Goal: Task Accomplishment & Management: Use online tool/utility

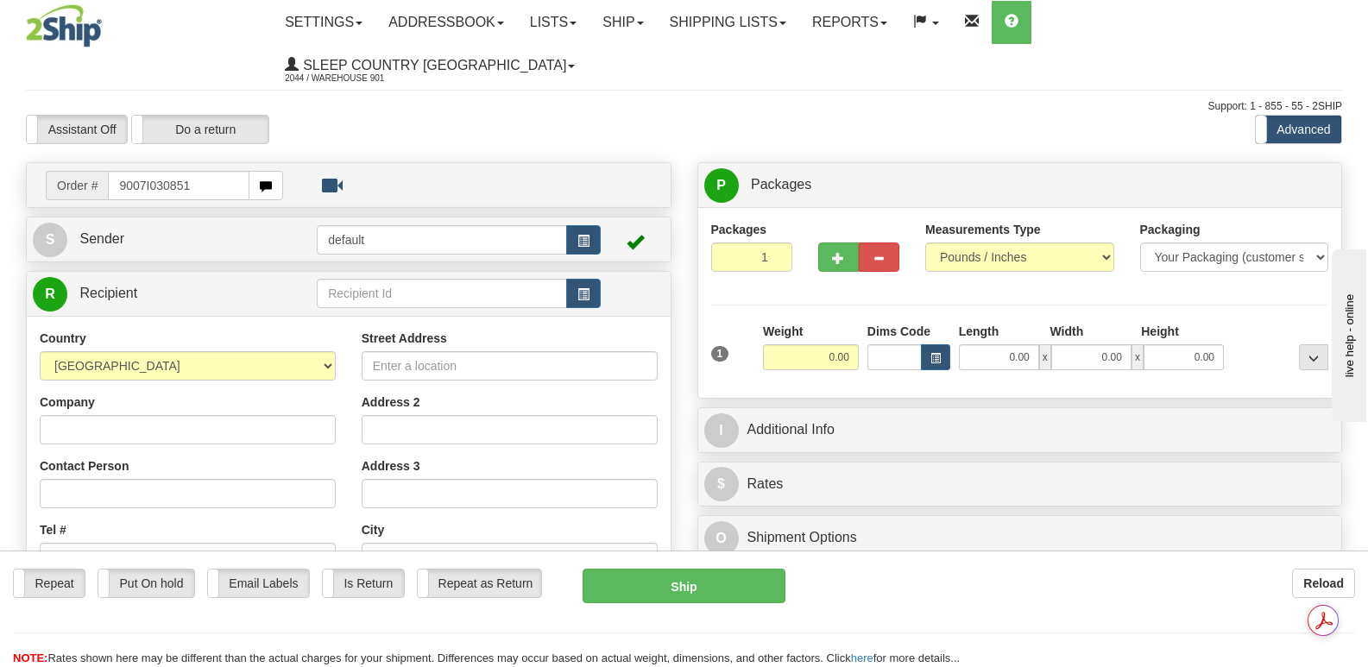
type input "9007I030851"
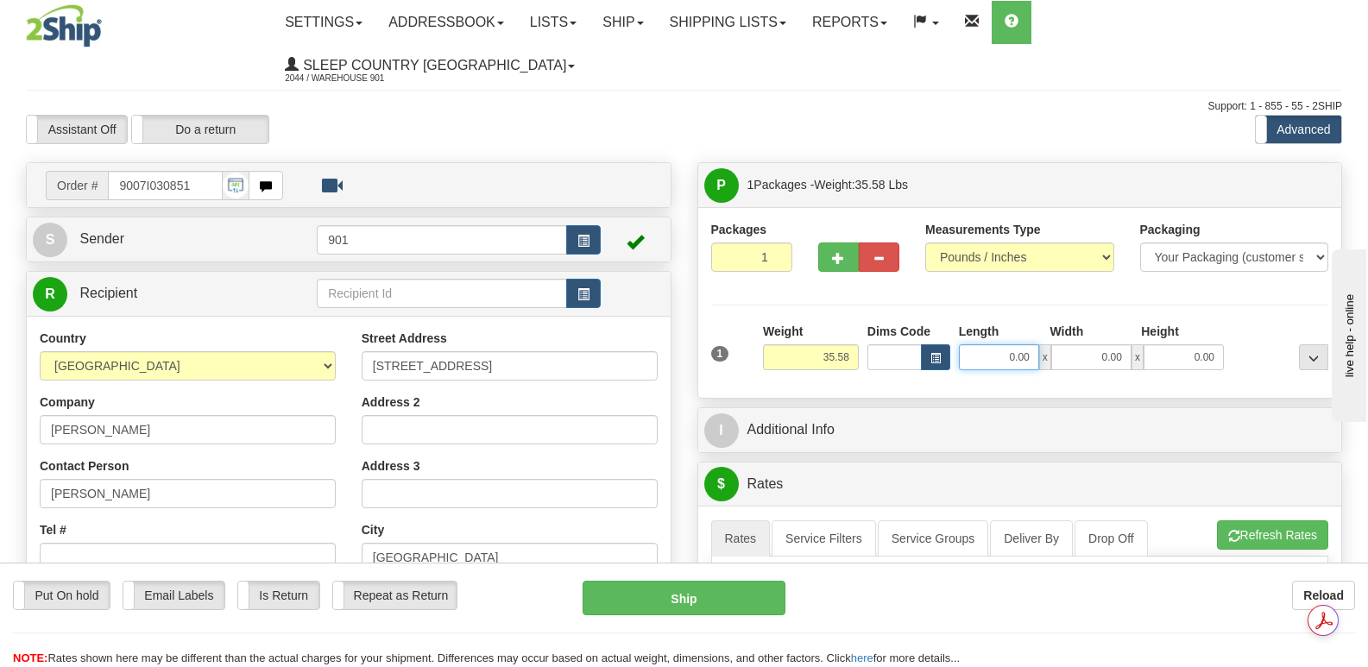
click at [972, 344] on input "0.00" at bounding box center [999, 357] width 80 height 26
type input "40.00"
click at [1067, 344] on input "0.00" at bounding box center [1091, 357] width 80 height 26
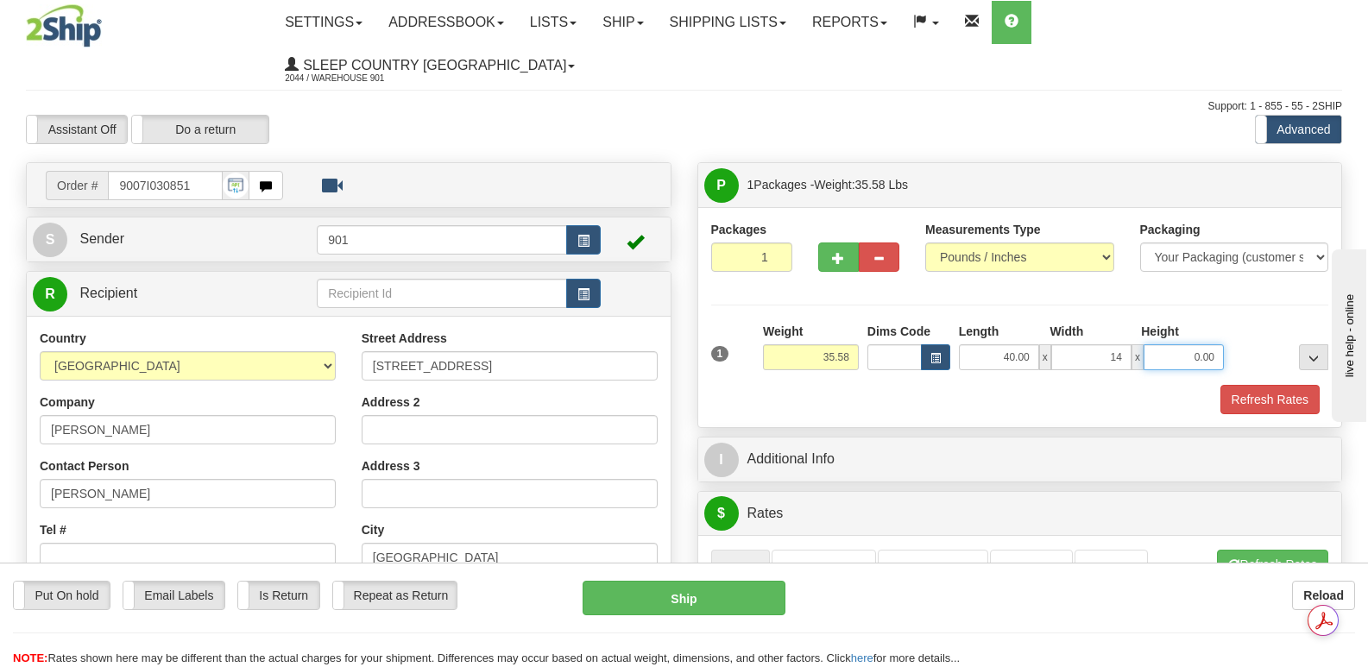
type input "14.00"
click at [1157, 344] on input "0.00" at bounding box center [1183, 357] width 80 height 26
type input "14.00"
click at [1271, 385] on button "Refresh Rates" at bounding box center [1269, 399] width 99 height 29
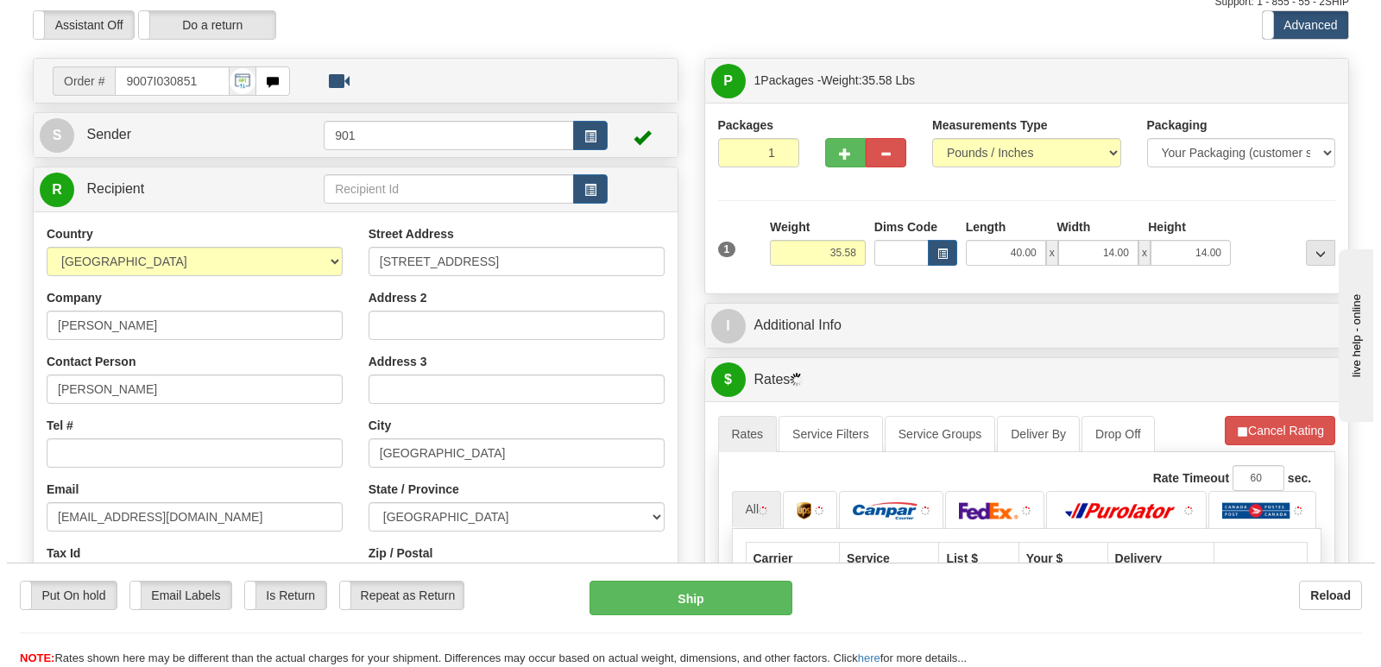
scroll to position [345, 0]
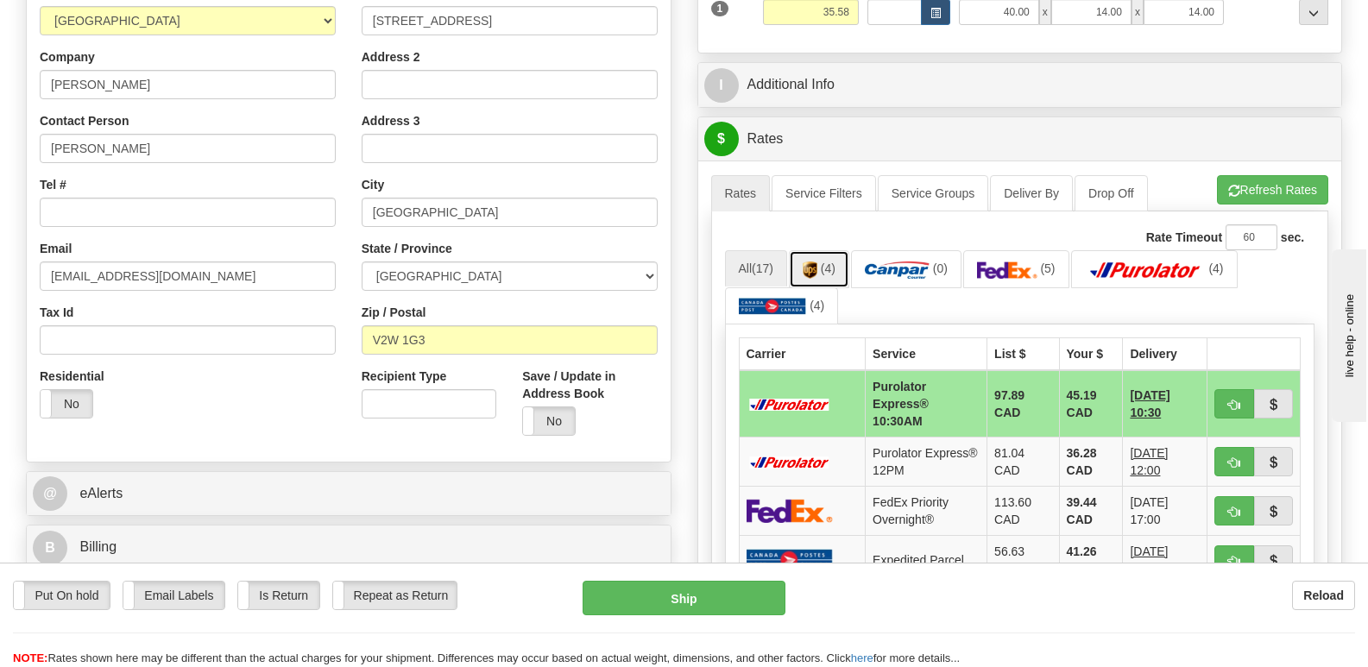
click at [815, 261] on img at bounding box center [809, 269] width 15 height 17
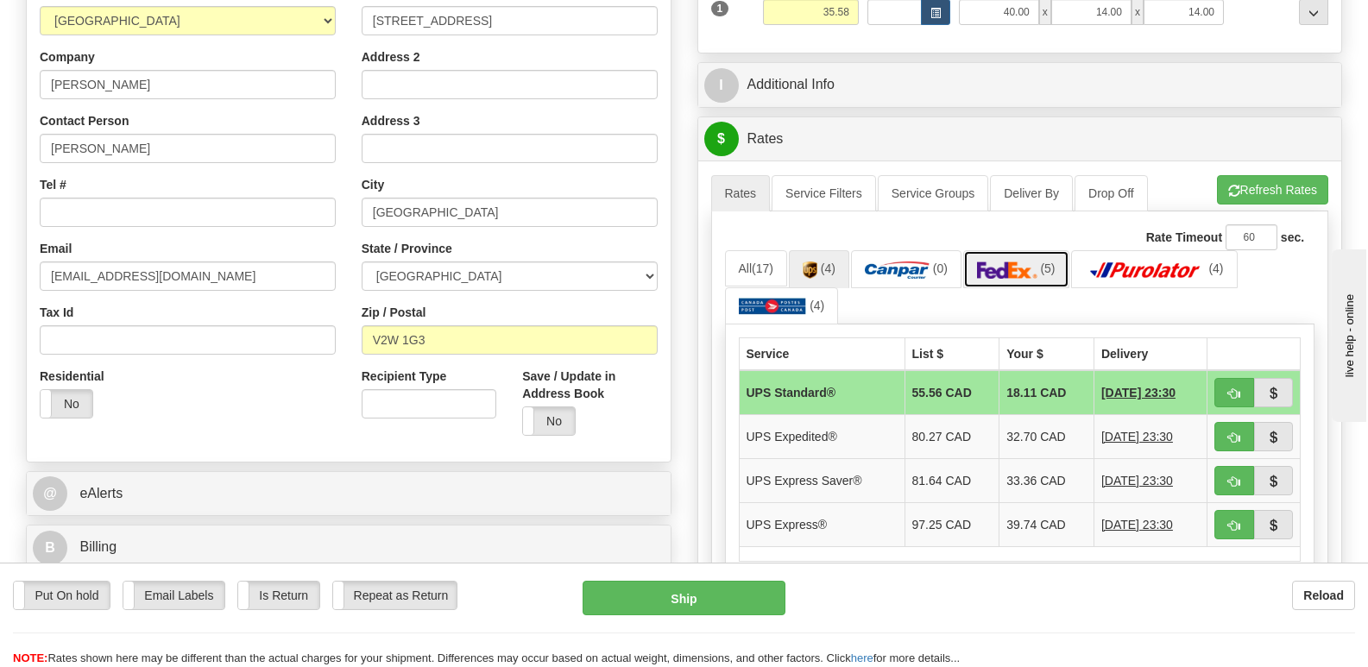
click at [1009, 261] on img at bounding box center [1007, 269] width 60 height 17
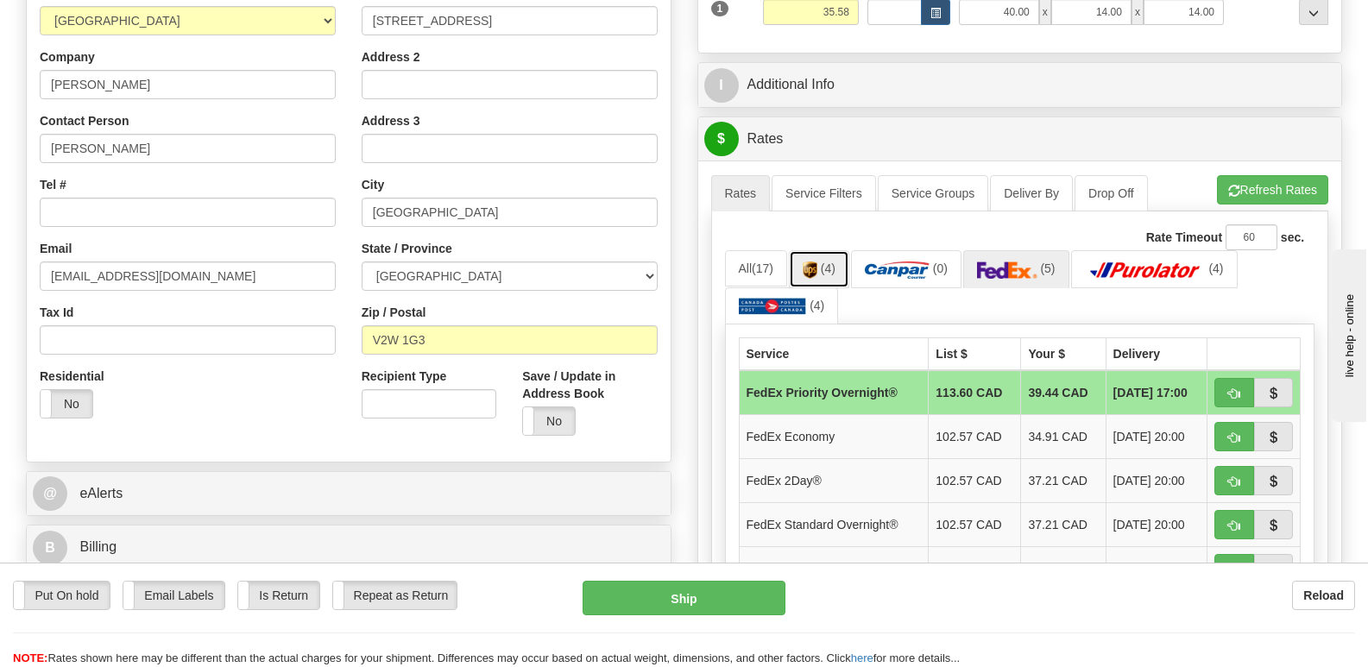
click at [812, 261] on img at bounding box center [809, 269] width 15 height 17
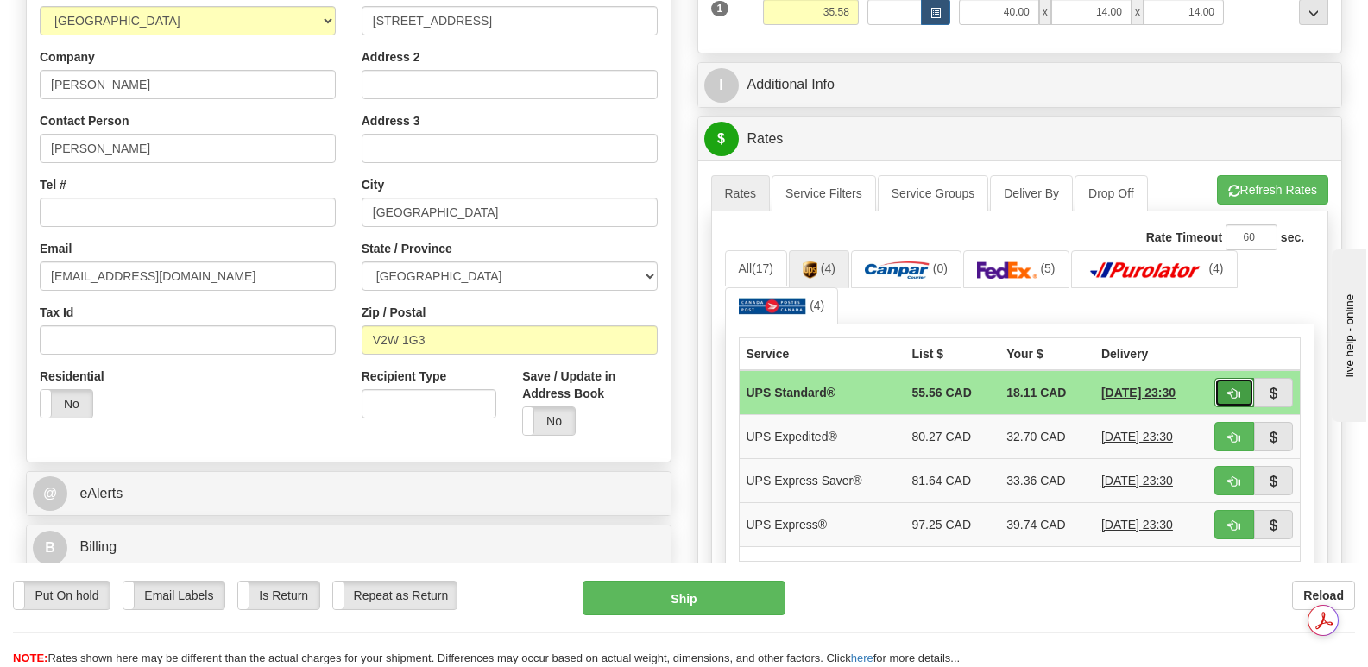
click at [1231, 388] on span "button" at bounding box center [1234, 393] width 12 height 11
type input "11"
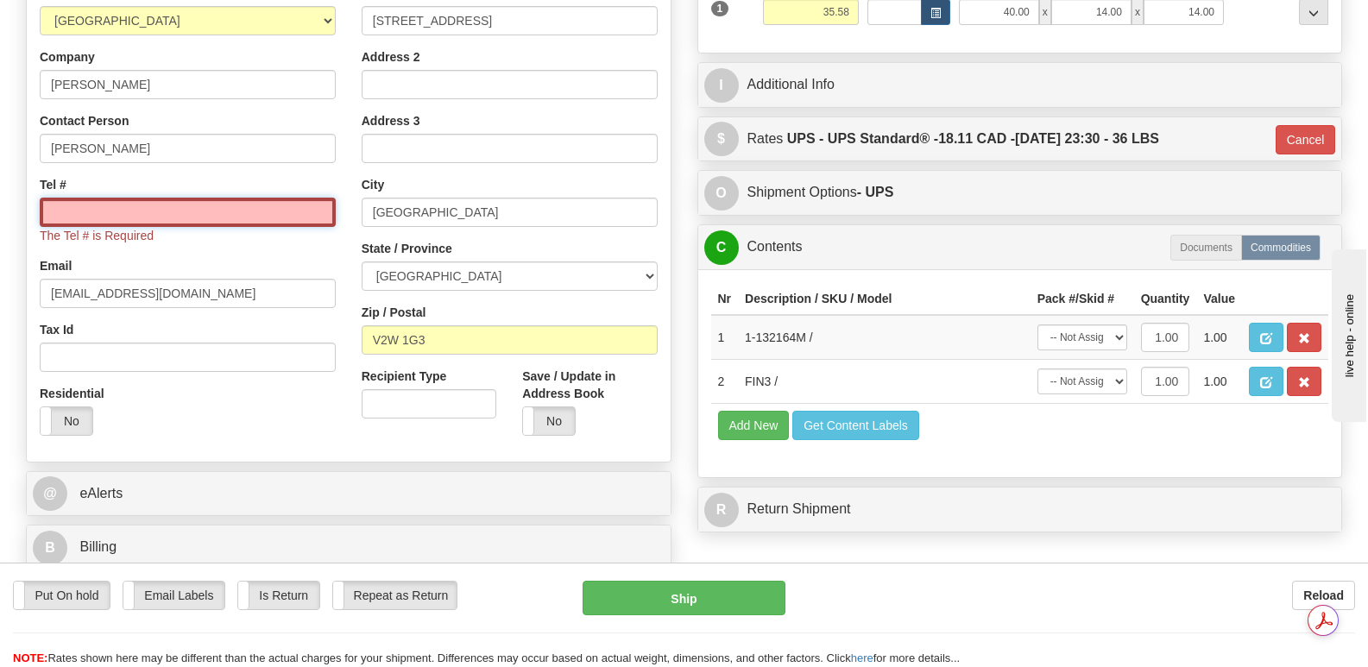
click at [59, 198] on input "Tel #" at bounding box center [188, 212] width 296 height 29
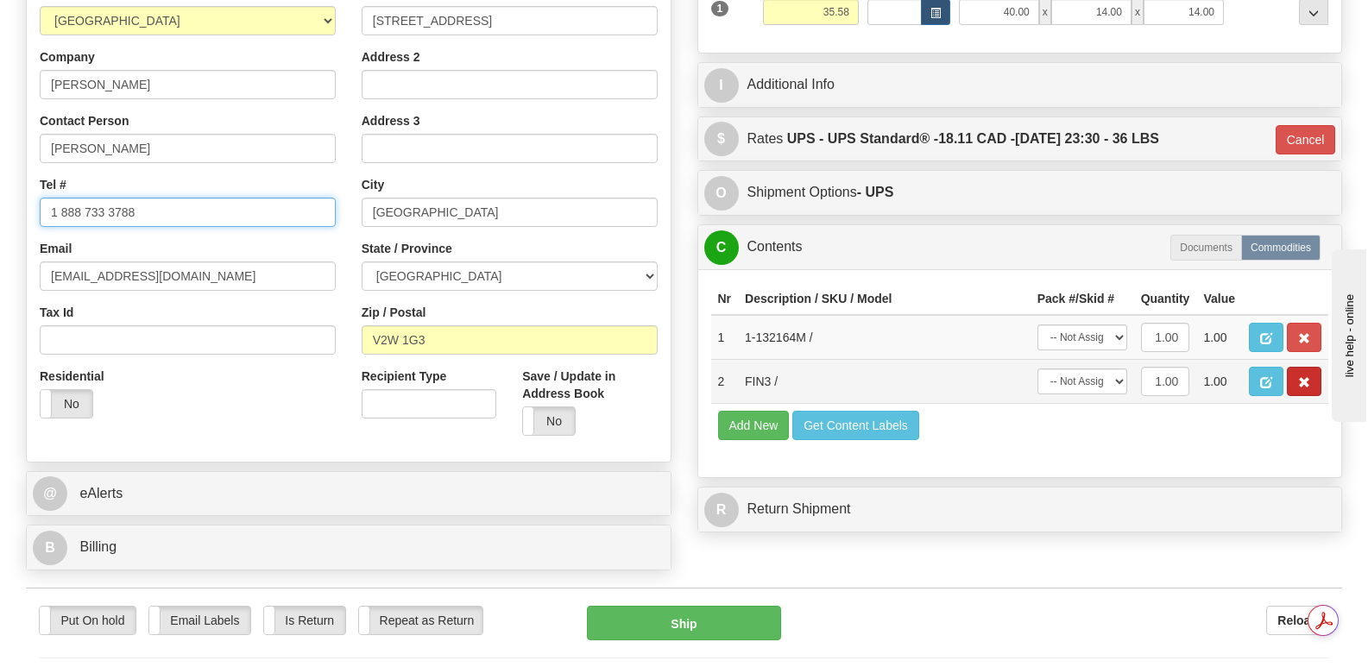
type input "1 888 733 3788"
click at [1306, 377] on span "button" at bounding box center [1304, 382] width 12 height 11
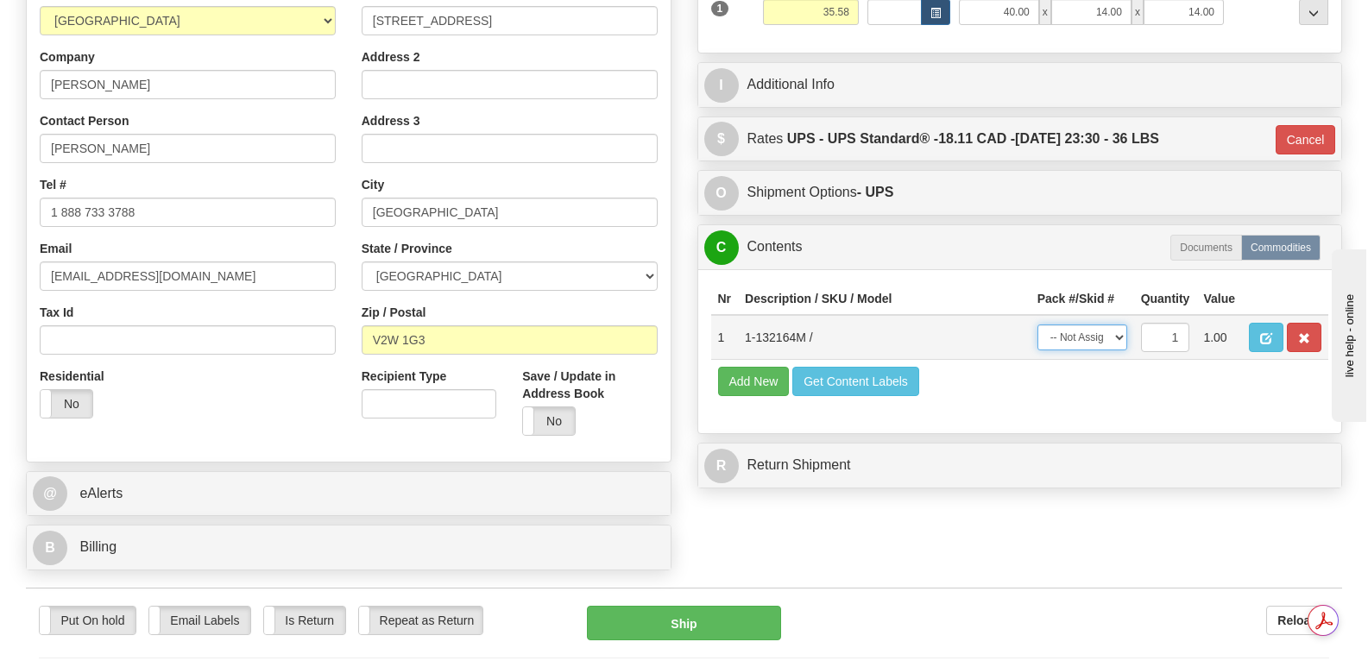
drag, startPoint x: 1119, startPoint y: 296, endPoint x: 1115, endPoint y: 304, distance: 8.9
click at [1119, 324] on select "-- Not Assigned -- Package 1" at bounding box center [1082, 337] width 90 height 26
select select "0"
click at [1037, 324] on select "-- Not Assigned -- Package 1" at bounding box center [1082, 337] width 90 height 26
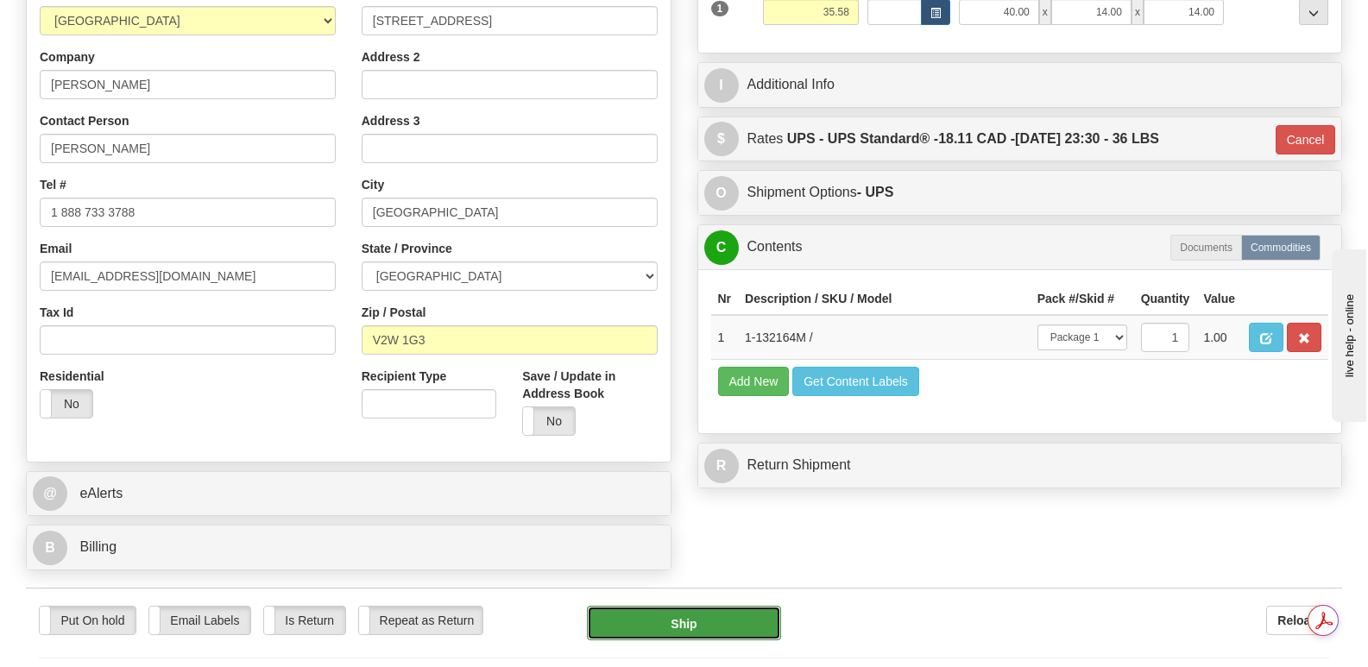
click at [646, 606] on button "Ship" at bounding box center [683, 623] width 193 height 35
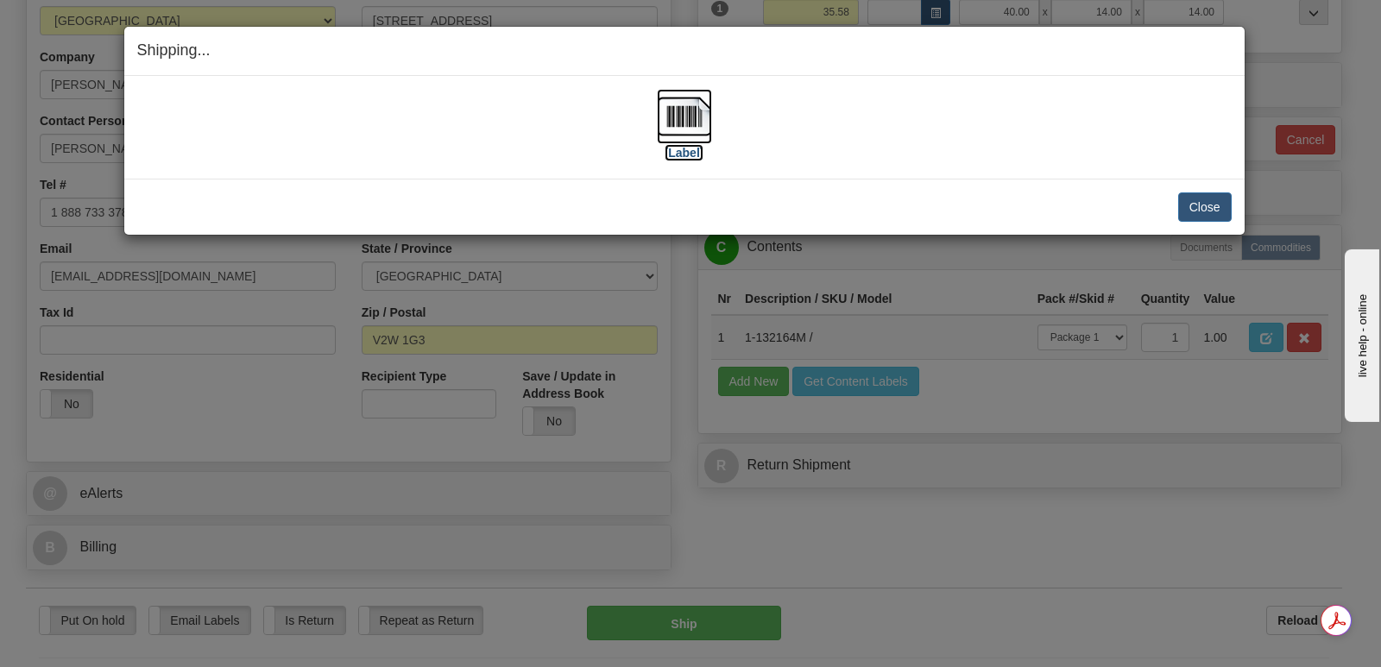
click at [679, 116] on img at bounding box center [684, 116] width 55 height 55
click at [1190, 203] on button "Close" at bounding box center [1204, 206] width 53 height 29
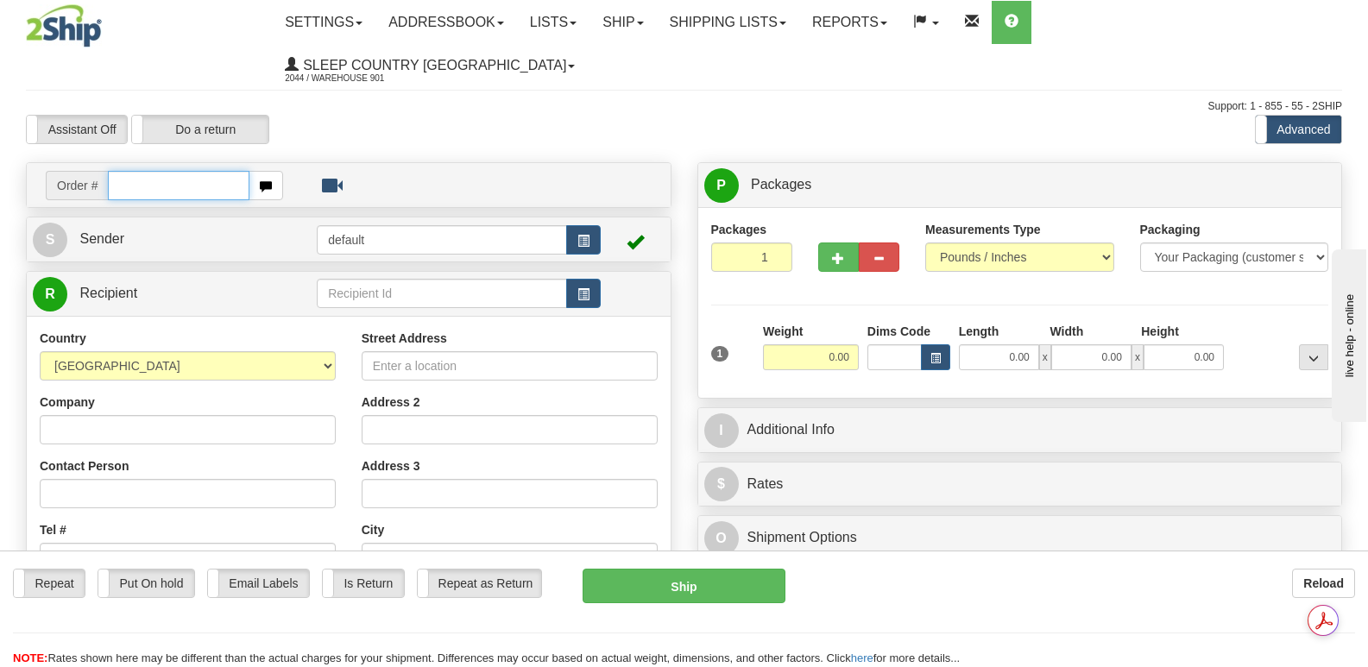
click at [128, 171] on input "text" at bounding box center [178, 185] width 141 height 29
type input "9000I030730"
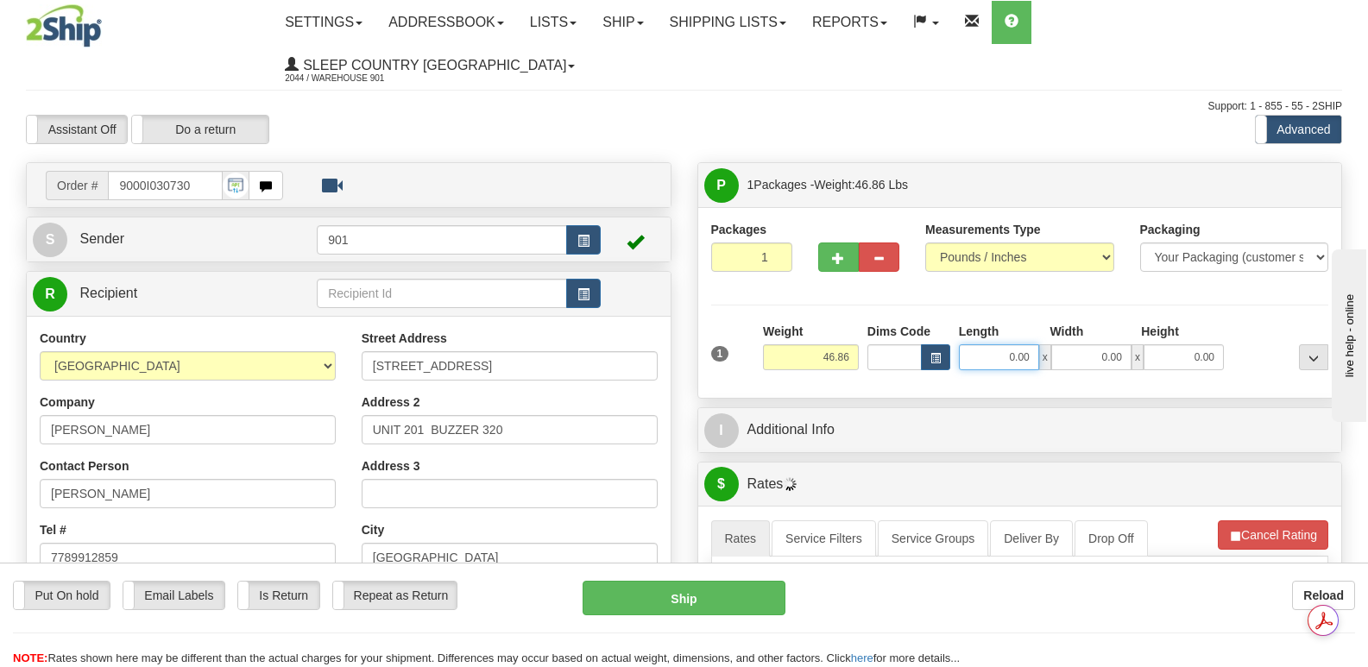
click at [972, 344] on input "0.00" at bounding box center [999, 357] width 80 height 26
type input "40.00"
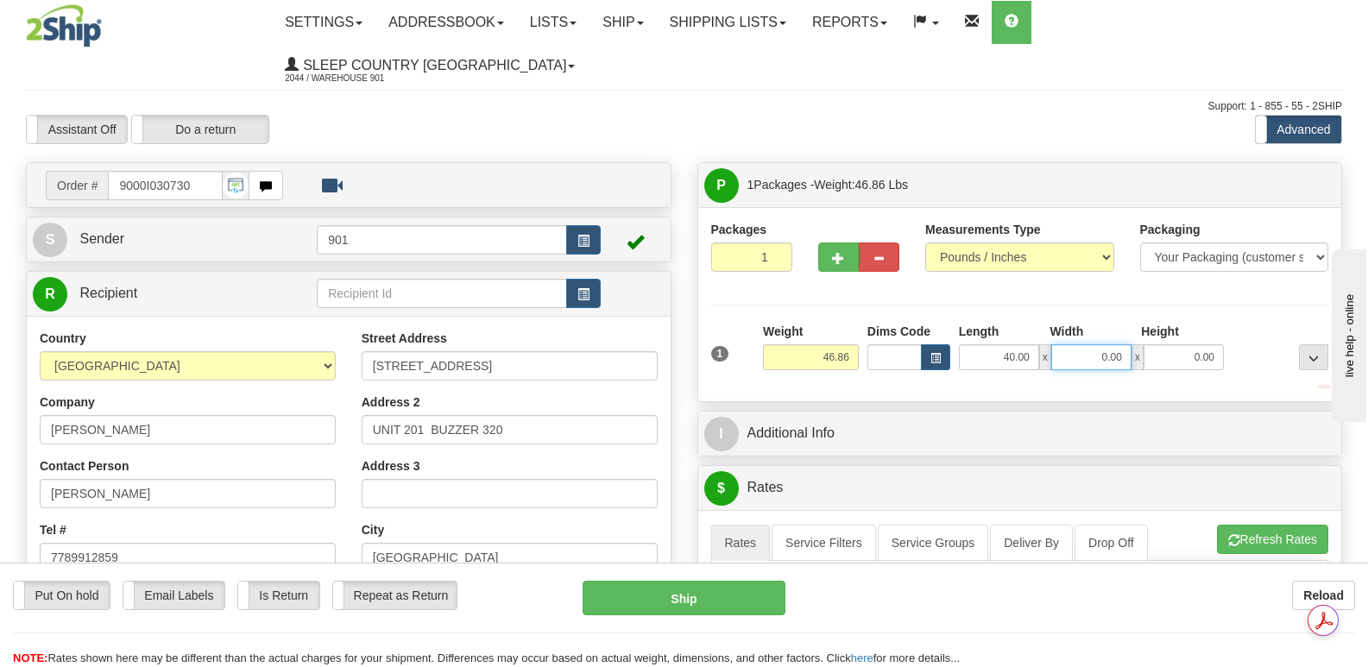
click at [1079, 344] on input "0.00" at bounding box center [1091, 357] width 80 height 26
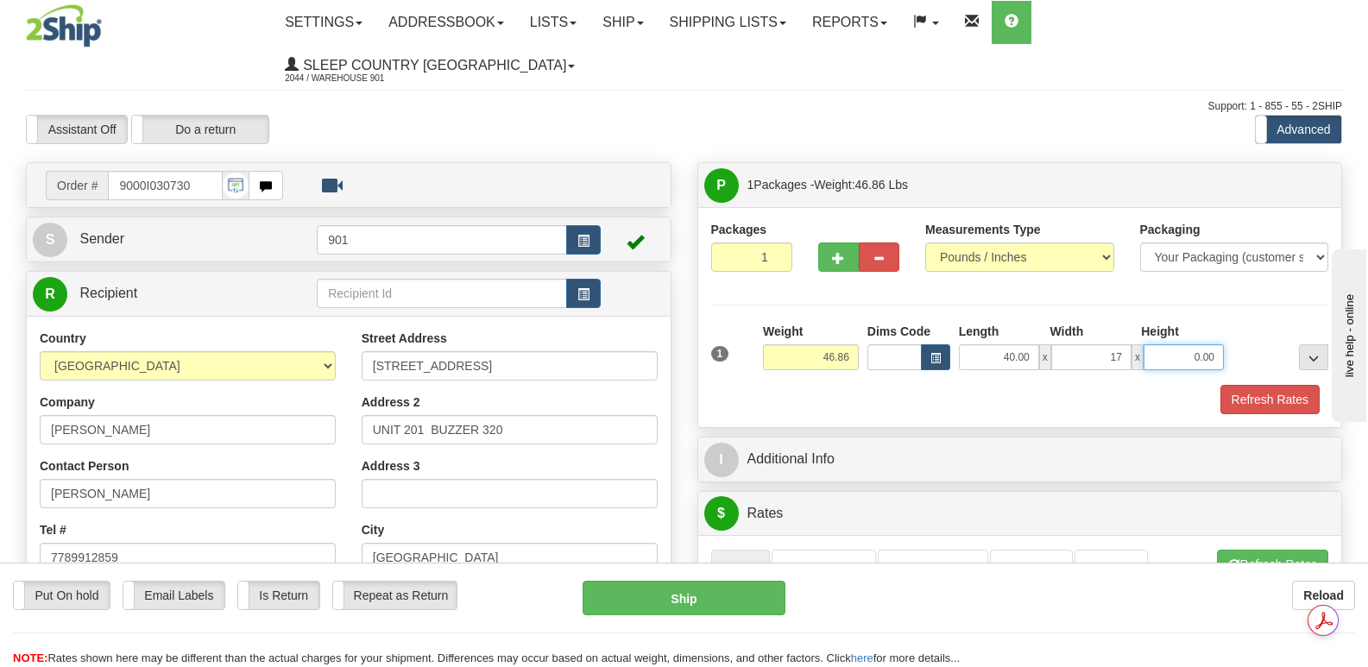
type input "17.00"
click at [1156, 344] on input "0.00" at bounding box center [1183, 357] width 80 height 26
type input "17.00"
click at [1244, 385] on button "Refresh Rates" at bounding box center [1269, 399] width 99 height 29
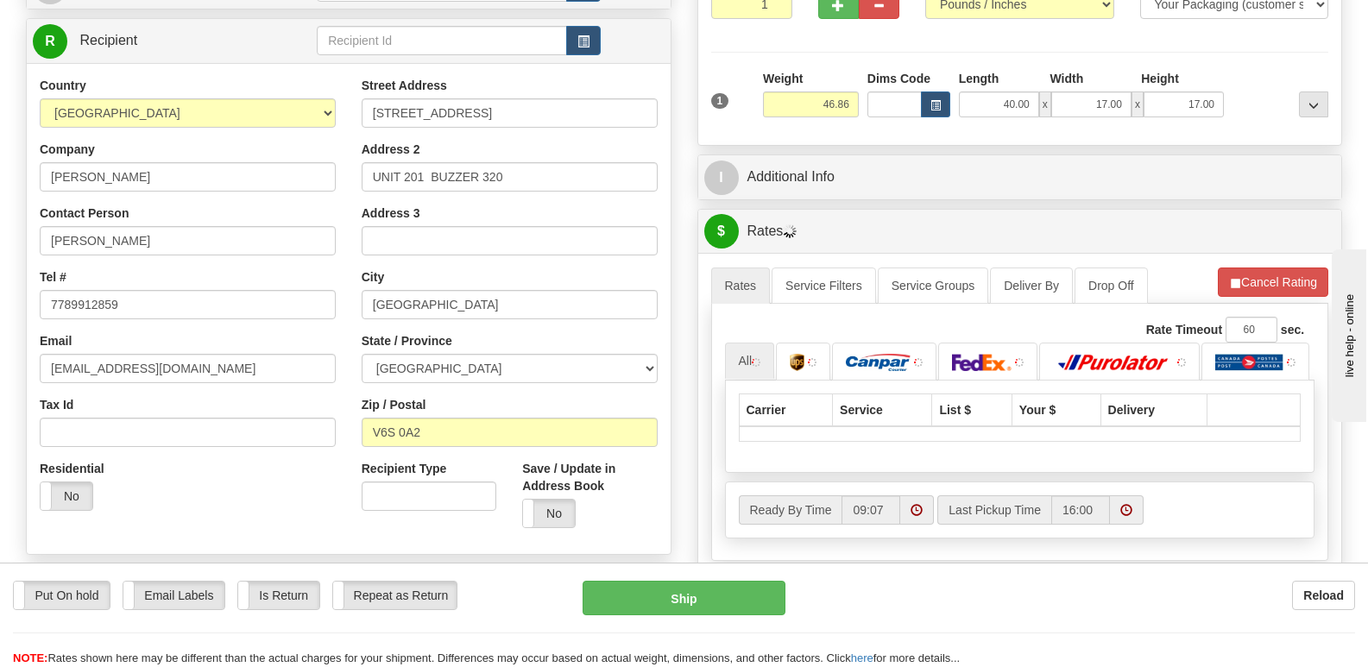
scroll to position [259, 0]
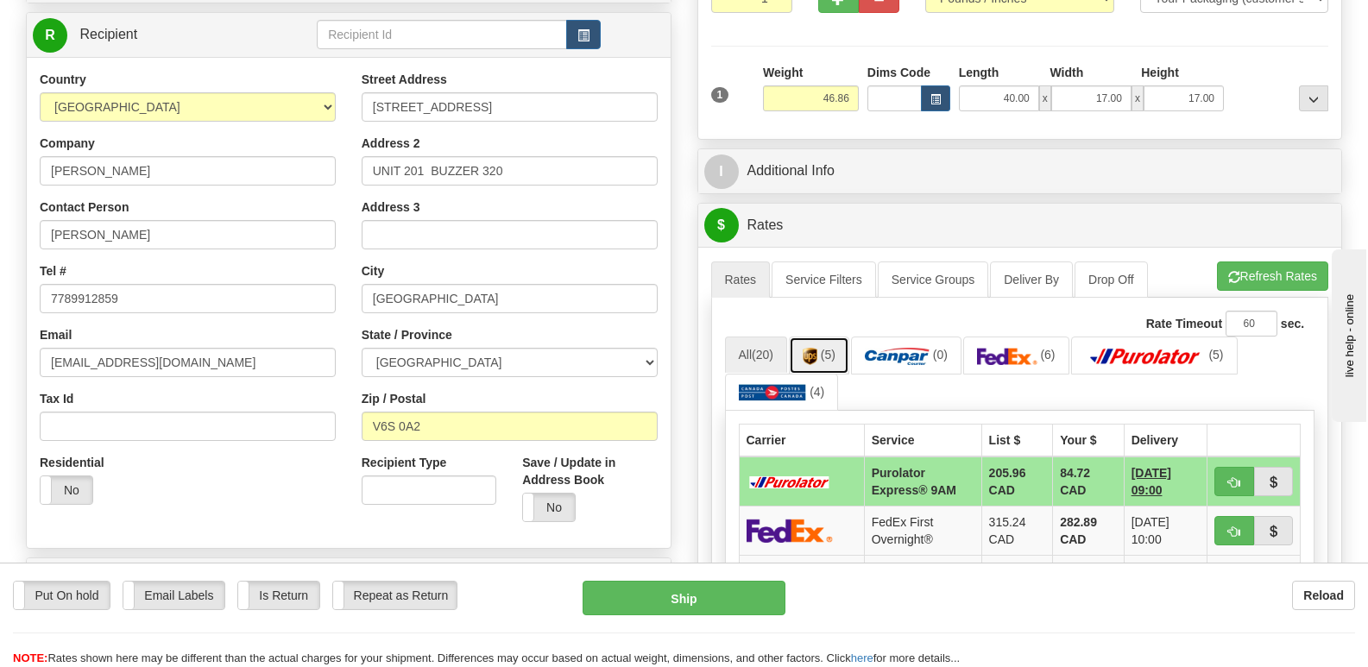
click at [816, 348] on img at bounding box center [809, 356] width 15 height 17
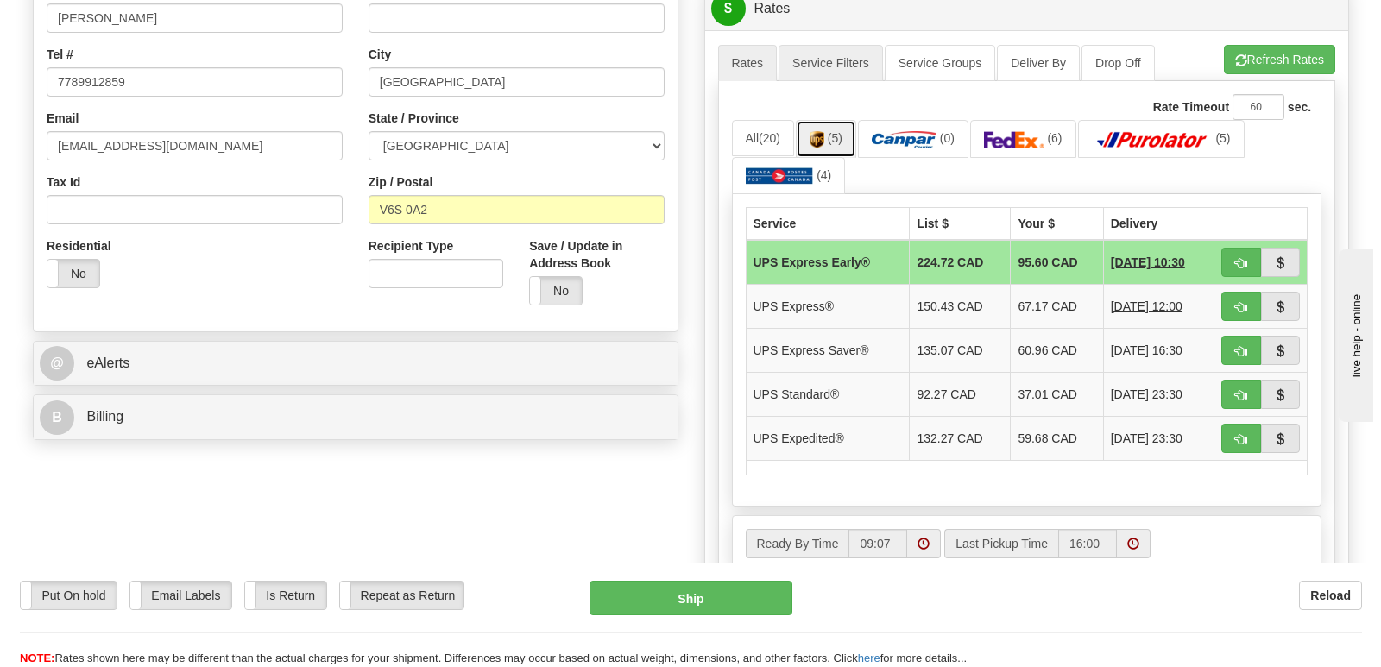
scroll to position [604, 0]
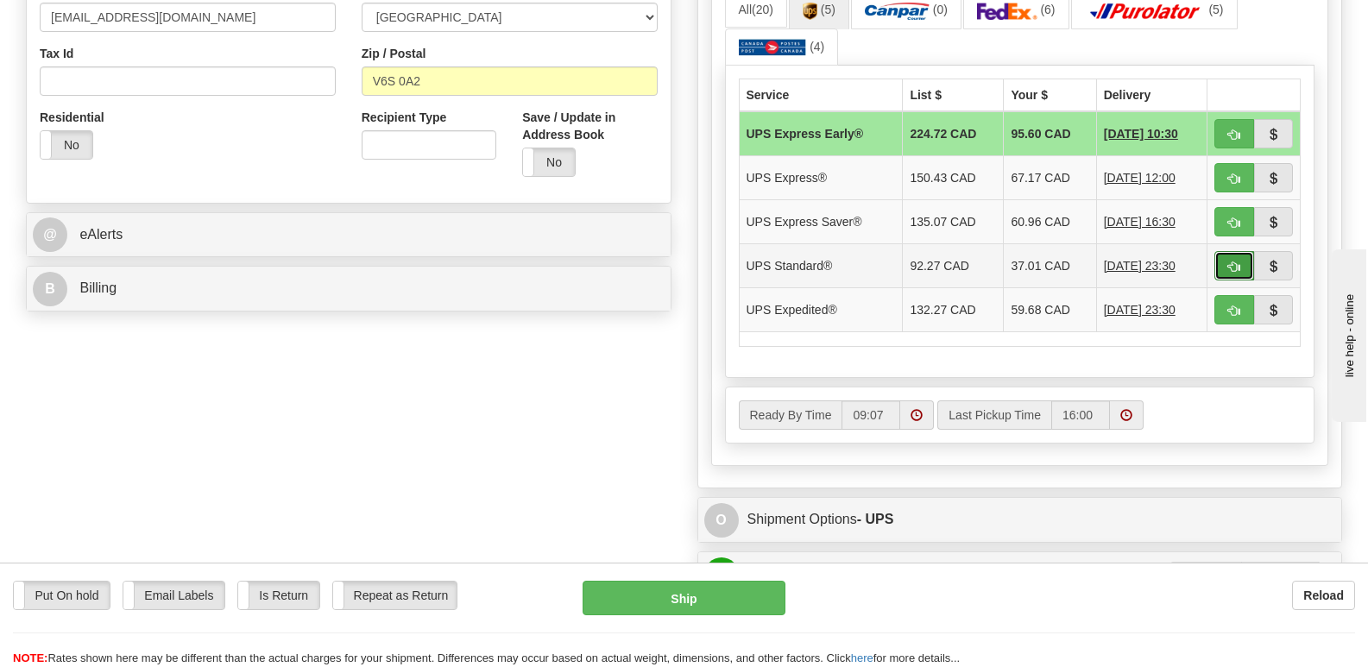
click at [1225, 251] on button "button" at bounding box center [1234, 265] width 40 height 29
type input "11"
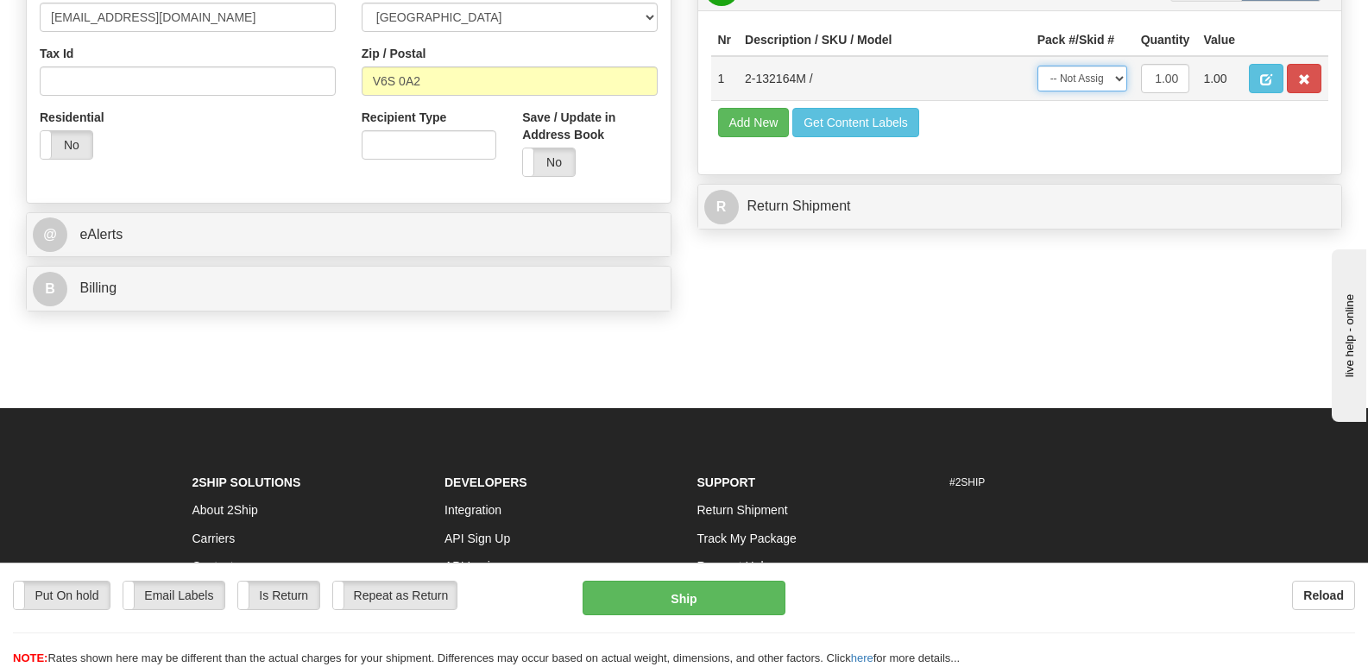
click at [1117, 66] on select "-- Not Assigned -- Package 1" at bounding box center [1082, 79] width 90 height 26
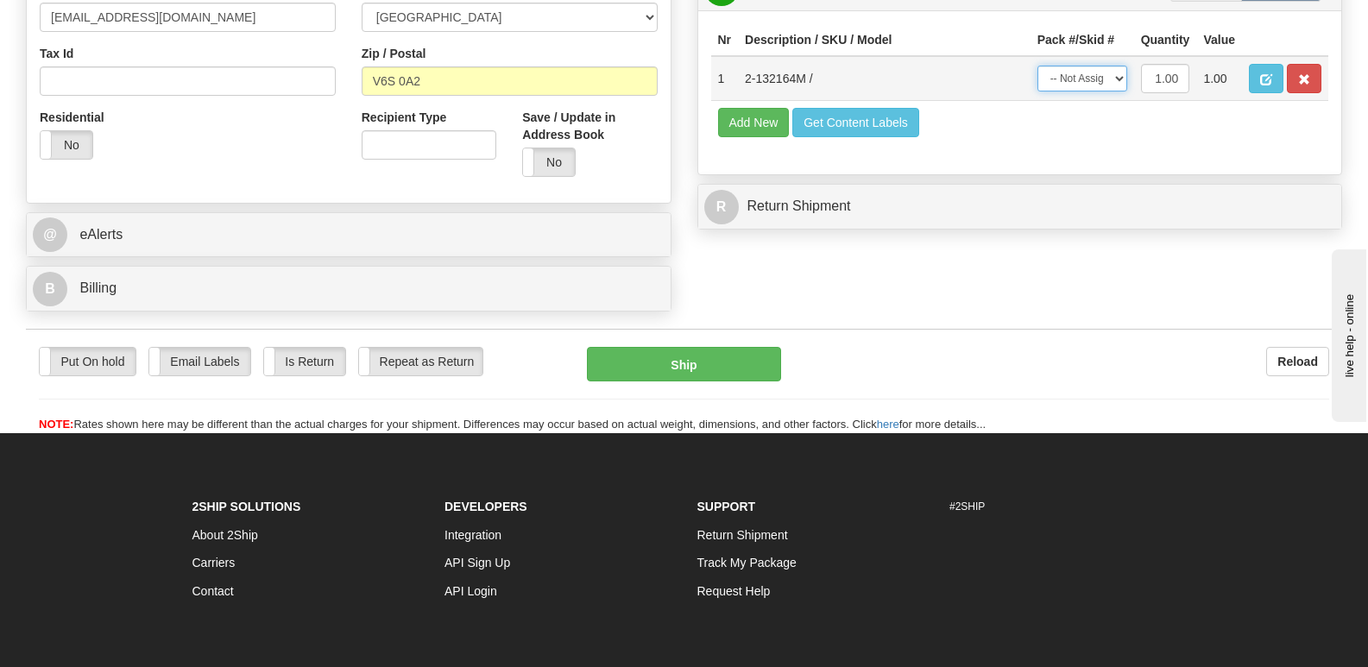
select select "0"
click at [1037, 66] on select "-- Not Assigned -- Package 1" at bounding box center [1082, 79] width 90 height 26
click at [691, 347] on button "Ship" at bounding box center [683, 364] width 193 height 35
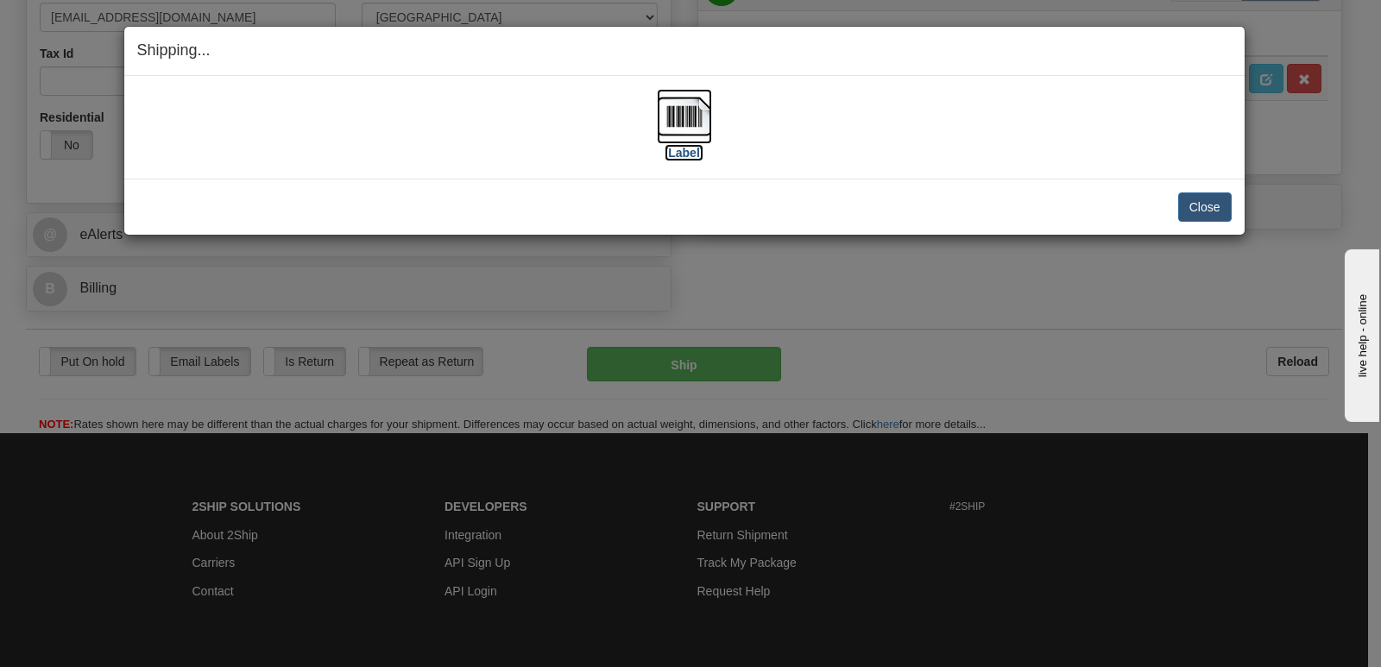
click at [689, 113] on img at bounding box center [684, 116] width 55 height 55
click at [1204, 204] on button "Close" at bounding box center [1204, 206] width 53 height 29
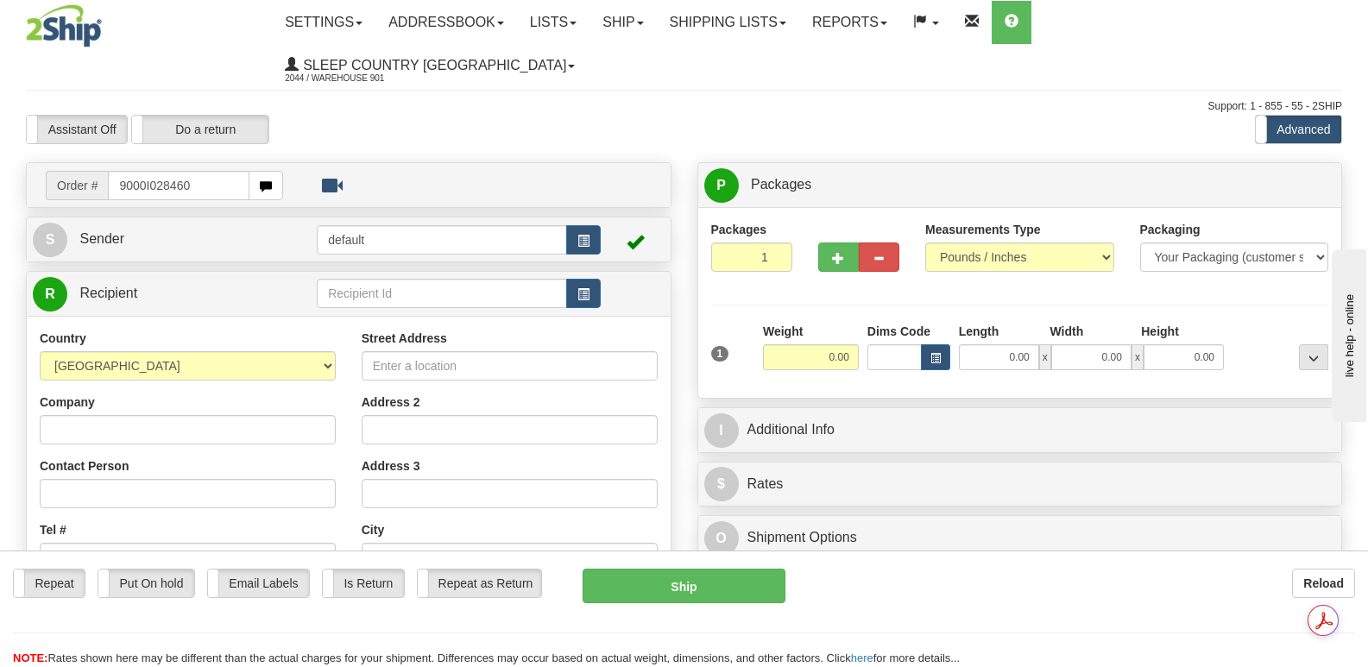
type input "9000I028460"
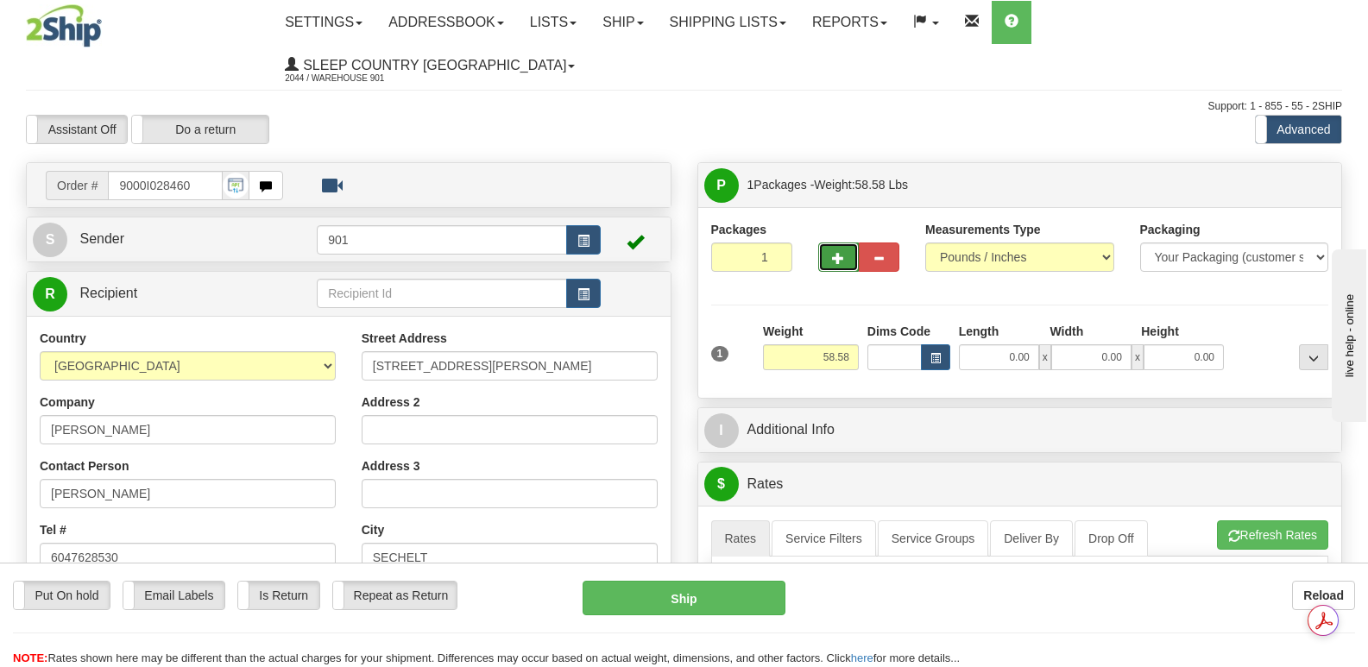
click at [847, 242] on button "button" at bounding box center [838, 256] width 41 height 29
type input "3"
click at [1288, 179] on span "Package Level" at bounding box center [1291, 185] width 68 height 12
radio input "true"
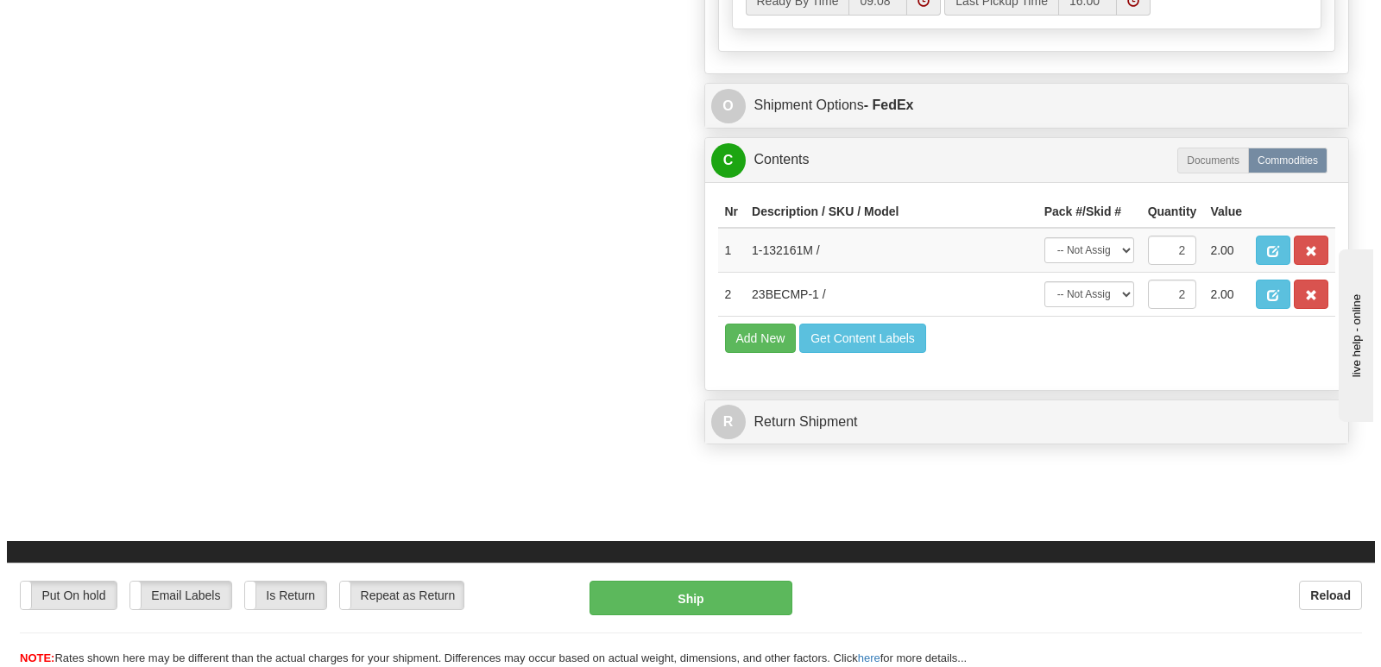
scroll to position [1208, 0]
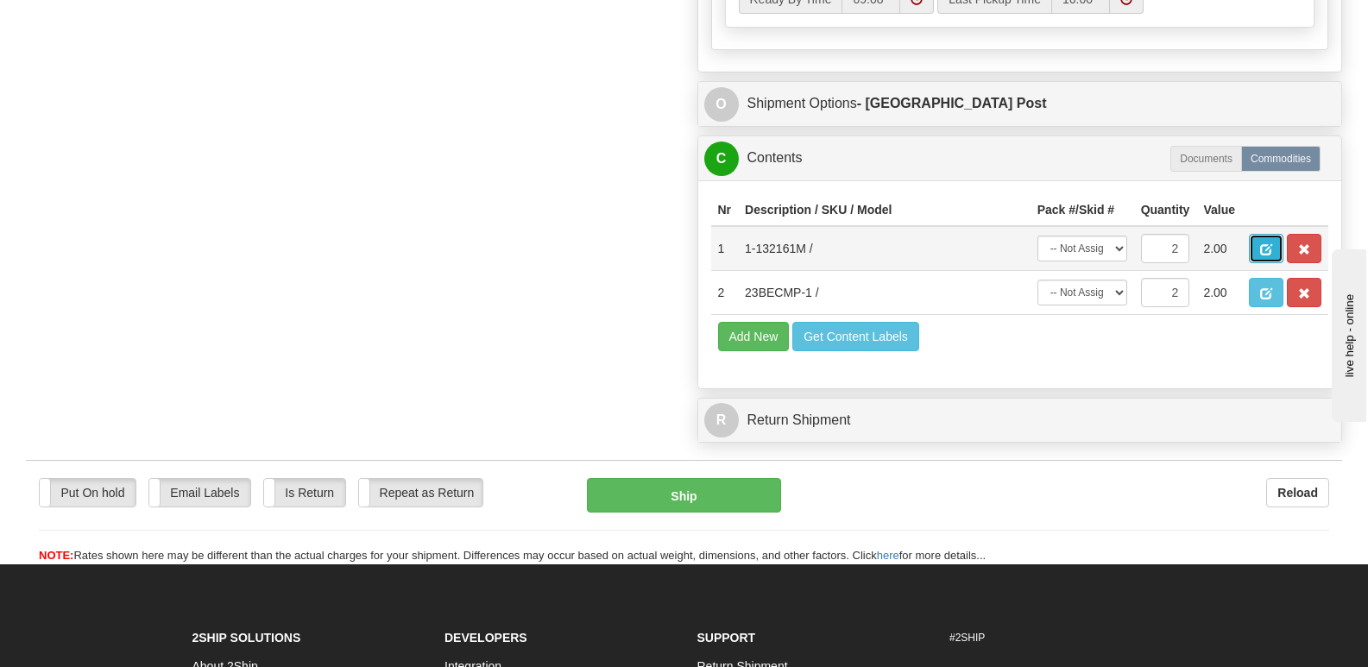
click at [1260, 244] on span "button" at bounding box center [1266, 249] width 12 height 11
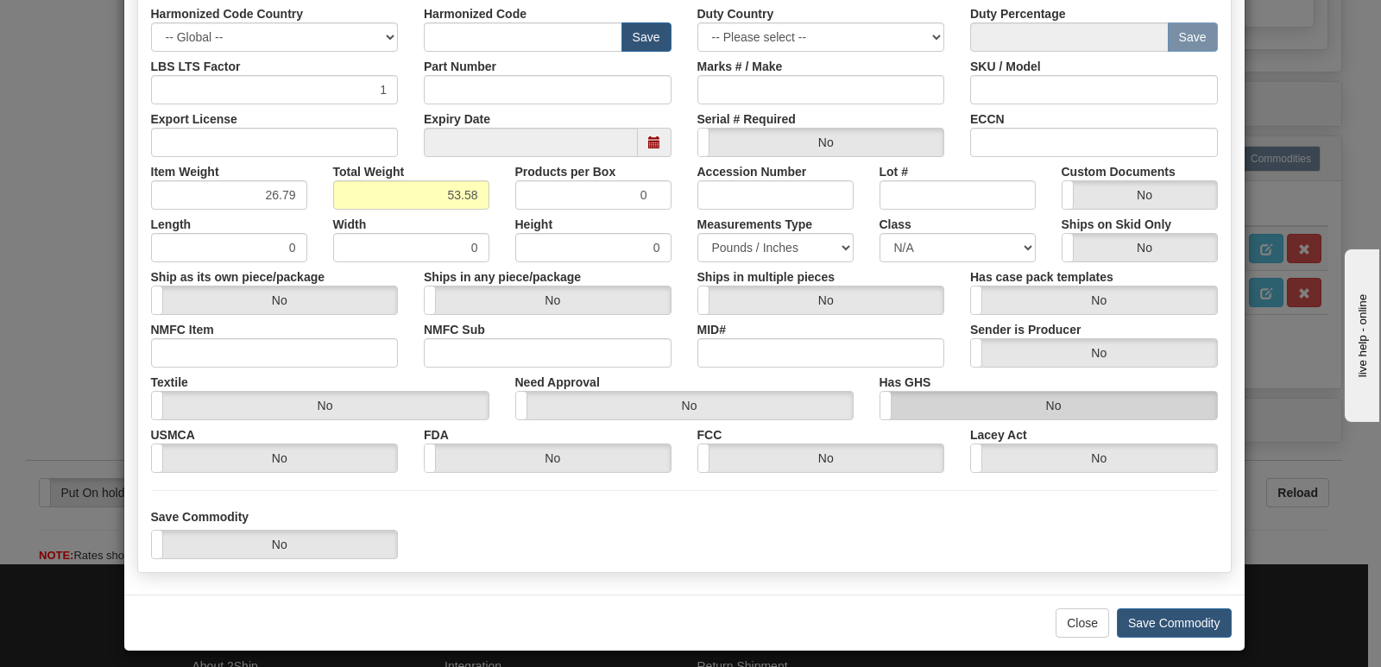
scroll to position [400, 0]
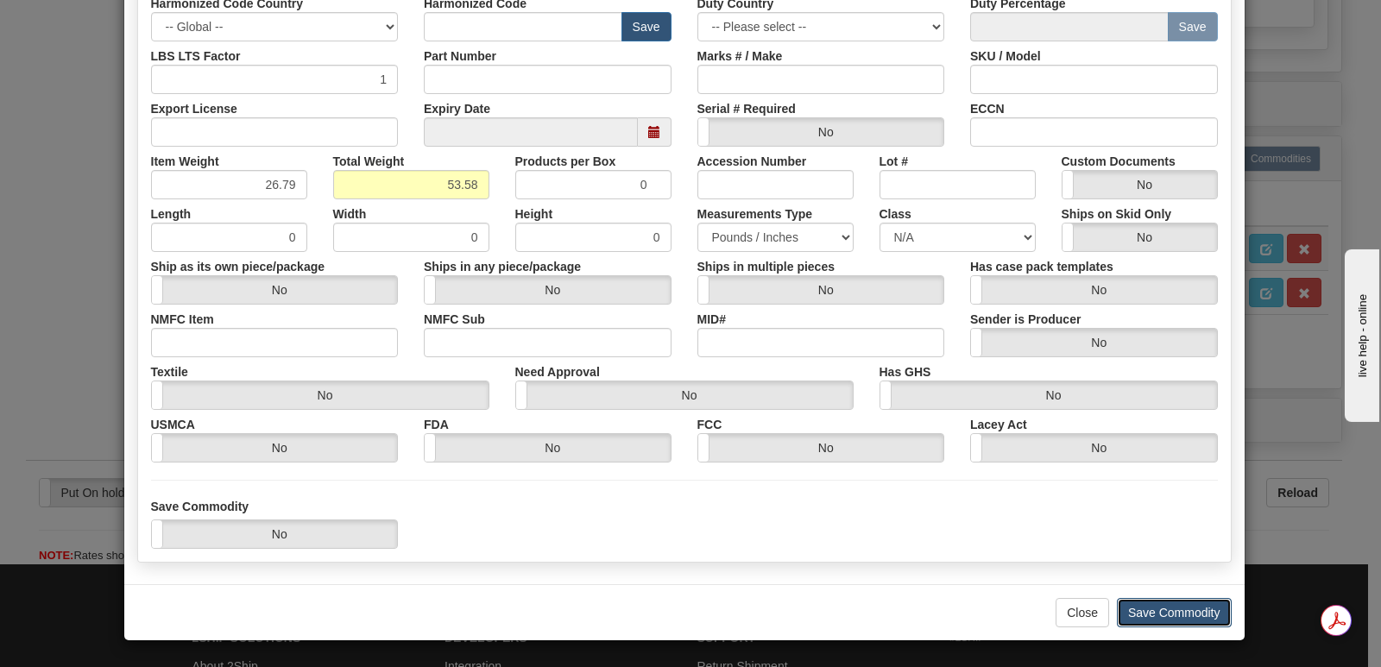
click at [1142, 607] on button "Save Commodity" at bounding box center [1174, 612] width 115 height 29
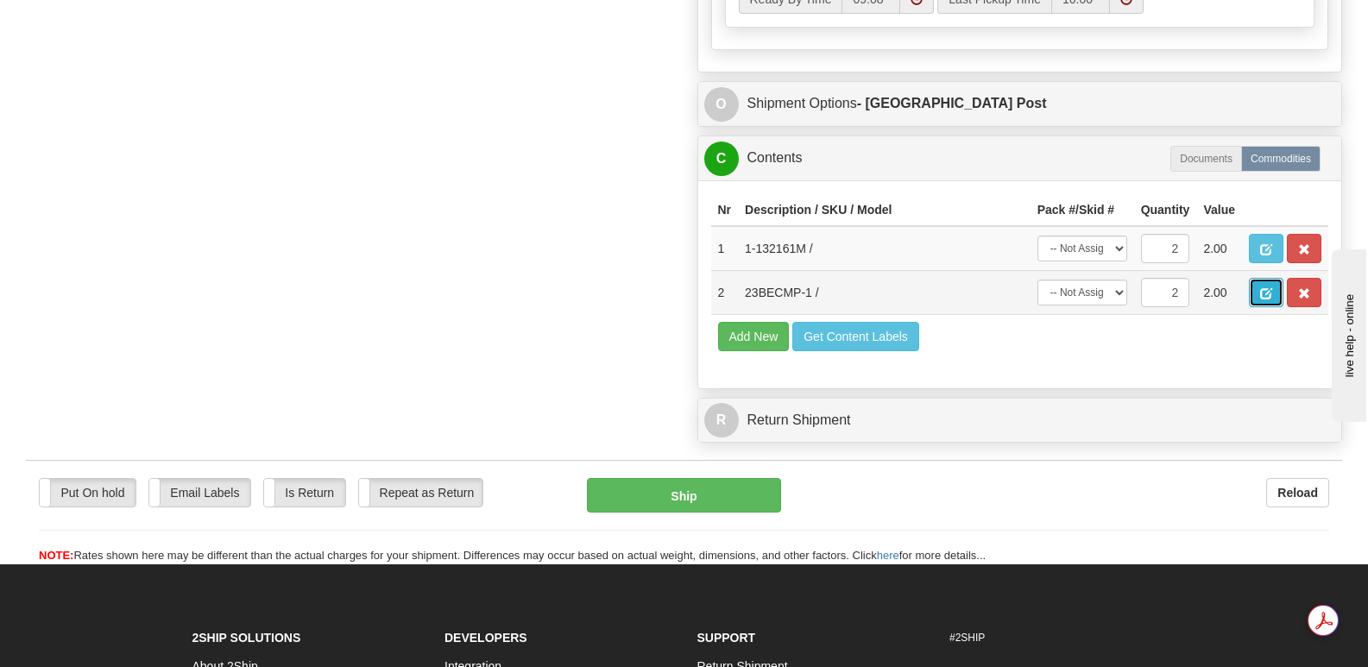
click at [1261, 288] on span "button" at bounding box center [1266, 293] width 12 height 11
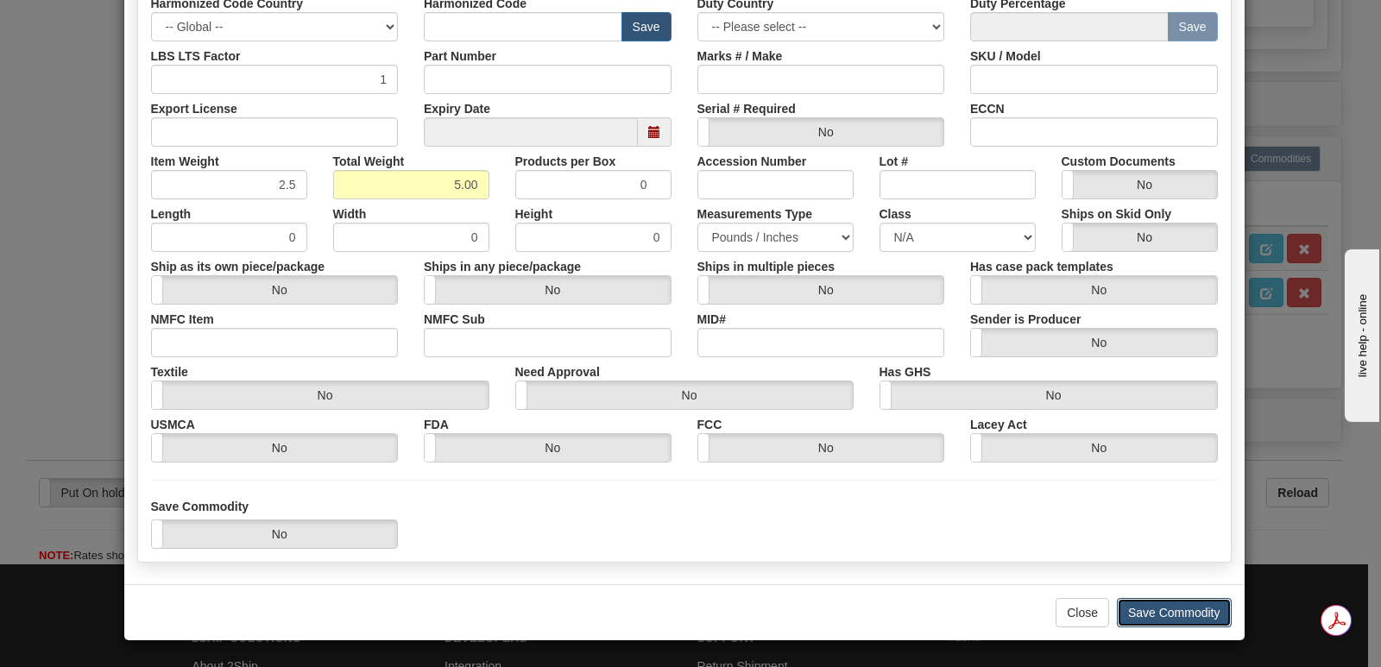
click at [1139, 607] on button "Save Commodity" at bounding box center [1174, 612] width 115 height 29
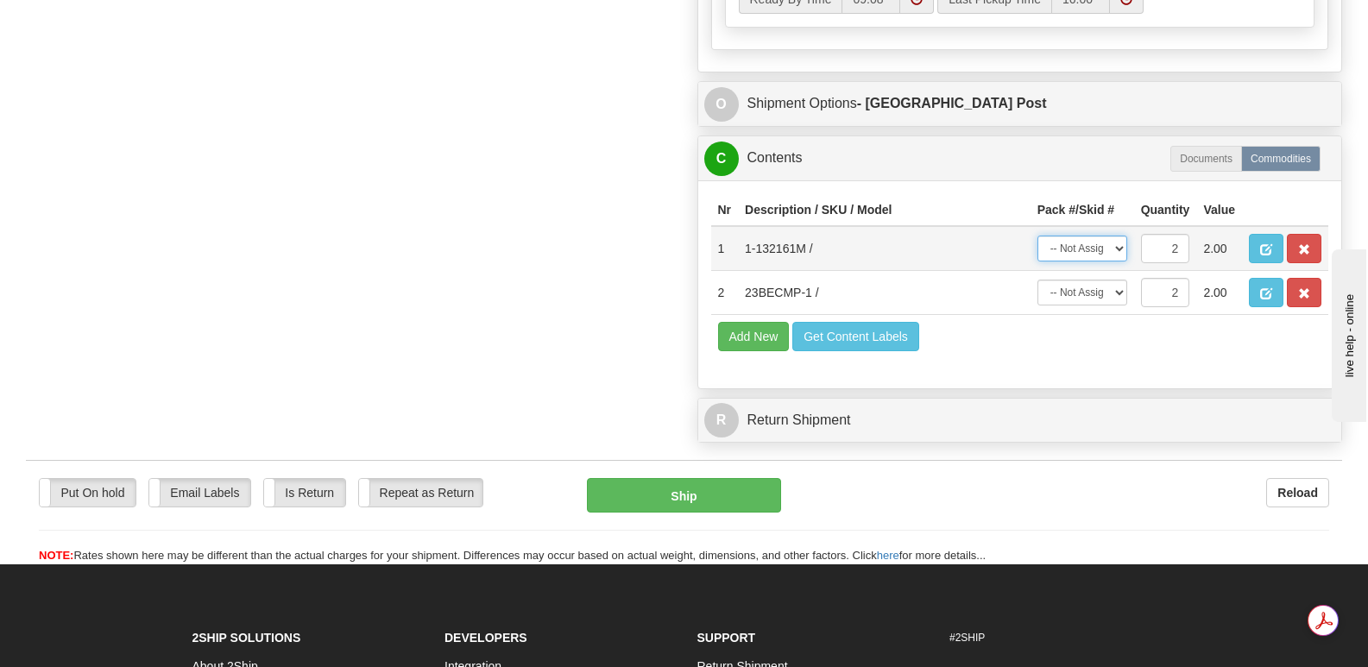
click at [1120, 236] on select "-- Not Assigned -- Package 1 Package 2 Package 3 Split" at bounding box center [1082, 249] width 90 height 26
select select "SPLIT"
click at [1037, 236] on select "-- Not Assigned -- Package 1 Package 2 Package 3 Split" at bounding box center [1082, 249] width 90 height 26
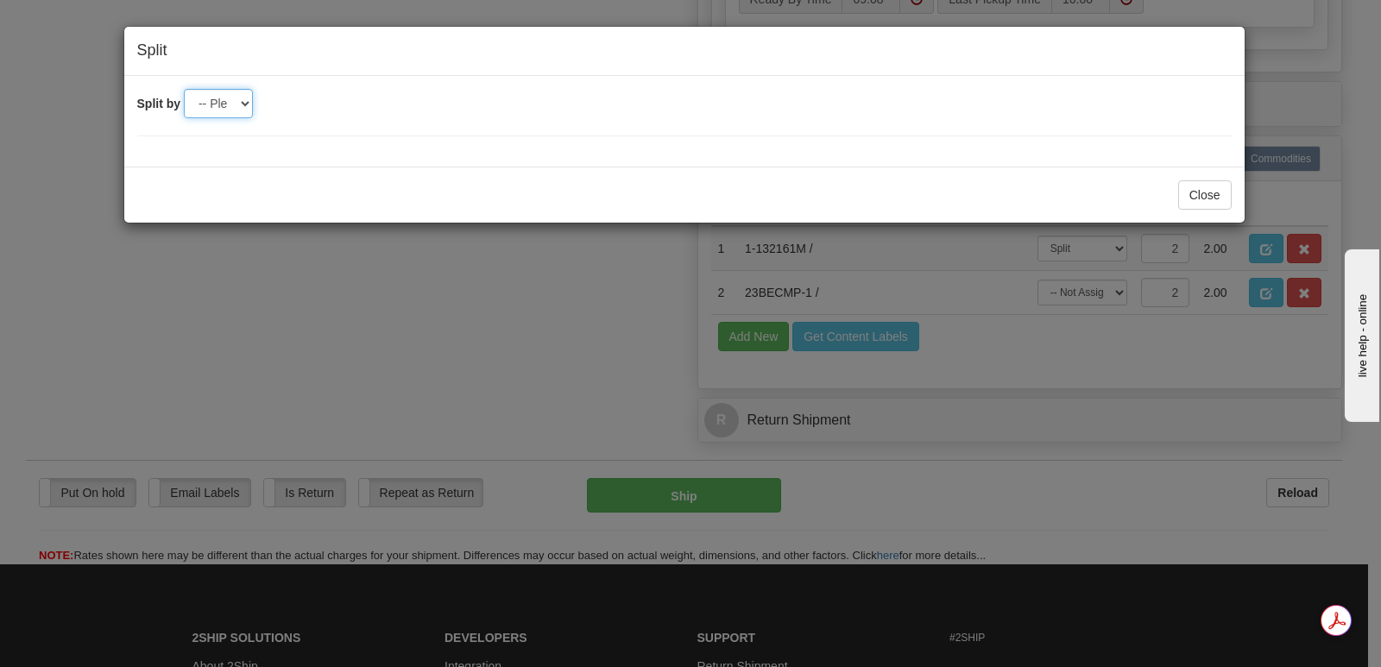
click at [241, 107] on select "-- Please select -- 2 3" at bounding box center [218, 103] width 69 height 29
select select "2"
click at [184, 89] on select "-- Please select -- 2 3" at bounding box center [218, 103] width 69 height 29
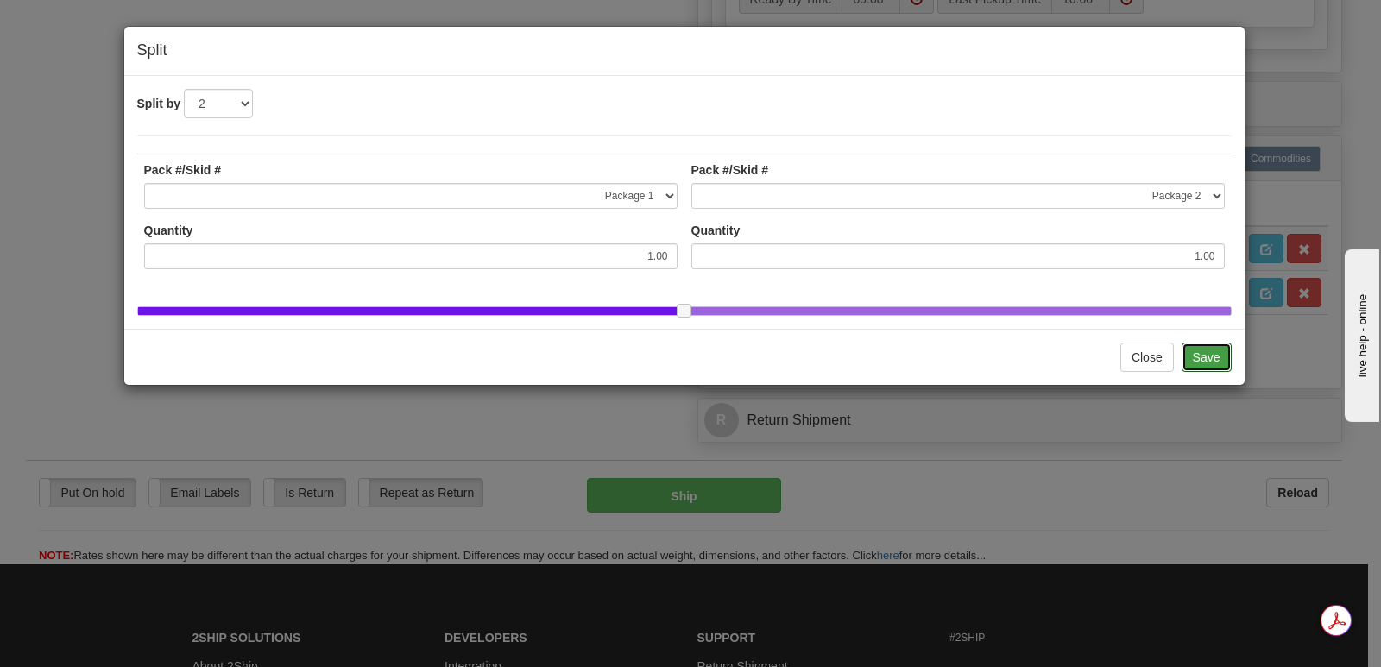
click at [1204, 367] on button "Save" at bounding box center [1206, 357] width 50 height 29
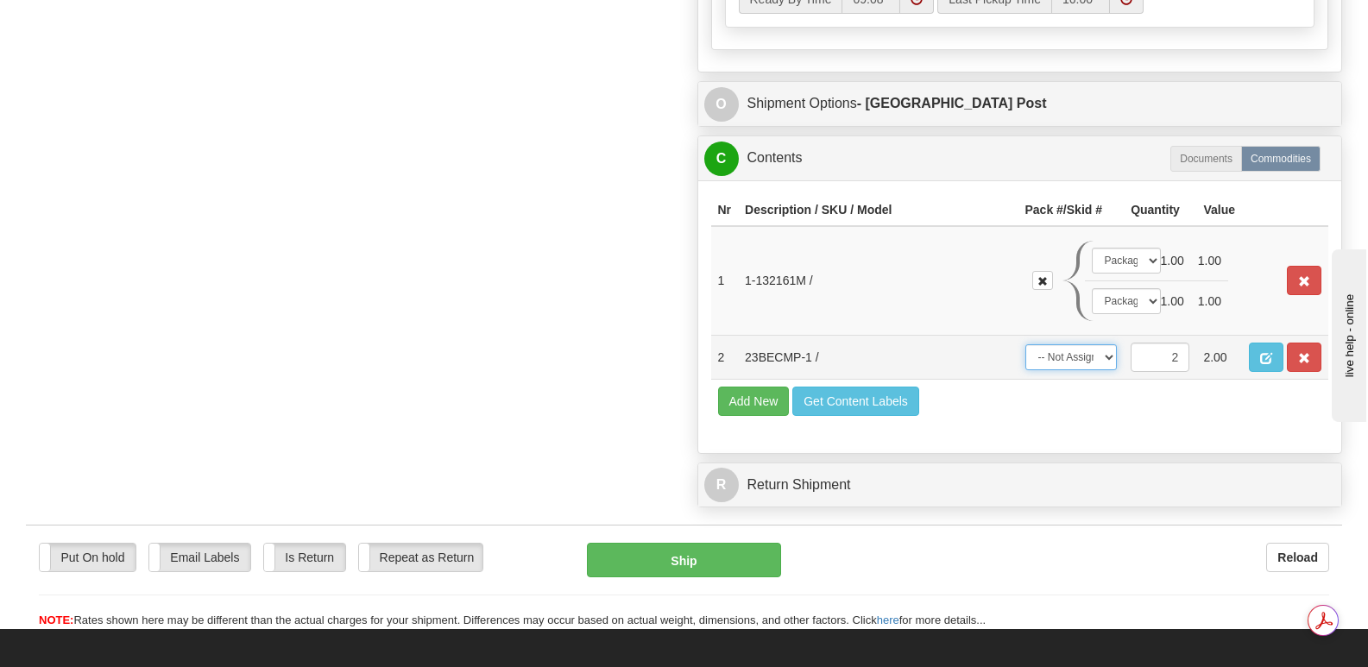
click at [1111, 344] on select "-- Not Assigned -- Package 1 Package 2 Package 3 Split" at bounding box center [1071, 357] width 92 height 26
select select "2"
click at [1025, 344] on select "-- Not Assigned -- Package 1 Package 2 Package 3 Split" at bounding box center [1071, 357] width 92 height 26
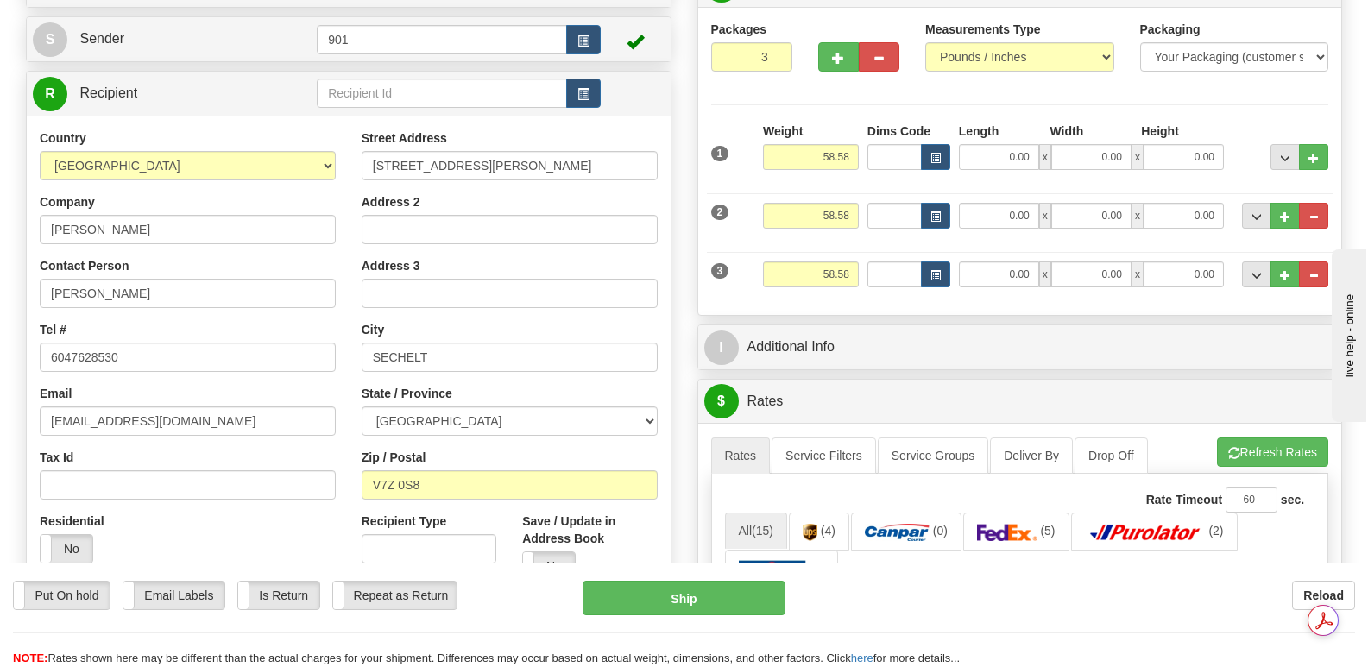
scroll to position [86, 0]
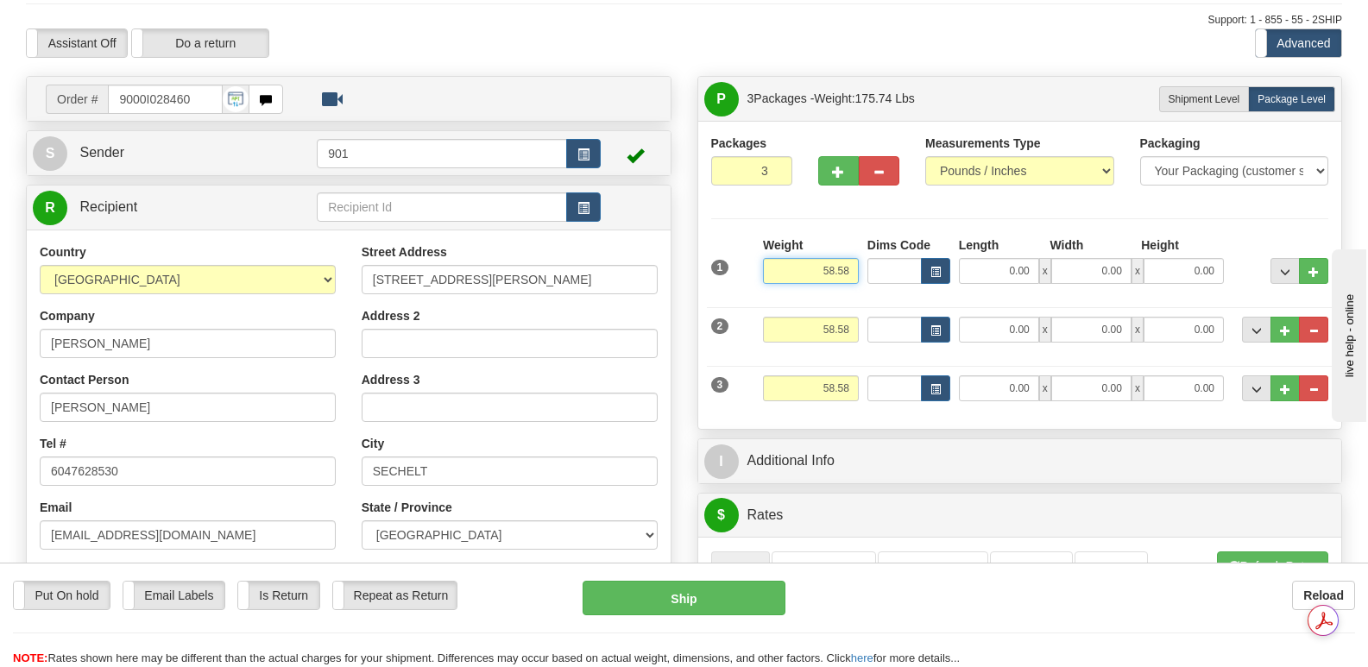
drag, startPoint x: 815, startPoint y: 226, endPoint x: 871, endPoint y: 228, distance: 56.1
click at [871, 236] on div "1 Weight 58.58 Dims Code x x" at bounding box center [1020, 266] width 626 height 61
type input "26.79"
drag, startPoint x: 810, startPoint y: 286, endPoint x: 865, endPoint y: 282, distance: 54.5
click at [865, 299] on div "2 Weight 58.58 Dims Code Length Width Height" at bounding box center [1020, 328] width 626 height 58
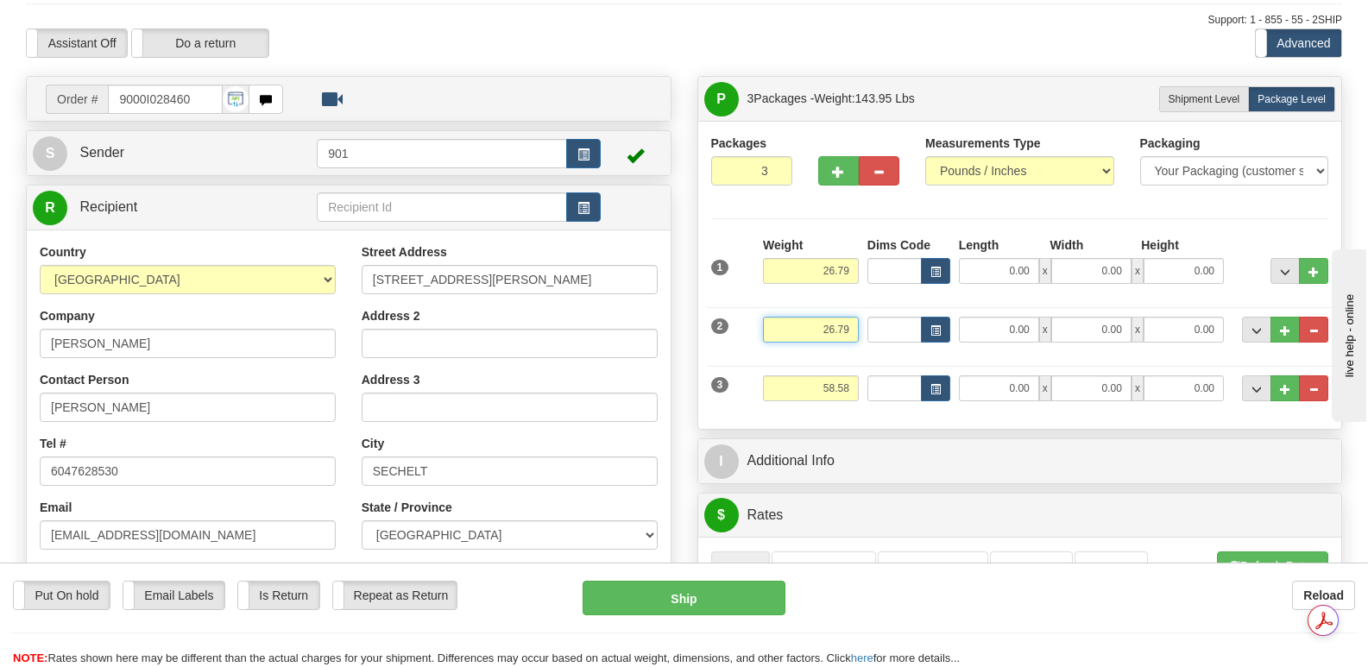
type input "26.79"
drag, startPoint x: 808, startPoint y: 349, endPoint x: 878, endPoint y: 344, distance: 70.9
click at [878, 357] on div "3 Weight 58.58 Dims Code Length Width Height" at bounding box center [1020, 386] width 626 height 58
type input "5.00"
click at [987, 258] on input "0.00" at bounding box center [999, 271] width 80 height 26
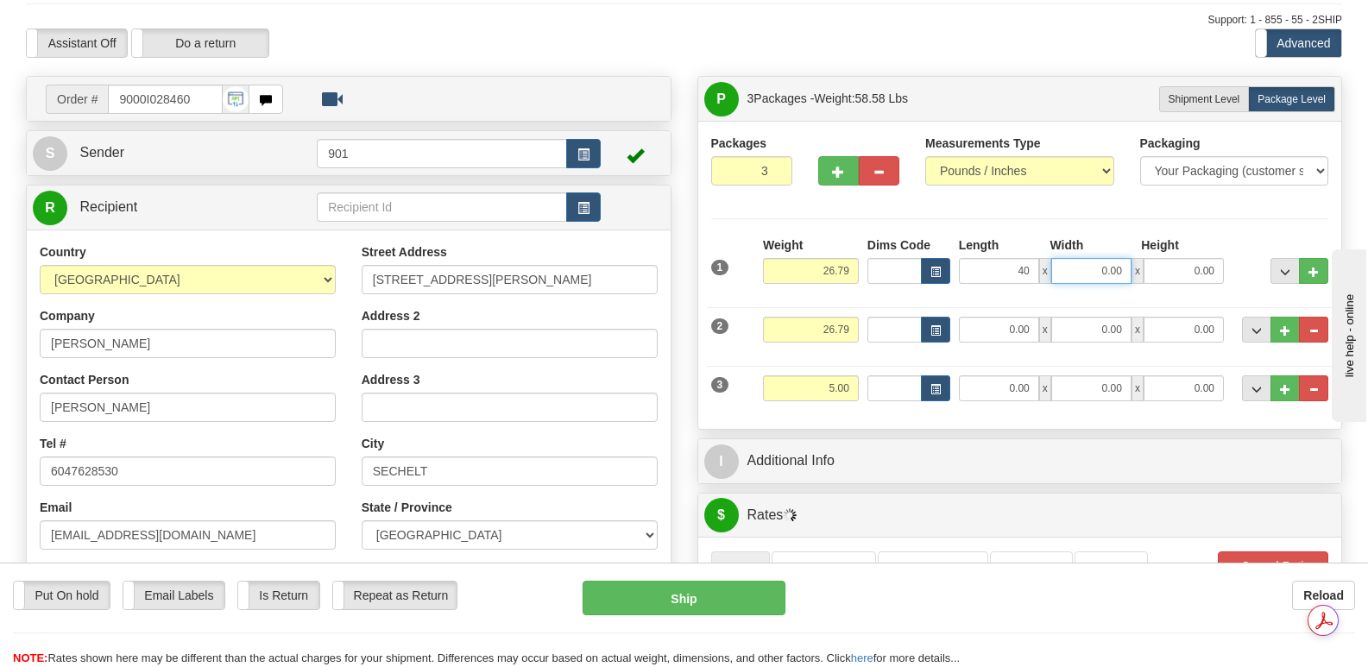
type input "40.00"
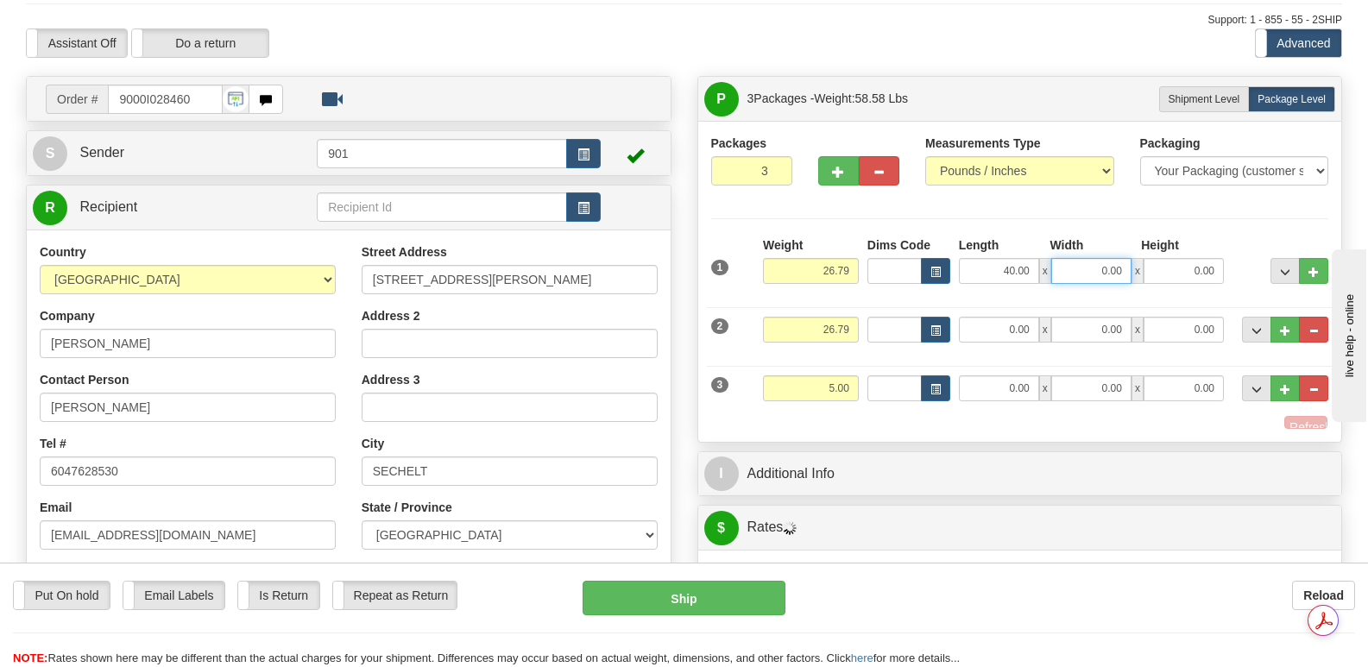
click at [1081, 258] on input "0.00" at bounding box center [1091, 271] width 80 height 26
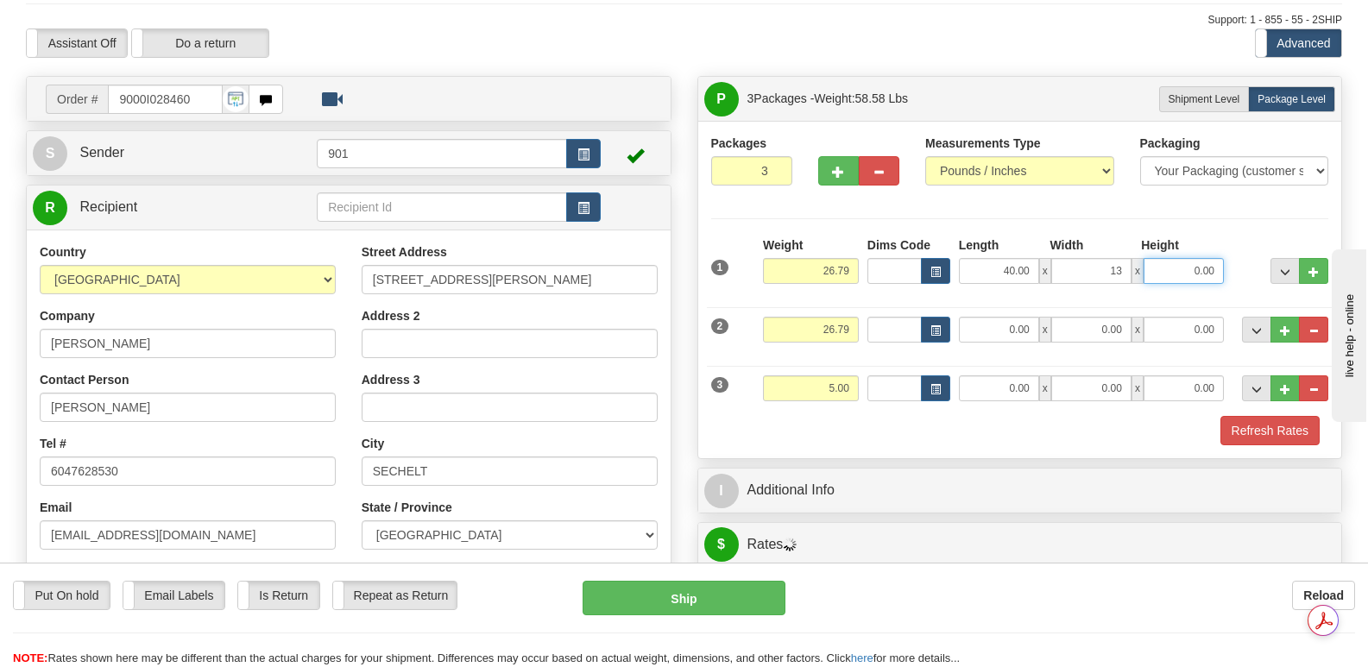
type input "13.00"
click at [1157, 258] on input "0.00" at bounding box center [1183, 271] width 80 height 26
type input "13.00"
click at [989, 317] on input "0.00" at bounding box center [999, 330] width 80 height 26
type input "40.00"
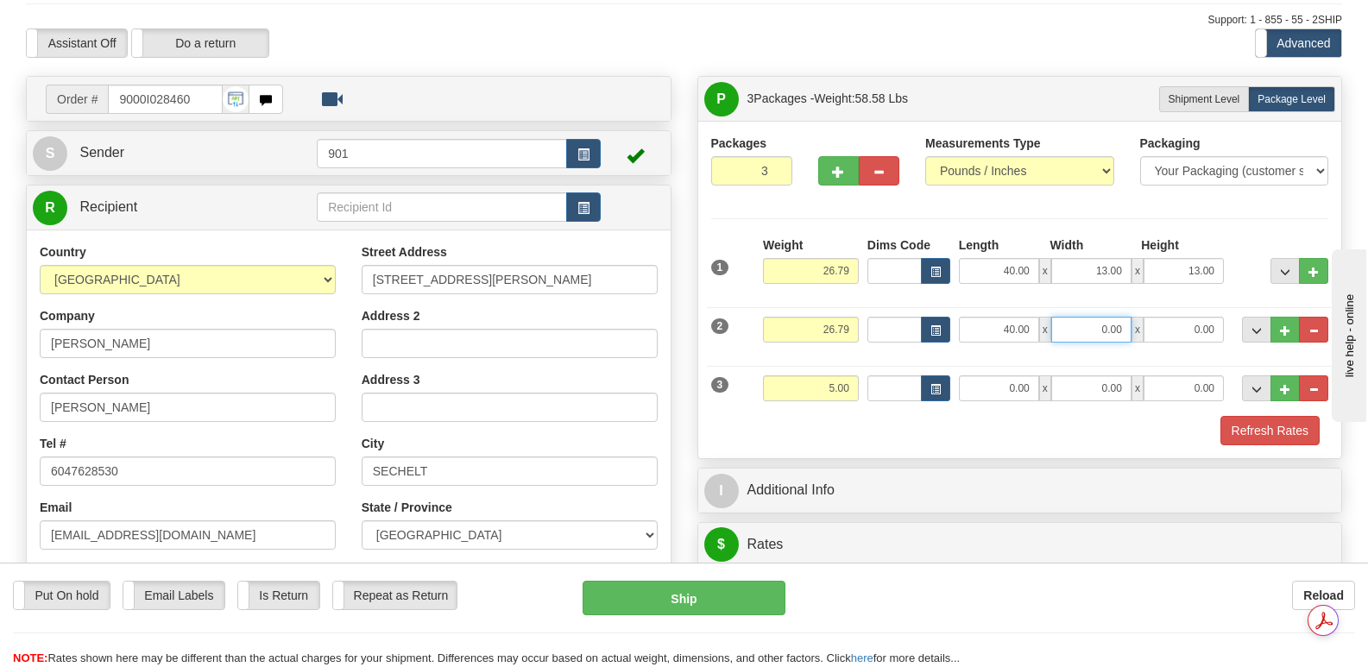
click at [1087, 317] on input "0.00" at bounding box center [1091, 330] width 80 height 26
type input "13.00"
click at [1168, 317] on input "0.00" at bounding box center [1183, 330] width 80 height 26
type input "13.00"
click at [998, 375] on input "0.00" at bounding box center [999, 388] width 80 height 26
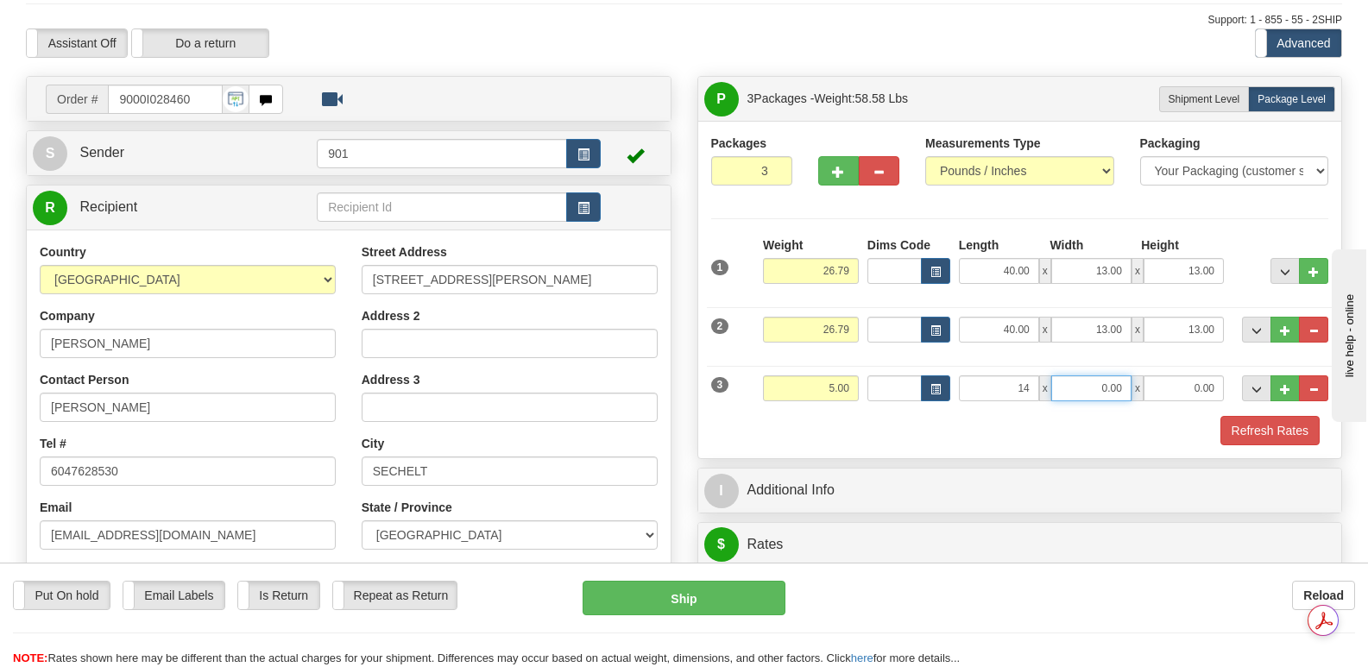
type input "14.00"
click at [1086, 375] on input "0.00" at bounding box center [1091, 388] width 80 height 26
type input "14.00"
click at [1173, 375] on input "0.00" at bounding box center [1183, 388] width 80 height 26
type input "7.00"
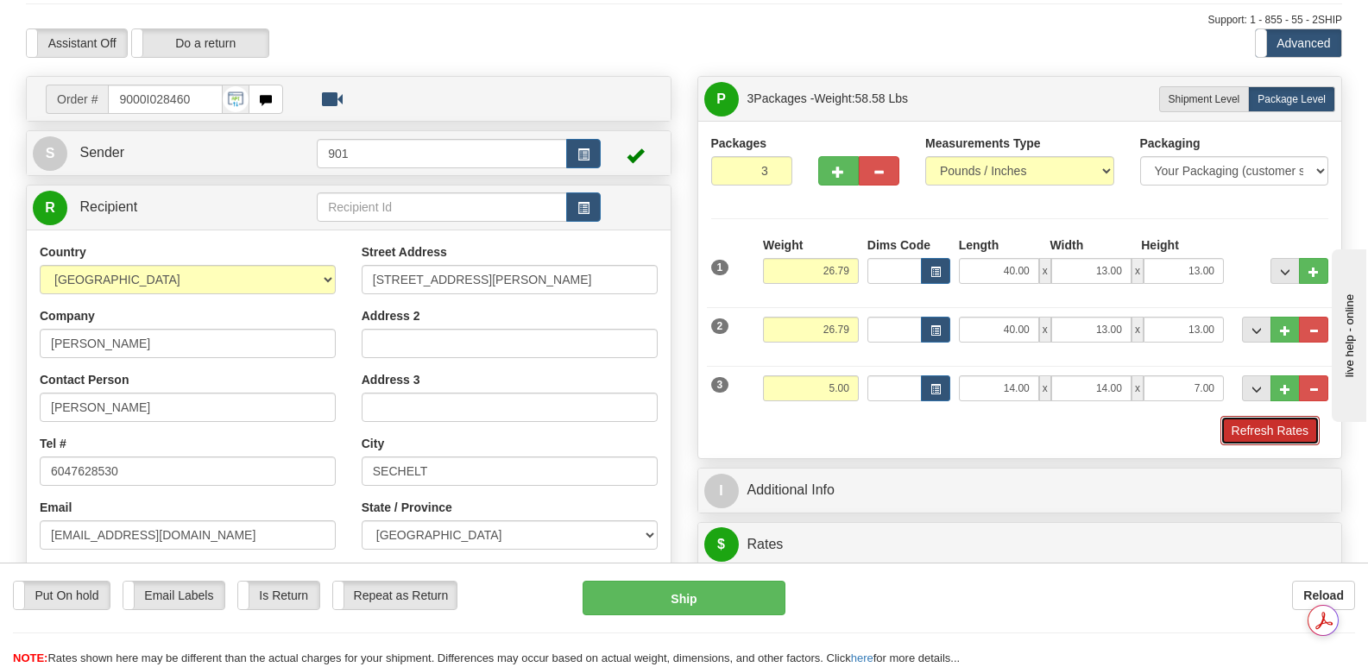
click at [1247, 416] on button "Refresh Rates" at bounding box center [1269, 430] width 99 height 29
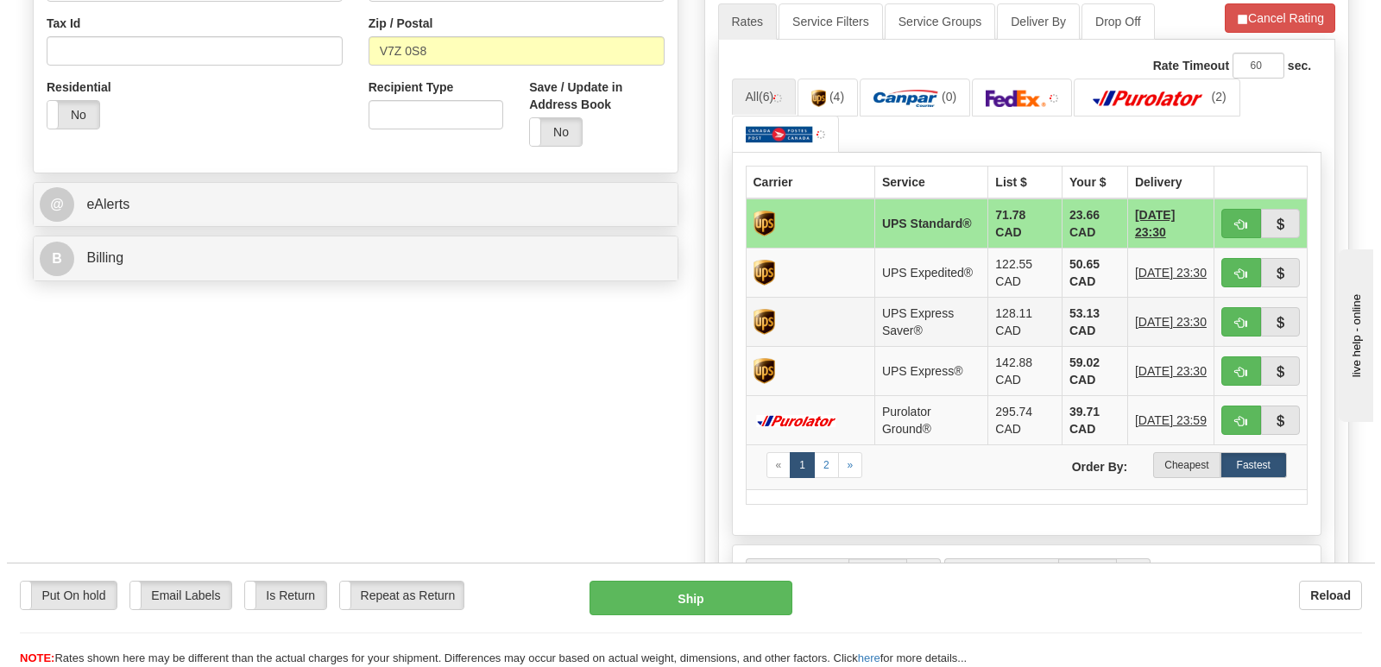
scroll to position [604, 0]
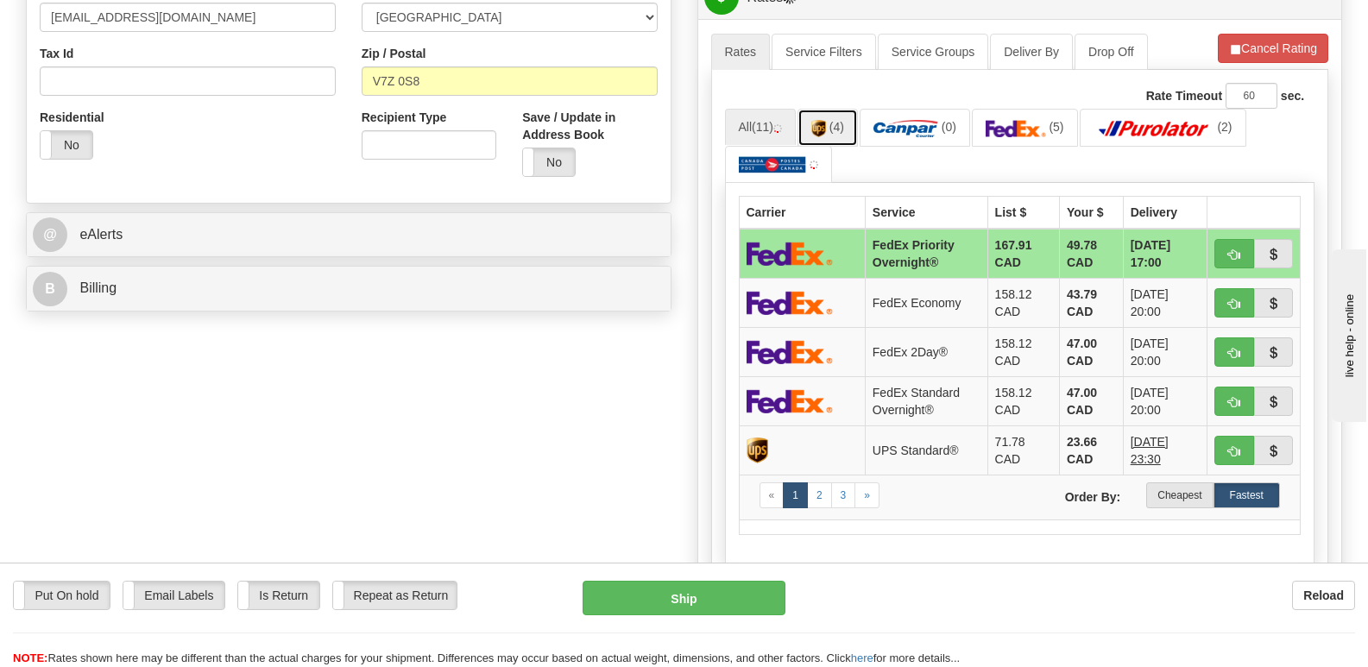
click at [823, 120] on img at bounding box center [818, 128] width 15 height 17
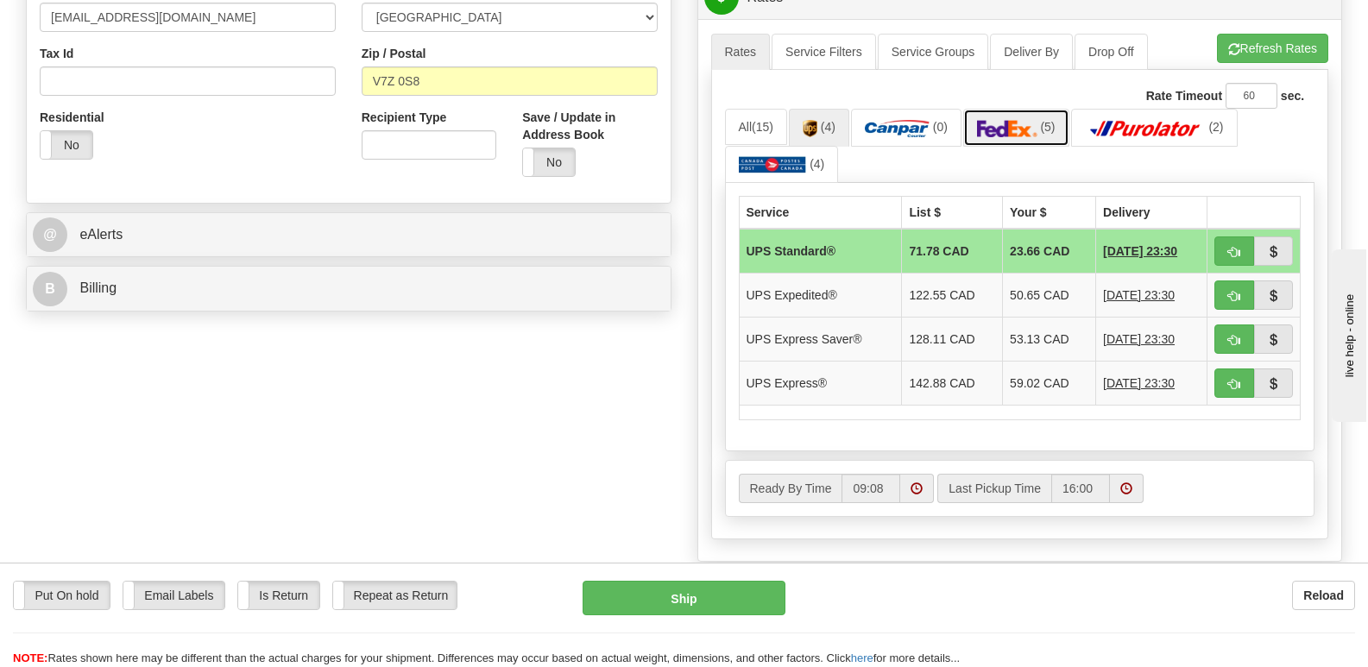
click at [1020, 120] on img at bounding box center [1007, 128] width 60 height 17
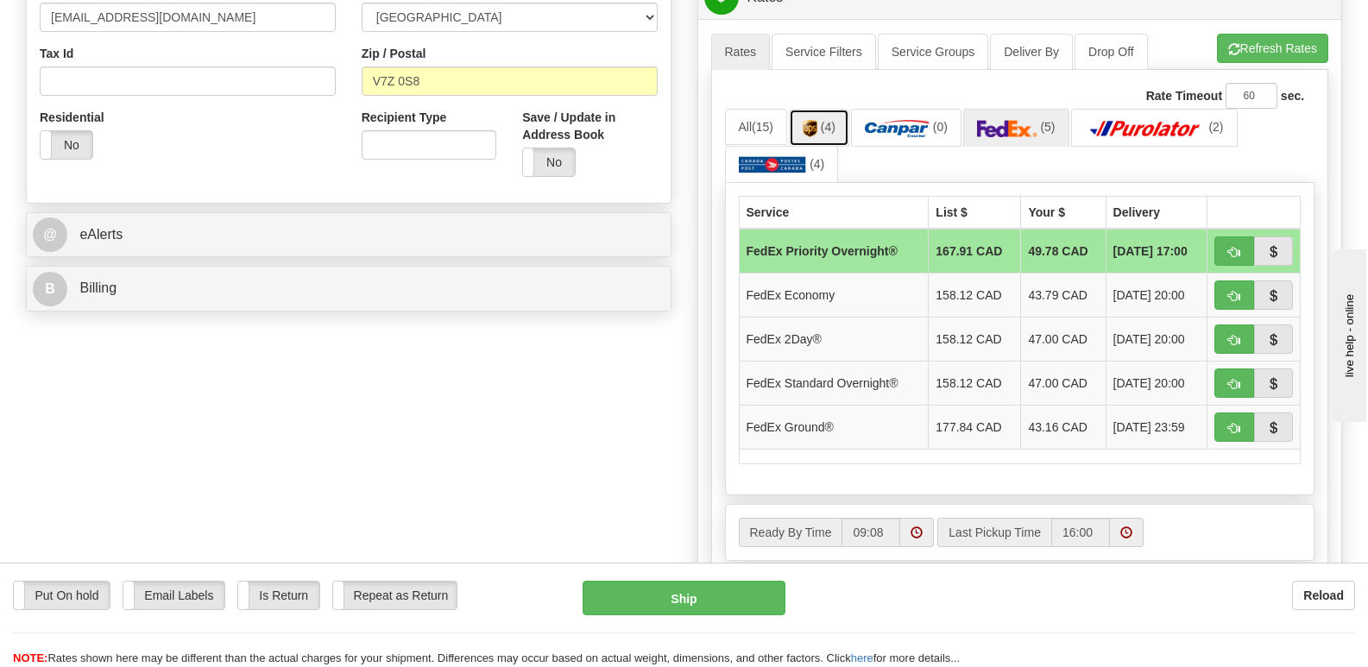
click at [817, 120] on img at bounding box center [809, 128] width 15 height 17
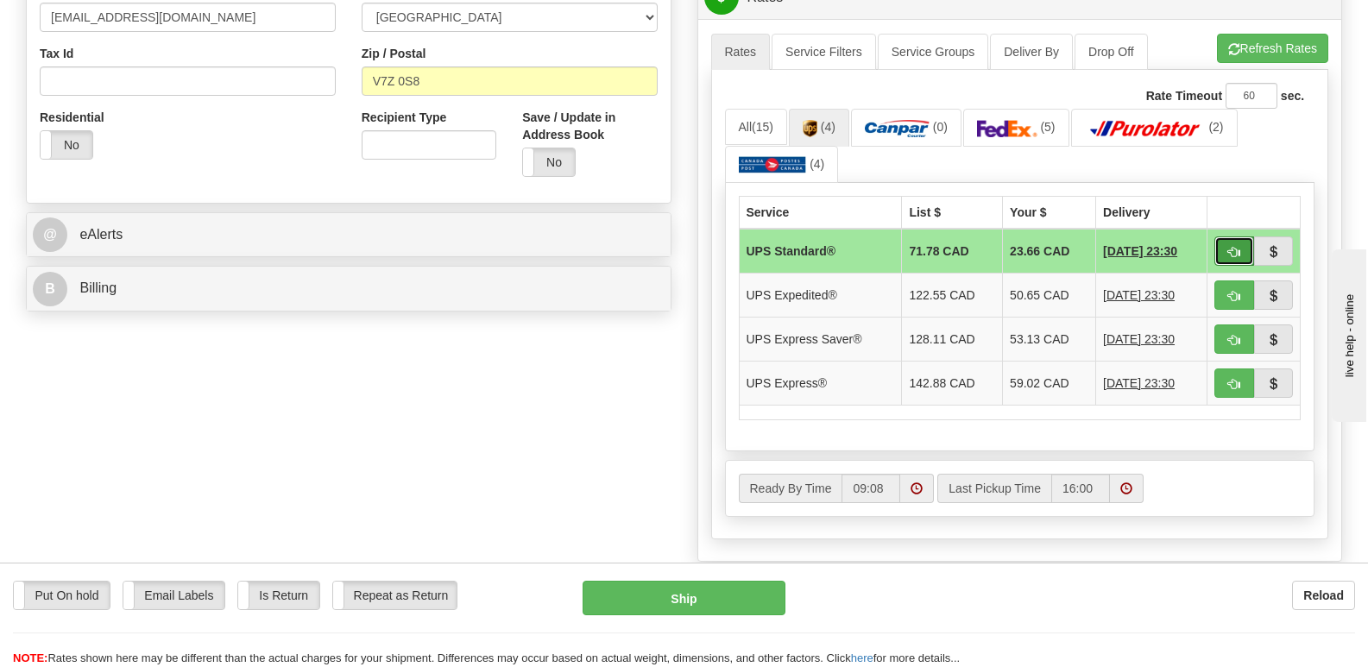
click at [1226, 236] on button "button" at bounding box center [1234, 250] width 40 height 29
type input "11"
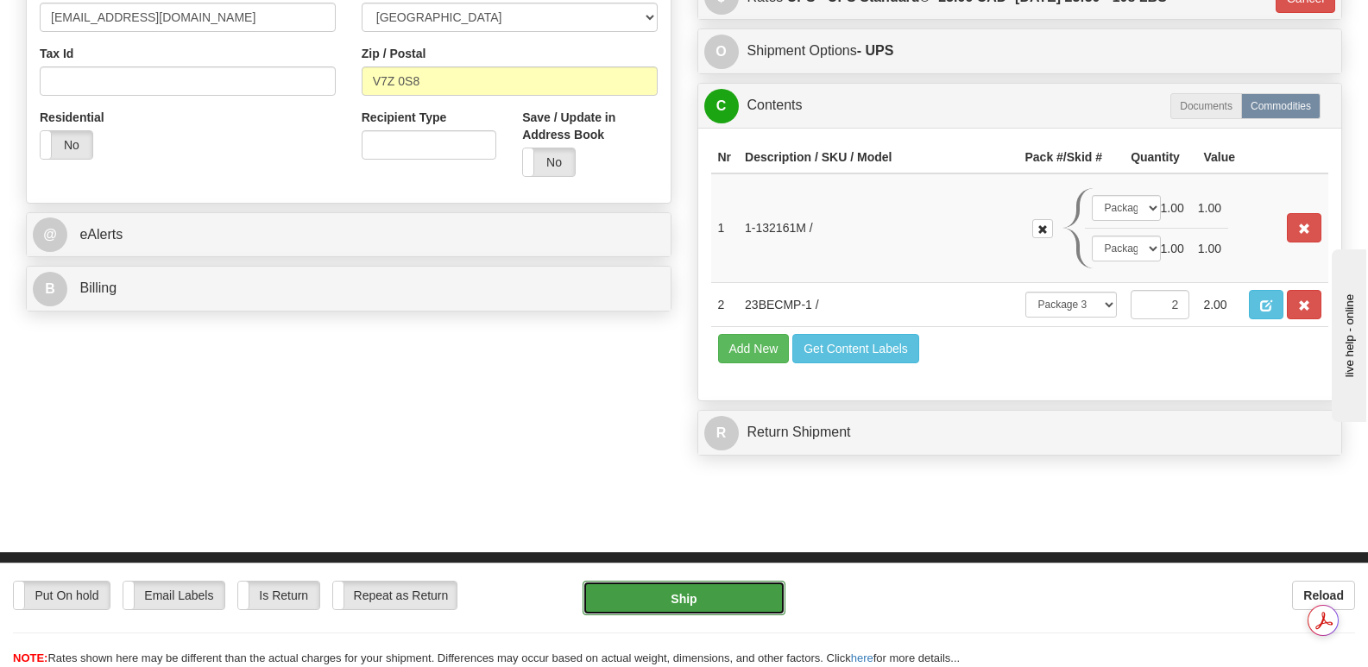
click at [700, 601] on button "Ship" at bounding box center [683, 598] width 202 height 35
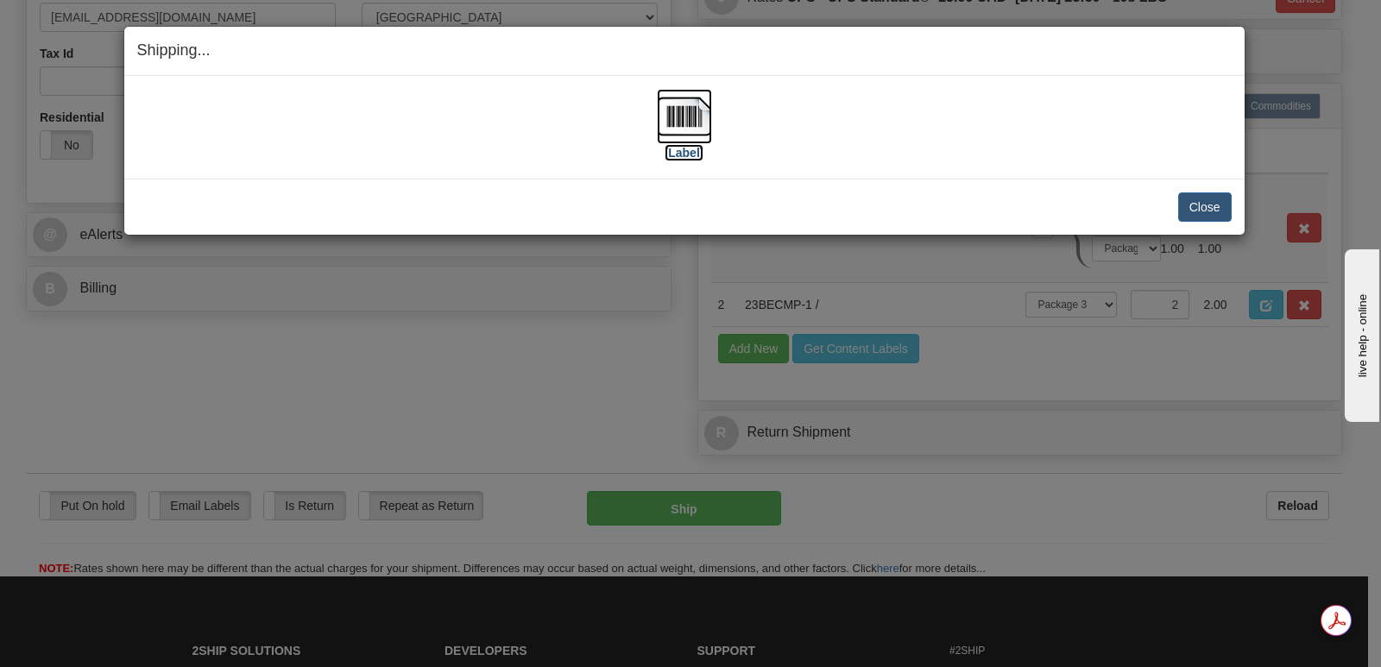
click at [682, 111] on img at bounding box center [684, 116] width 55 height 55
click at [1207, 198] on button "Close" at bounding box center [1204, 206] width 53 height 29
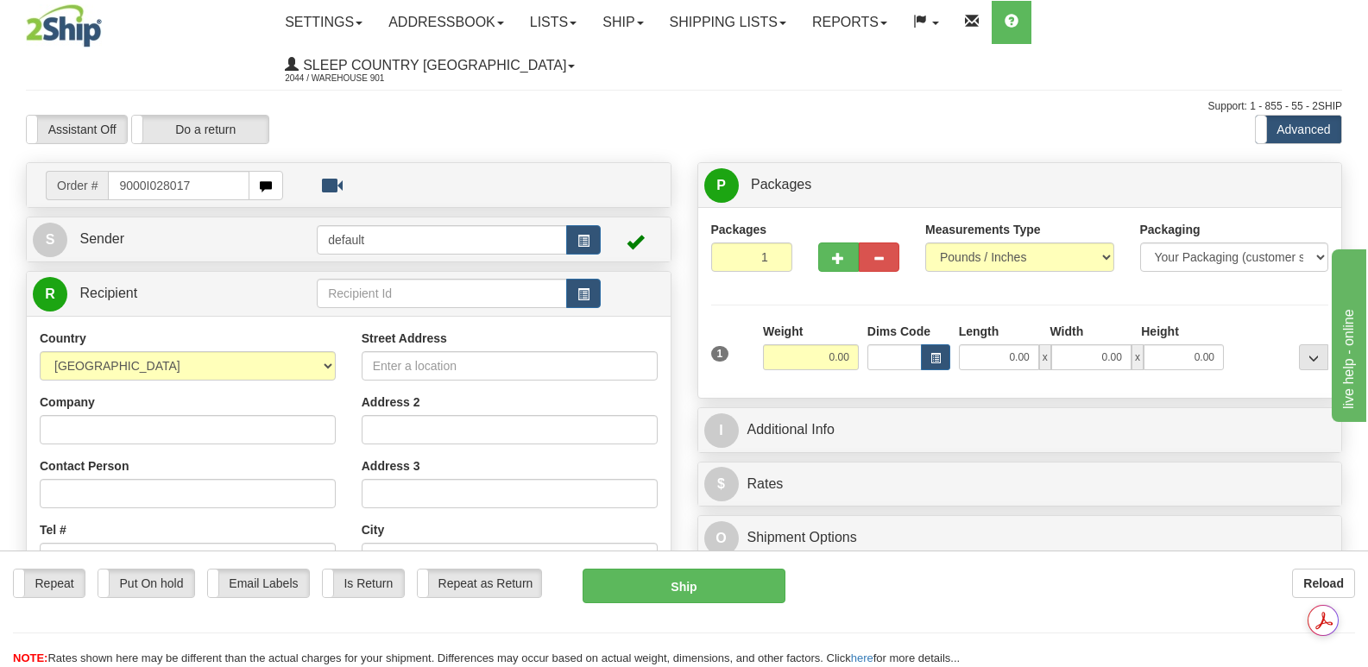
type input "9000I028017"
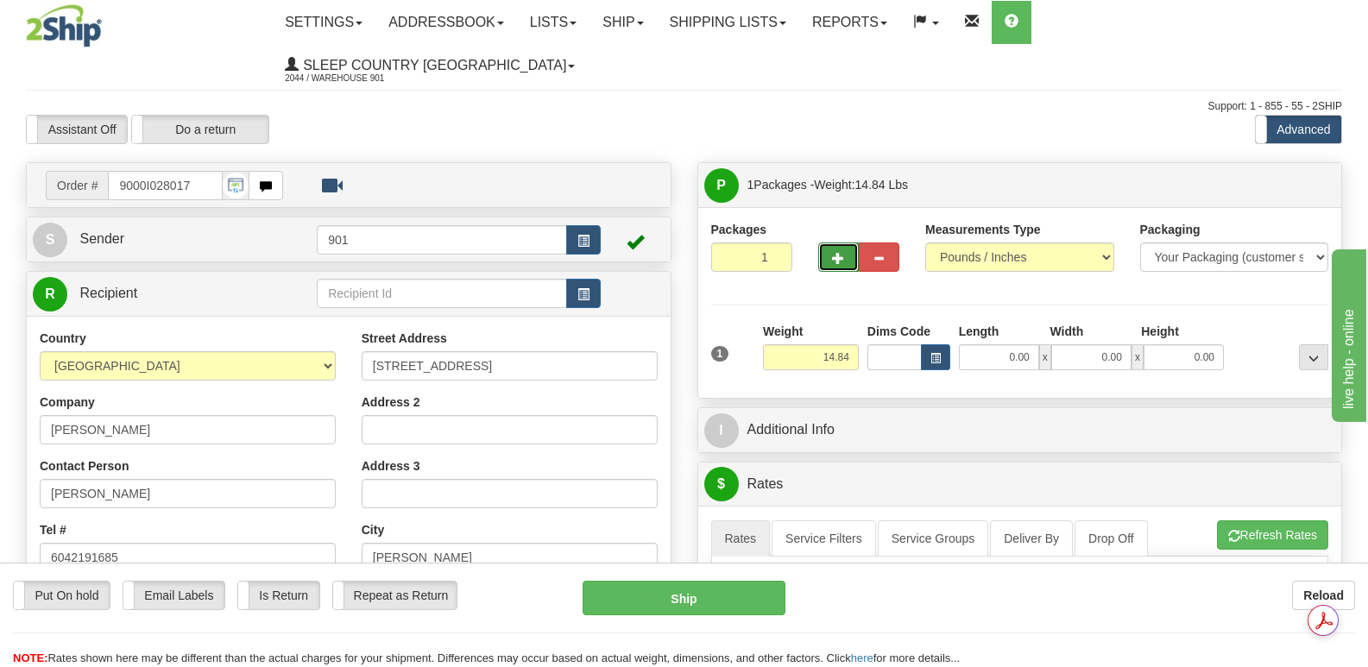
click at [839, 253] on span "button" at bounding box center [838, 258] width 12 height 11
click at [840, 253] on span "button" at bounding box center [838, 258] width 12 height 11
type input "4"
click at [974, 344] on input "0.00" at bounding box center [999, 357] width 80 height 26
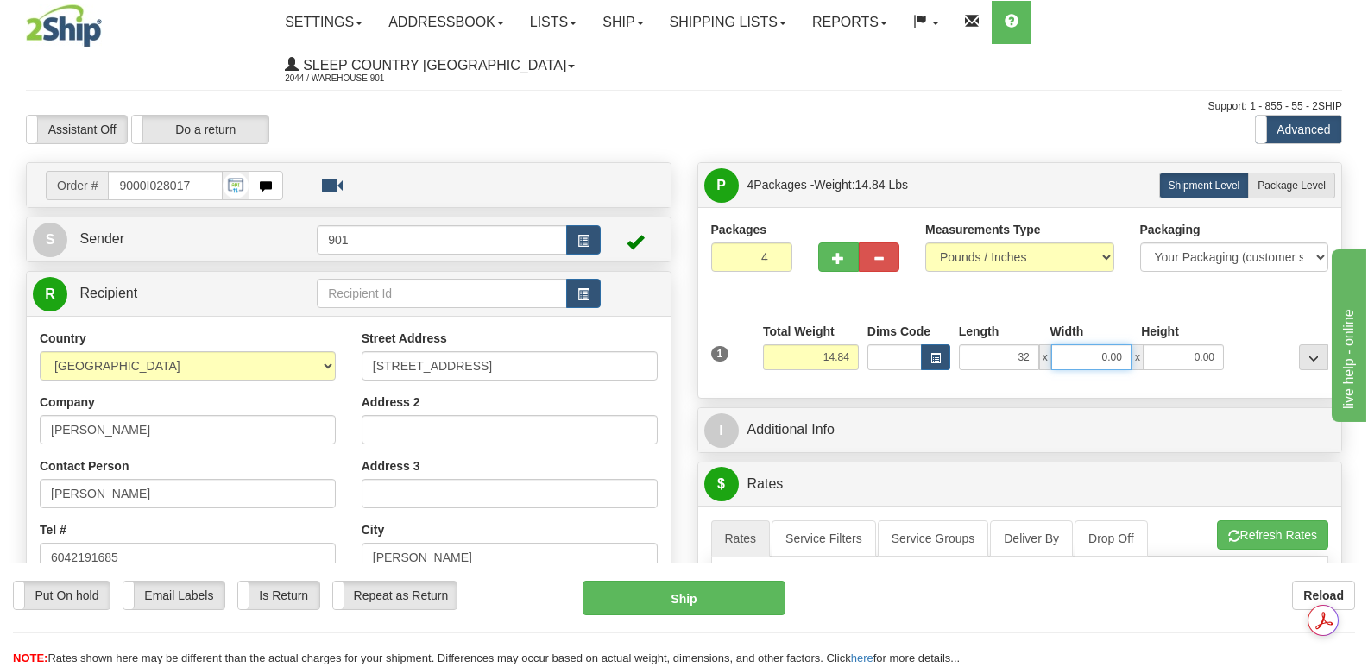
type input "32.00"
click at [1067, 344] on input "0.00" at bounding box center [1091, 357] width 80 height 26
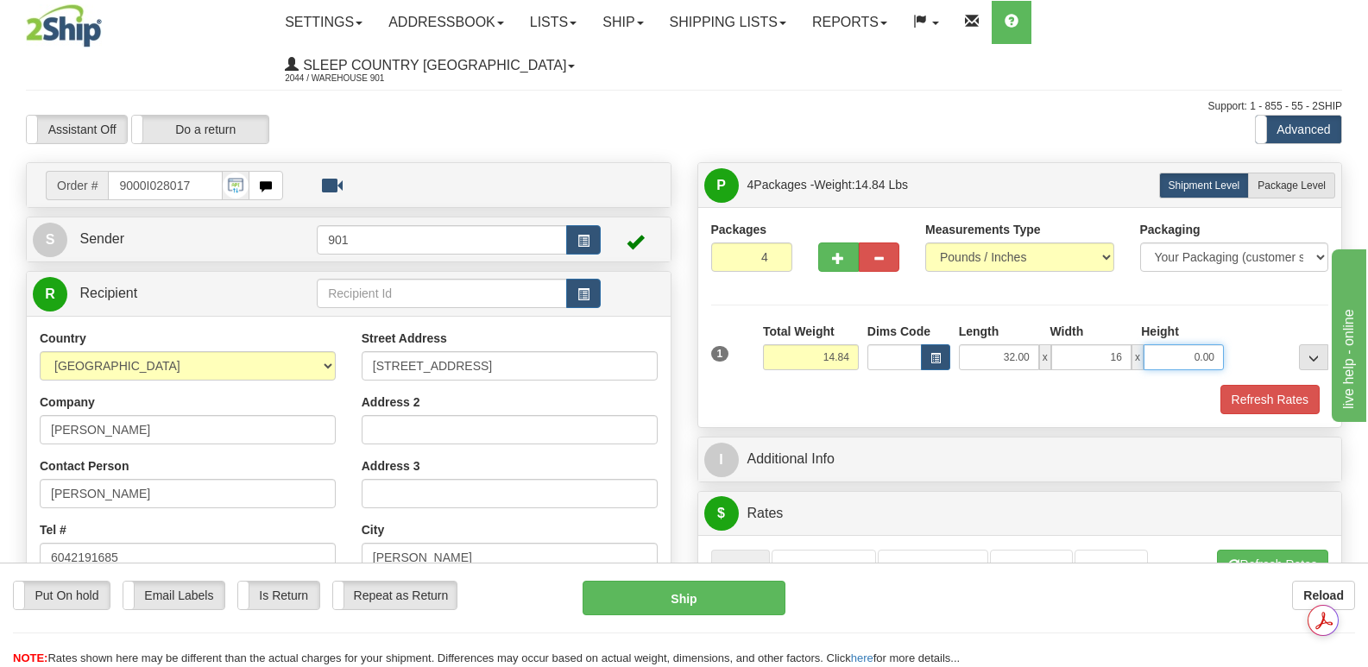
type input "16.00"
click at [1165, 344] on input "0.00" at bounding box center [1183, 357] width 80 height 26
type input "8.00"
click at [1260, 385] on button "Refresh Rates" at bounding box center [1269, 399] width 99 height 29
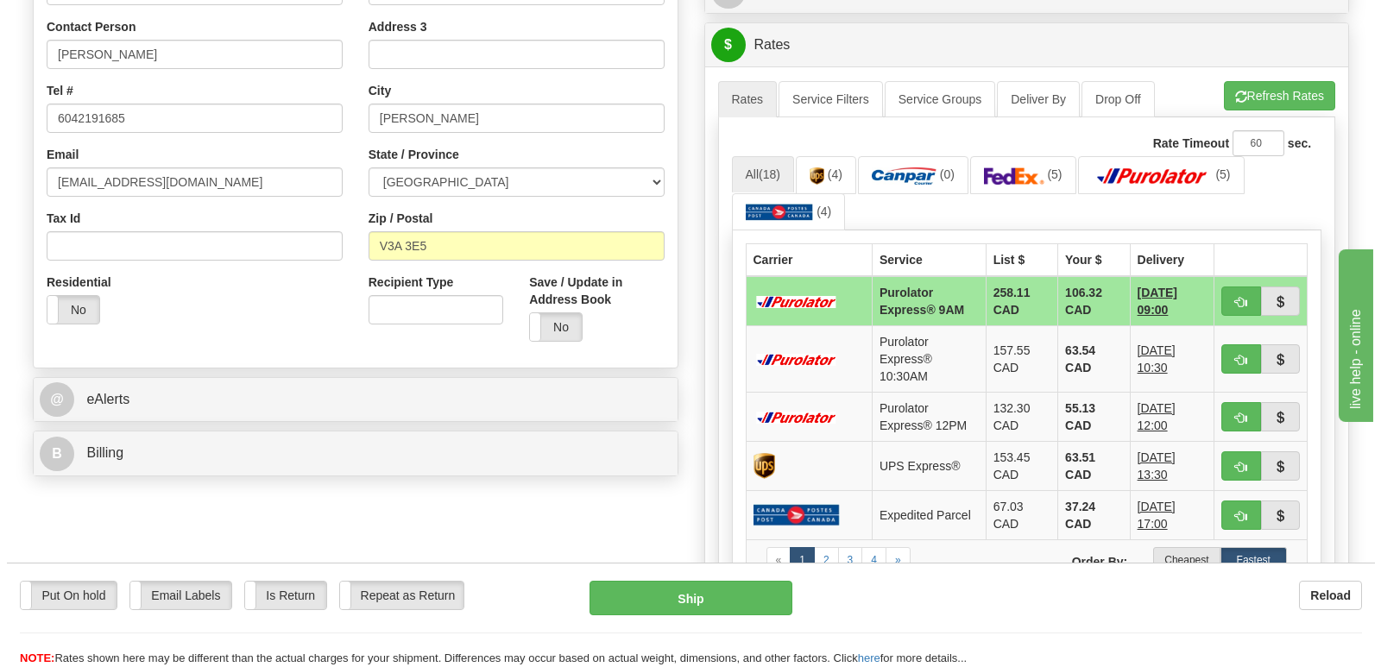
scroll to position [431, 0]
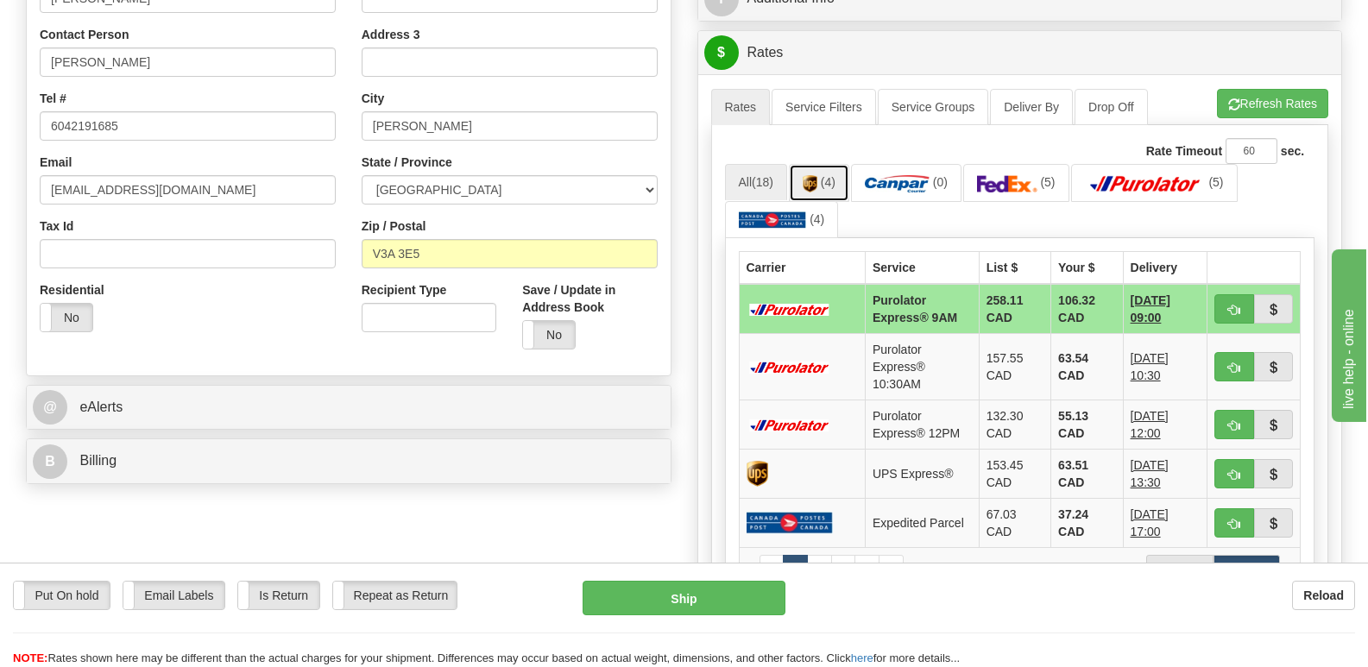
click at [816, 175] on img at bounding box center [809, 183] width 15 height 17
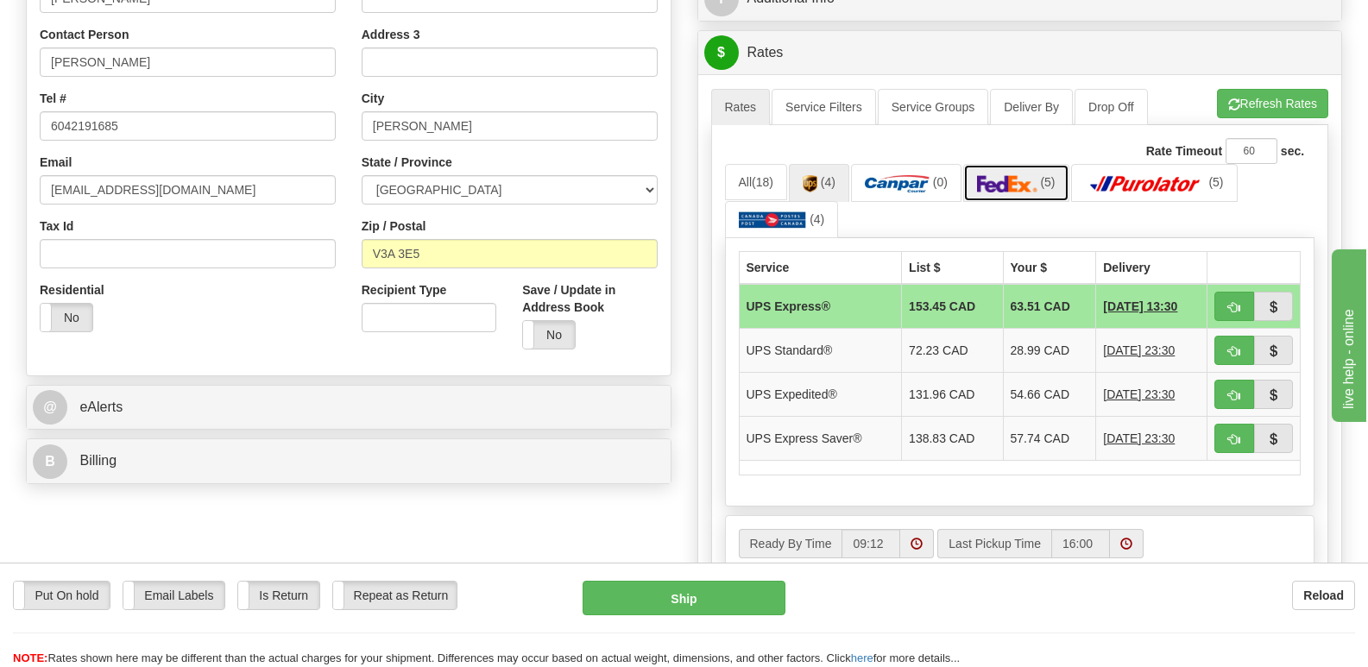
click at [1019, 175] on img at bounding box center [1007, 183] width 60 height 17
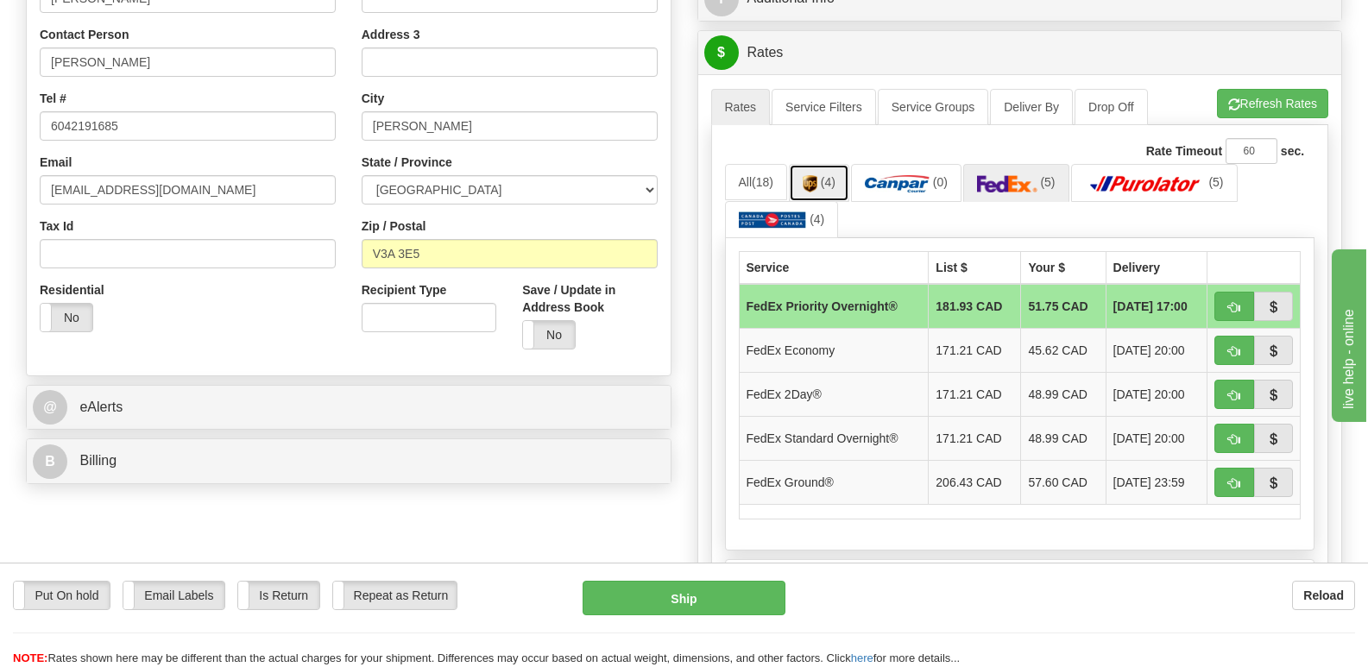
click at [808, 175] on img at bounding box center [809, 183] width 15 height 17
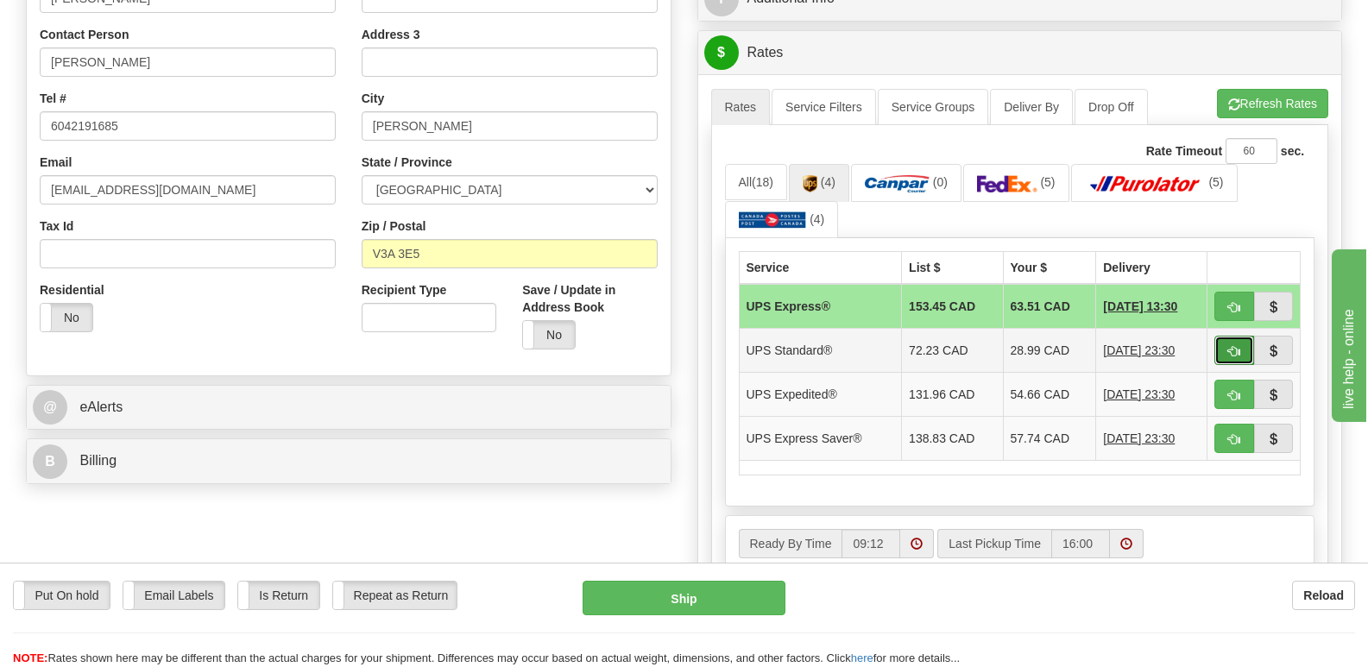
click at [1228, 346] on span "button" at bounding box center [1234, 351] width 12 height 11
type input "11"
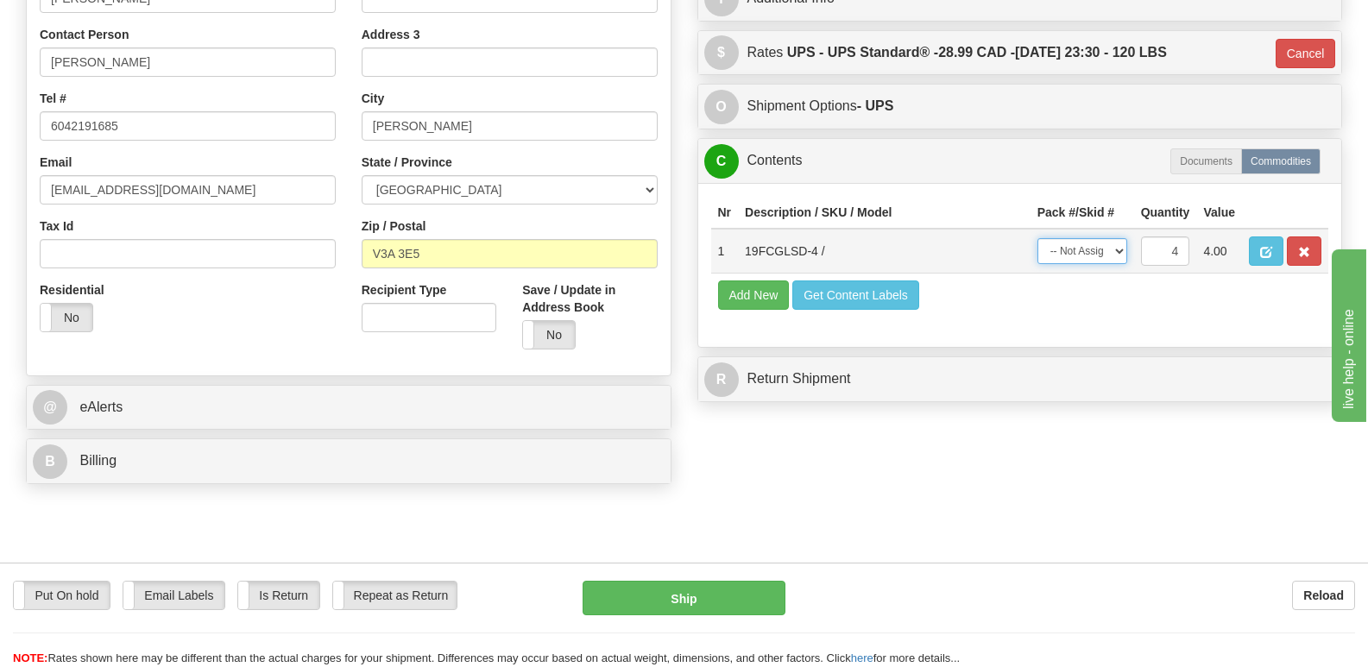
click at [1118, 238] on select "-- Not Assigned -- Package 1 Package 2 Package 3 Package 4 Split" at bounding box center [1082, 251] width 90 height 26
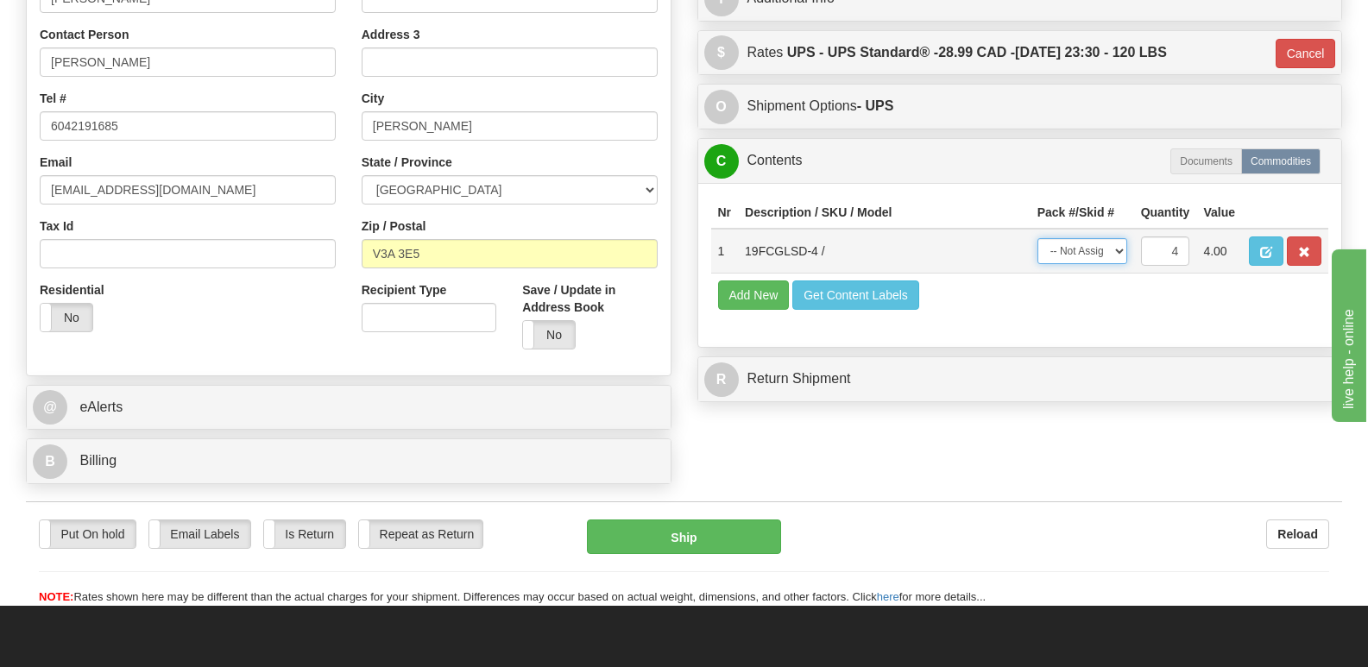
select select "3"
click at [1037, 238] on select "-- Not Assigned -- Package 1 Package 2 Package 3 Package 4 Split" at bounding box center [1082, 251] width 90 height 26
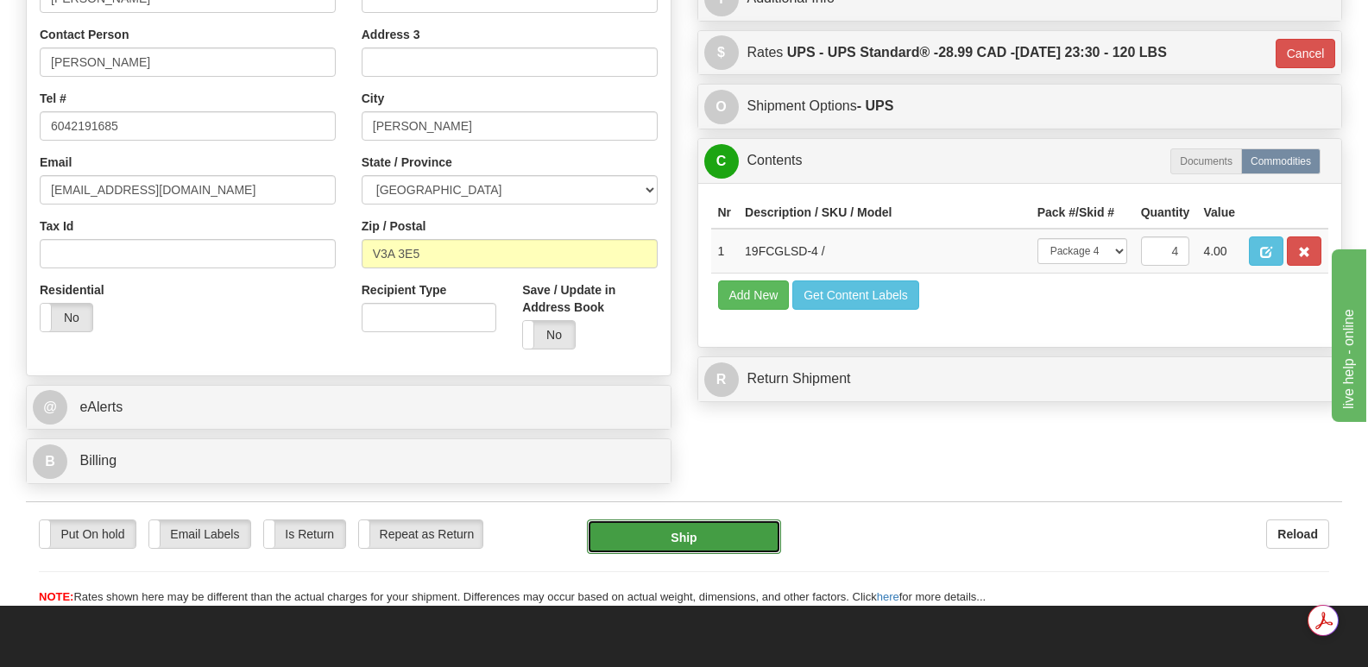
click at [695, 519] on button "Ship" at bounding box center [683, 536] width 193 height 35
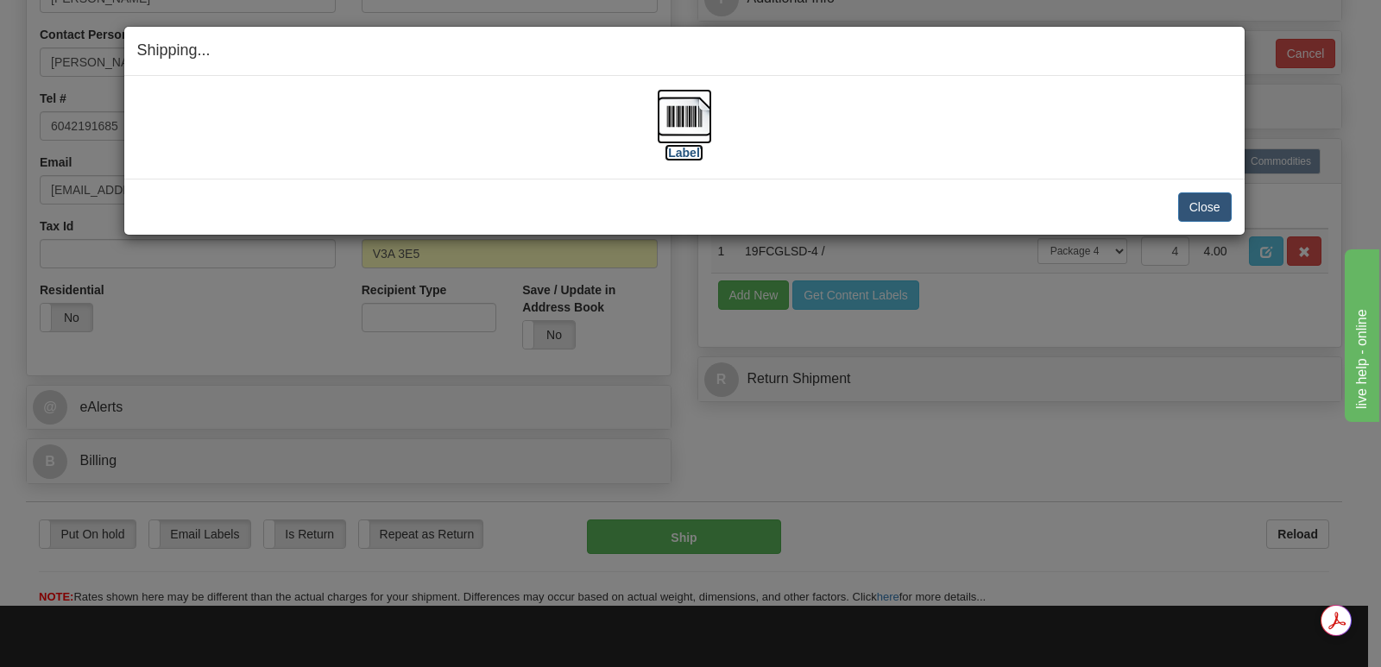
click at [678, 110] on img at bounding box center [684, 116] width 55 height 55
click at [1199, 203] on button "Close" at bounding box center [1204, 206] width 53 height 29
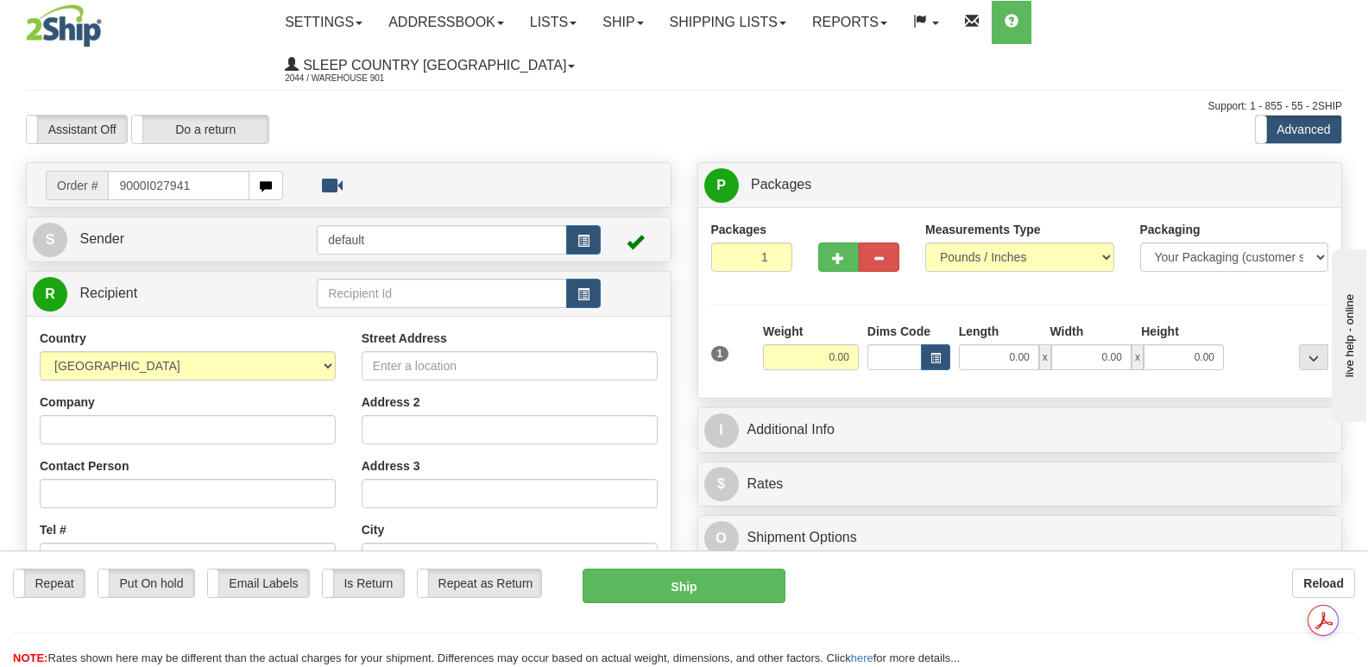
type input "9000I027941"
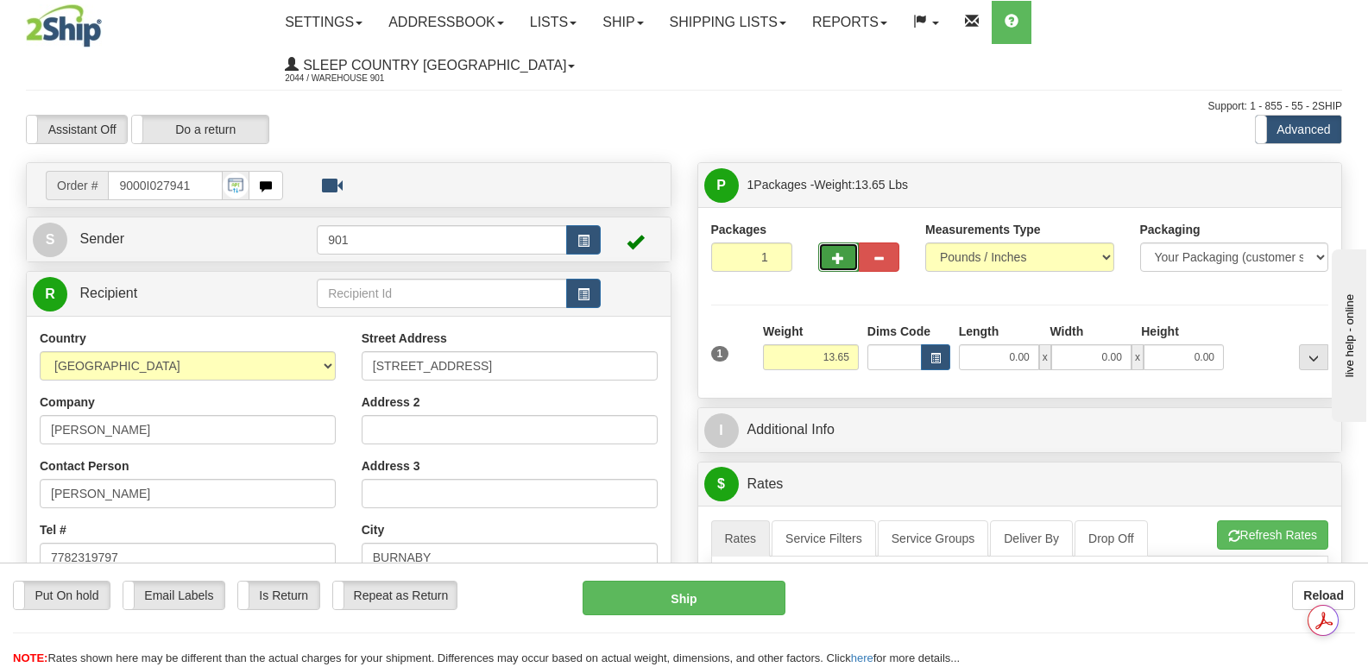
click at [839, 242] on button "button" at bounding box center [838, 256] width 41 height 29
type input "2"
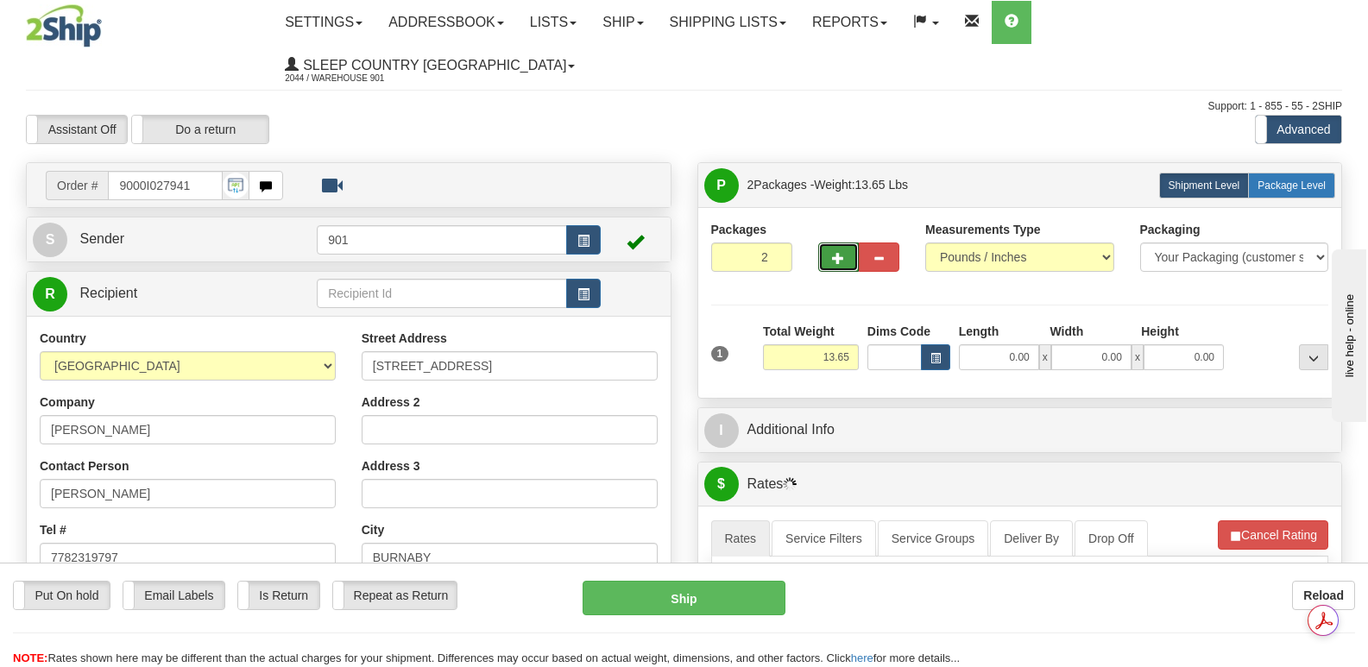
click at [1287, 179] on span "Package Level" at bounding box center [1291, 185] width 68 height 12
radio input "true"
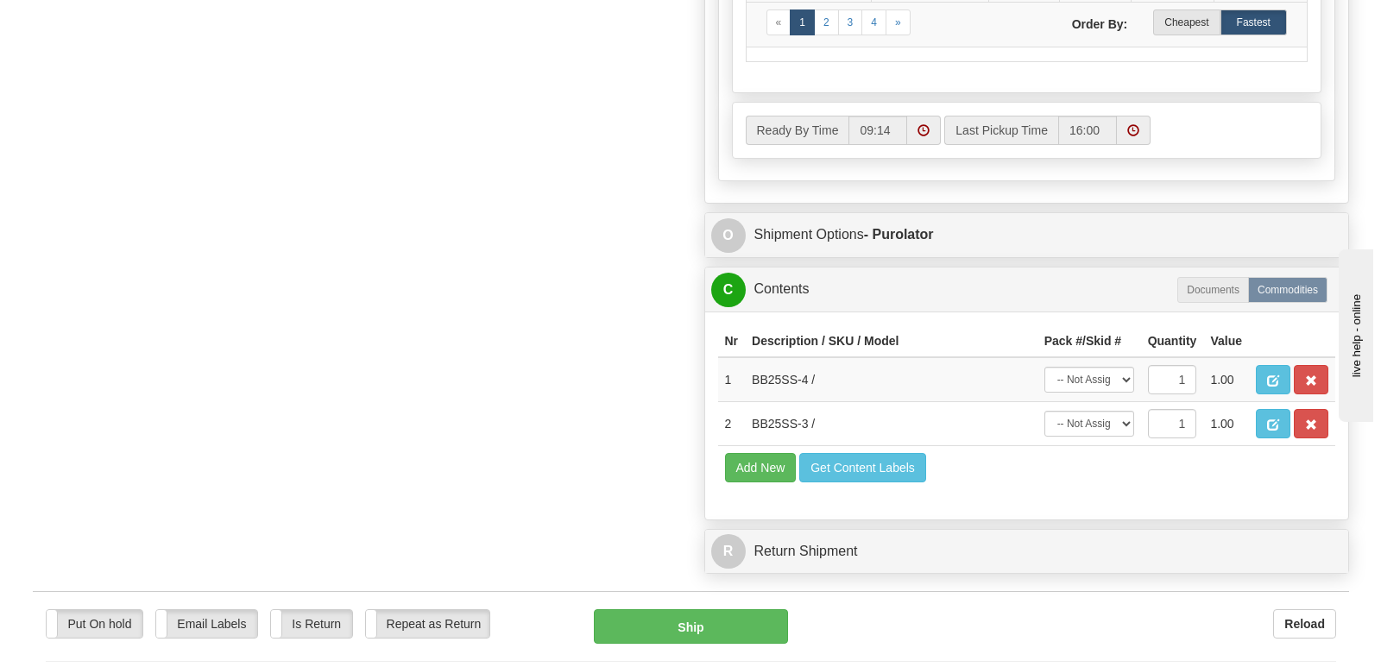
scroll to position [1053, 0]
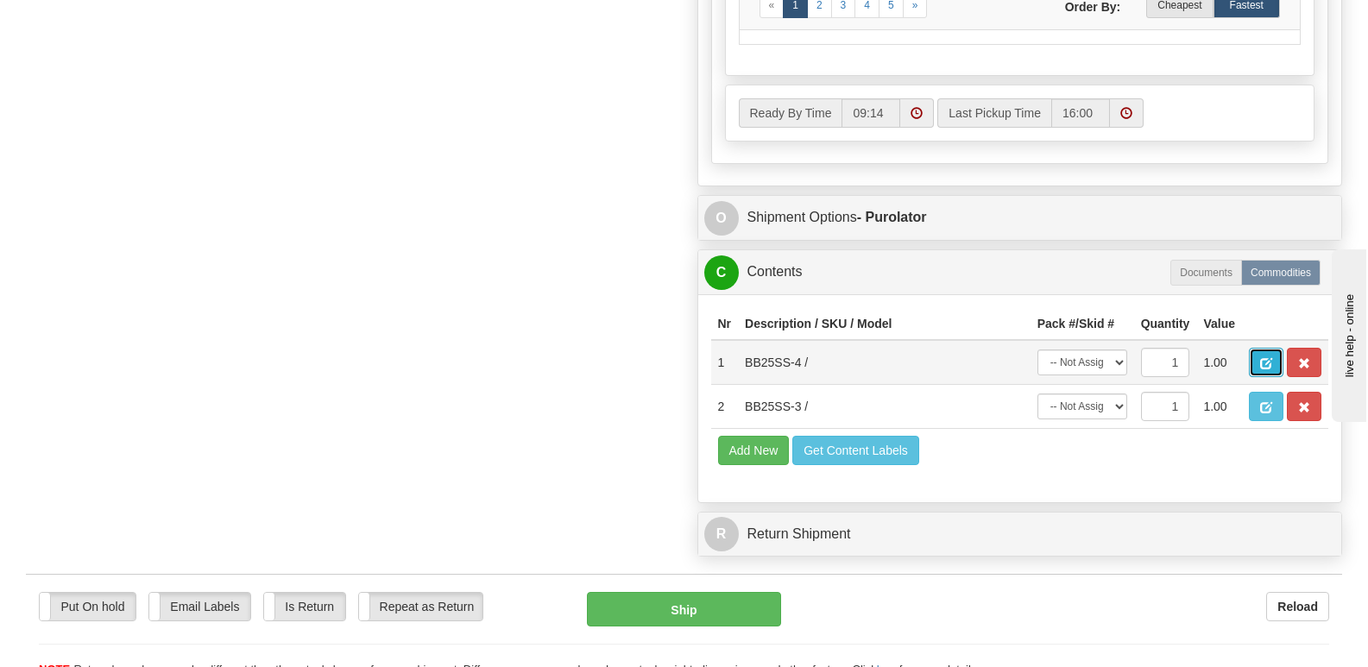
click at [1262, 358] on span "button" at bounding box center [1266, 363] width 12 height 11
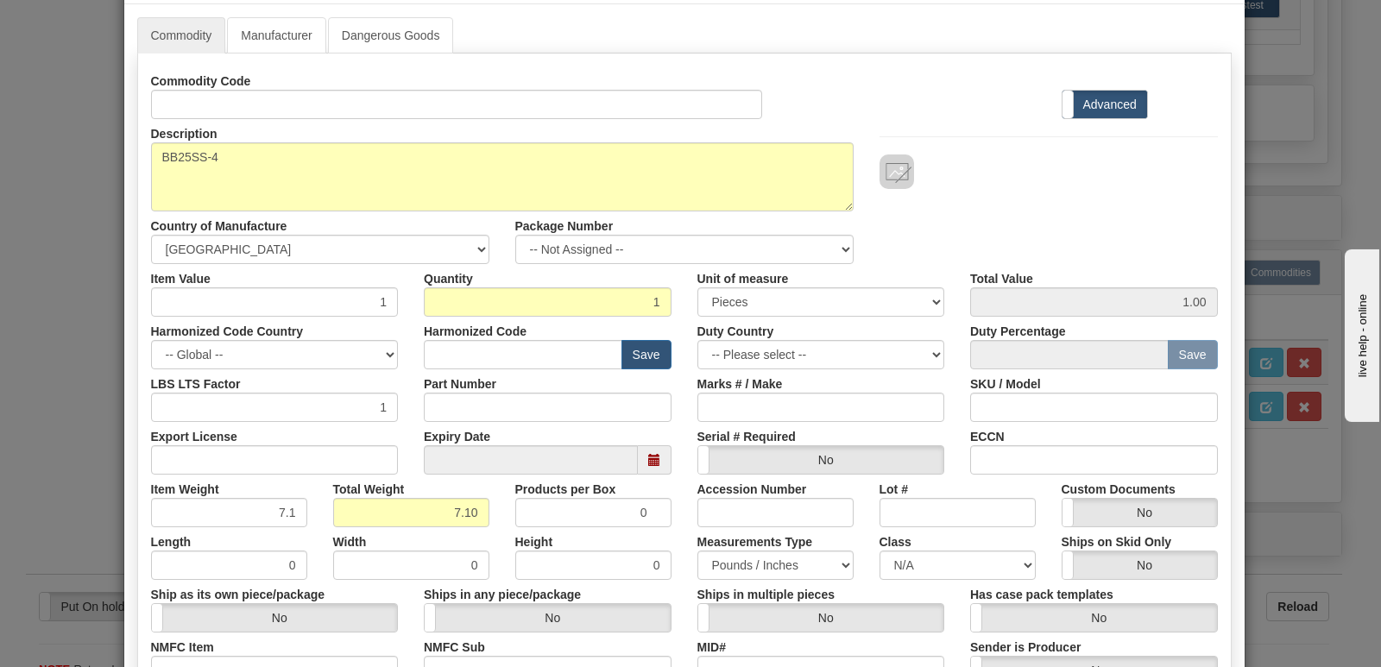
scroll to position [400, 0]
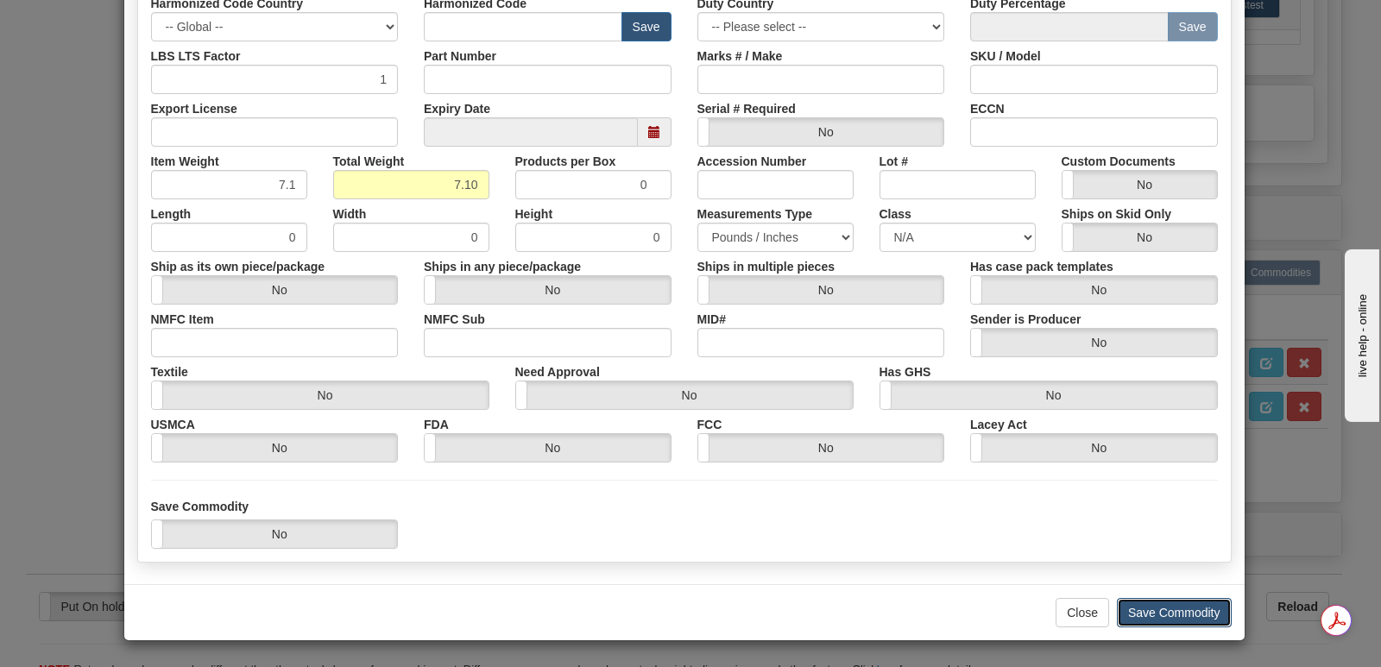
click at [1138, 612] on button "Save Commodity" at bounding box center [1174, 612] width 115 height 29
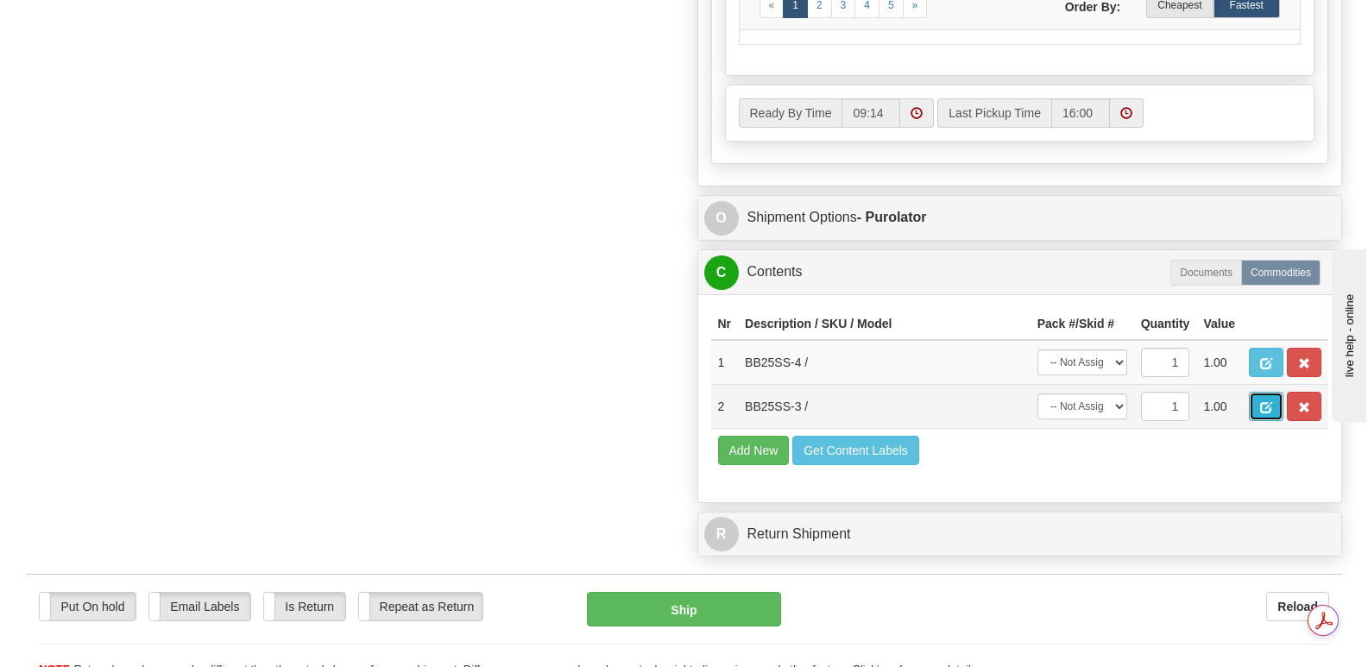
click at [1271, 402] on span "button" at bounding box center [1266, 407] width 12 height 11
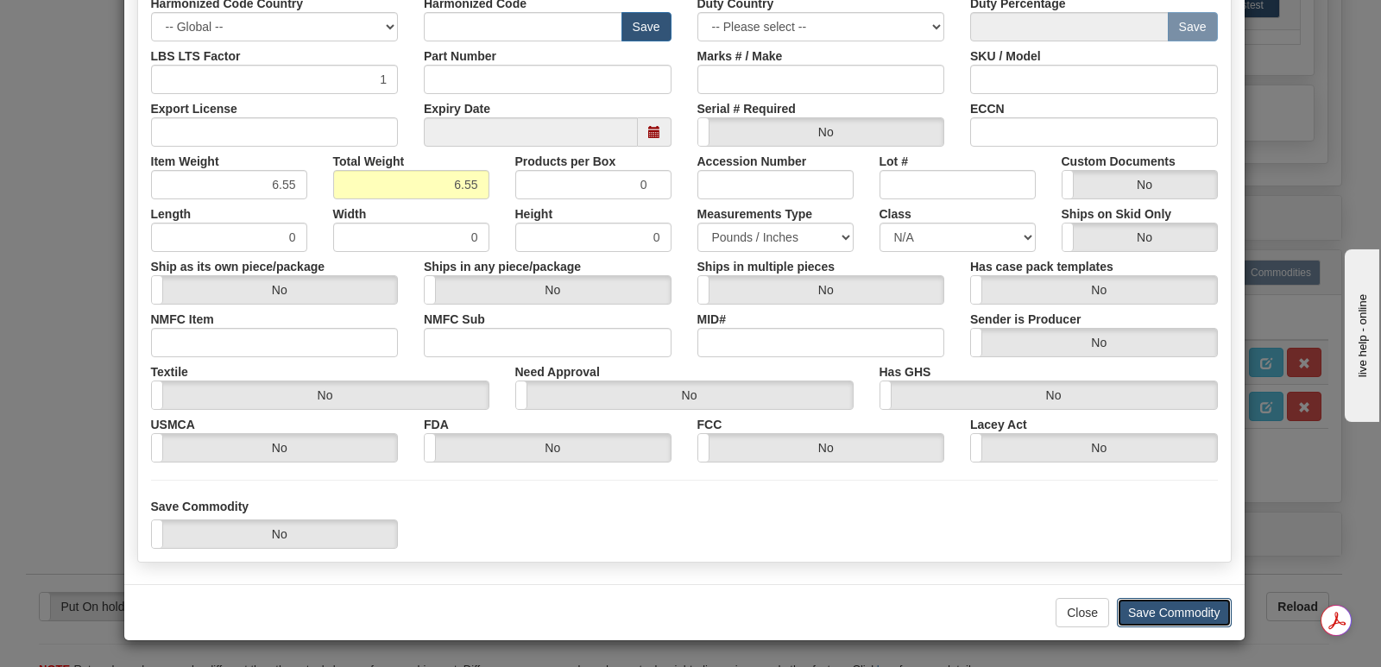
click at [1129, 607] on button "Save Commodity" at bounding box center [1174, 612] width 115 height 29
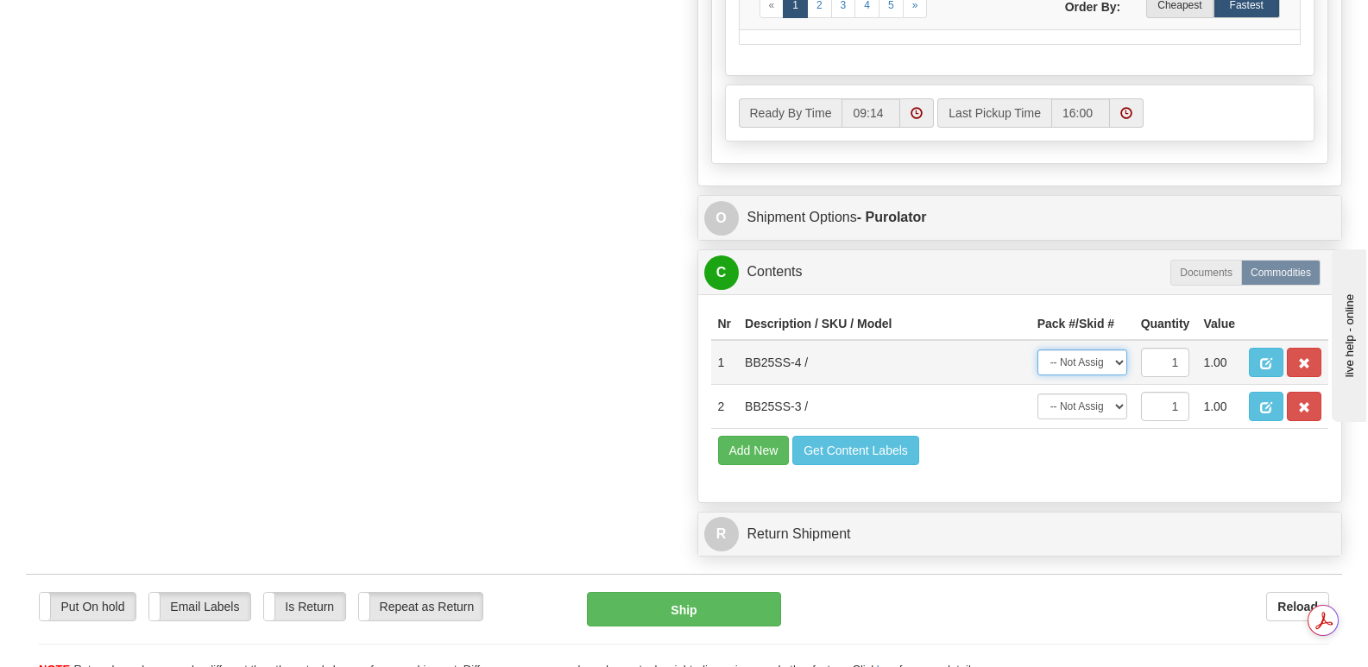
click at [1115, 349] on select "-- Not Assigned -- Package 1 Package 2" at bounding box center [1082, 362] width 90 height 26
select select "0"
click at [1037, 349] on select "-- Not Assigned -- Package 1 Package 2" at bounding box center [1082, 362] width 90 height 26
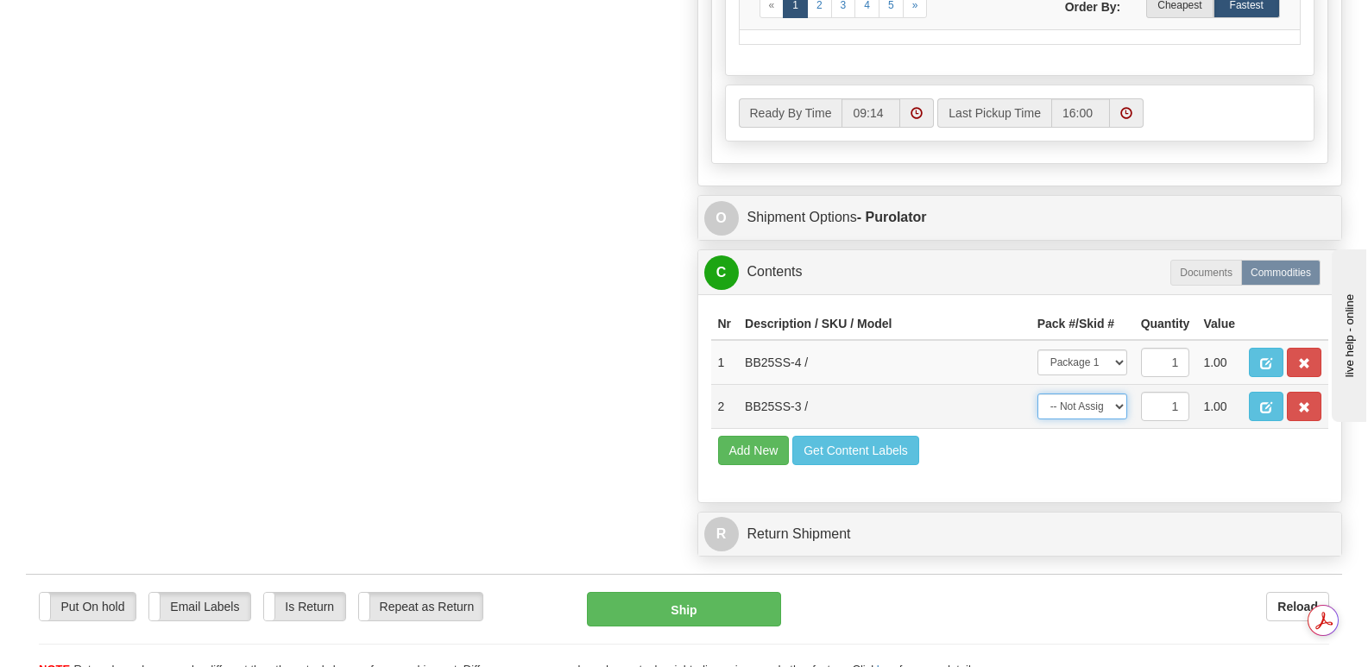
click at [1123, 393] on select "-- Not Assigned -- Package 1 Package 2" at bounding box center [1082, 406] width 90 height 26
select select "1"
click at [1037, 393] on select "-- Not Assigned -- Package 1 Package 2" at bounding box center [1082, 406] width 90 height 26
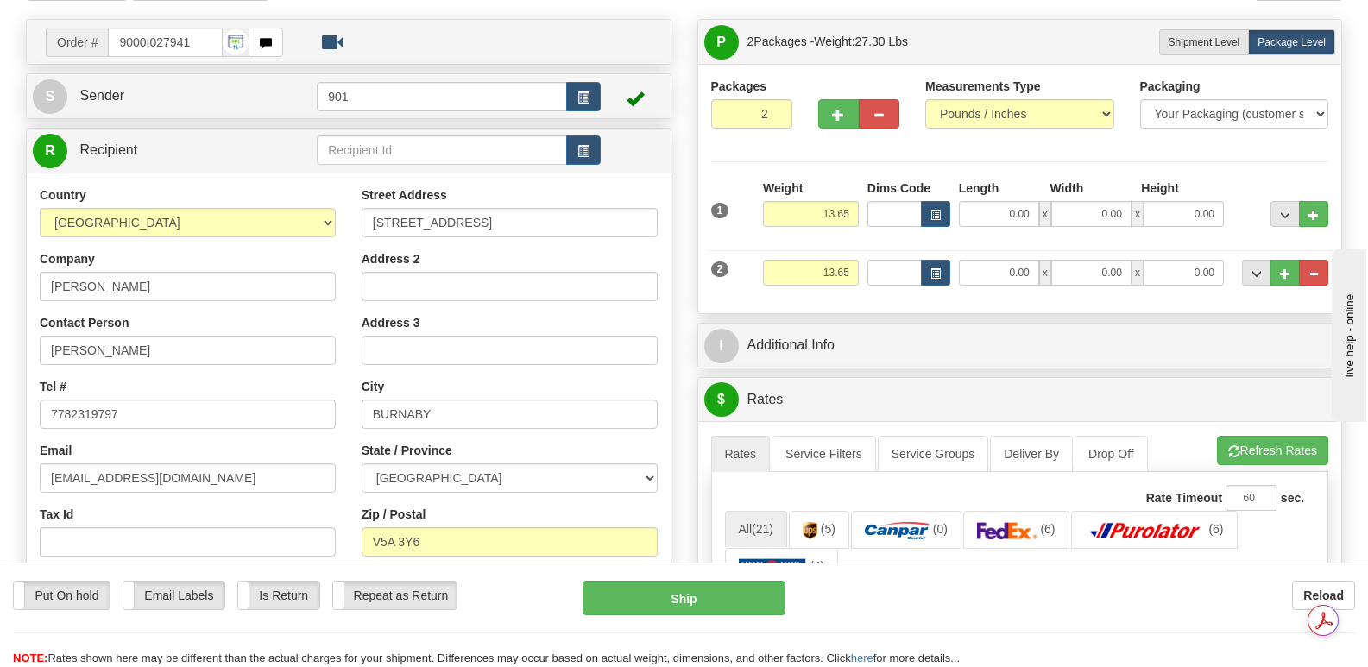
scroll to position [104, 0]
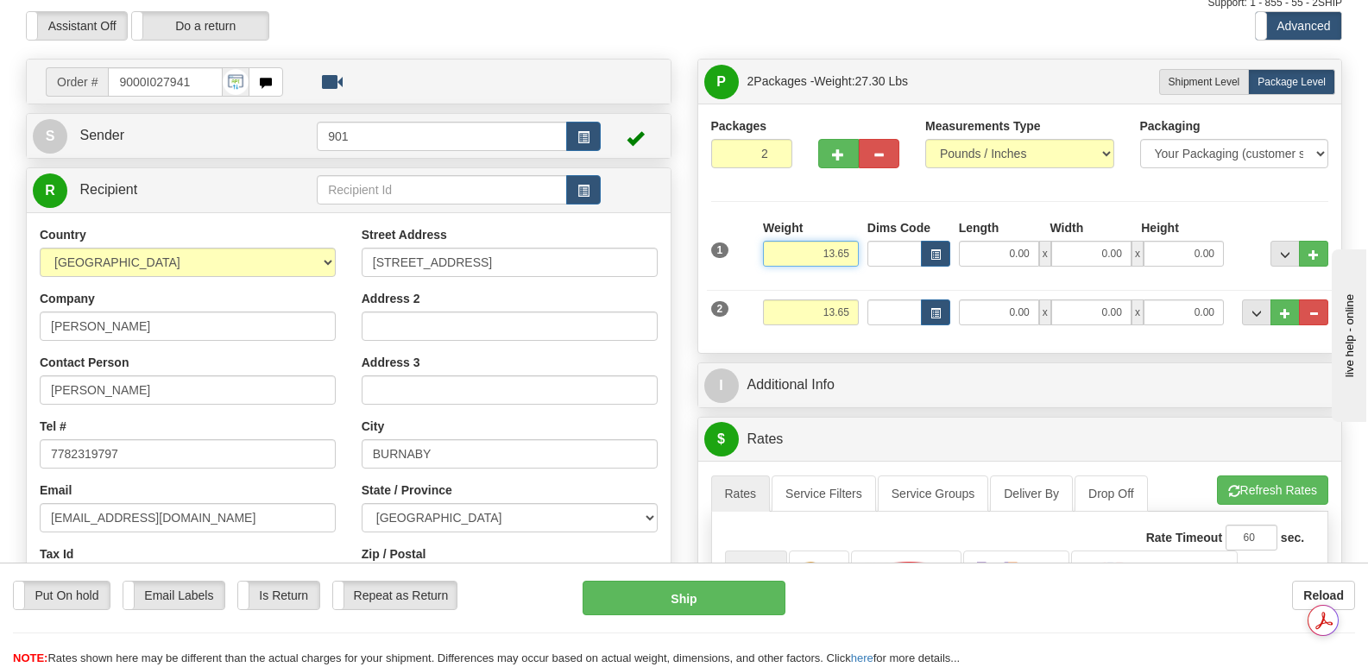
drag, startPoint x: 810, startPoint y: 206, endPoint x: 855, endPoint y: 210, distance: 45.0
click at [855, 241] on input "13.65" at bounding box center [811, 254] width 96 height 26
type input "7.10"
click at [980, 241] on input "0.00" at bounding box center [999, 254] width 80 height 26
type input "13.00"
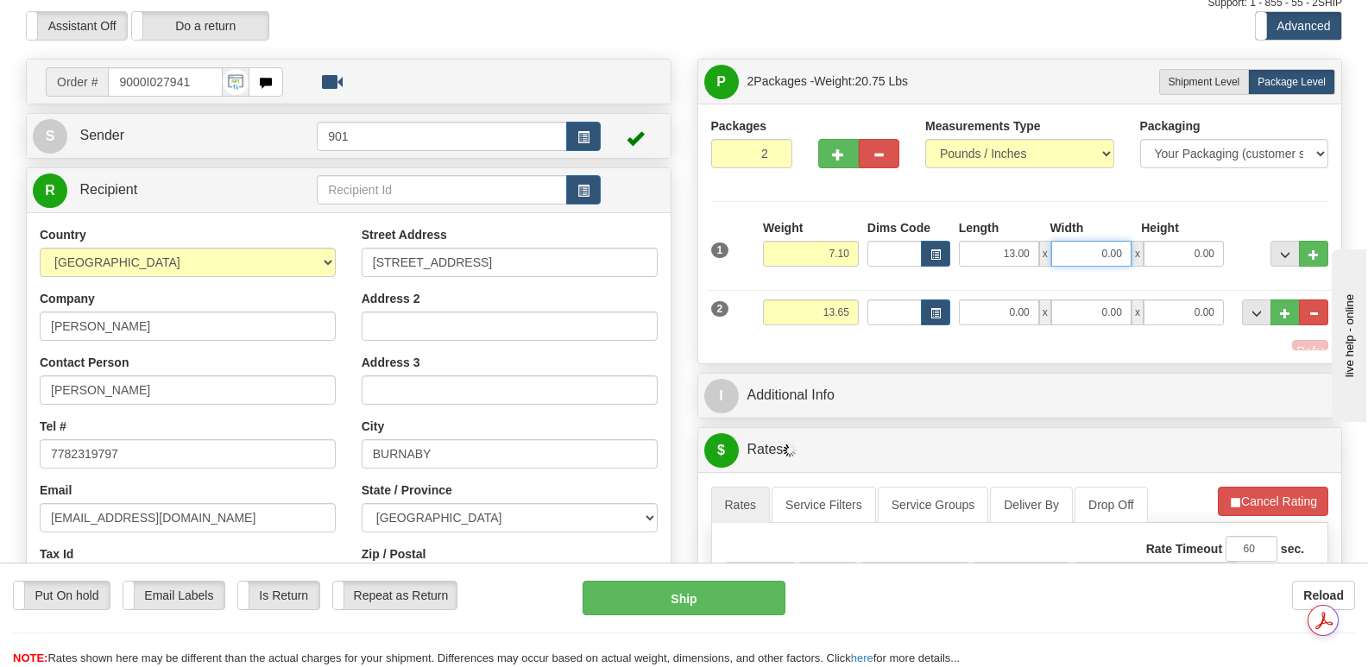
click at [1065, 241] on input "0.00" at bounding box center [1091, 254] width 80 height 26
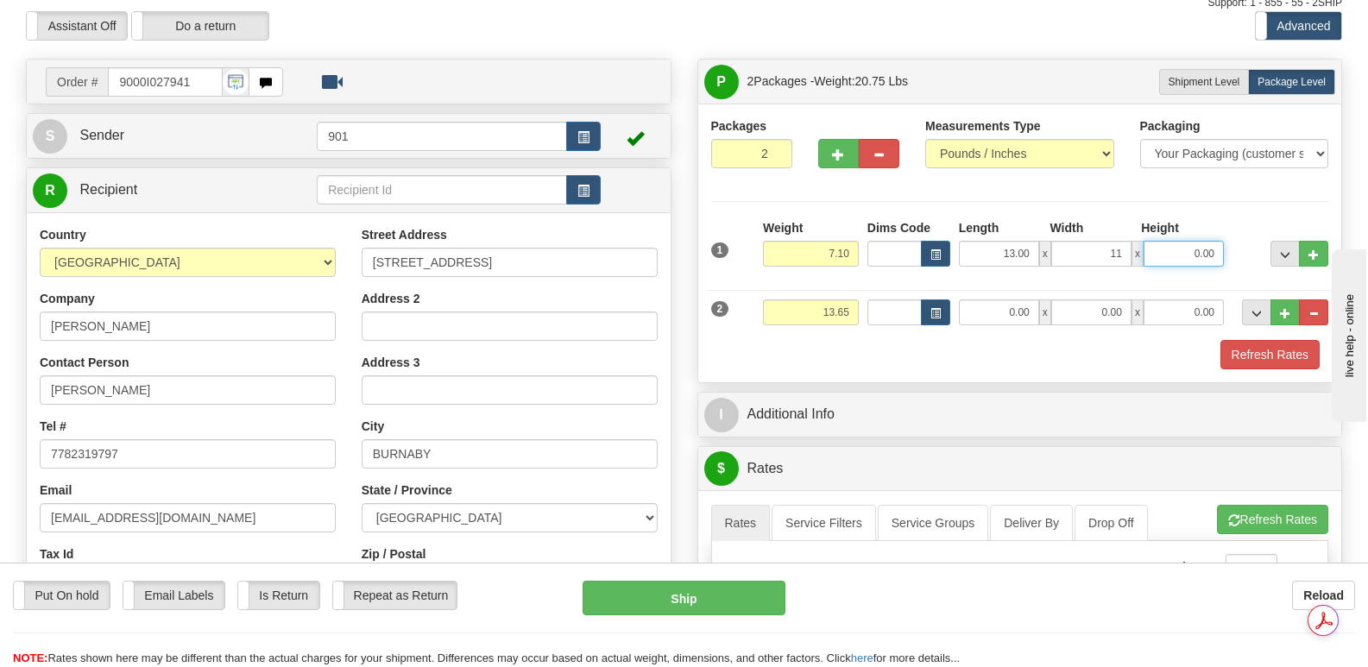
type input "11.00"
click at [1169, 241] on input "0.00" at bounding box center [1183, 254] width 80 height 26
type input "5.00"
drag, startPoint x: 817, startPoint y: 269, endPoint x: 854, endPoint y: 274, distance: 37.4
click at [854, 299] on input "13.65" at bounding box center [811, 312] width 96 height 26
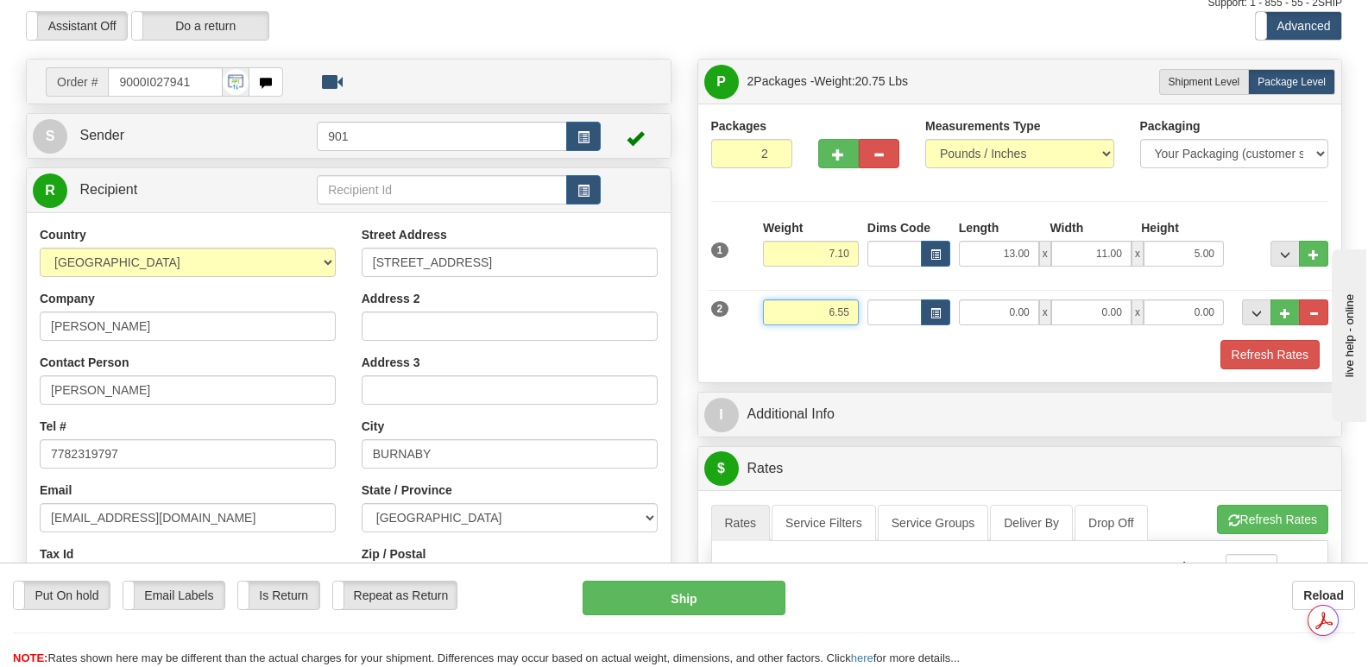
type input "6.55"
click at [990, 299] on input "0.00" at bounding box center [999, 312] width 80 height 26
type input "13.00"
click at [1083, 299] on input "0.00" at bounding box center [1091, 312] width 80 height 26
type input "11.00"
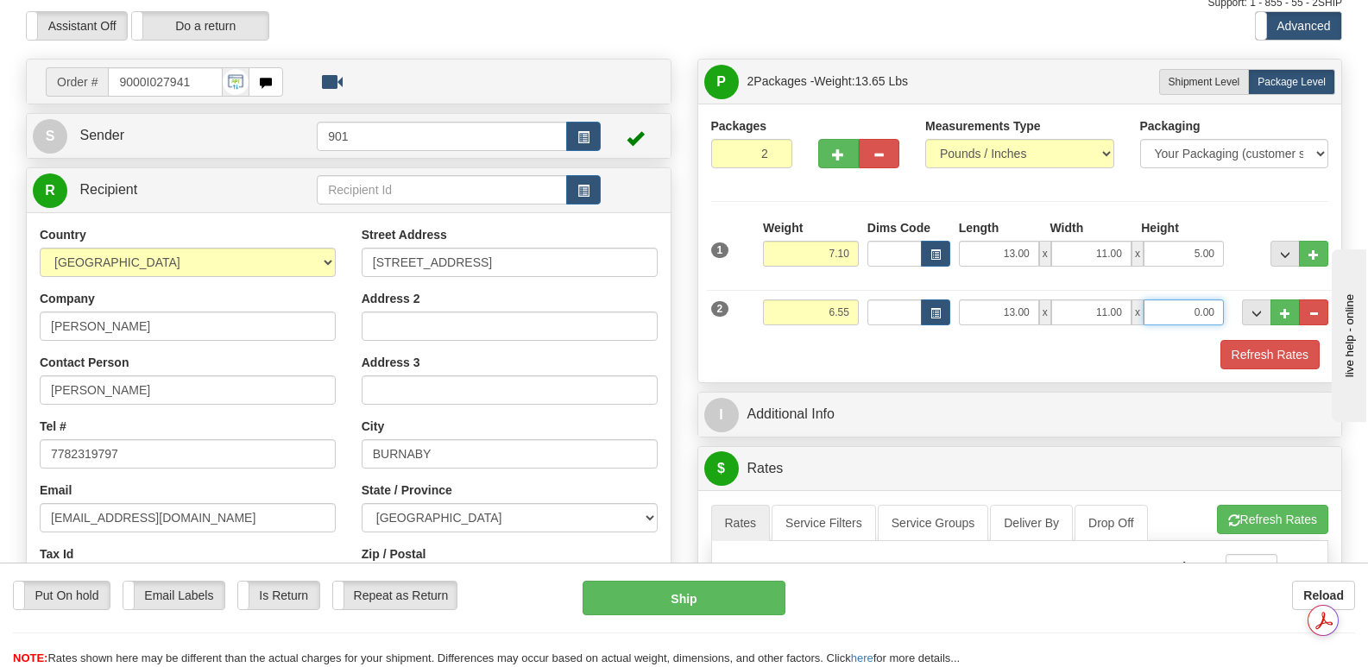
click at [1174, 299] on input "0.00" at bounding box center [1183, 312] width 80 height 26
type input "4.00"
click at [1281, 340] on button "Refresh Rates" at bounding box center [1269, 354] width 99 height 29
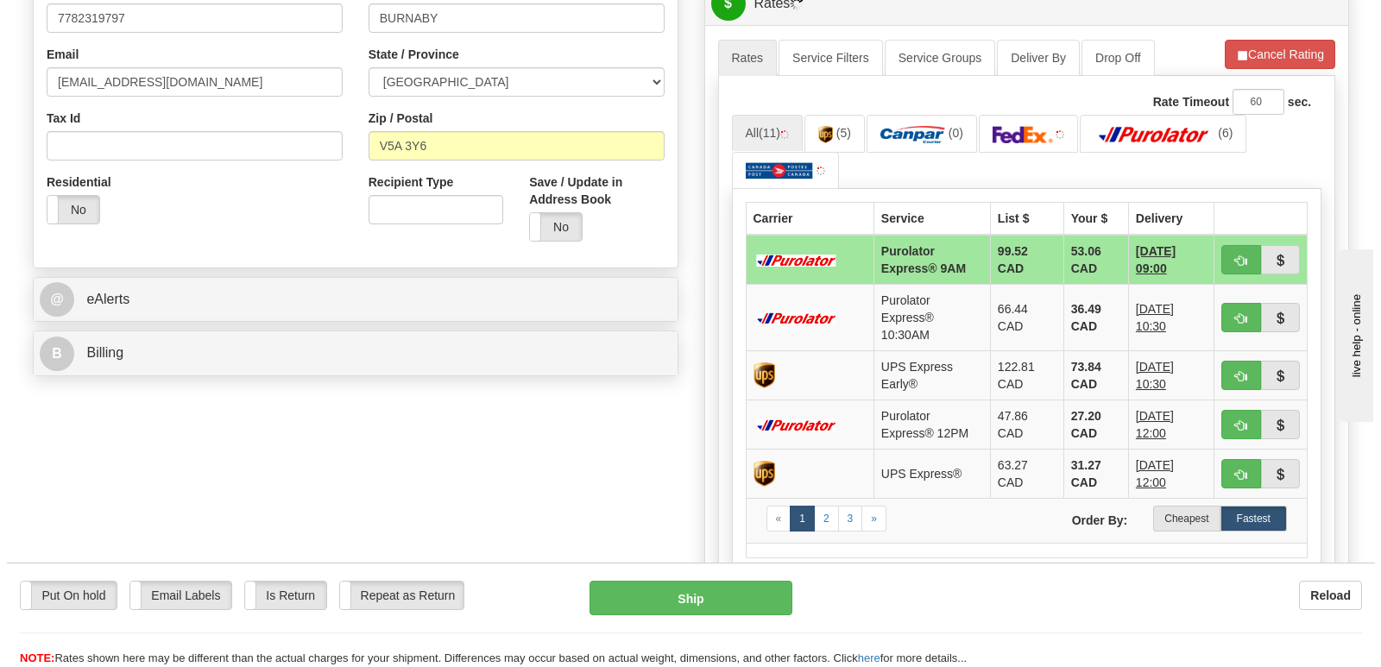
scroll to position [449, 0]
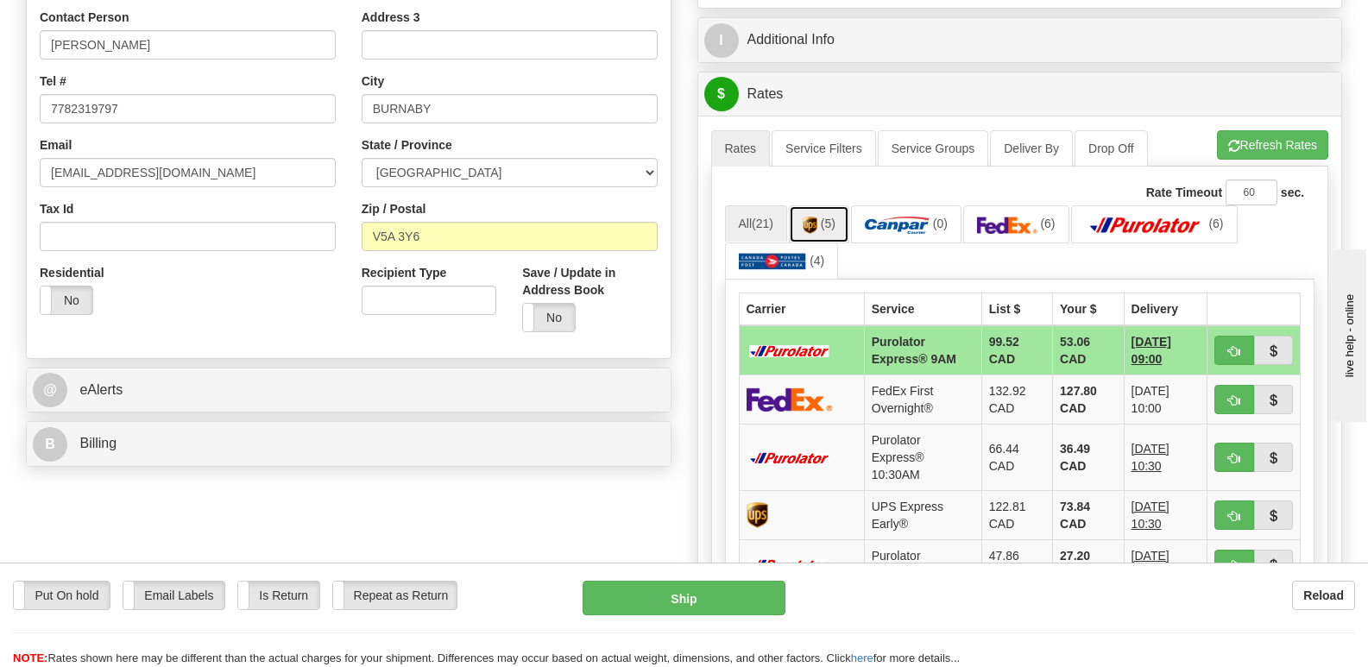
click at [822, 205] on link "(5)" at bounding box center [819, 223] width 60 height 37
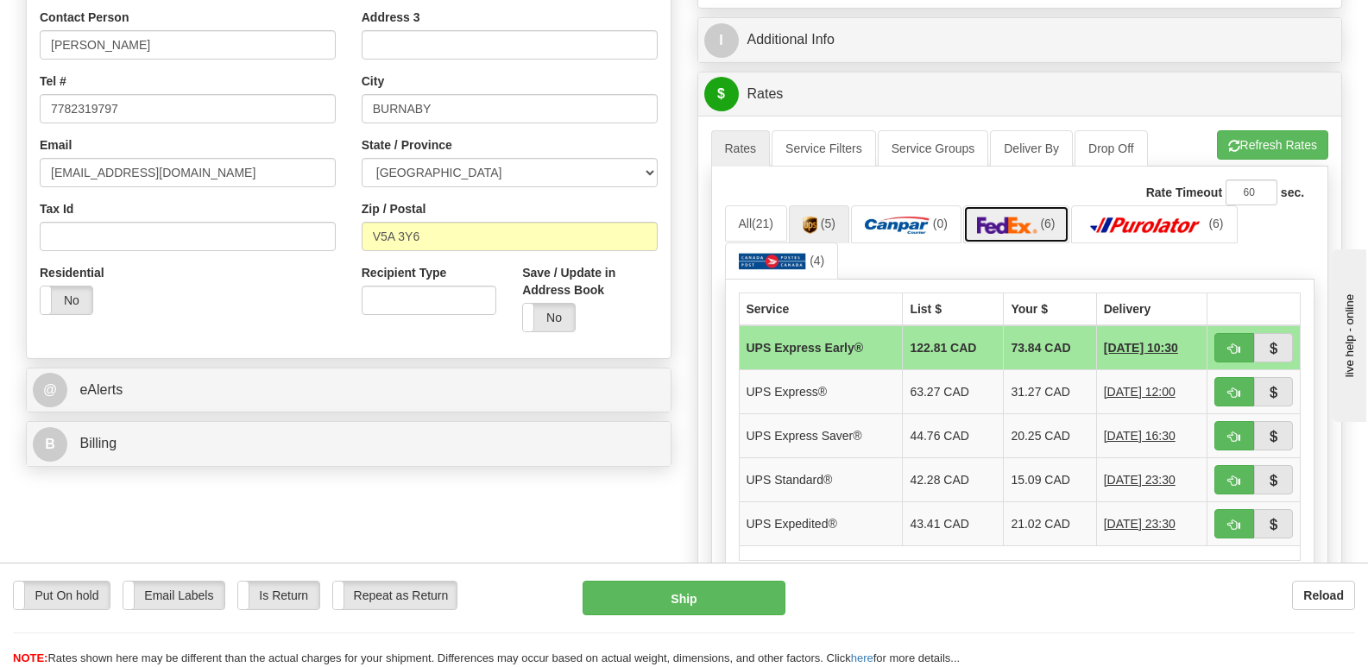
click at [1010, 217] on img at bounding box center [1007, 225] width 60 height 17
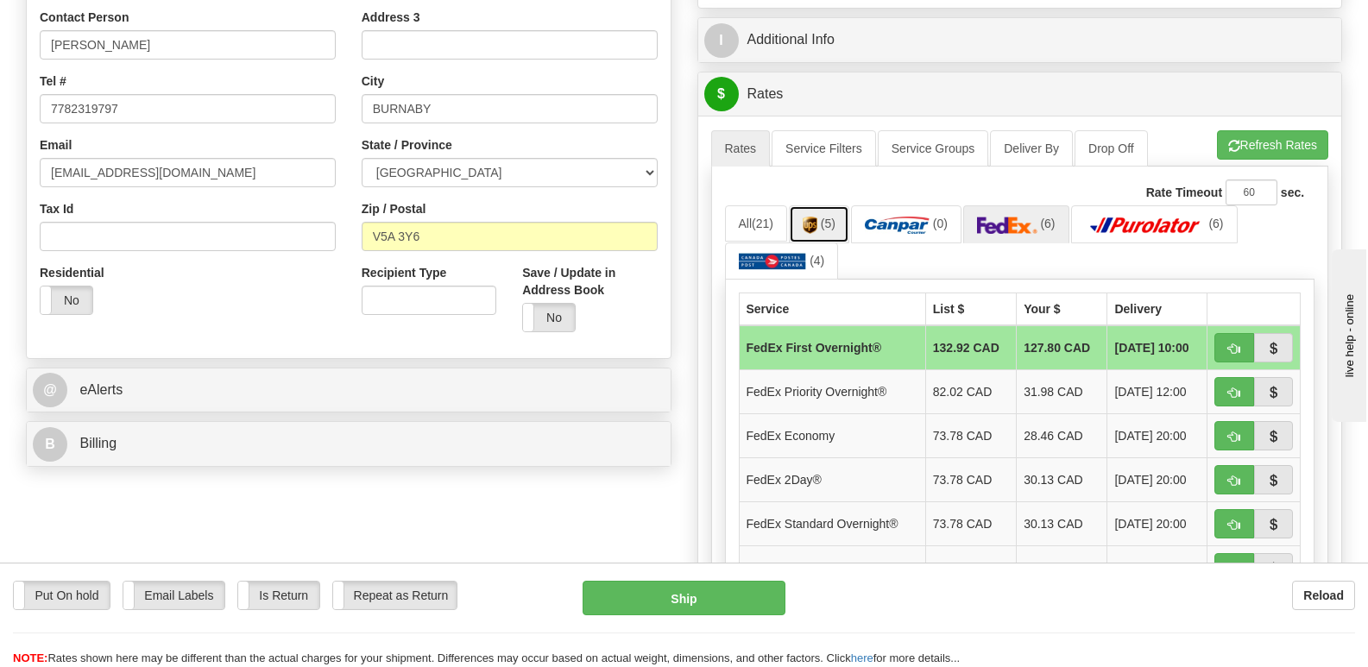
click at [814, 217] on img at bounding box center [809, 225] width 15 height 17
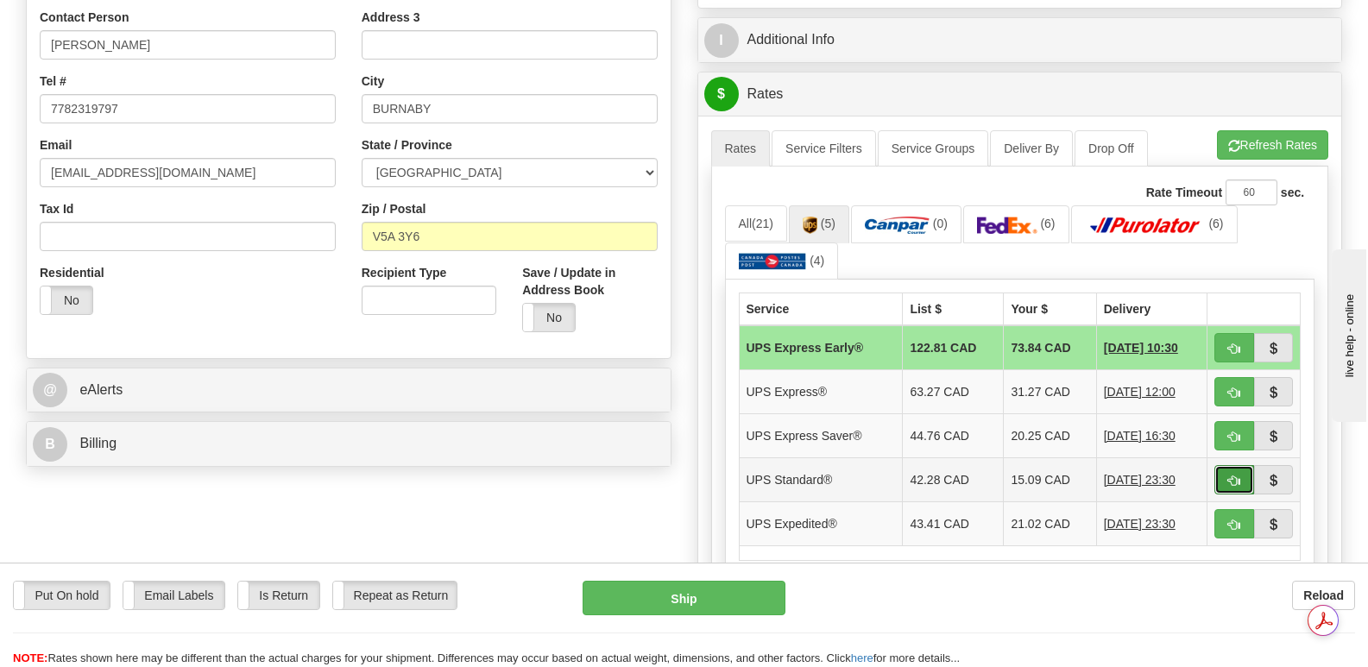
click at [1229, 475] on span "button" at bounding box center [1234, 480] width 12 height 11
type input "11"
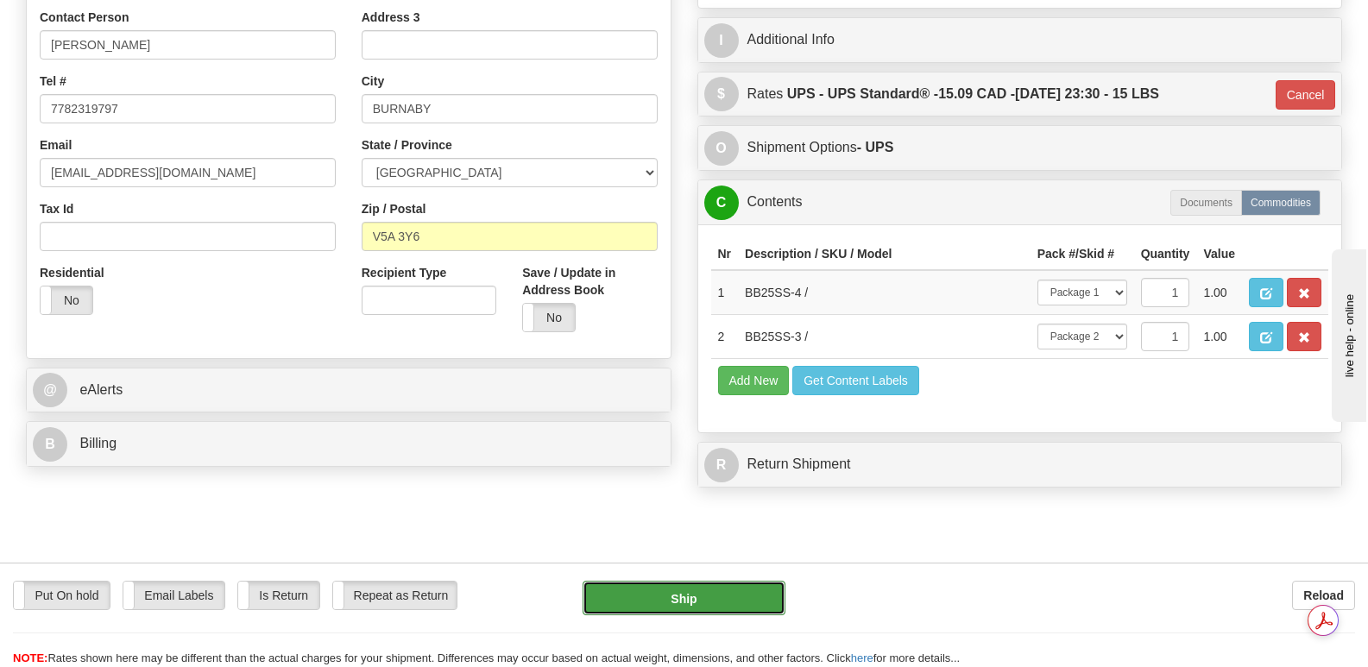
click at [714, 593] on button "Ship" at bounding box center [683, 598] width 202 height 35
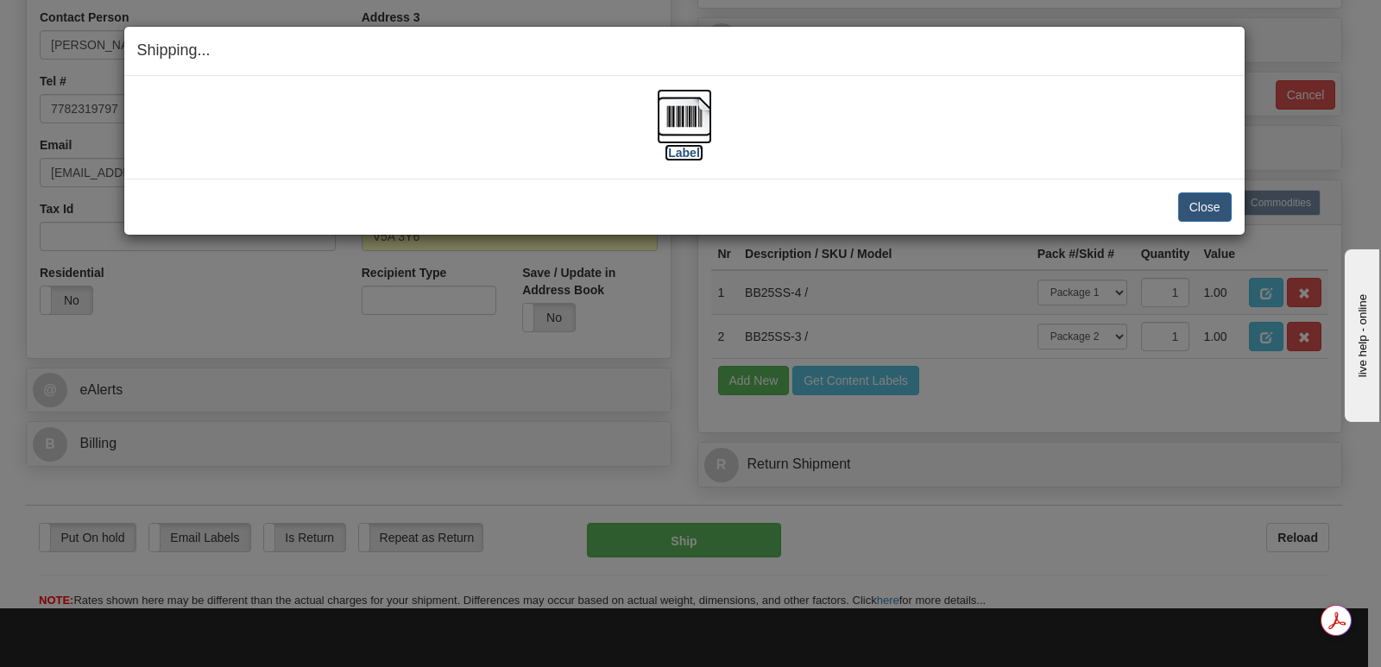
click at [690, 113] on img at bounding box center [684, 116] width 55 height 55
click at [1205, 201] on button "Close" at bounding box center [1204, 206] width 53 height 29
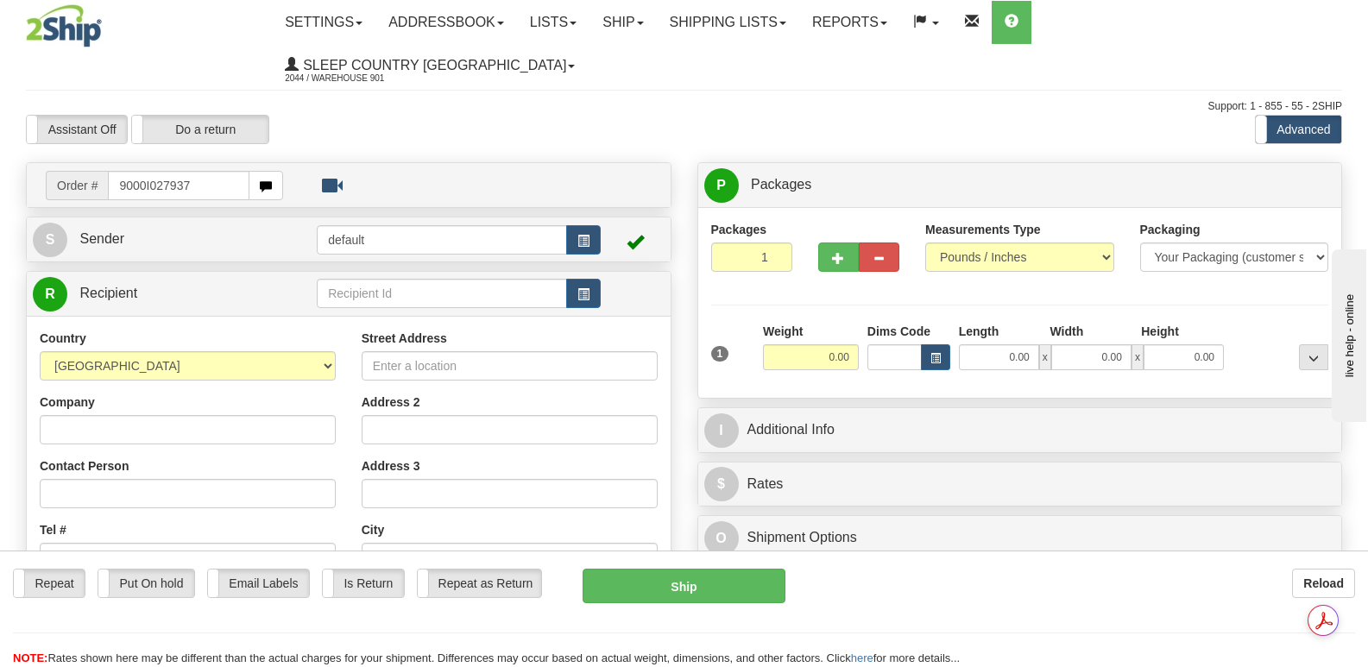
type input "9000I027937"
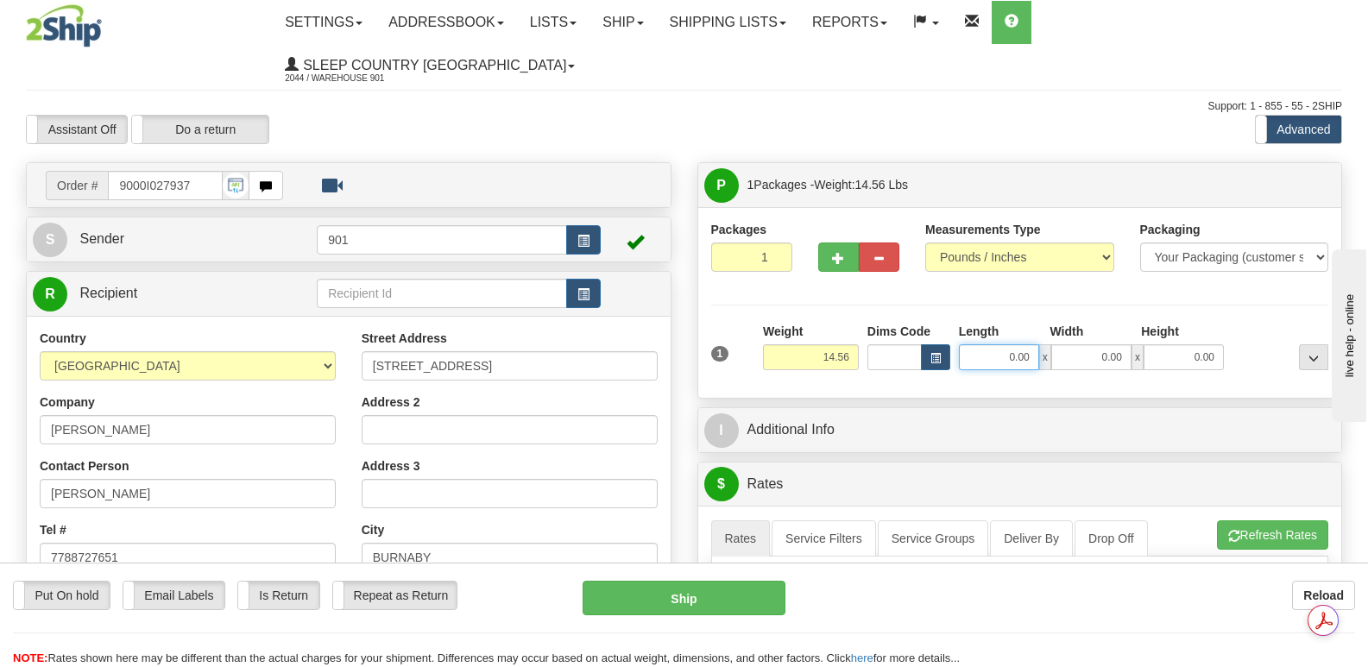
click at [972, 344] on input "0.00" at bounding box center [999, 357] width 80 height 26
type input "19.00"
click at [1078, 344] on input "0.00" at bounding box center [1091, 357] width 80 height 26
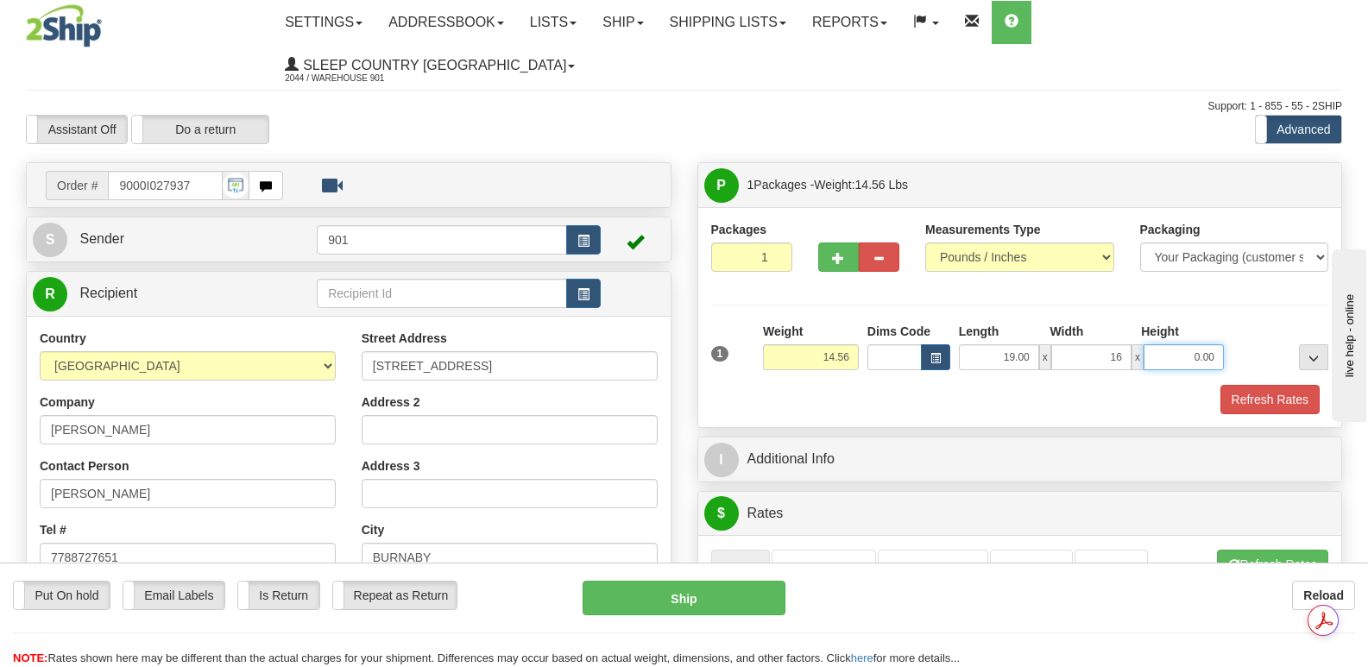
type input "16.00"
click at [1181, 344] on input "0.00" at bounding box center [1183, 357] width 80 height 26
type input "9.00"
drag, startPoint x: 1256, startPoint y: 360, endPoint x: 1251, endPoint y: 352, distance: 8.9
click at [1256, 385] on button "Refresh Rates" at bounding box center [1269, 399] width 99 height 29
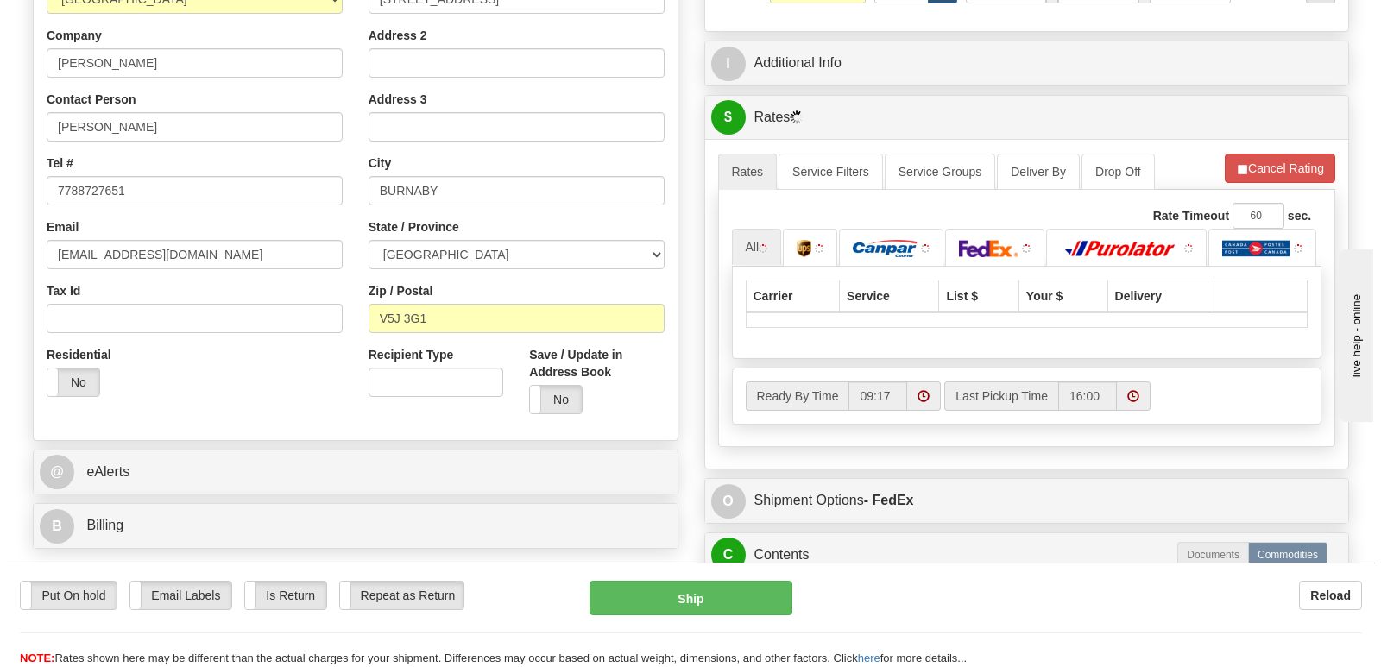
scroll to position [431, 0]
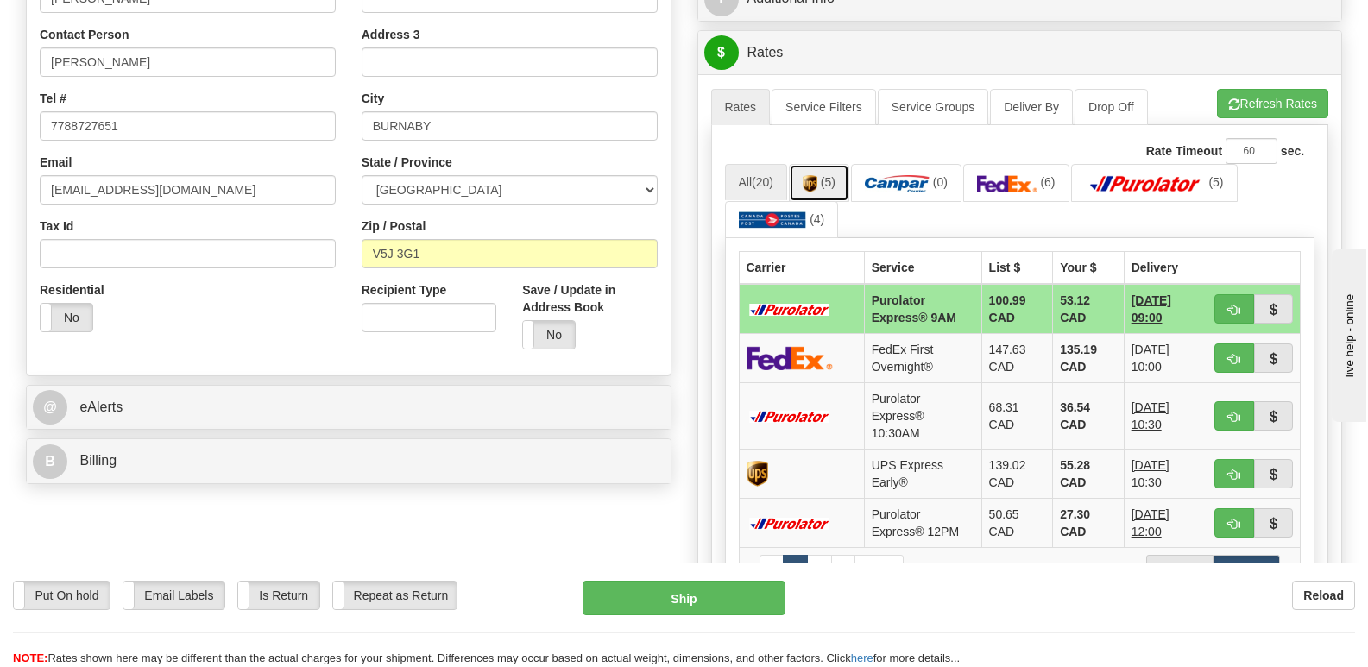
click at [815, 175] on img at bounding box center [809, 183] width 15 height 17
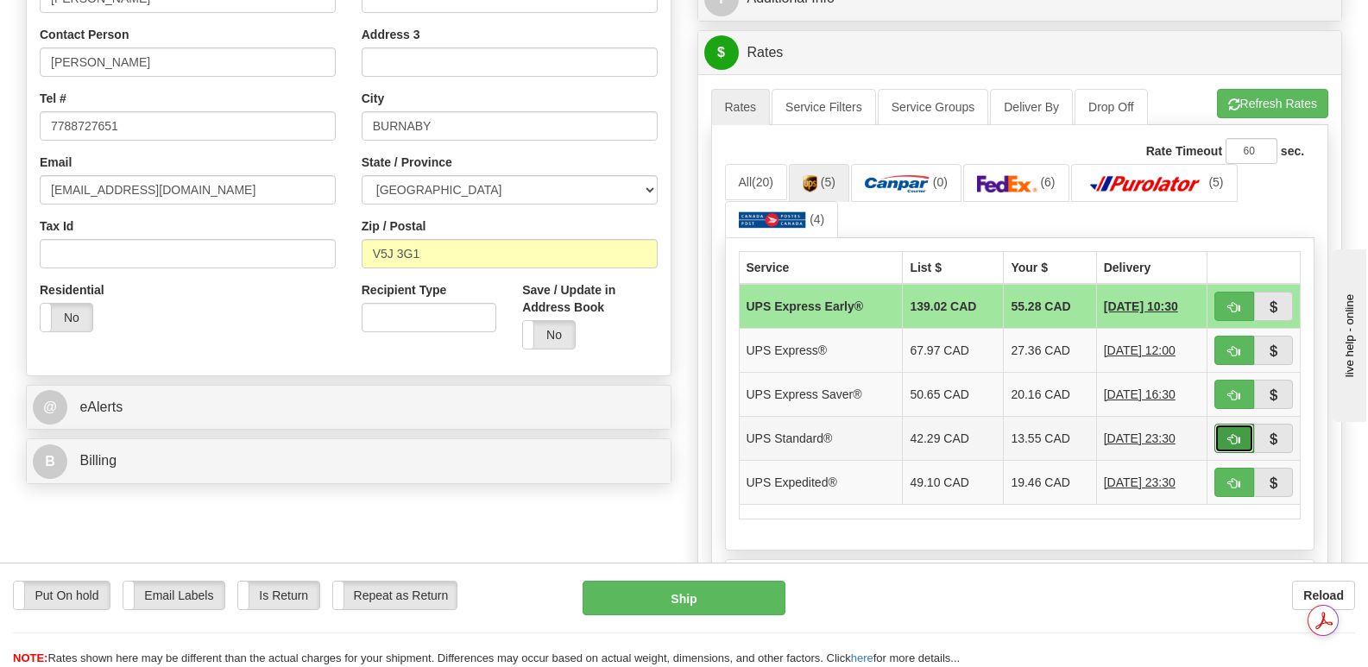
click at [1229, 434] on span "button" at bounding box center [1234, 439] width 12 height 11
type input "11"
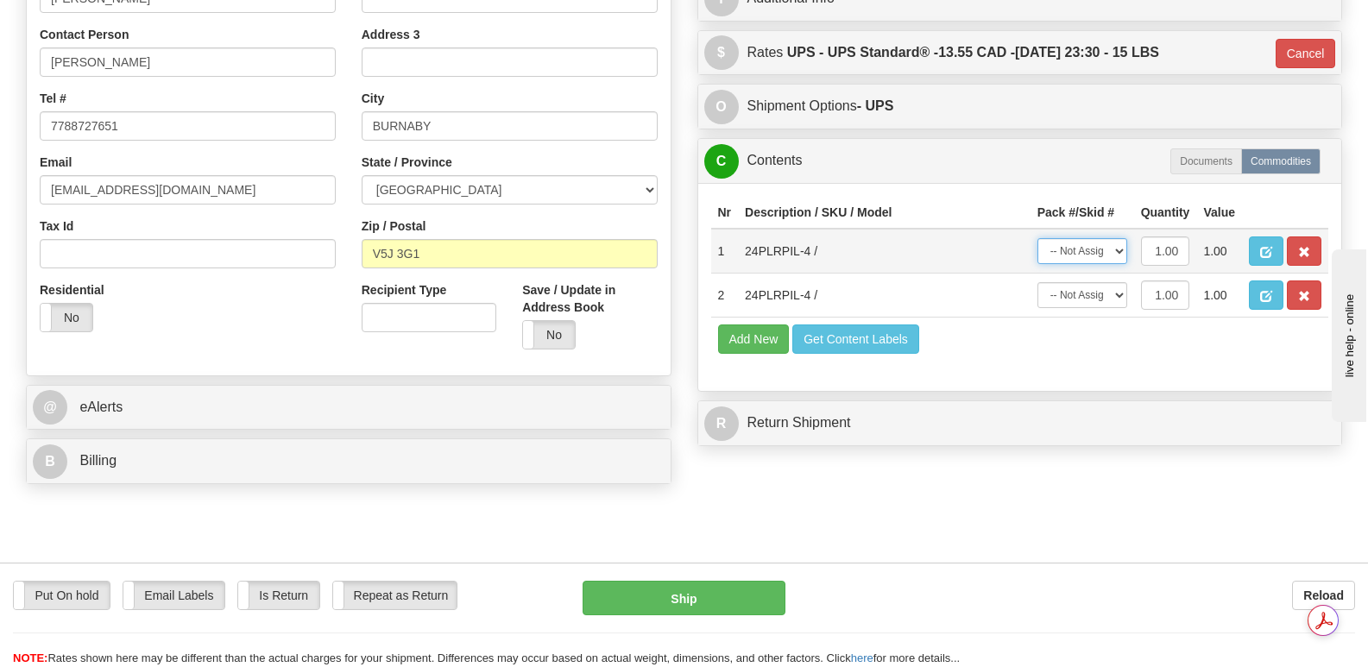
click at [1118, 238] on select "-- Not Assigned -- Package 1" at bounding box center [1082, 251] width 90 height 26
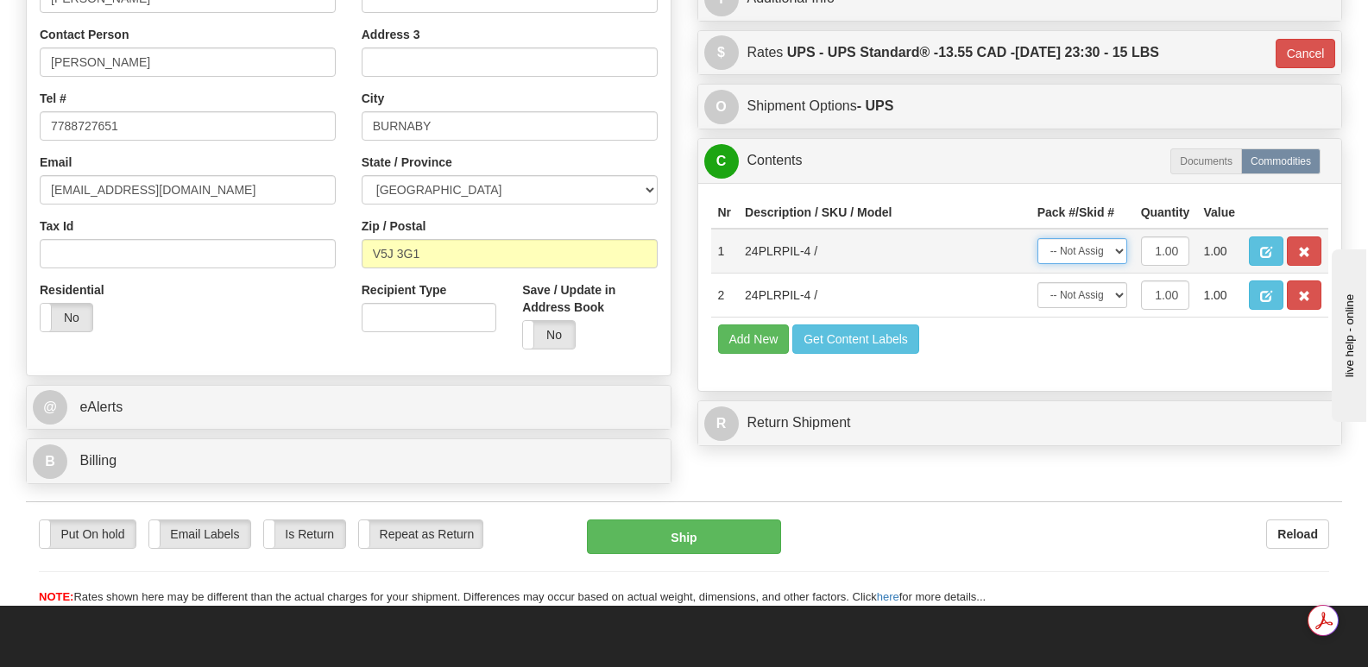
select select "0"
click at [1037, 238] on select "-- Not Assigned -- Package 1" at bounding box center [1082, 251] width 90 height 26
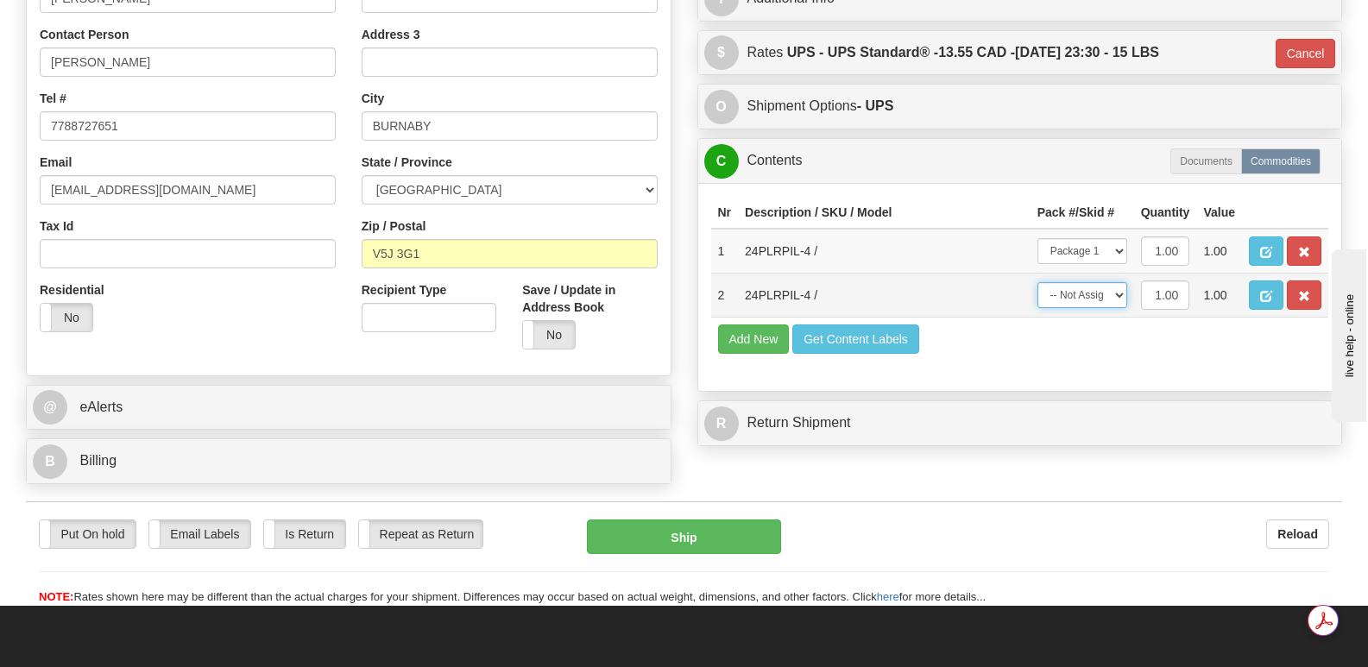
click at [1120, 282] on select "-- Not Assigned -- Package 1" at bounding box center [1082, 295] width 90 height 26
select select "0"
click at [1037, 282] on select "-- Not Assigned -- Package 1" at bounding box center [1082, 295] width 90 height 26
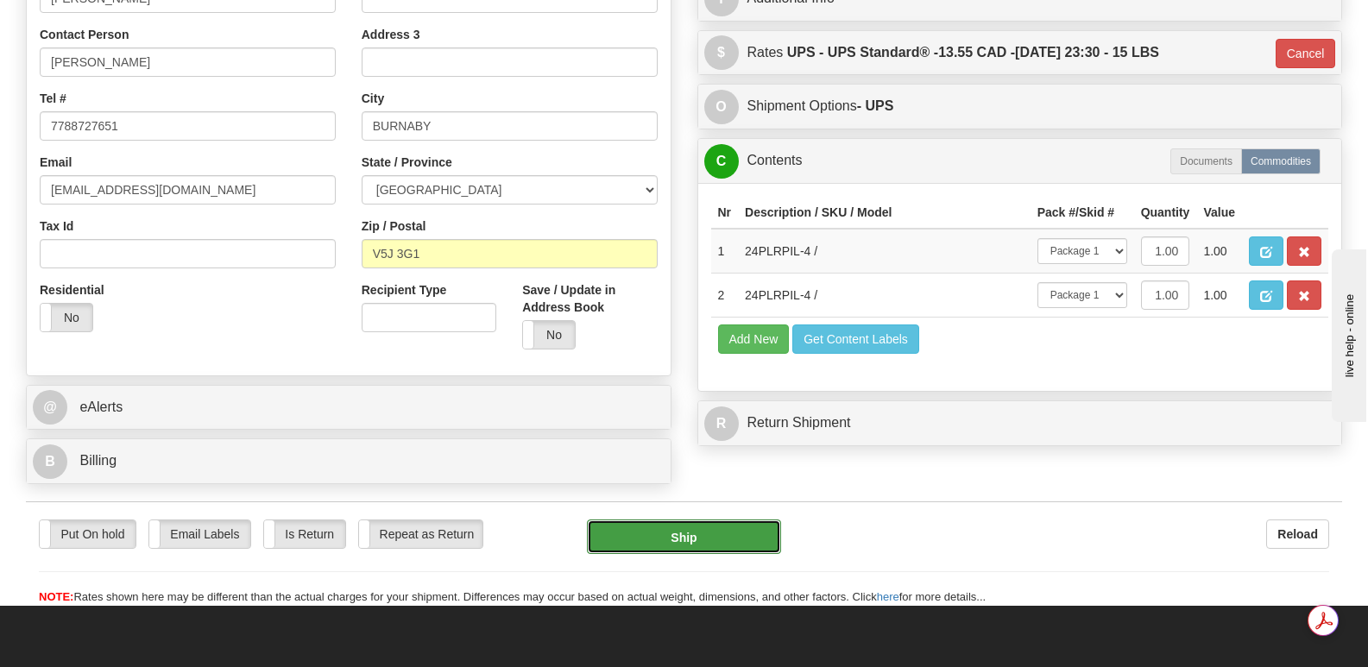
click at [708, 519] on button "Ship" at bounding box center [683, 536] width 193 height 35
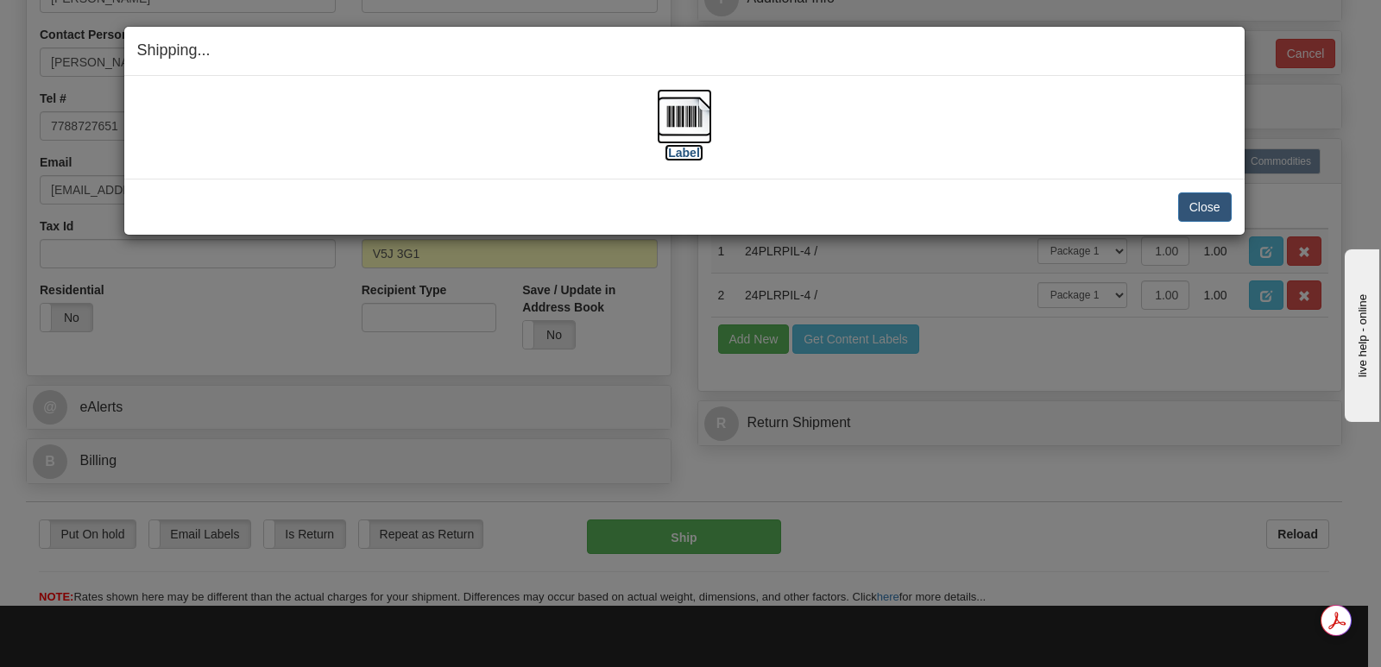
click at [682, 106] on img at bounding box center [684, 116] width 55 height 55
click at [1212, 203] on button "Close" at bounding box center [1204, 206] width 53 height 29
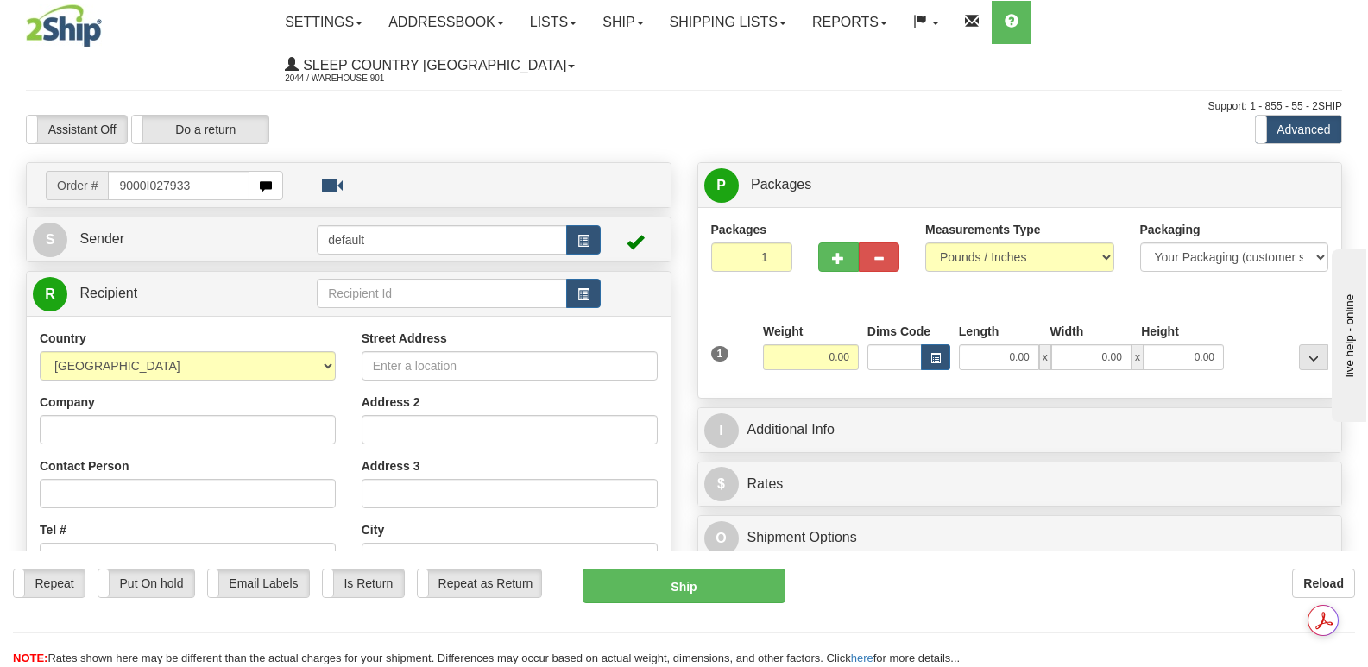
type input "9000I027933"
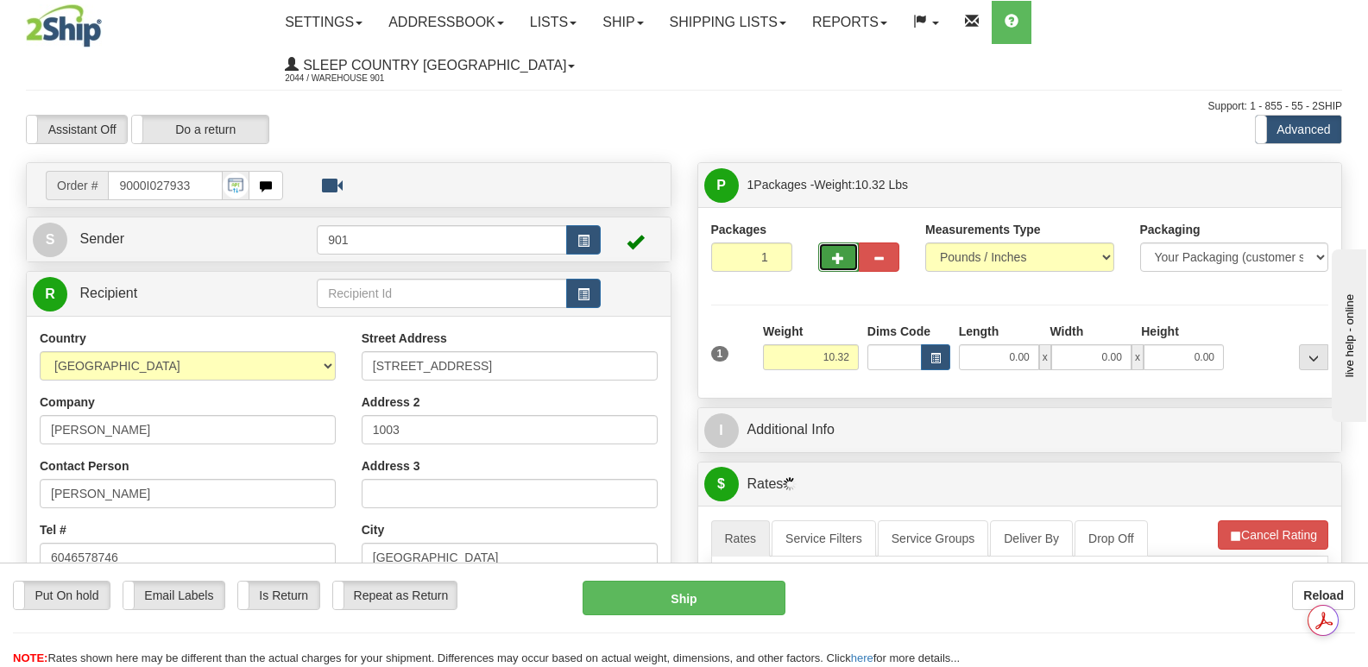
click at [835, 253] on span "button" at bounding box center [838, 258] width 12 height 11
type input "2"
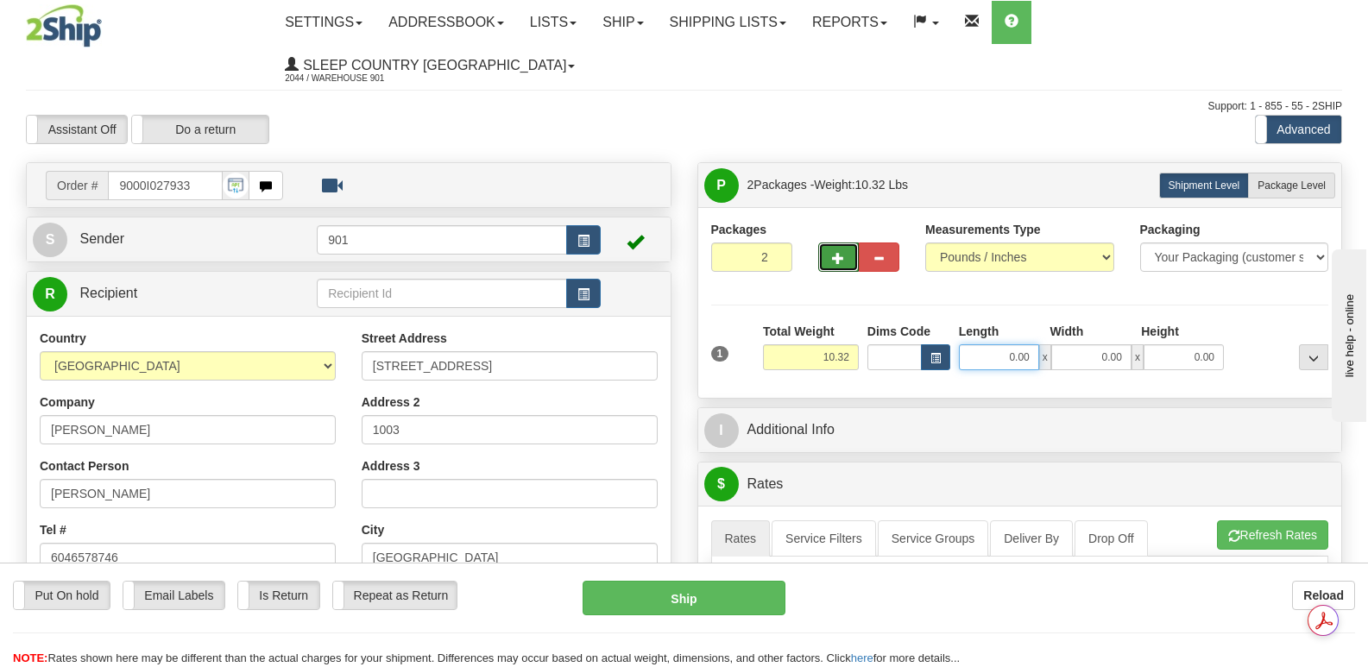
click at [978, 344] on input "0.00" at bounding box center [999, 357] width 80 height 26
type input "17.00"
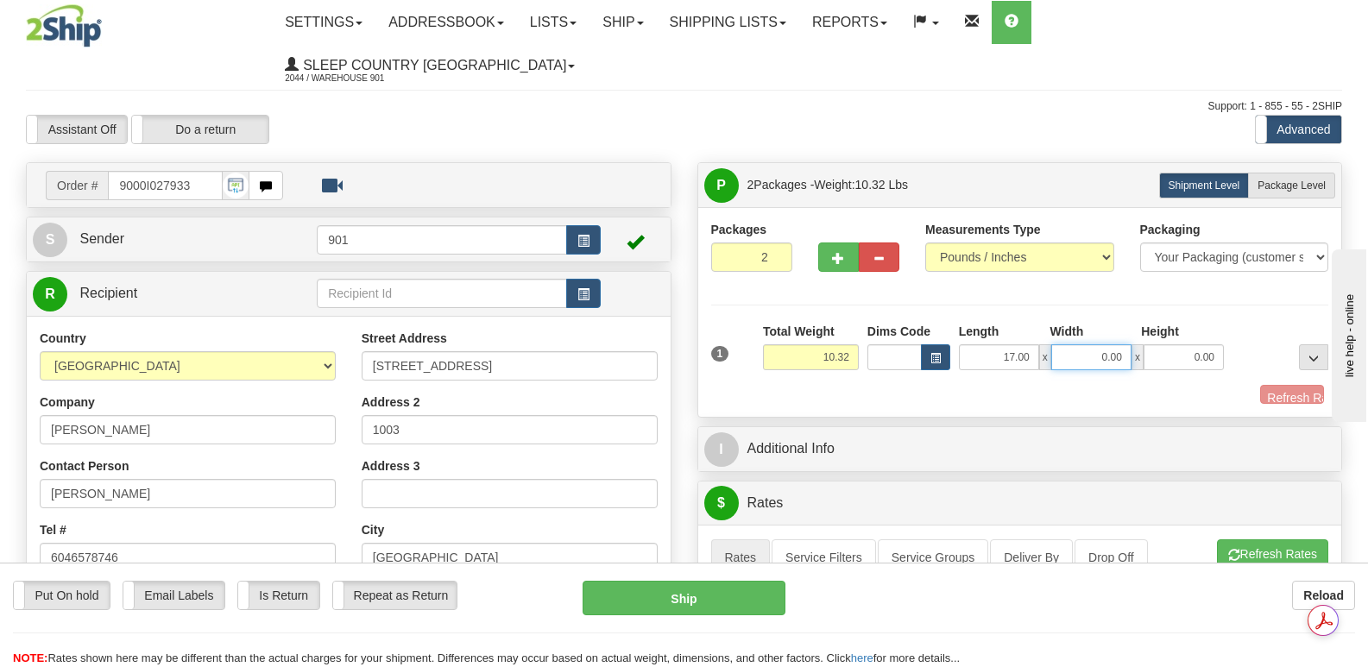
click at [1078, 344] on input "0.00" at bounding box center [1091, 357] width 80 height 26
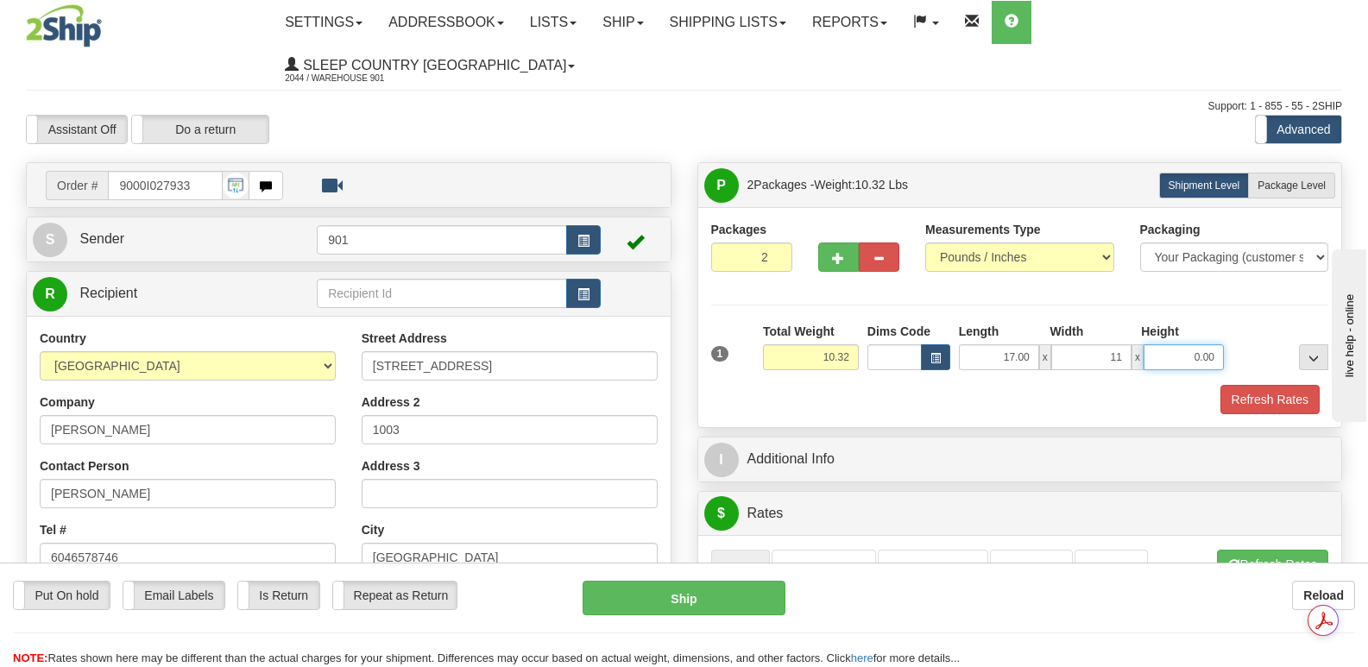
type input "11.00"
click at [1166, 344] on input "0.00" at bounding box center [1183, 357] width 80 height 26
type input "10.00"
click at [1261, 385] on button "Refresh Rates" at bounding box center [1269, 399] width 99 height 29
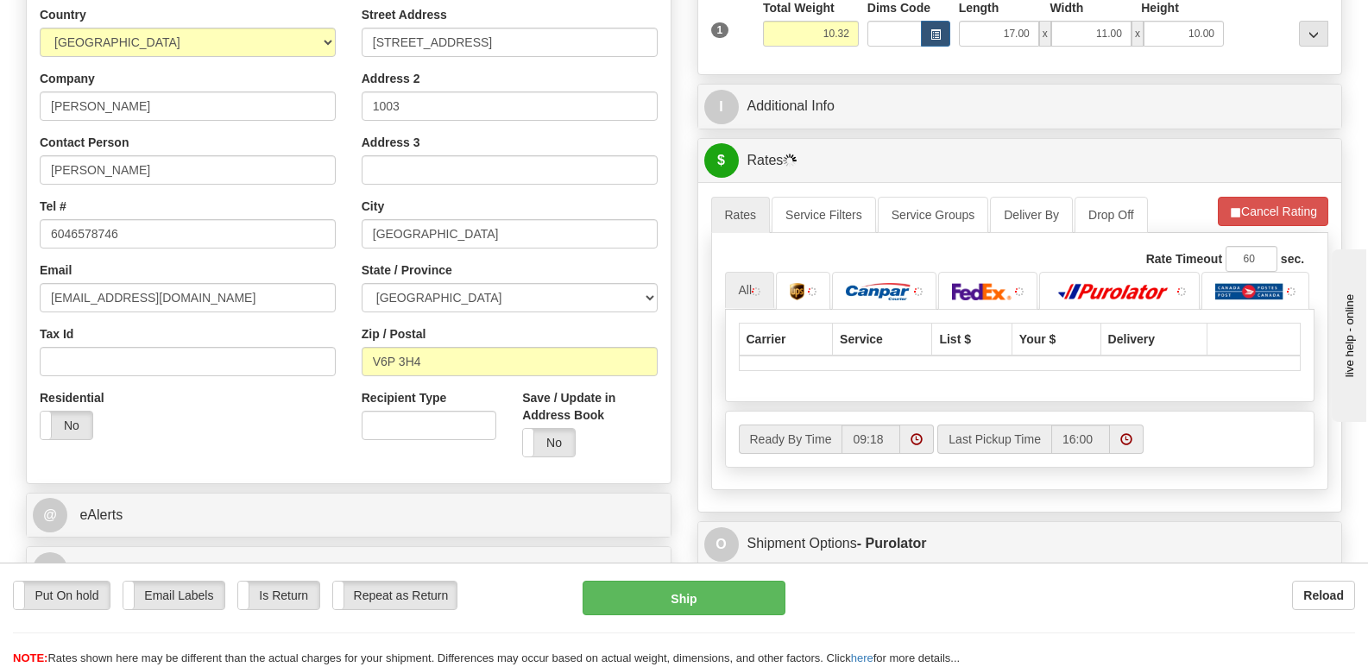
scroll to position [345, 0]
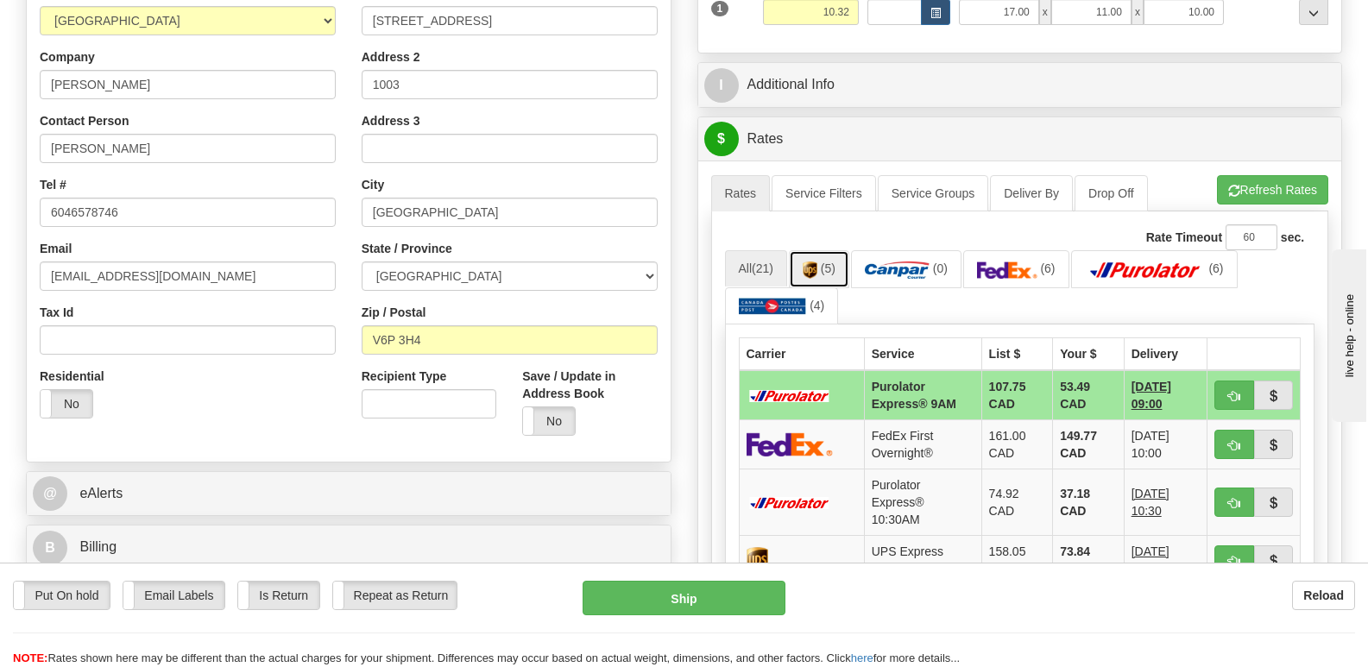
click at [823, 250] on link "(5)" at bounding box center [819, 268] width 60 height 37
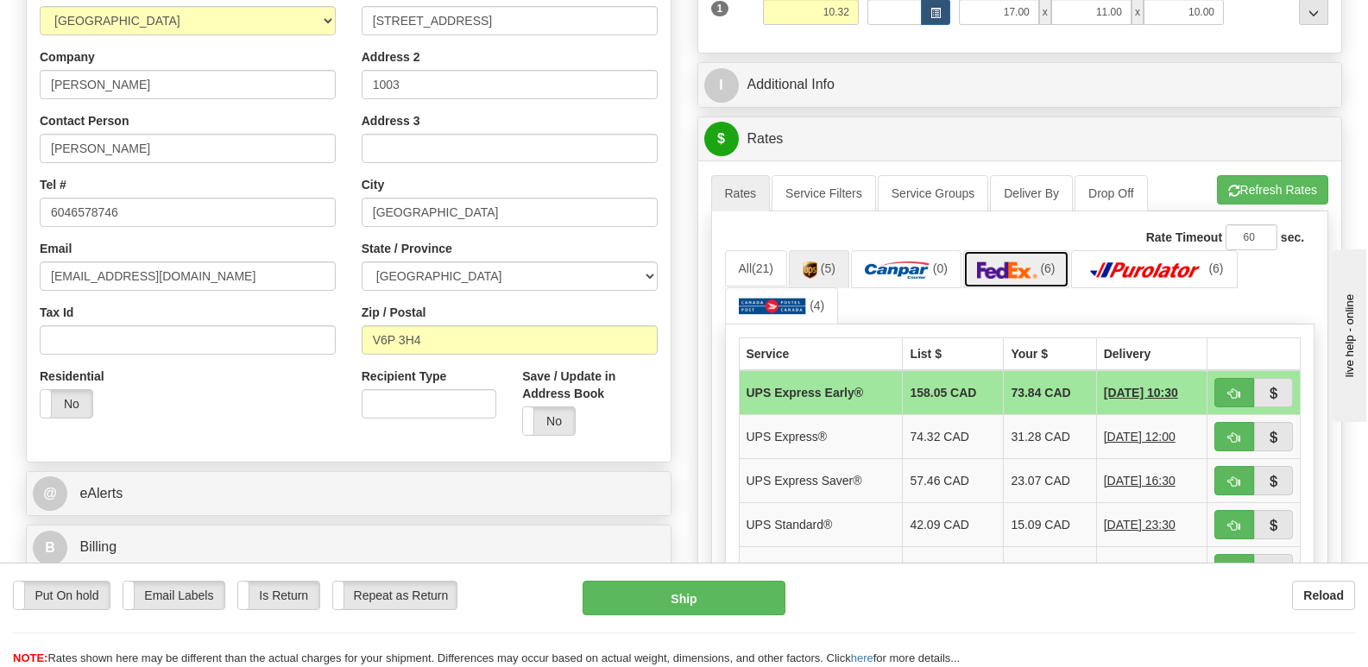
click at [1001, 261] on img at bounding box center [1007, 269] width 60 height 17
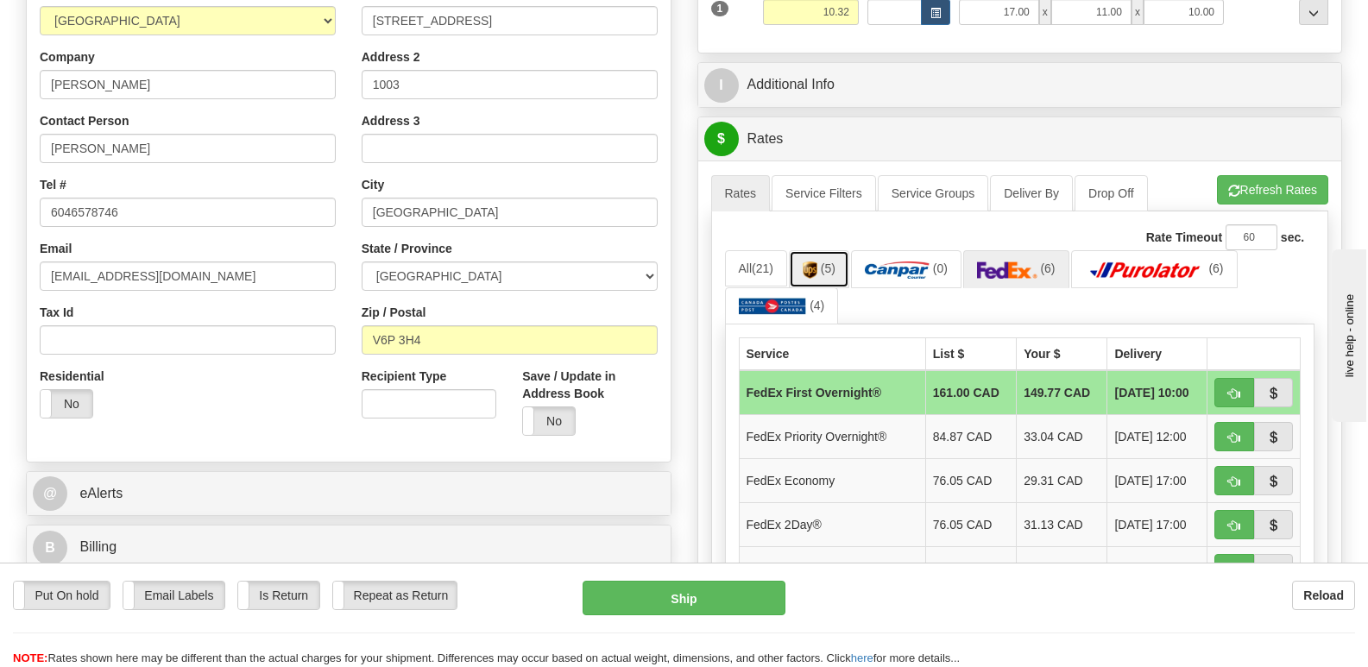
click at [815, 261] on img at bounding box center [809, 269] width 15 height 17
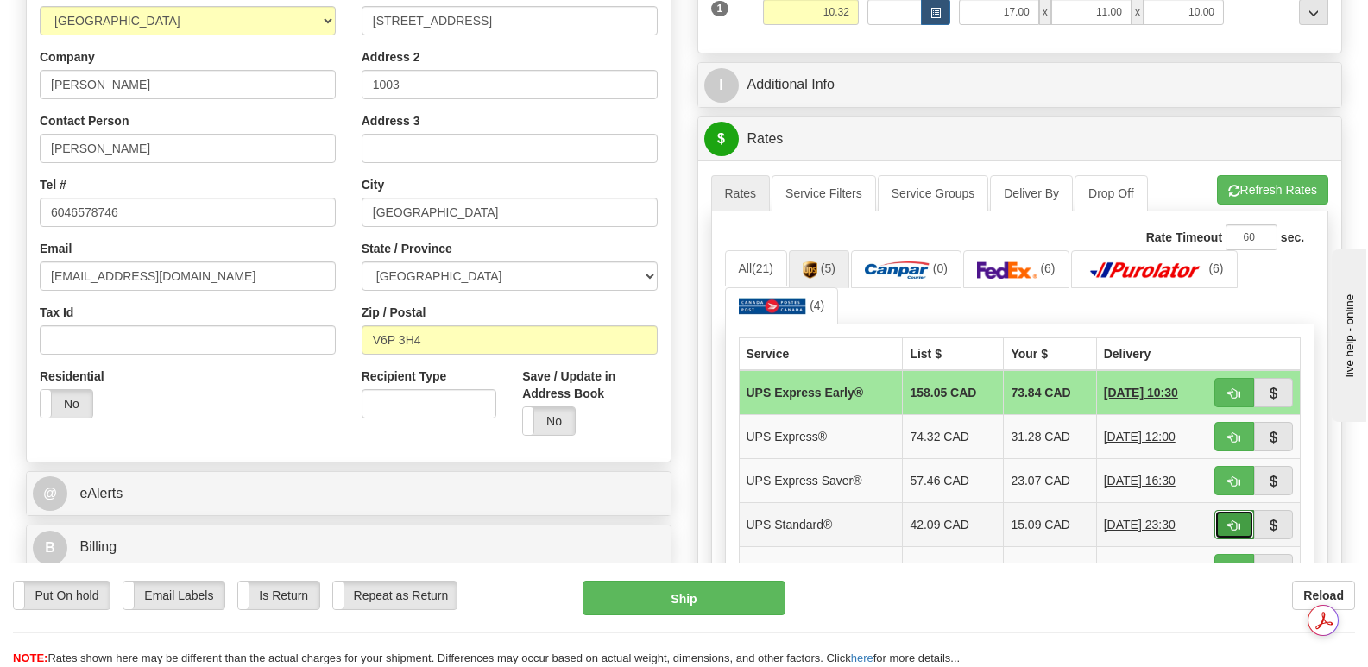
click at [1235, 520] on span "button" at bounding box center [1234, 525] width 12 height 11
type input "11"
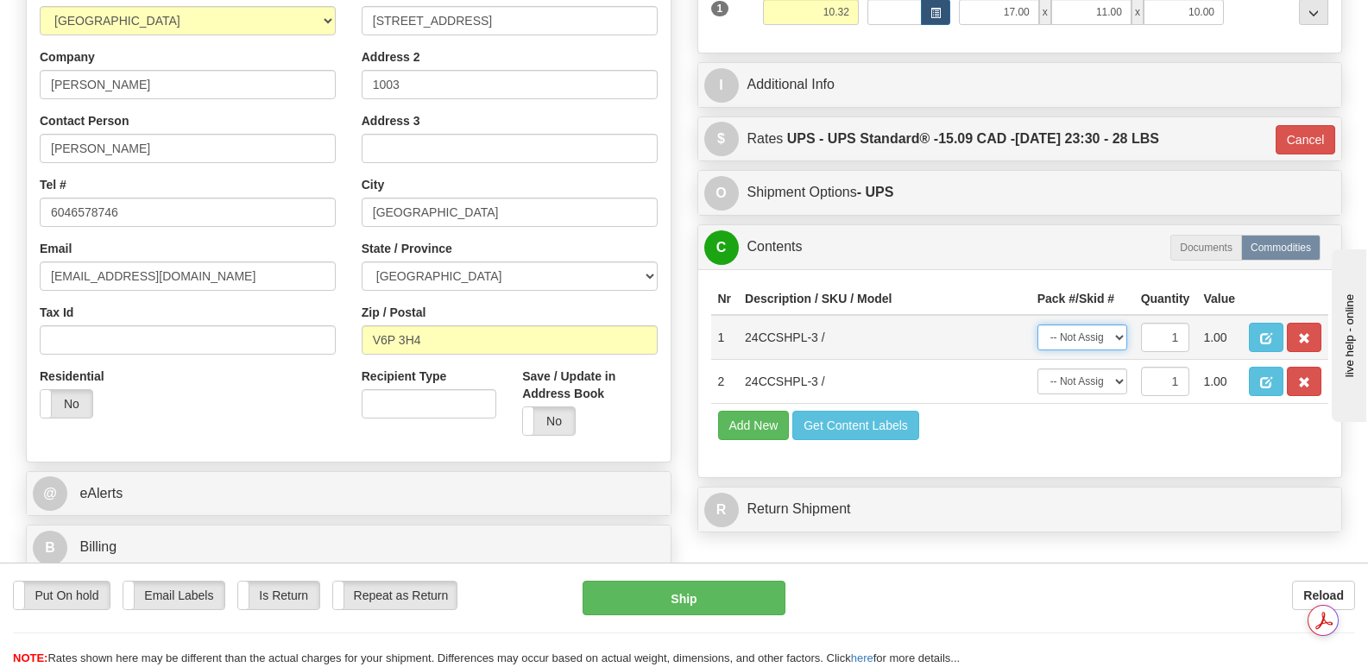
click at [1117, 324] on select "-- Not Assigned -- Package 1 Package 2" at bounding box center [1082, 337] width 90 height 26
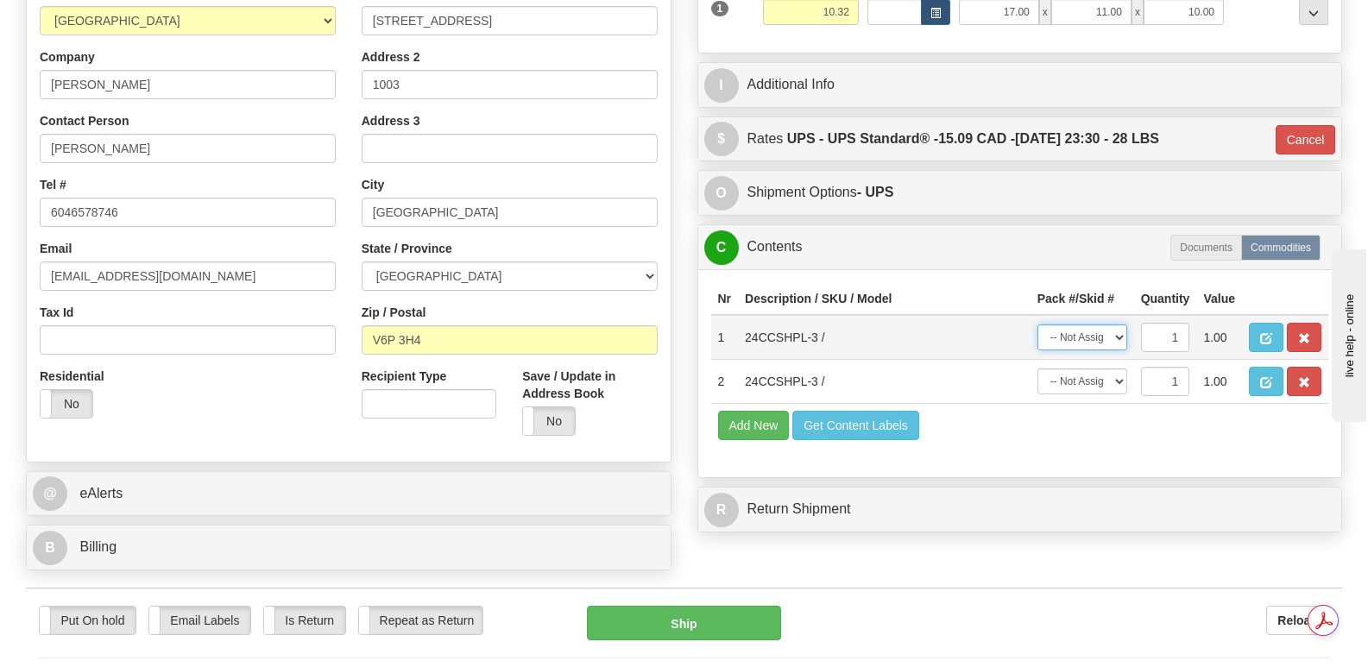
select select "0"
click at [1037, 324] on select "-- Not Assigned -- Package 1 Package 2" at bounding box center [1082, 337] width 90 height 26
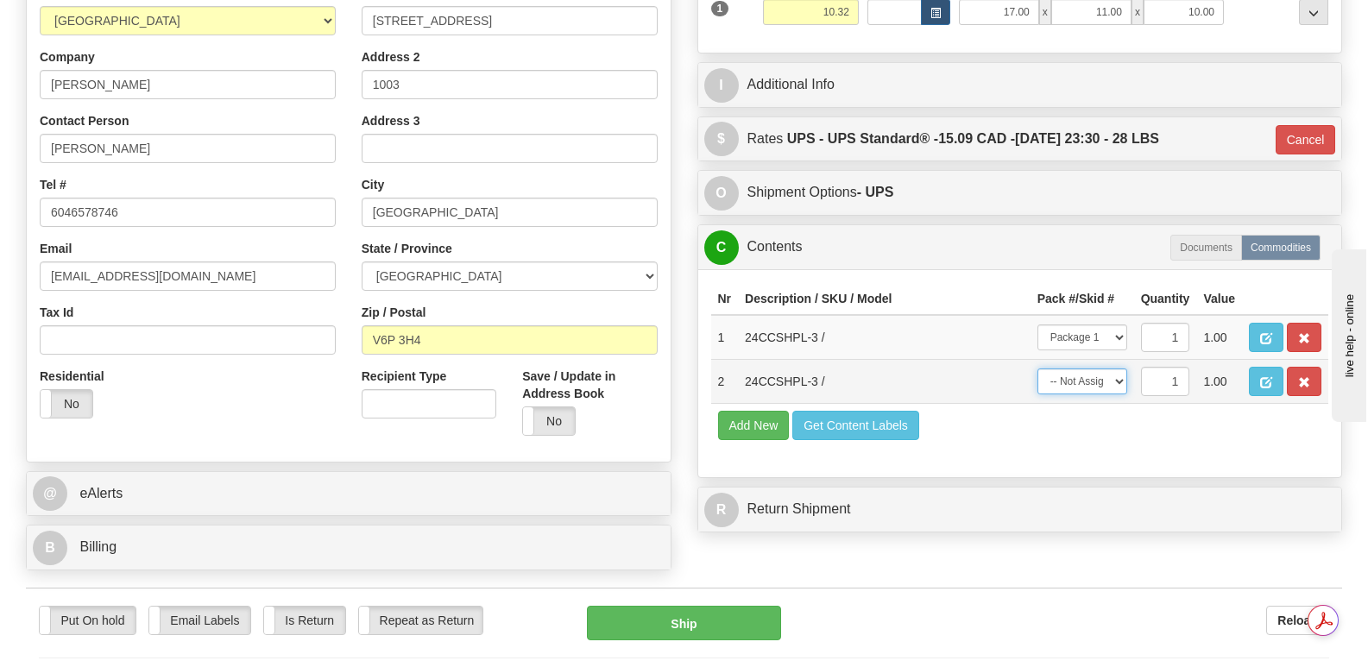
click at [1117, 368] on select "-- Not Assigned -- Package 1 Package 2" at bounding box center [1082, 381] width 90 height 26
select select "1"
click at [1037, 368] on select "-- Not Assigned -- Package 1 Package 2" at bounding box center [1082, 381] width 90 height 26
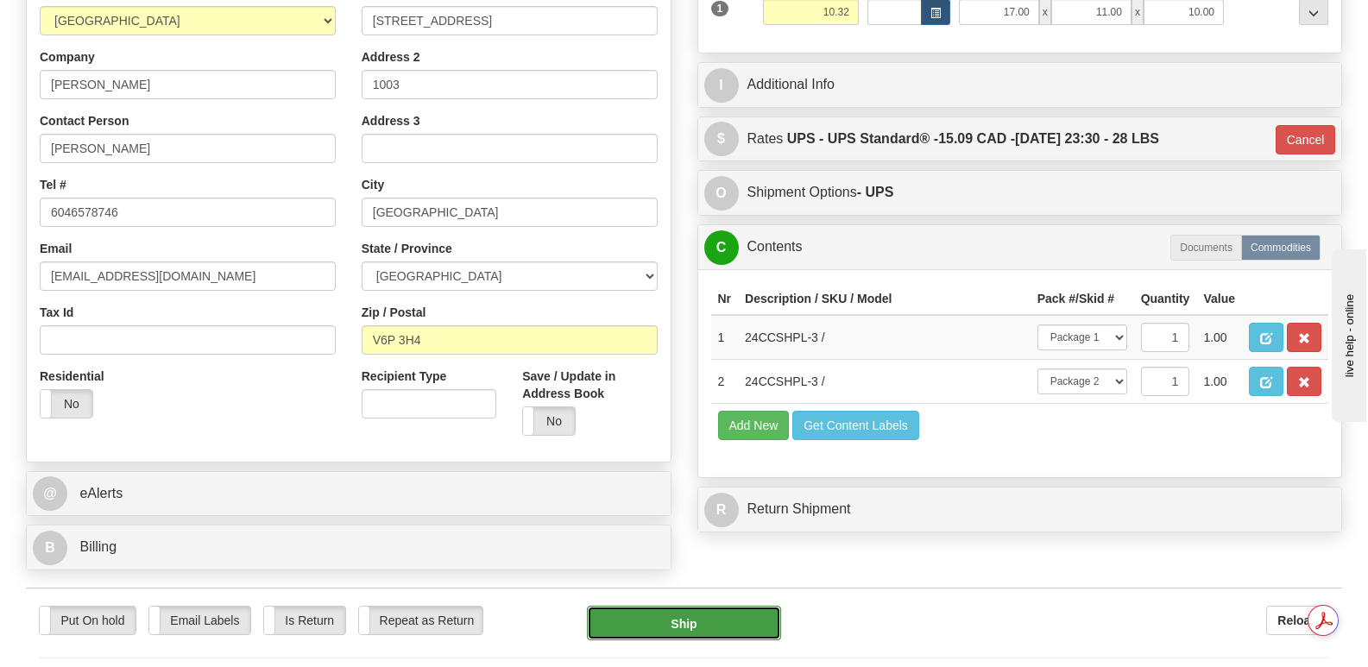
click at [682, 606] on button "Ship" at bounding box center [683, 623] width 193 height 35
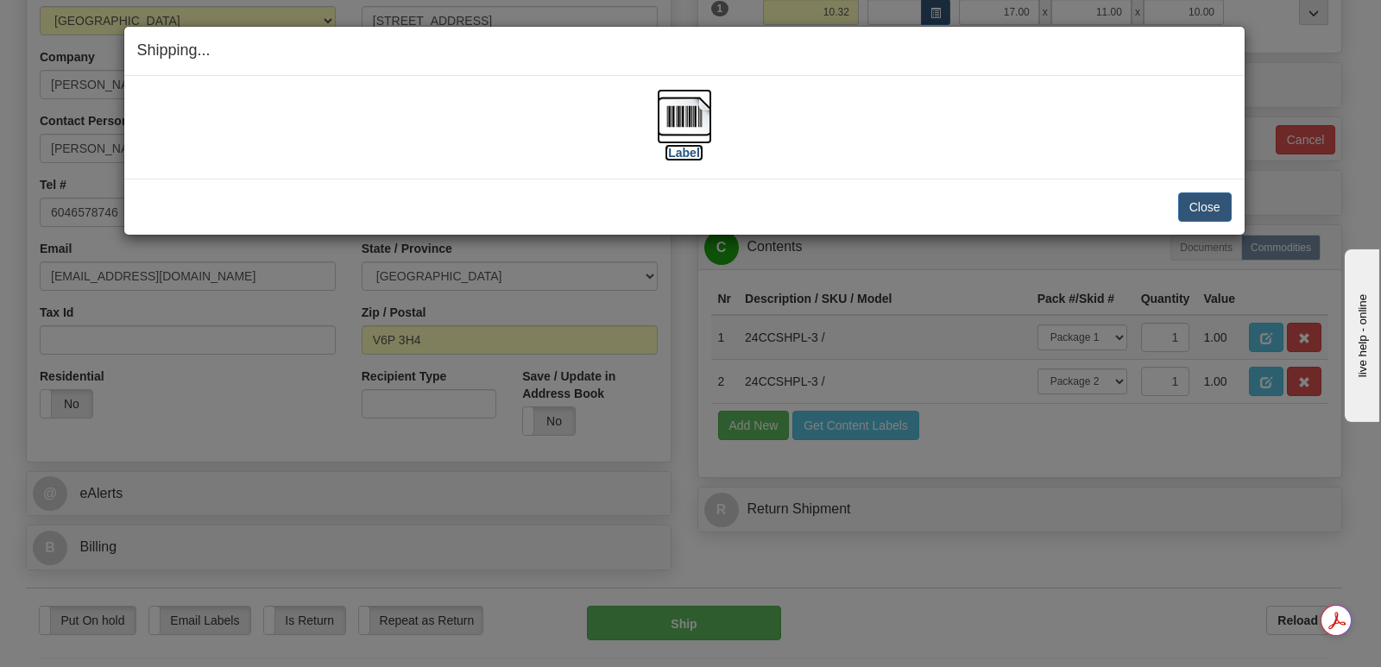
click at [689, 114] on img at bounding box center [684, 116] width 55 height 55
click at [1199, 203] on button "Close" at bounding box center [1204, 206] width 53 height 29
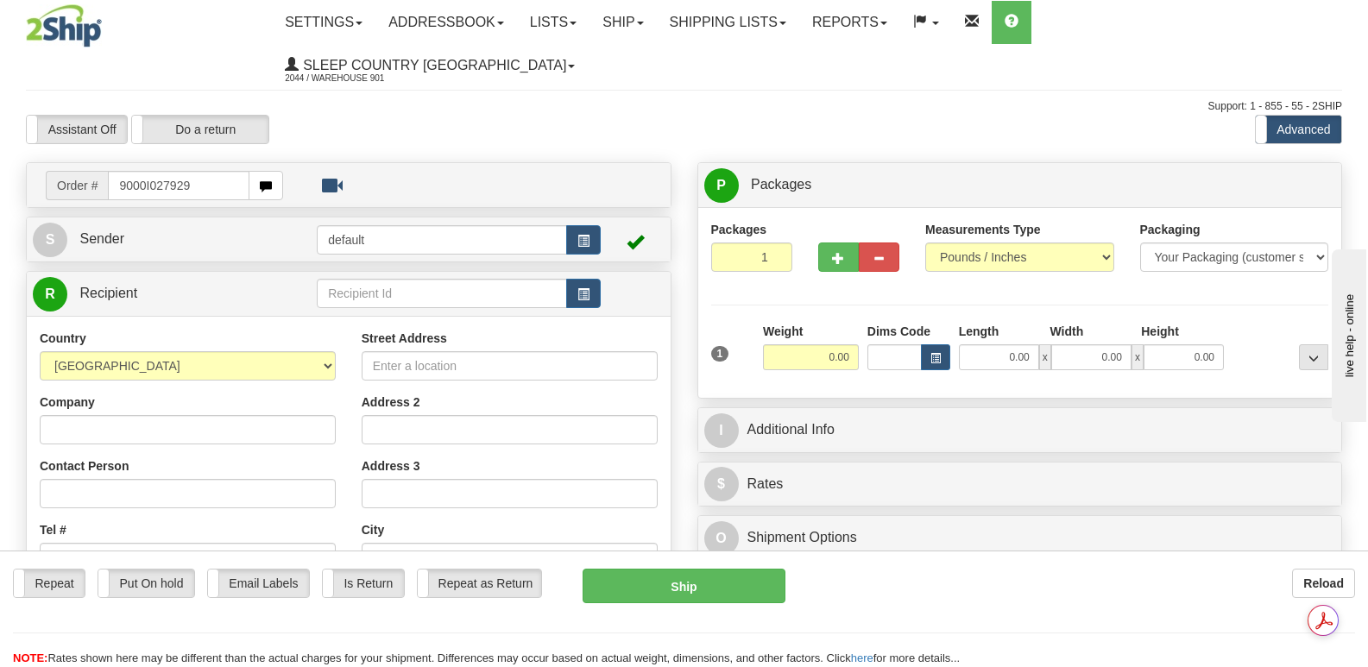
type input "9000I027929"
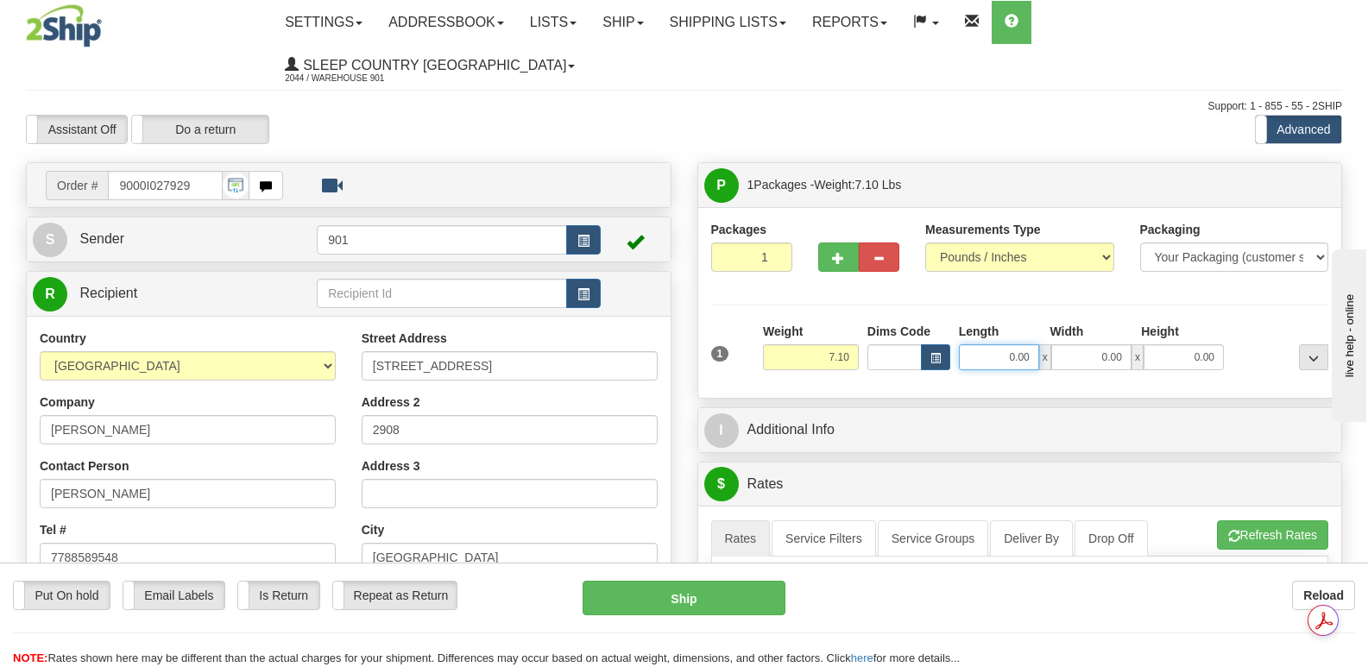
click at [979, 344] on input "0.00" at bounding box center [999, 357] width 80 height 26
type input "13.00"
drag, startPoint x: 1082, startPoint y: 312, endPoint x: 1073, endPoint y: 306, distance: 11.3
click at [1082, 344] on input "0.00" at bounding box center [1091, 357] width 80 height 26
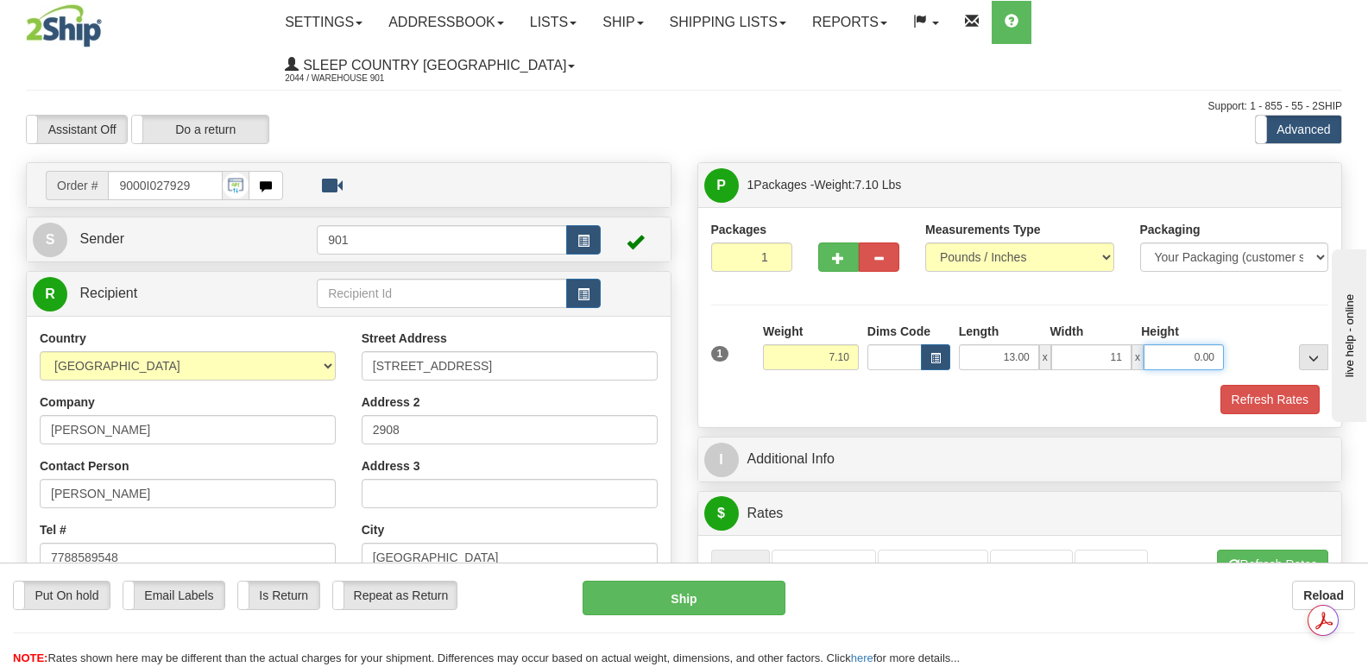
type input "11.00"
click at [1166, 344] on input "0.00" at bounding box center [1183, 357] width 80 height 26
type input "5.00"
click at [1268, 385] on button "Refresh Rates" at bounding box center [1269, 399] width 99 height 29
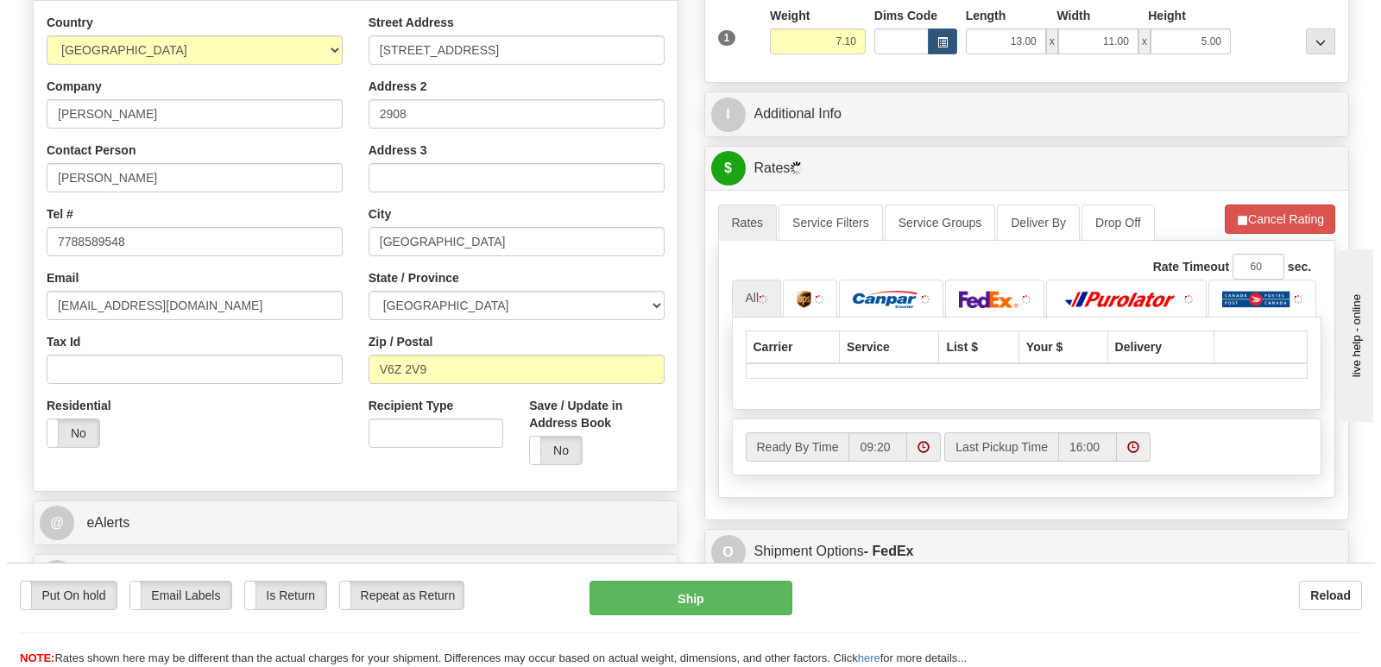
scroll to position [431, 0]
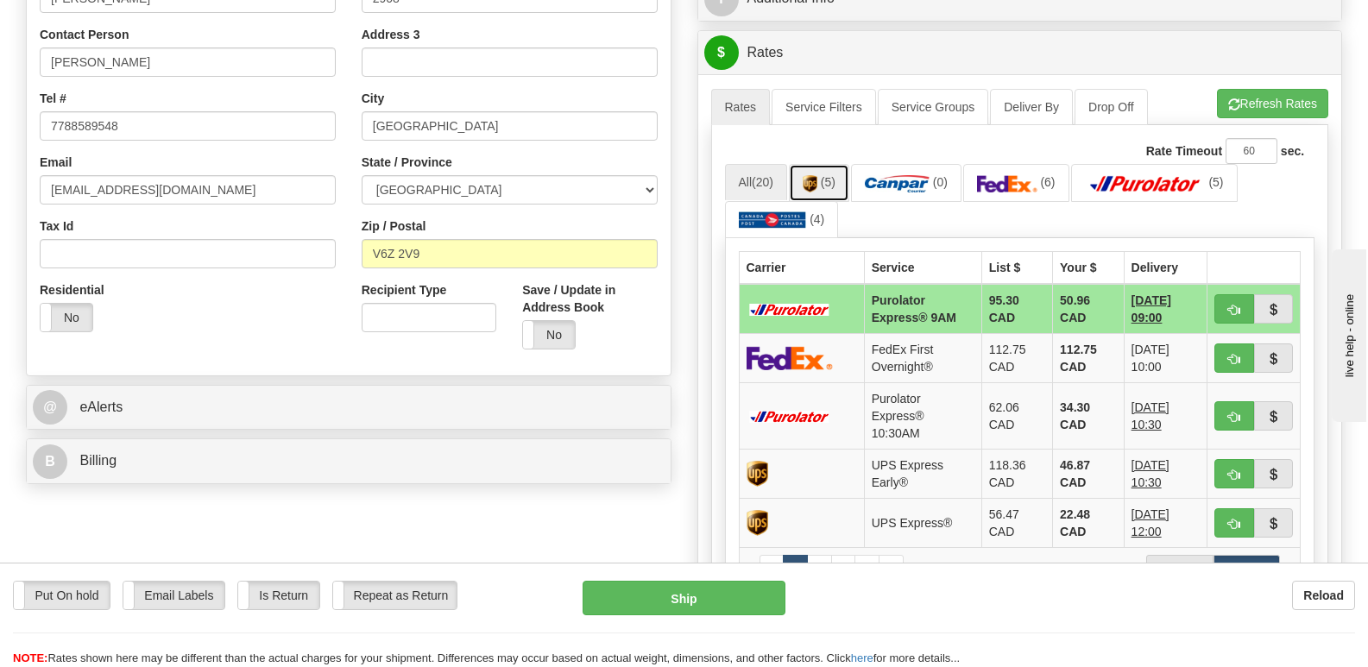
click at [817, 175] on img at bounding box center [809, 183] width 15 height 17
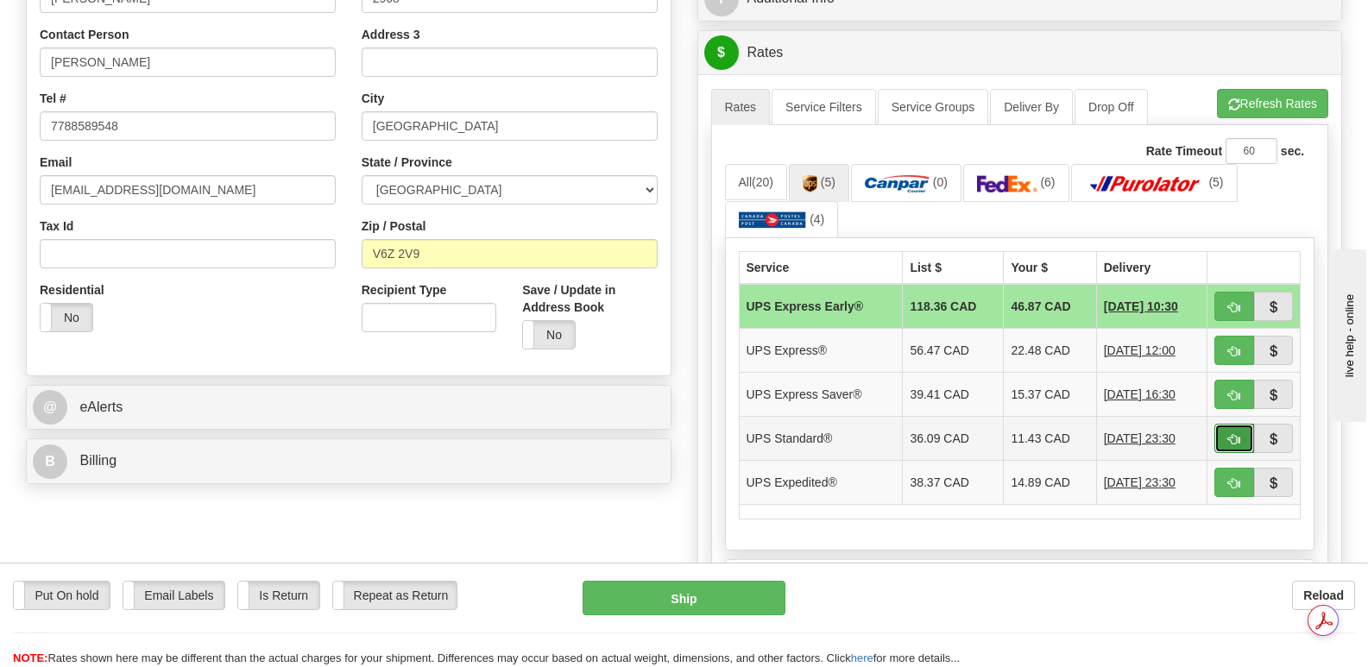
click at [1240, 424] on button "button" at bounding box center [1234, 438] width 40 height 29
type input "11"
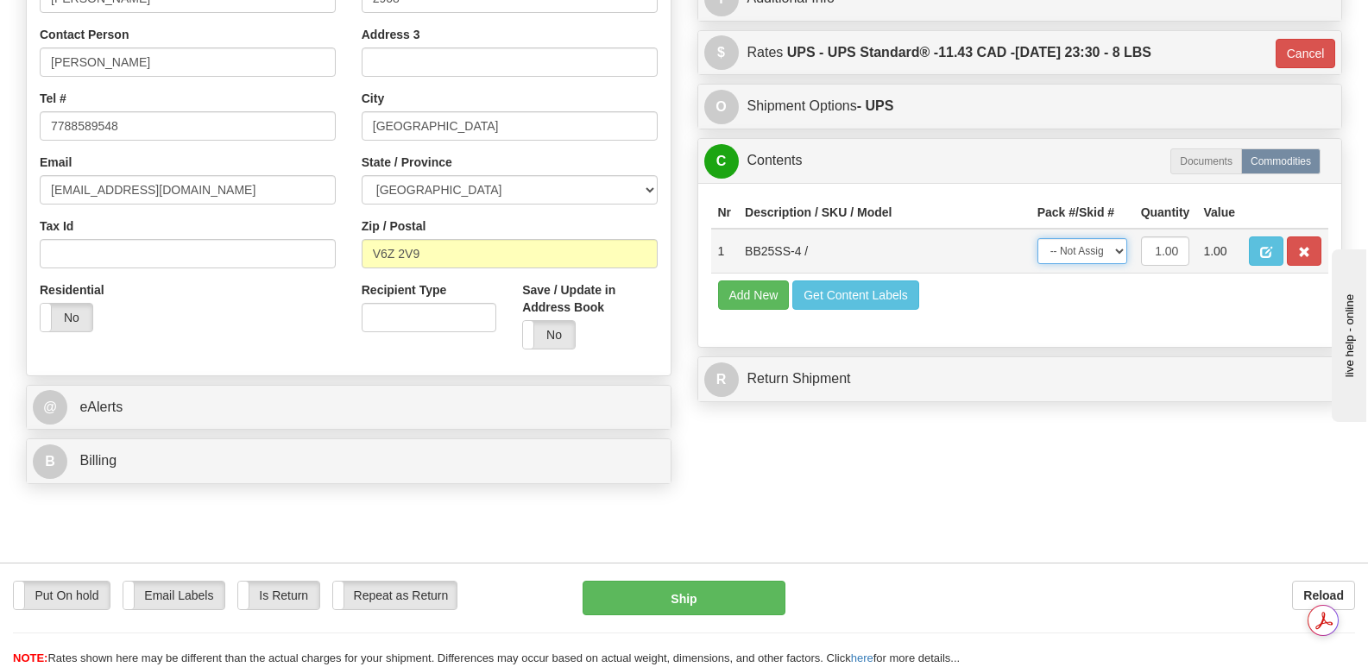
click at [1121, 238] on select "-- Not Assigned -- Package 1" at bounding box center [1082, 251] width 90 height 26
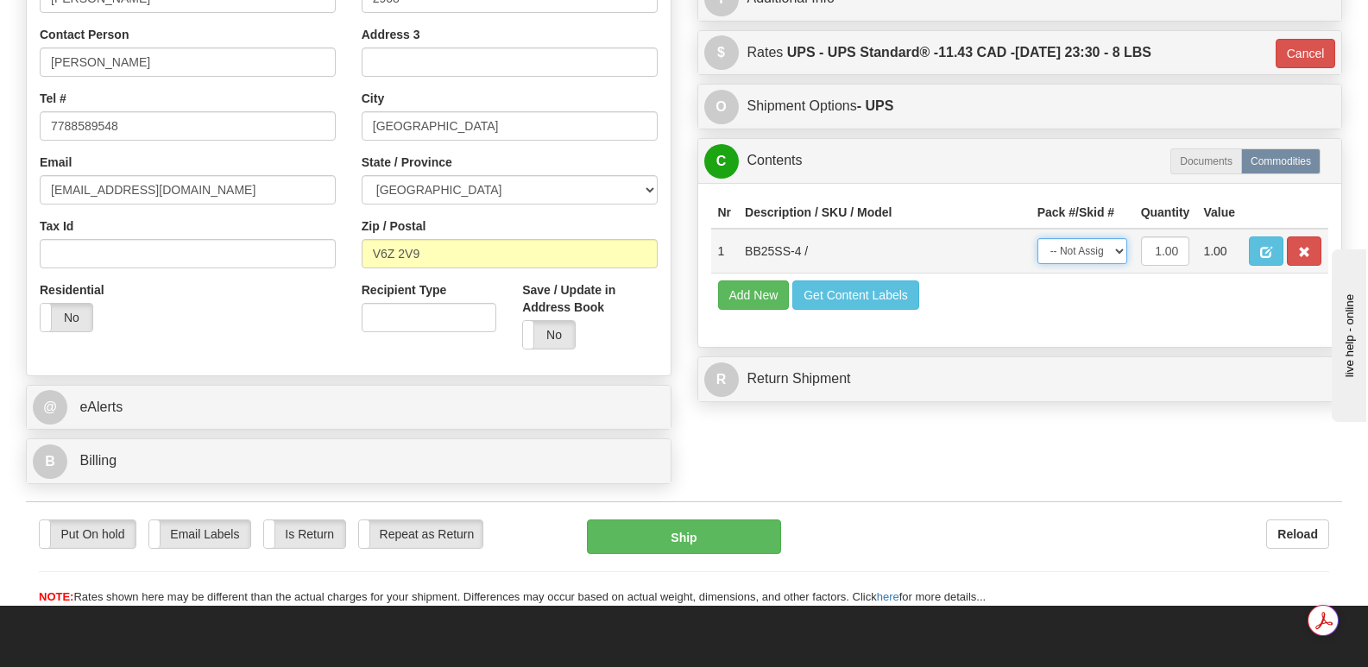
select select "0"
click at [1037, 238] on select "-- Not Assigned -- Package 1" at bounding box center [1082, 251] width 90 height 26
click at [631, 519] on button "Ship" at bounding box center [683, 536] width 193 height 35
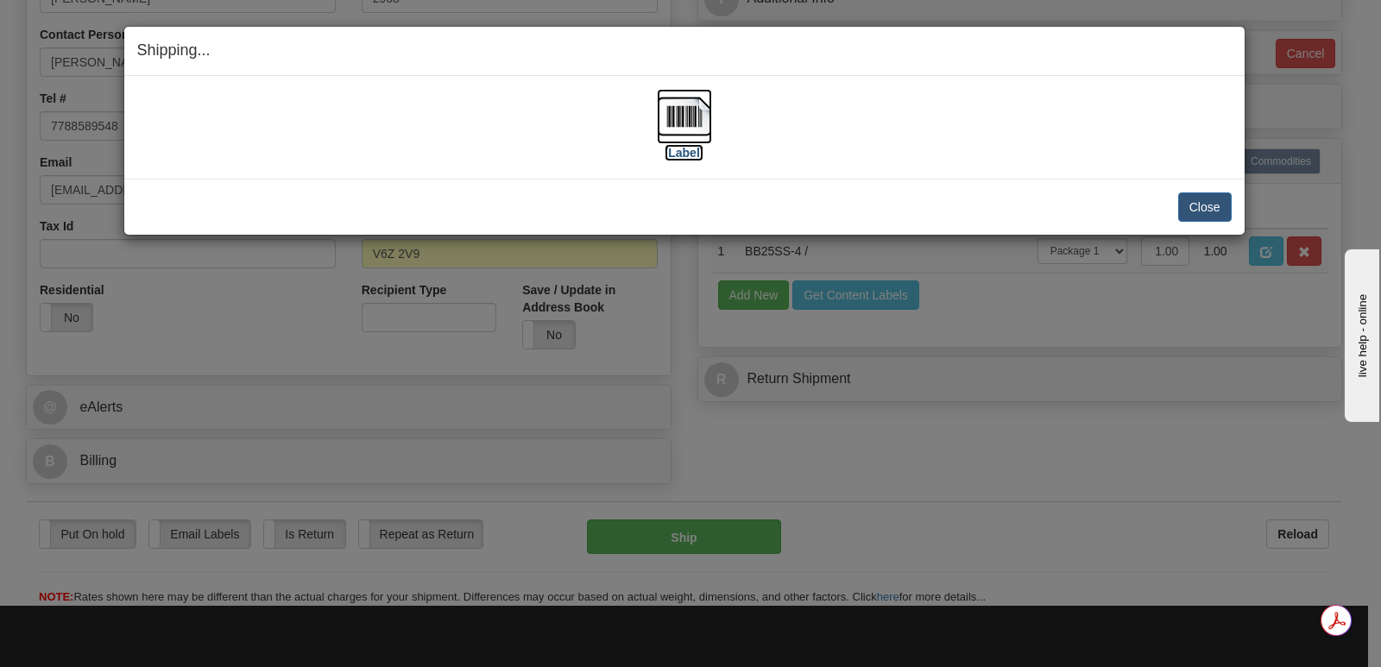
click at [679, 115] on img at bounding box center [684, 116] width 55 height 55
click at [1209, 203] on button "Close" at bounding box center [1204, 206] width 53 height 29
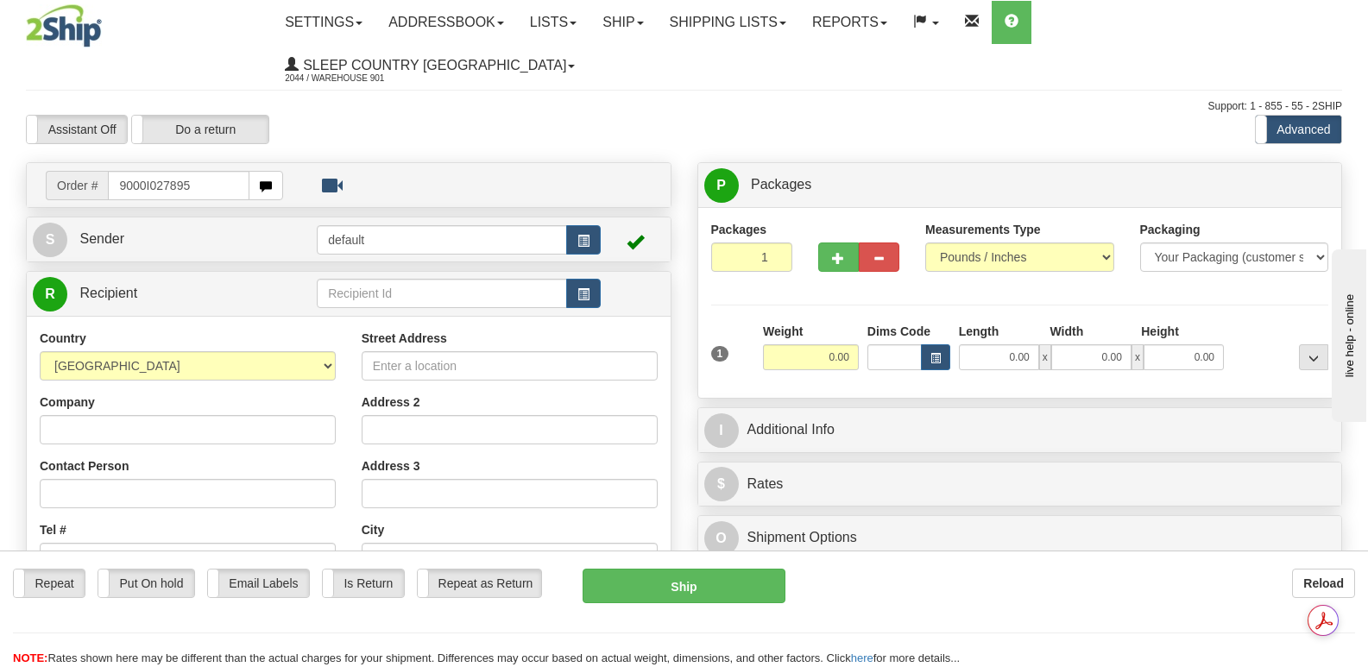
type input "9000I027895"
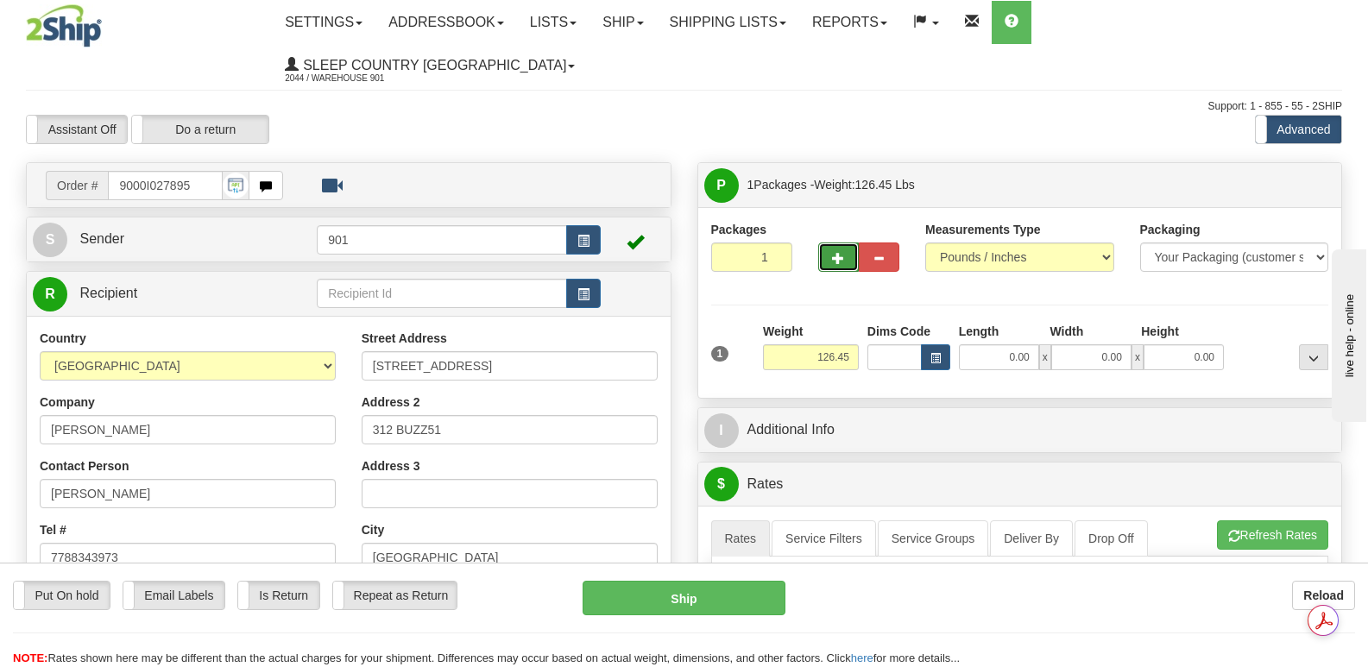
click at [837, 253] on span "button" at bounding box center [838, 258] width 12 height 11
type input "4"
click at [1292, 179] on span "Package Level" at bounding box center [1291, 185] width 68 height 12
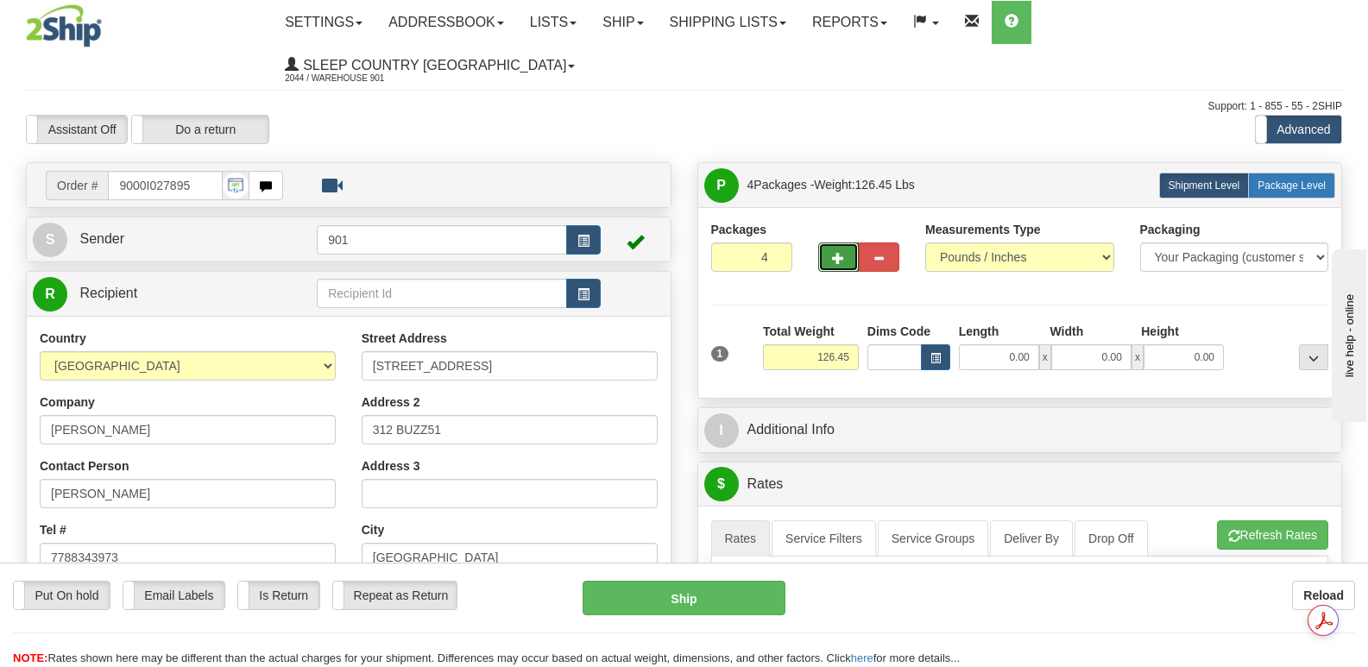
radio input "true"
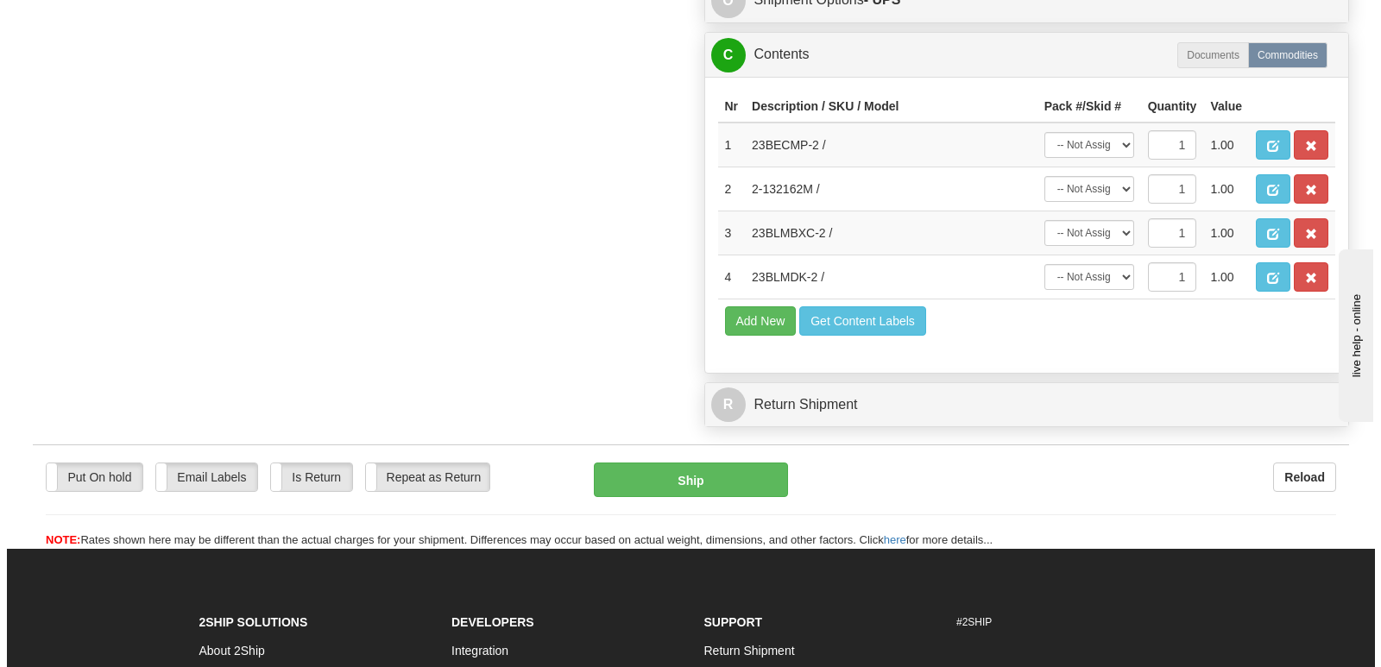
scroll to position [1381, 0]
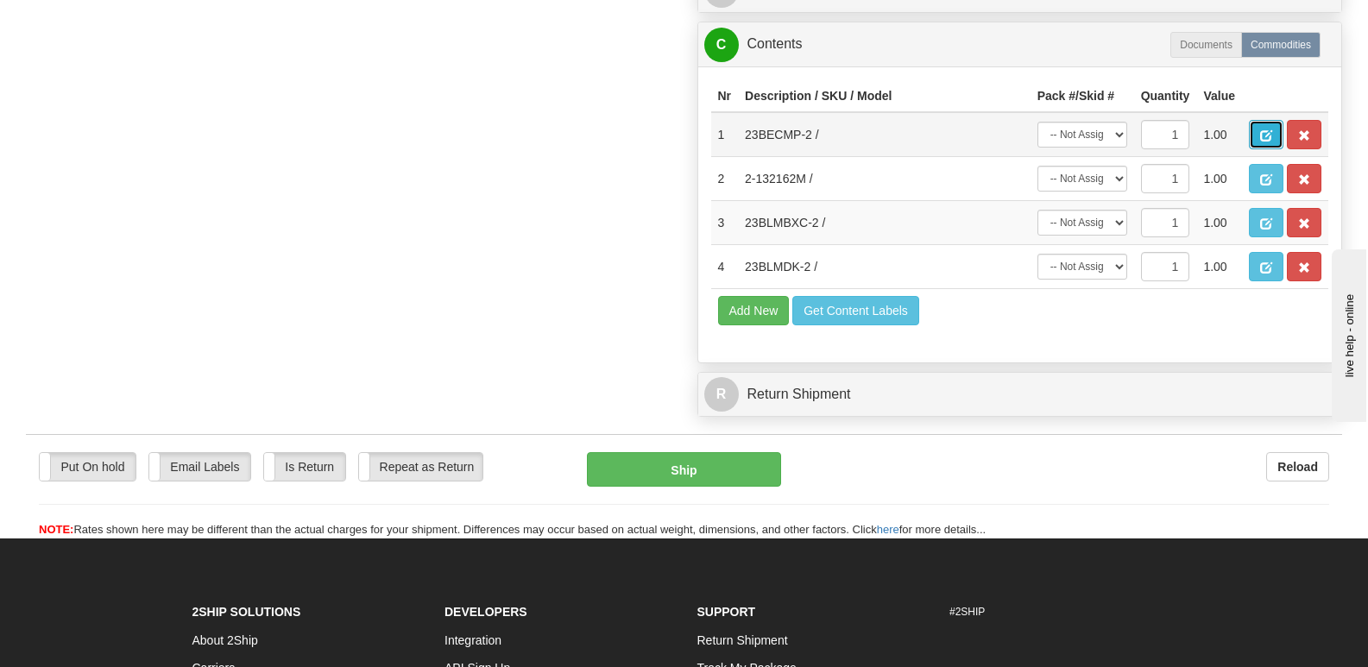
click at [1262, 130] on span "button" at bounding box center [1266, 135] width 12 height 11
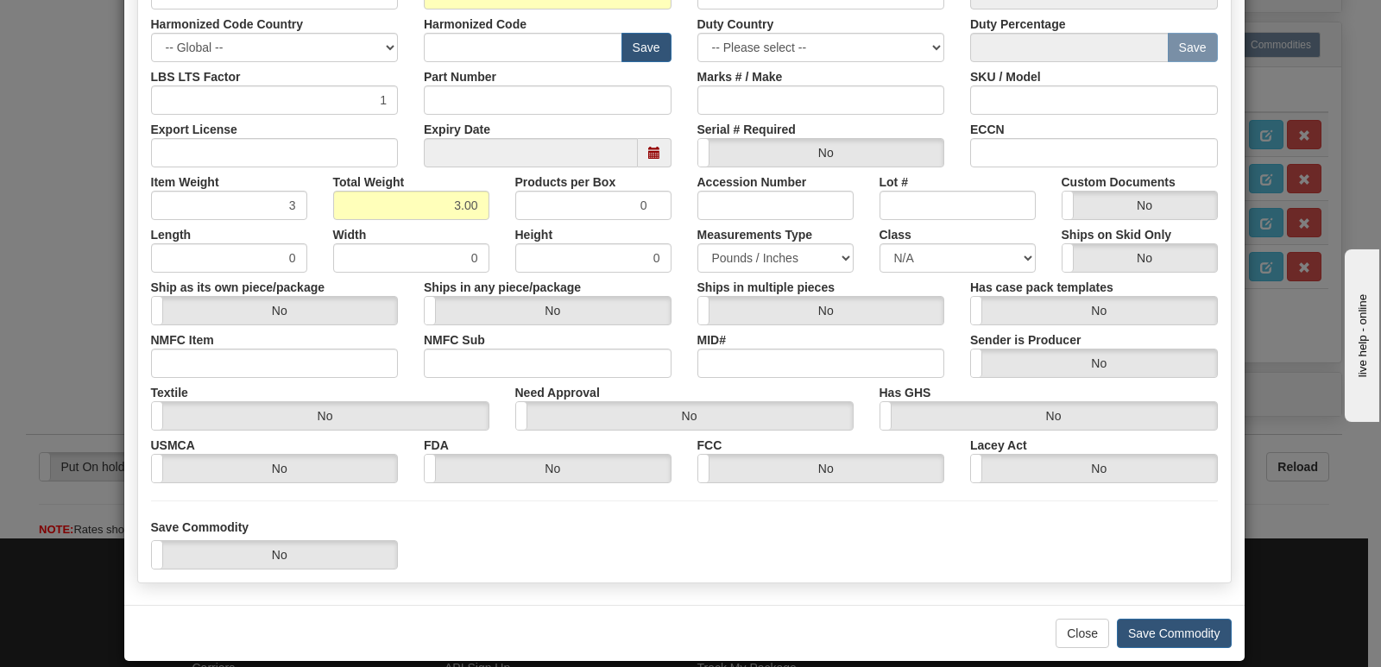
scroll to position [400, 0]
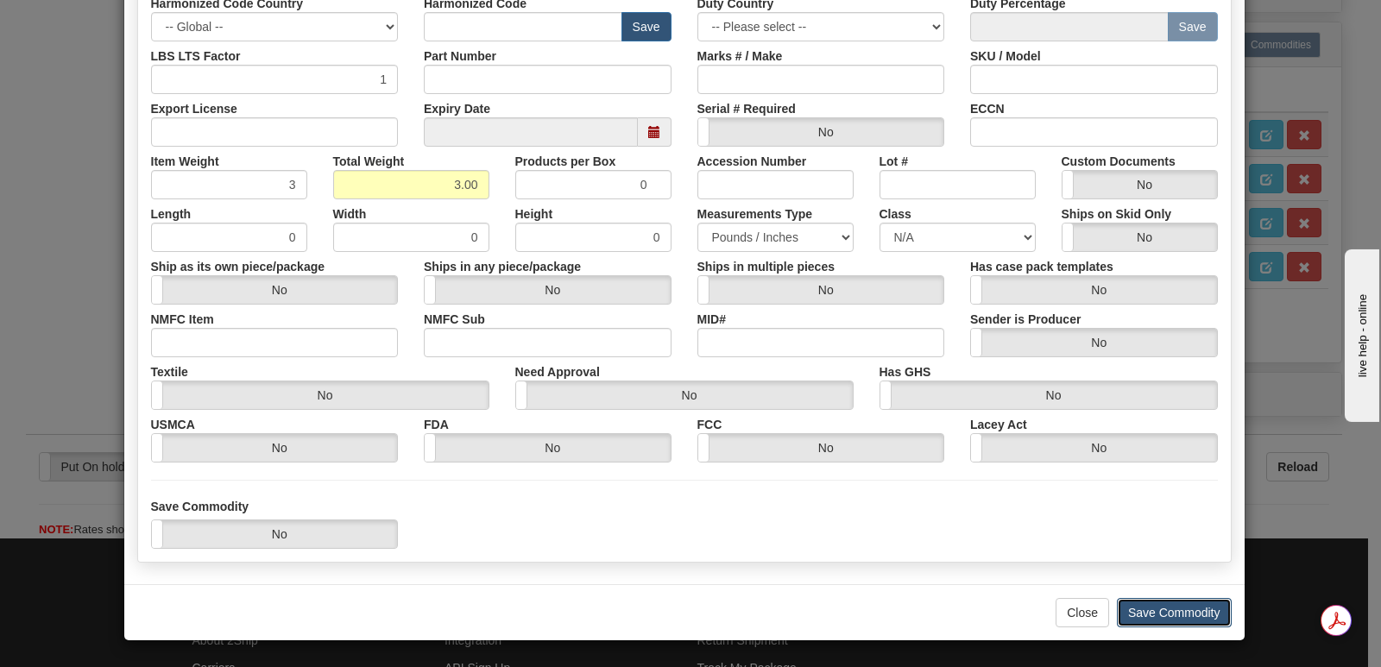
click at [1162, 611] on button "Save Commodity" at bounding box center [1174, 612] width 115 height 29
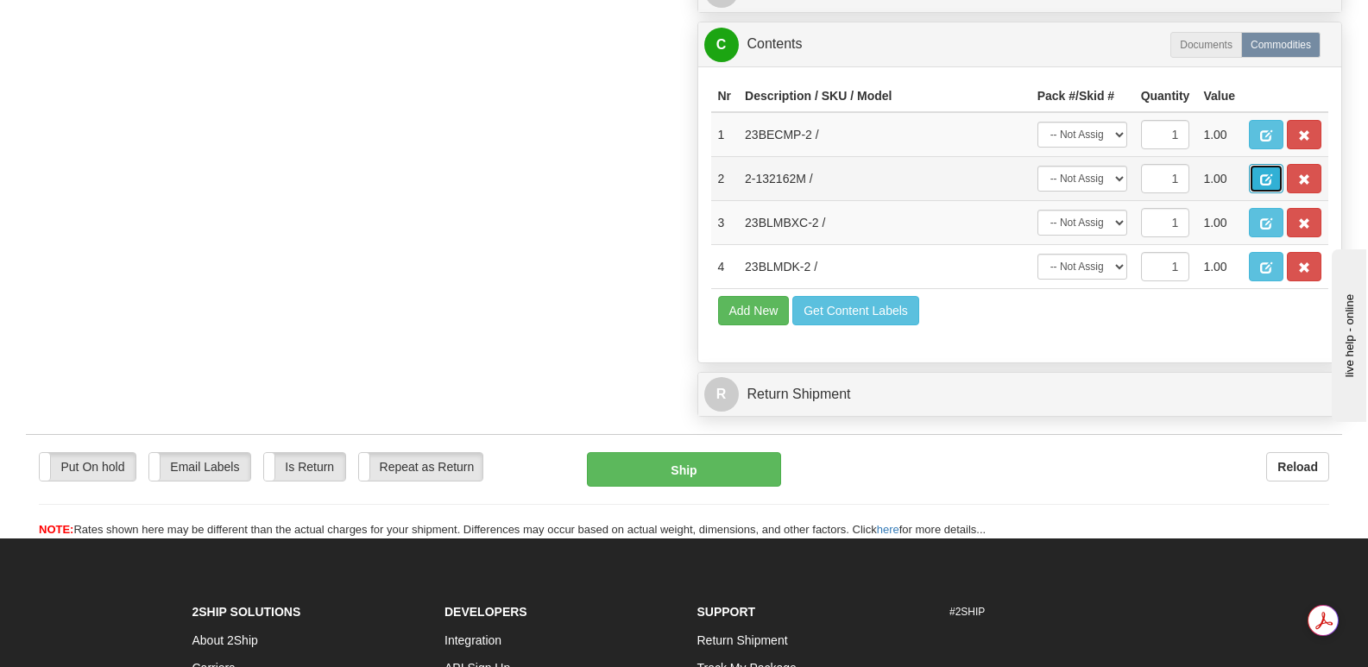
click at [1264, 174] on span "button" at bounding box center [1266, 179] width 12 height 11
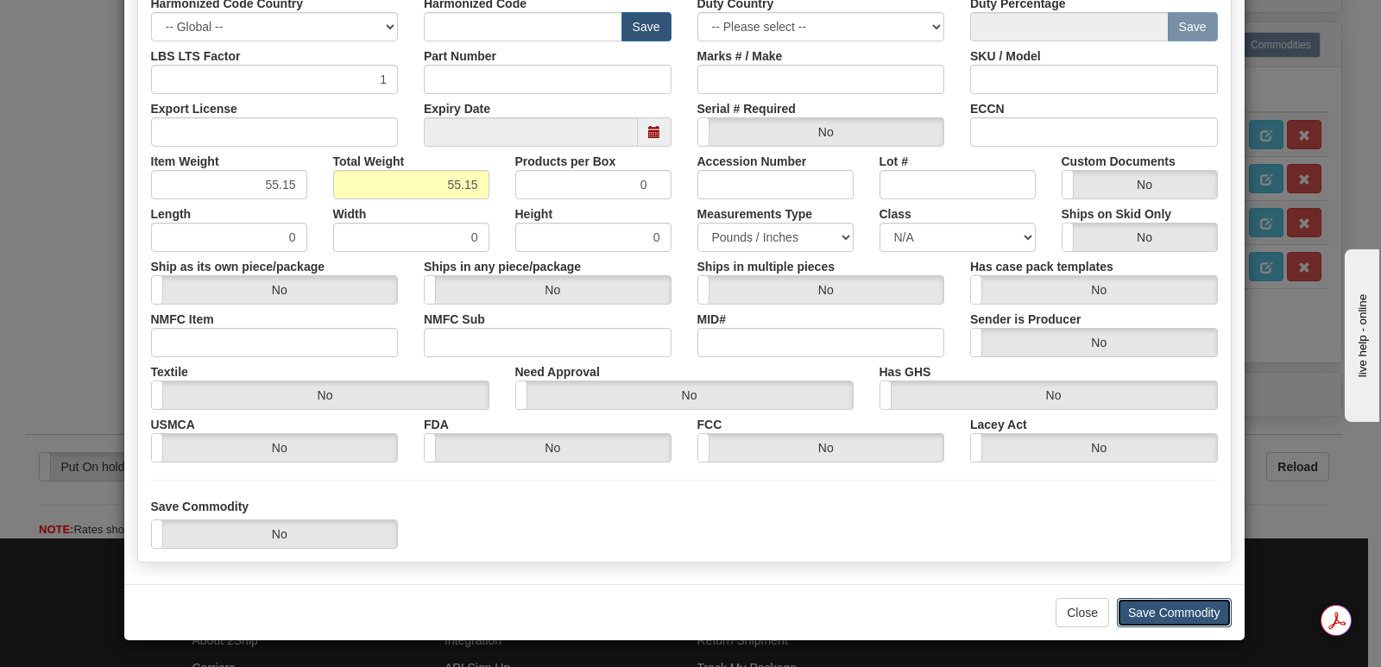
click at [1166, 609] on button "Save Commodity" at bounding box center [1174, 612] width 115 height 29
click at [1165, 609] on button "Save Commodity" at bounding box center [1174, 612] width 115 height 29
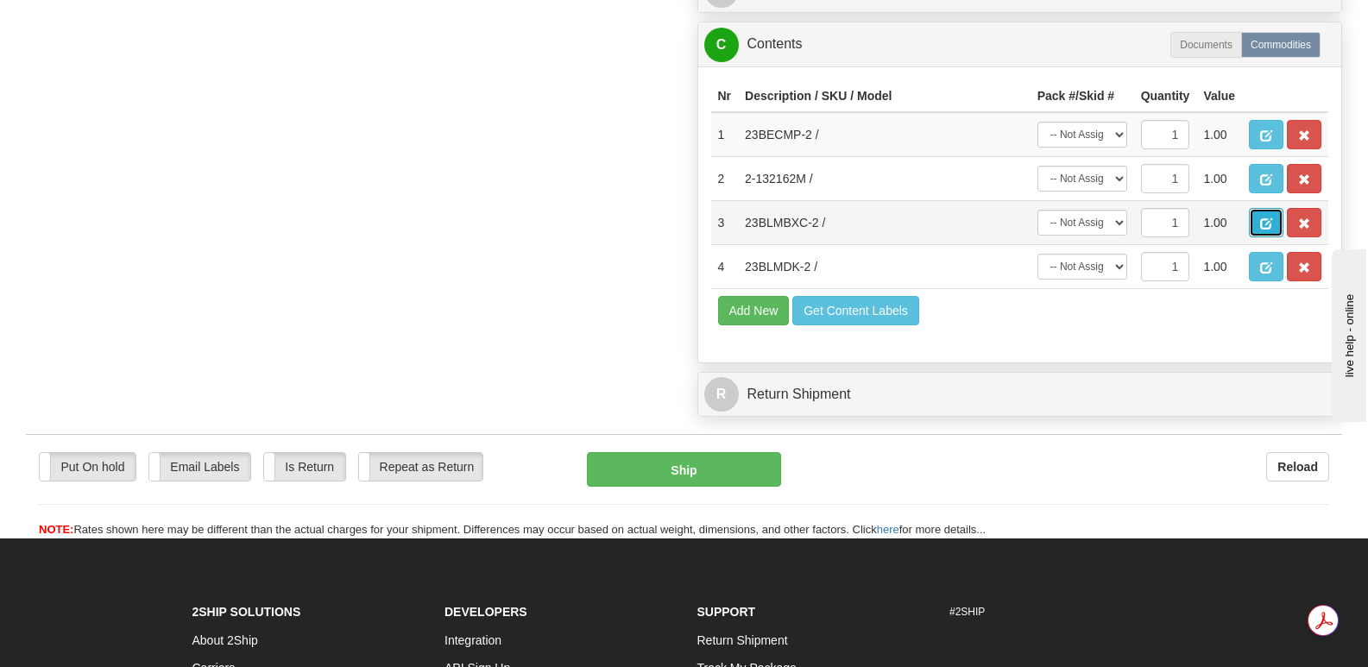
click at [1260, 218] on span "button" at bounding box center [1266, 223] width 12 height 11
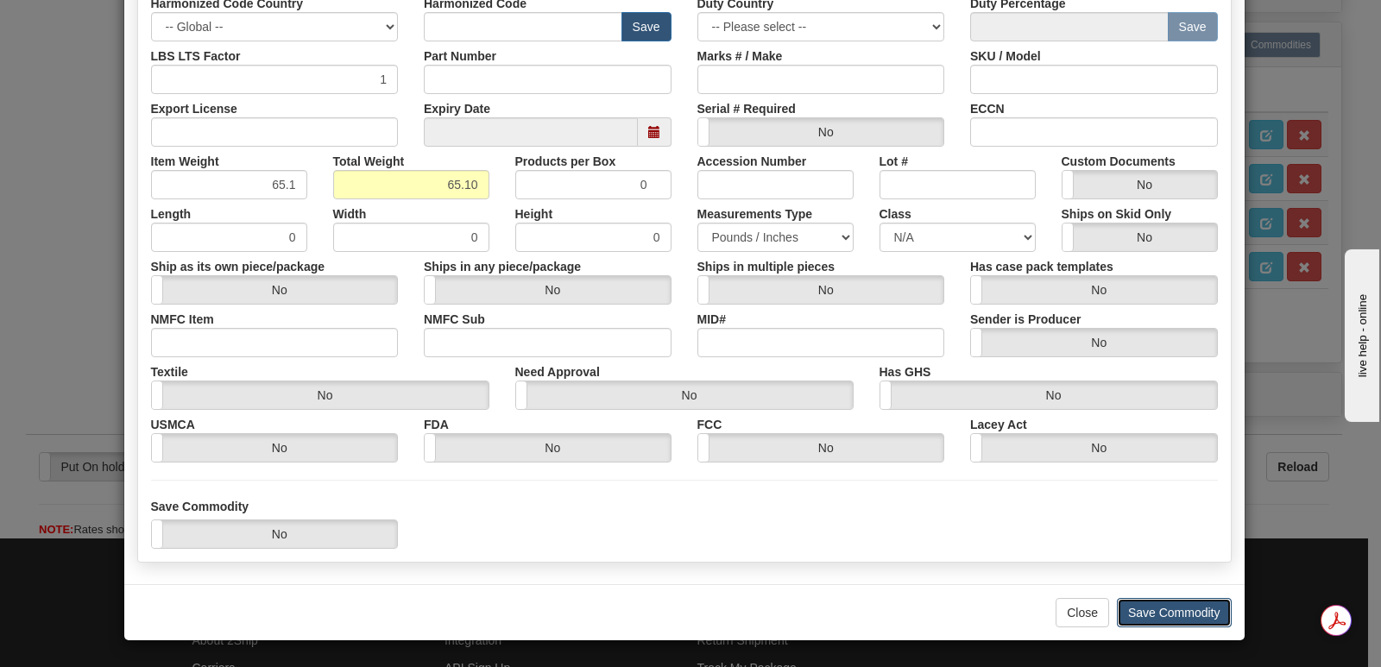
click at [1149, 605] on button "Save Commodity" at bounding box center [1174, 612] width 115 height 29
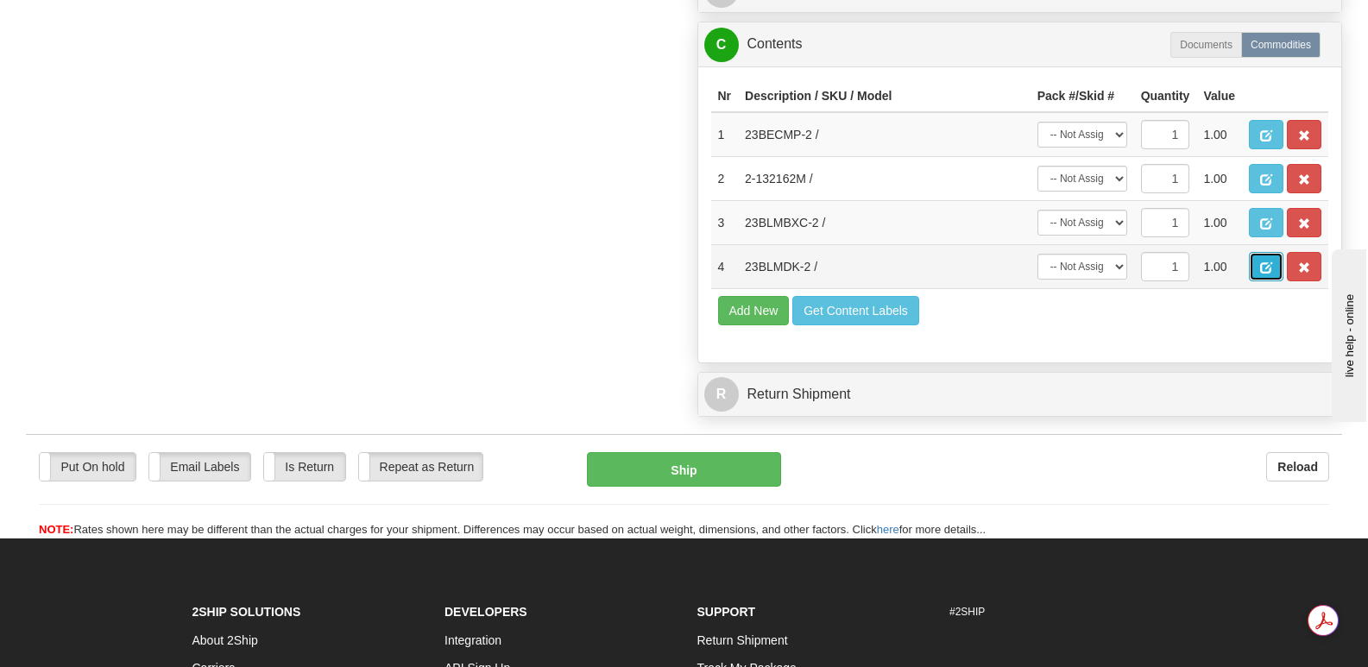
click at [1269, 262] on span "button" at bounding box center [1266, 267] width 12 height 11
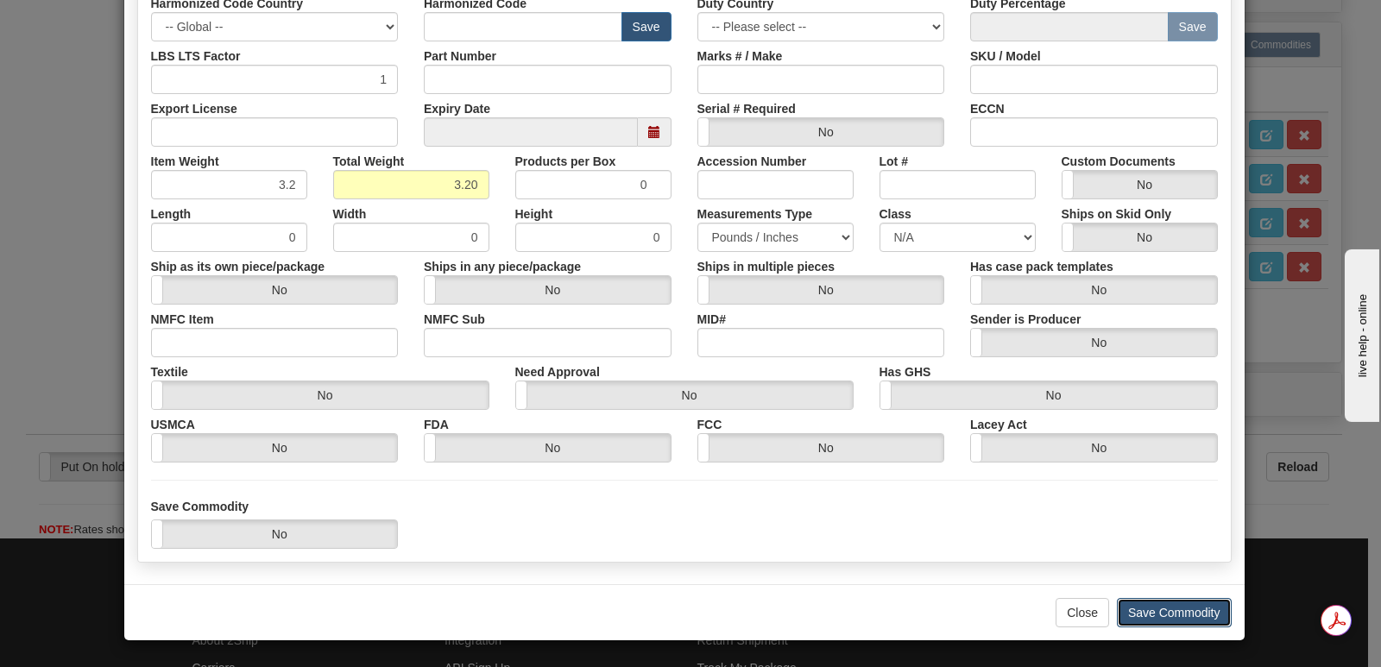
click at [1154, 608] on button "Save Commodity" at bounding box center [1174, 612] width 115 height 29
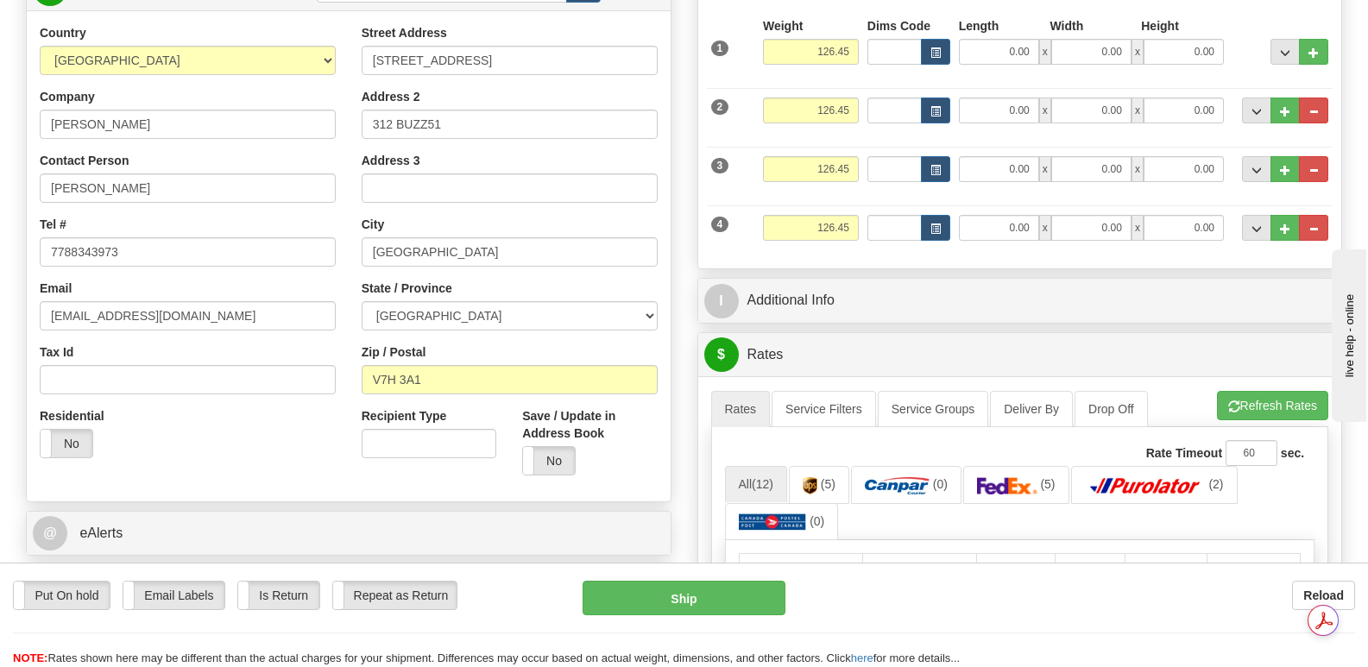
scroll to position [173, 0]
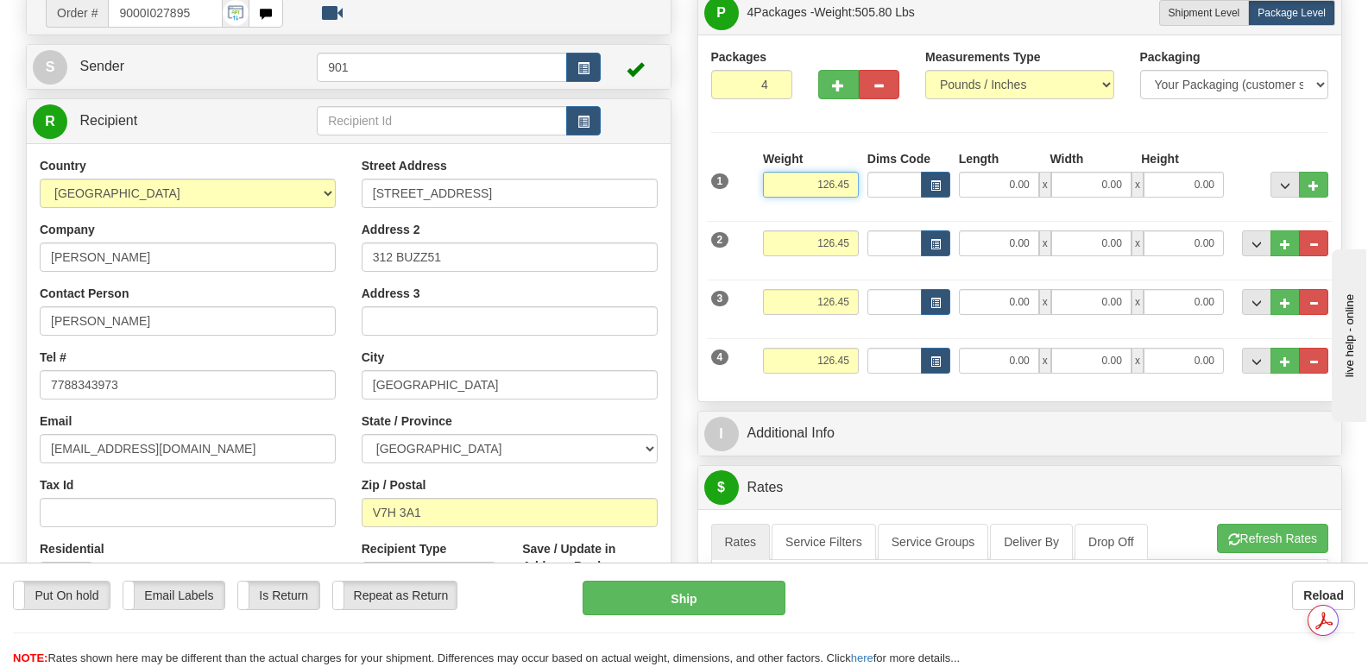
drag, startPoint x: 802, startPoint y: 146, endPoint x: 871, endPoint y: 146, distance: 69.0
click at [871, 150] on div "1 Weight 126.45 Dims Code x" at bounding box center [1020, 180] width 626 height 61
type input "3.00"
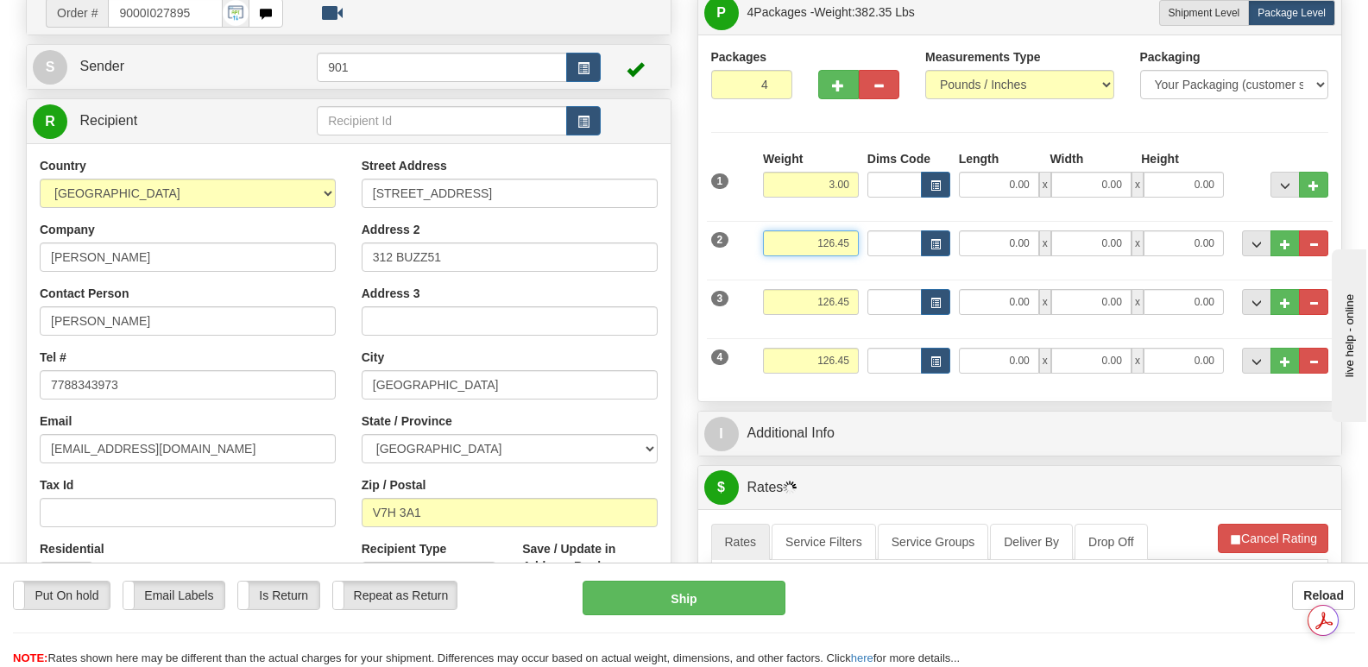
drag, startPoint x: 812, startPoint y: 205, endPoint x: 858, endPoint y: 207, distance: 45.8
click at [858, 230] on input "126.45" at bounding box center [811, 243] width 96 height 26
type input "55.15"
drag, startPoint x: 809, startPoint y: 261, endPoint x: 849, endPoint y: 255, distance: 40.0
click at [849, 289] on input "126.45" at bounding box center [811, 302] width 96 height 26
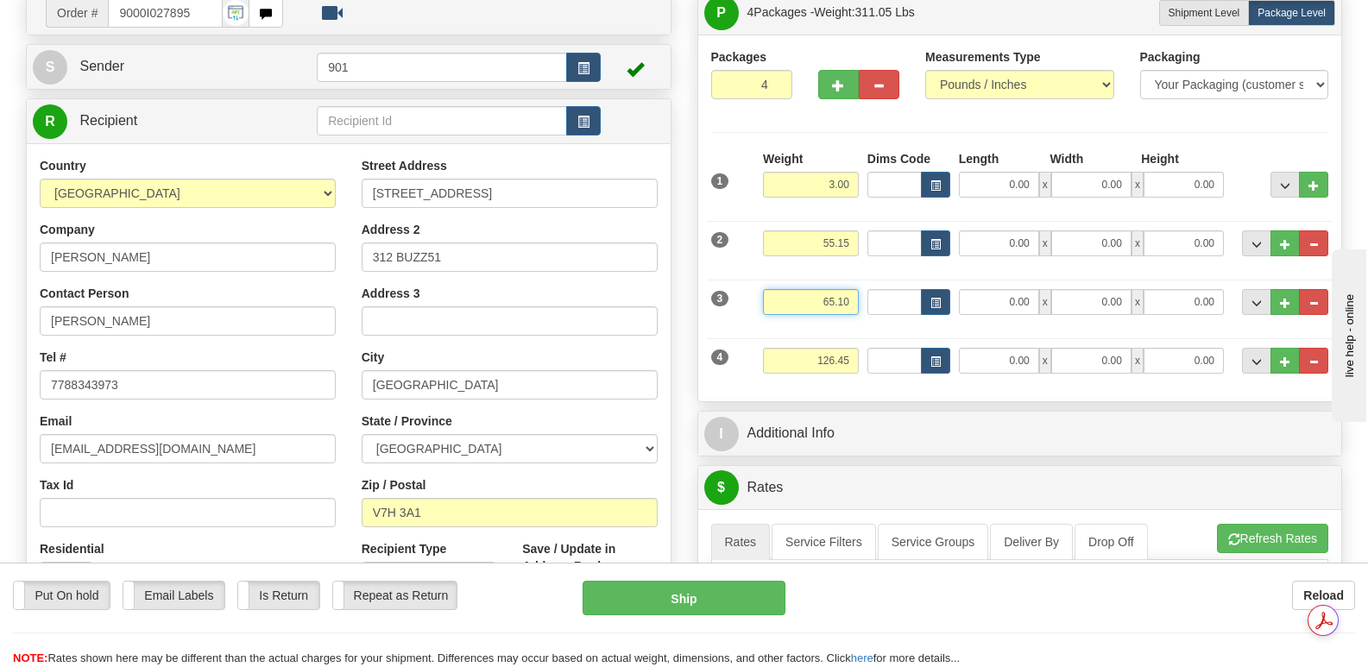
type input "65.10"
drag, startPoint x: 806, startPoint y: 320, endPoint x: 868, endPoint y: 324, distance: 62.2
click at [868, 330] on div "4 Weight 126.45 Dims Code Length Width 0.00" at bounding box center [1020, 359] width 626 height 58
type input "3.00"
click at [985, 172] on input "0.00" at bounding box center [999, 185] width 80 height 26
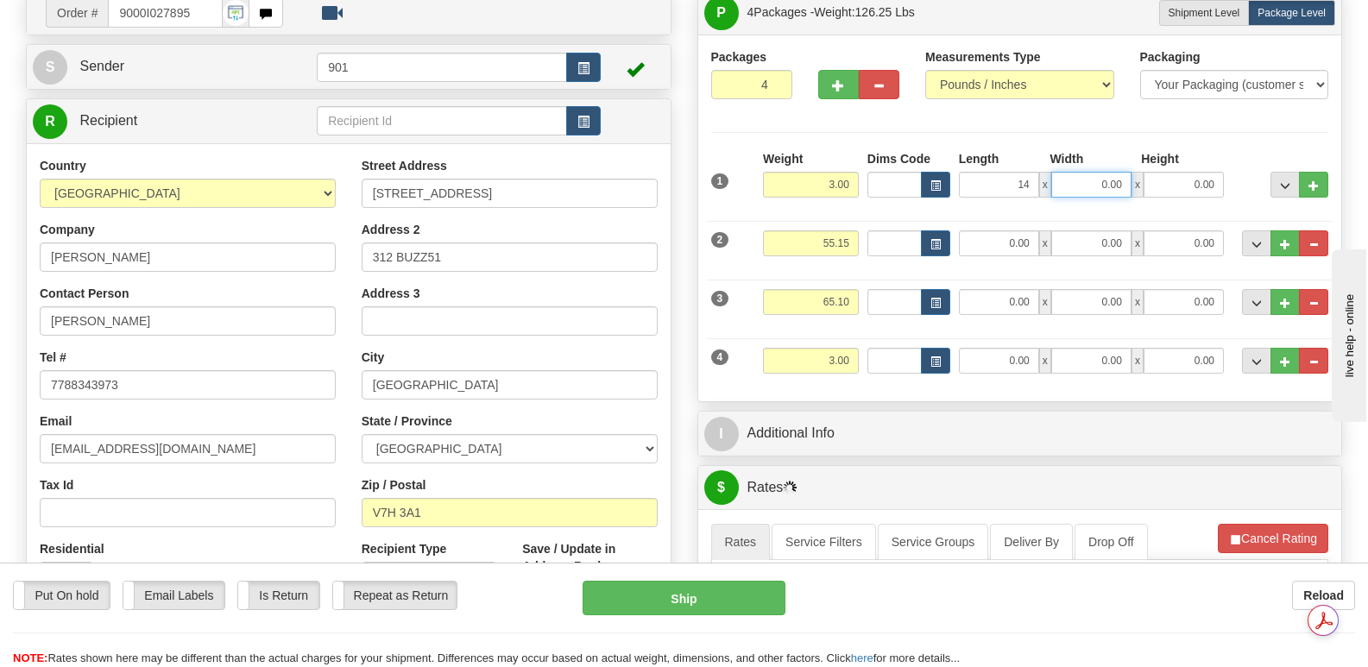
type input "14.00"
click at [1077, 172] on input "0.00" at bounding box center [1091, 185] width 80 height 26
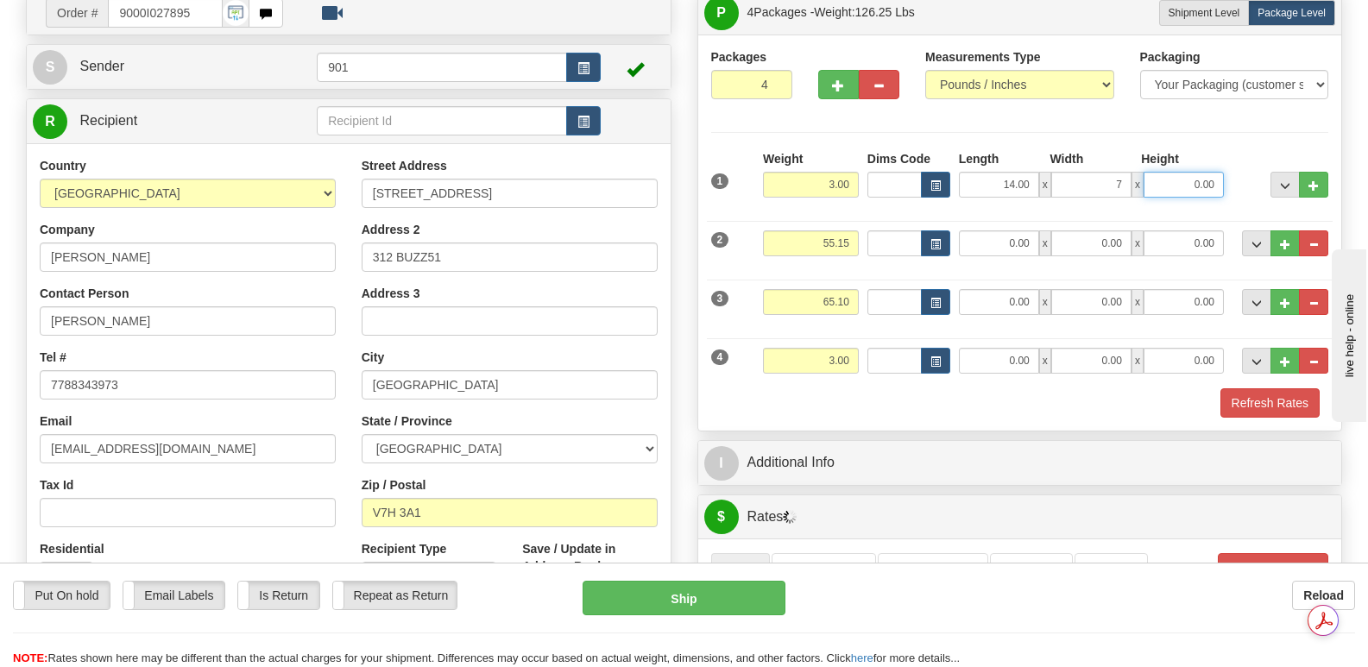
type input "7.00"
click at [1167, 172] on input "0.00" at bounding box center [1183, 185] width 80 height 26
type input "7.00"
click at [985, 230] on input "0.00" at bounding box center [999, 243] width 80 height 26
type input "40.00"
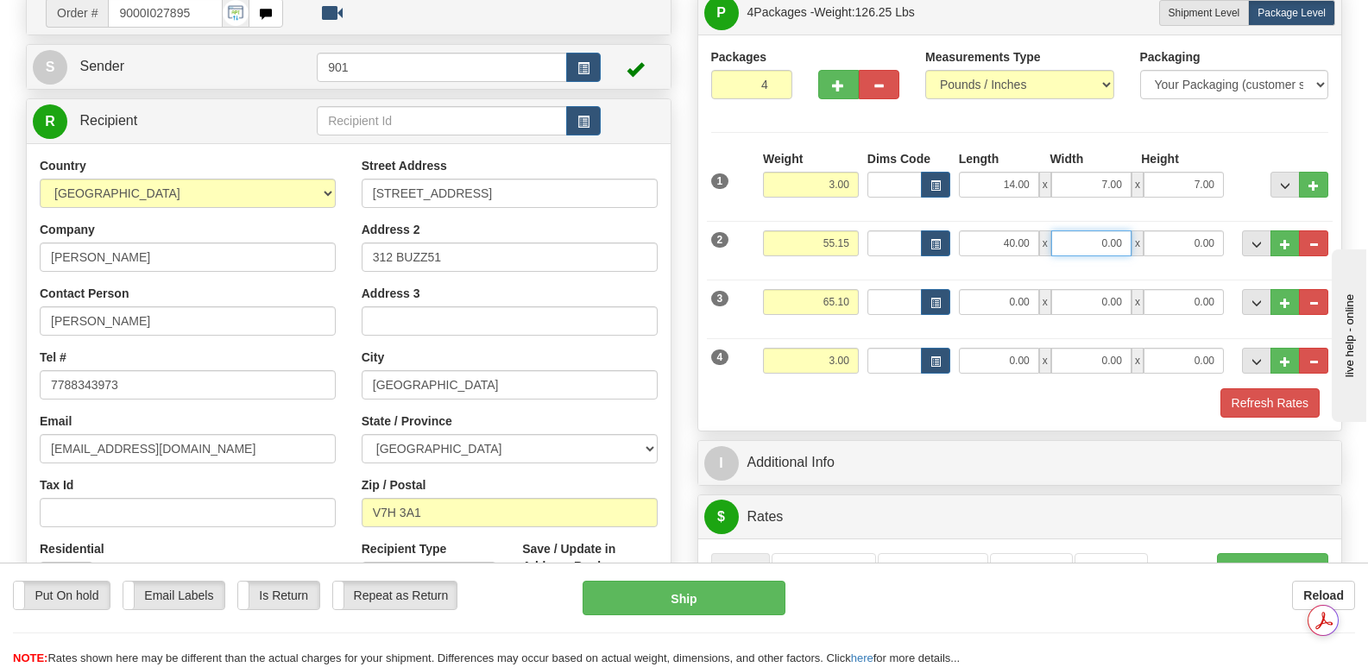
click at [1075, 230] on input "0.00" at bounding box center [1091, 243] width 80 height 26
type input "17.00"
click at [1168, 230] on input "0.00" at bounding box center [1183, 243] width 80 height 26
type input "17.00"
click at [1001, 289] on input "0.00" at bounding box center [999, 302] width 80 height 26
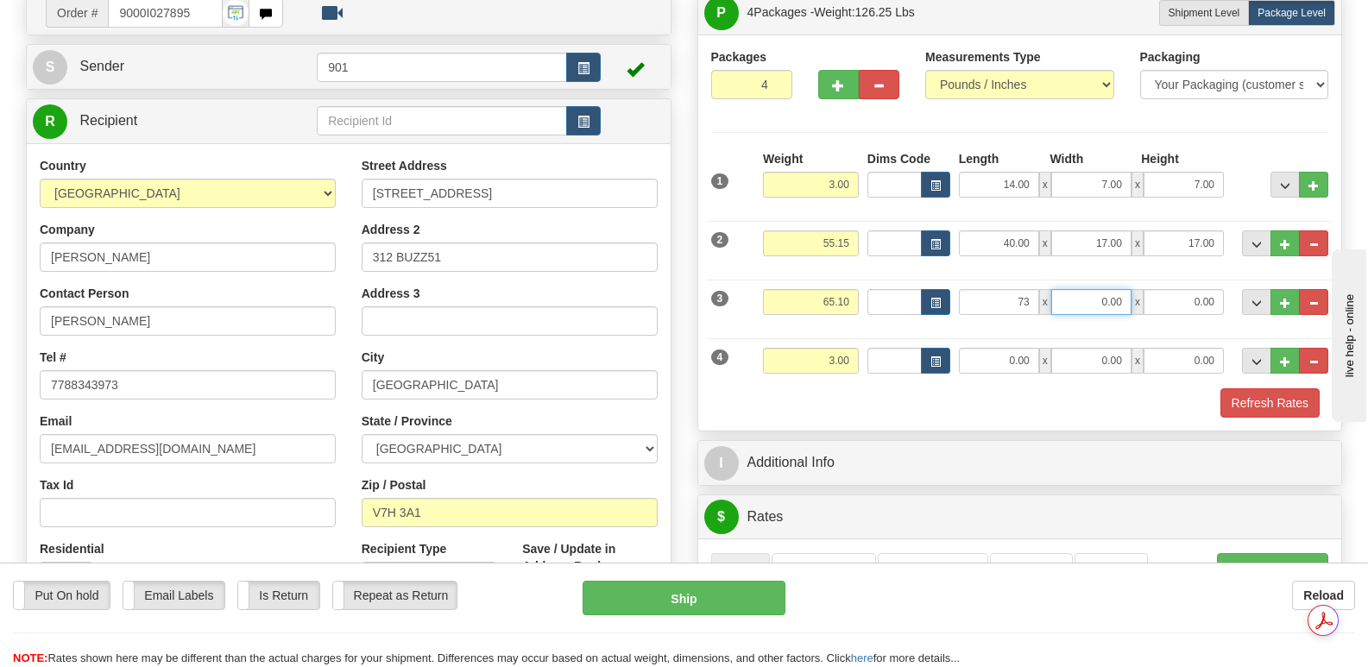
type input "73.00"
click at [1083, 289] on input "0.00" at bounding box center [1091, 302] width 80 height 26
type input "16.00"
click at [1168, 289] on input "0.00" at bounding box center [1183, 302] width 80 height 26
type input "9.00"
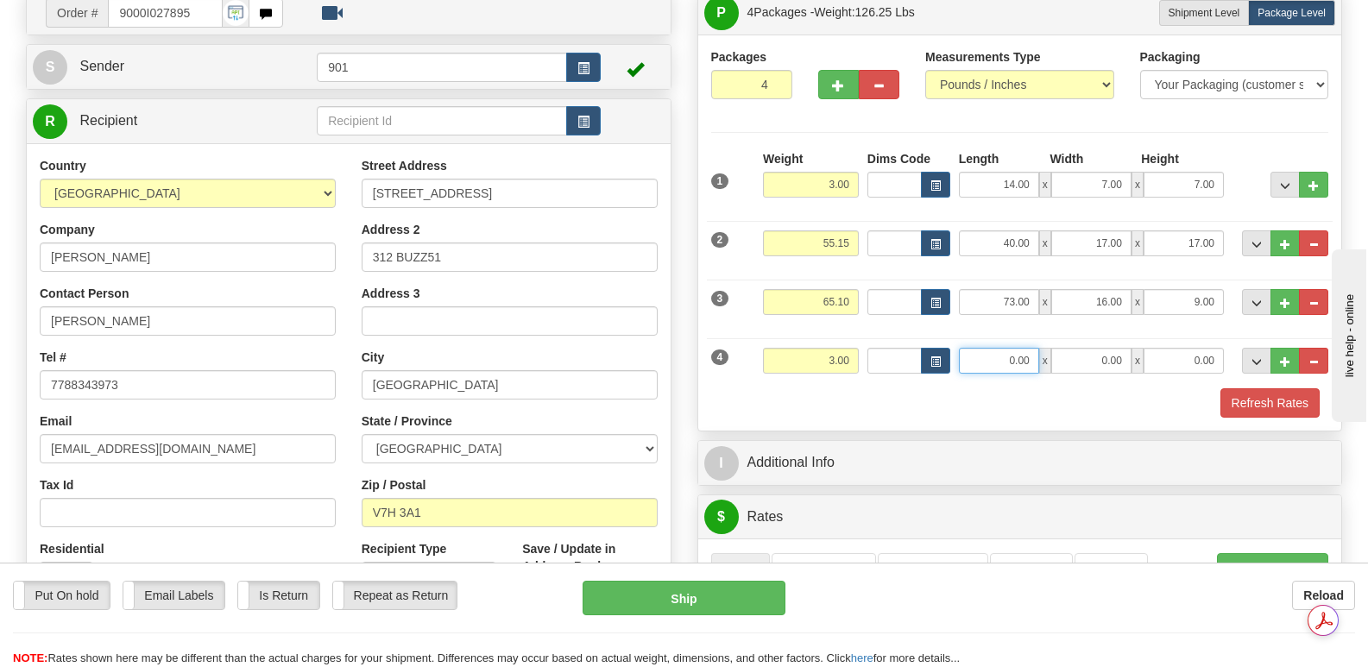
click at [993, 348] on input "0.00" at bounding box center [999, 361] width 80 height 26
type input "13.00"
click at [1085, 348] on input "0.00" at bounding box center [1091, 361] width 80 height 26
type input "11.00"
click at [1171, 348] on input "0.00" at bounding box center [1183, 361] width 80 height 26
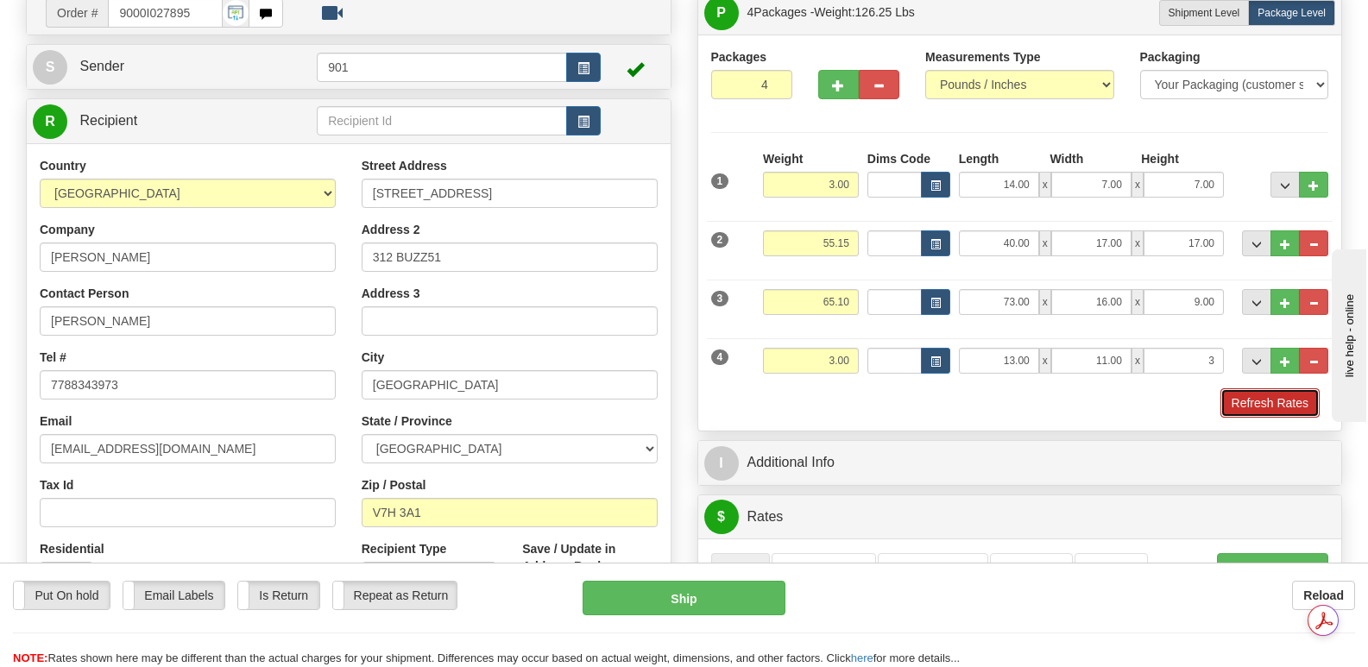
type input "3.00"
click at [1248, 388] on button "Refresh Rates" at bounding box center [1269, 402] width 99 height 29
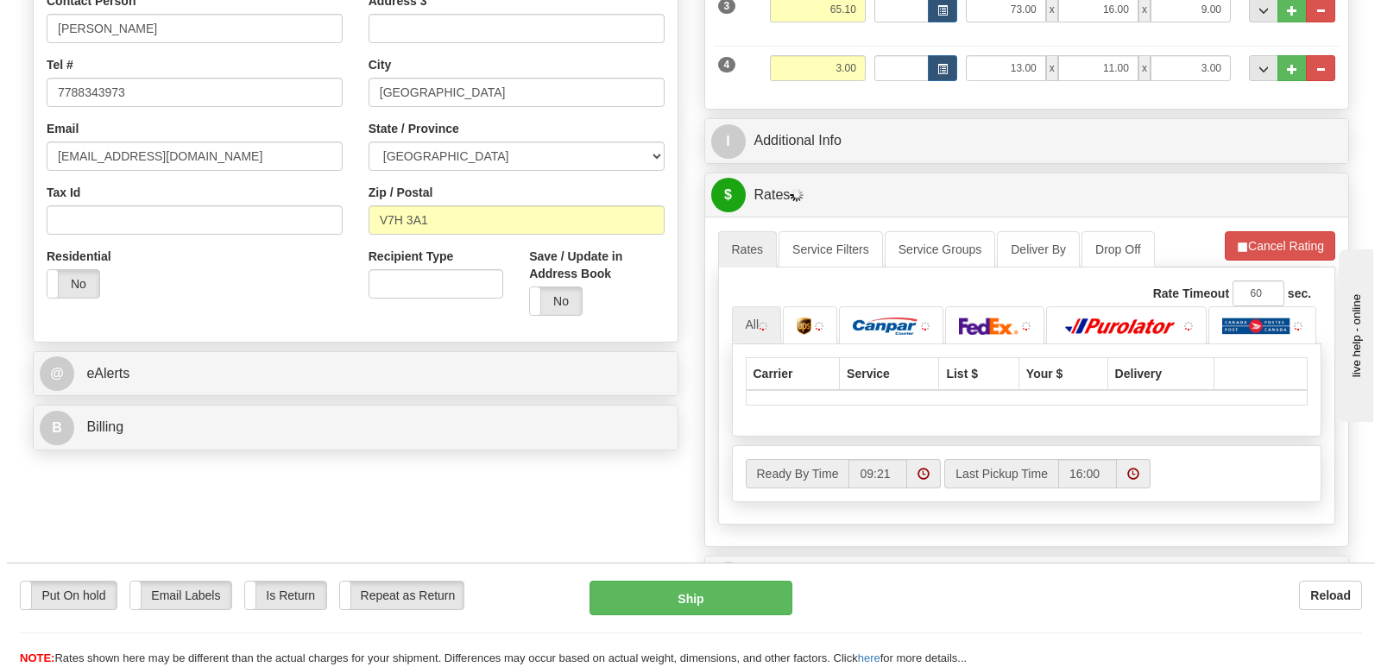
scroll to position [604, 0]
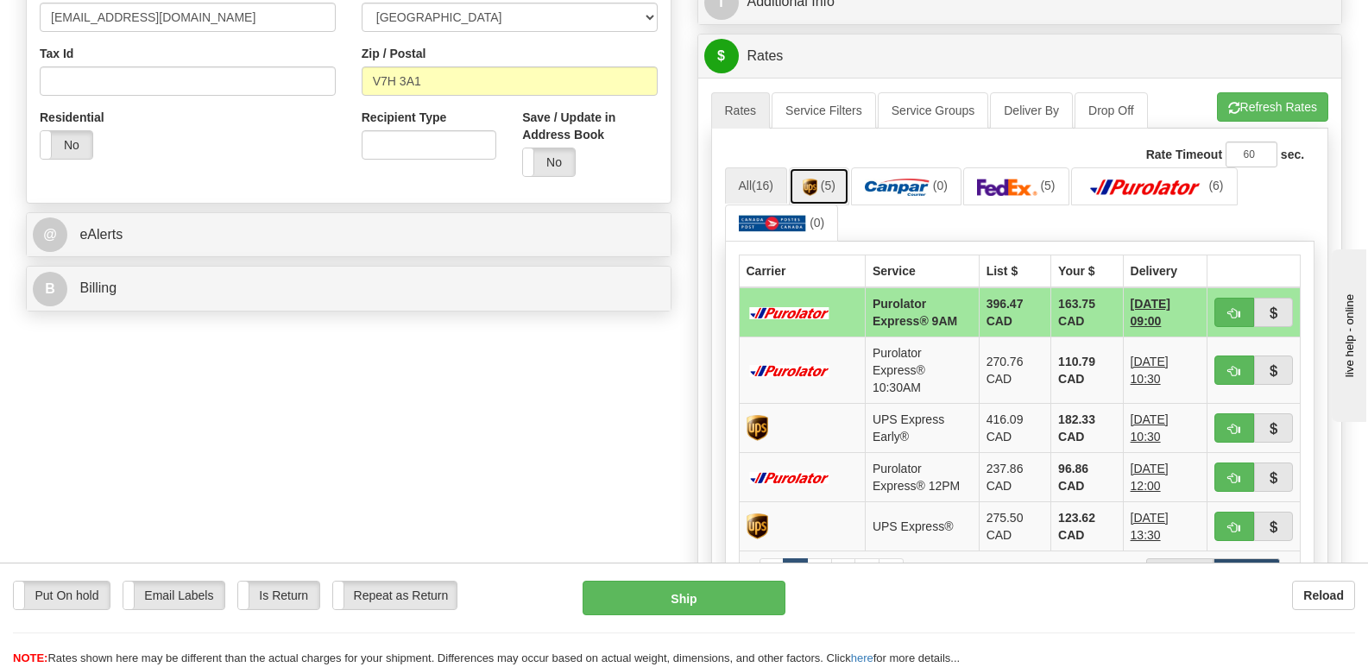
click at [817, 179] on img at bounding box center [809, 187] width 15 height 17
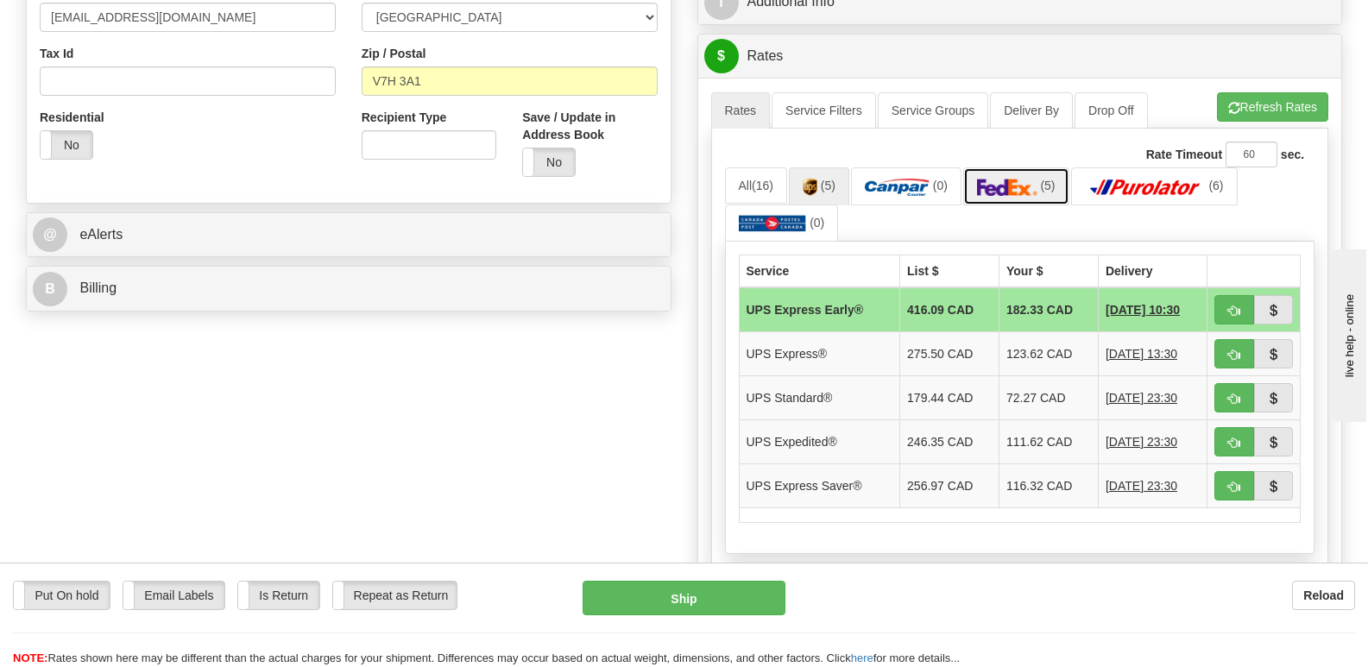
click at [1010, 179] on img at bounding box center [1007, 187] width 60 height 17
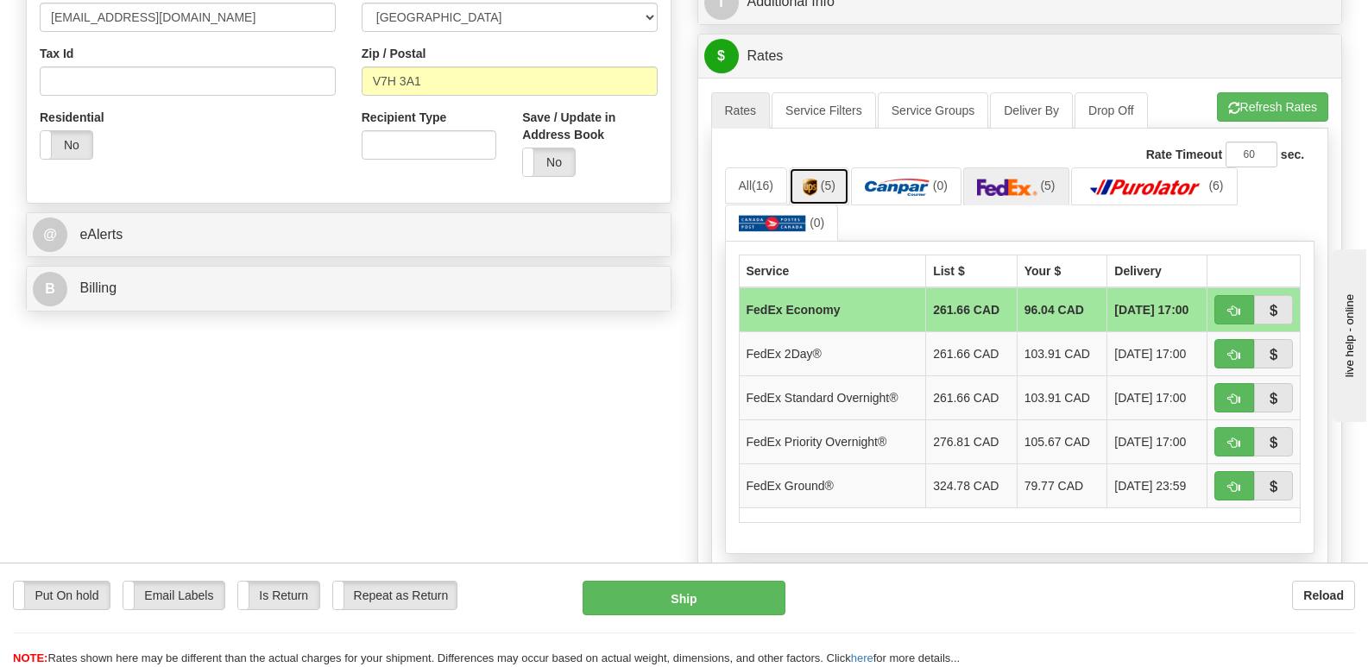
click at [821, 167] on link "(5)" at bounding box center [819, 185] width 60 height 37
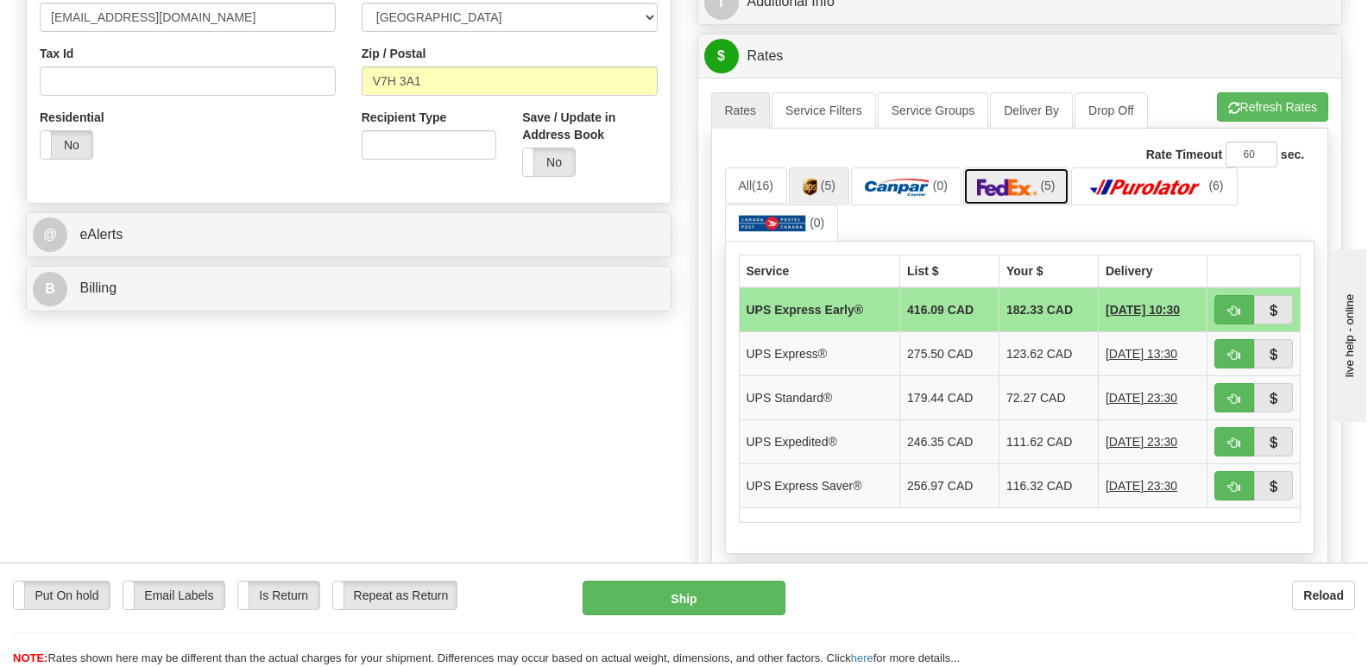
click at [1021, 179] on img at bounding box center [1007, 187] width 60 height 17
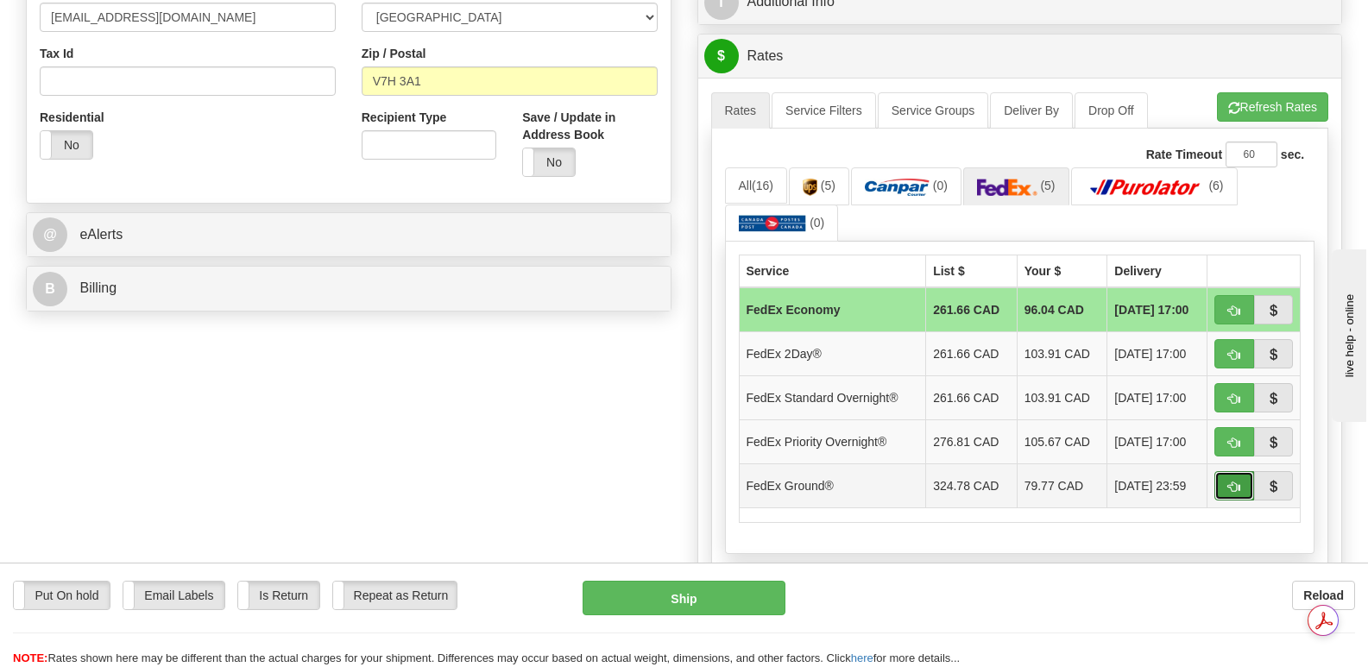
click at [1230, 481] on span "button" at bounding box center [1234, 486] width 12 height 11
type input "92"
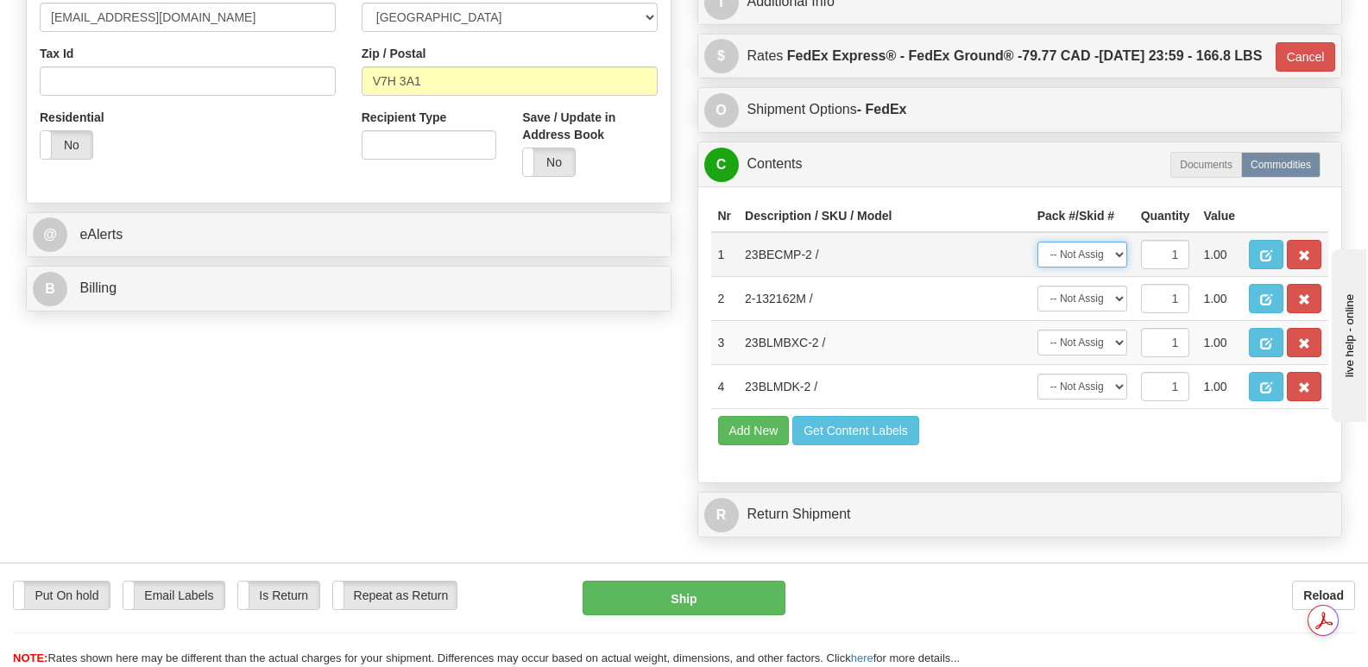
click at [1120, 246] on select "-- Not Assigned -- Package 1 Package 2 Package 3 Package 4" at bounding box center [1082, 255] width 90 height 26
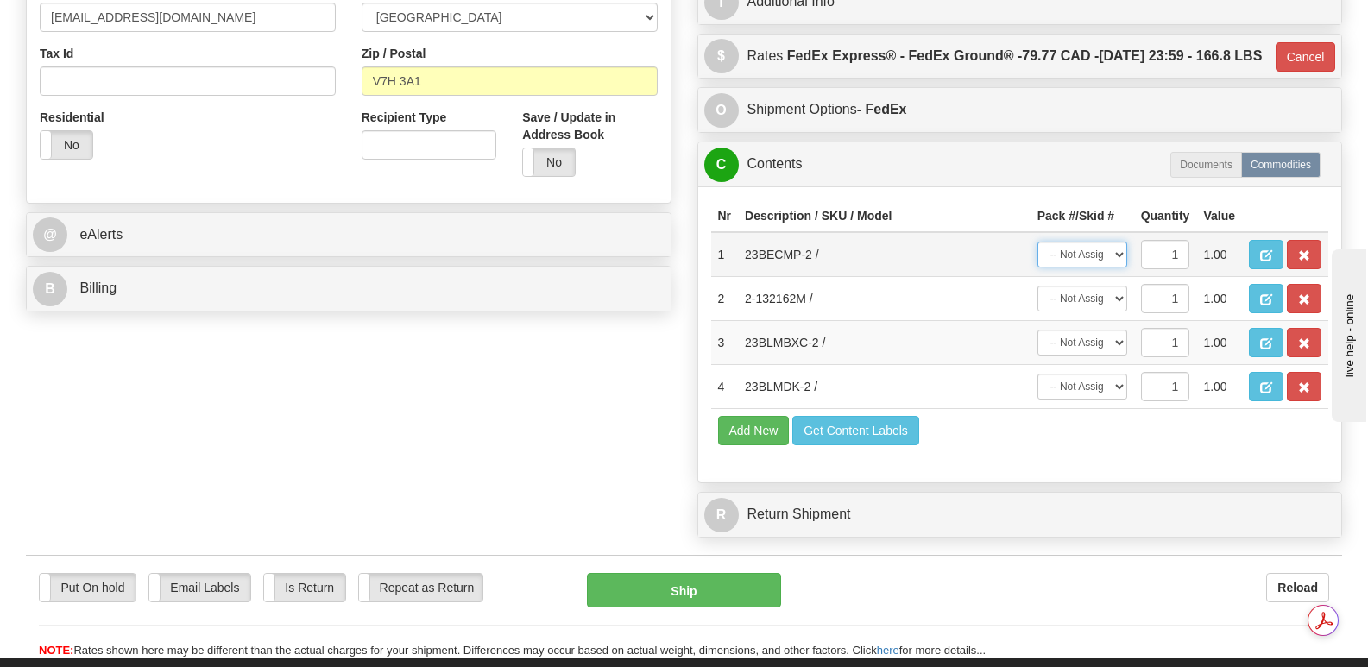
select select "0"
click at [1037, 242] on select "-- Not Assigned -- Package 1 Package 2 Package 3 Package 4" at bounding box center [1082, 255] width 90 height 26
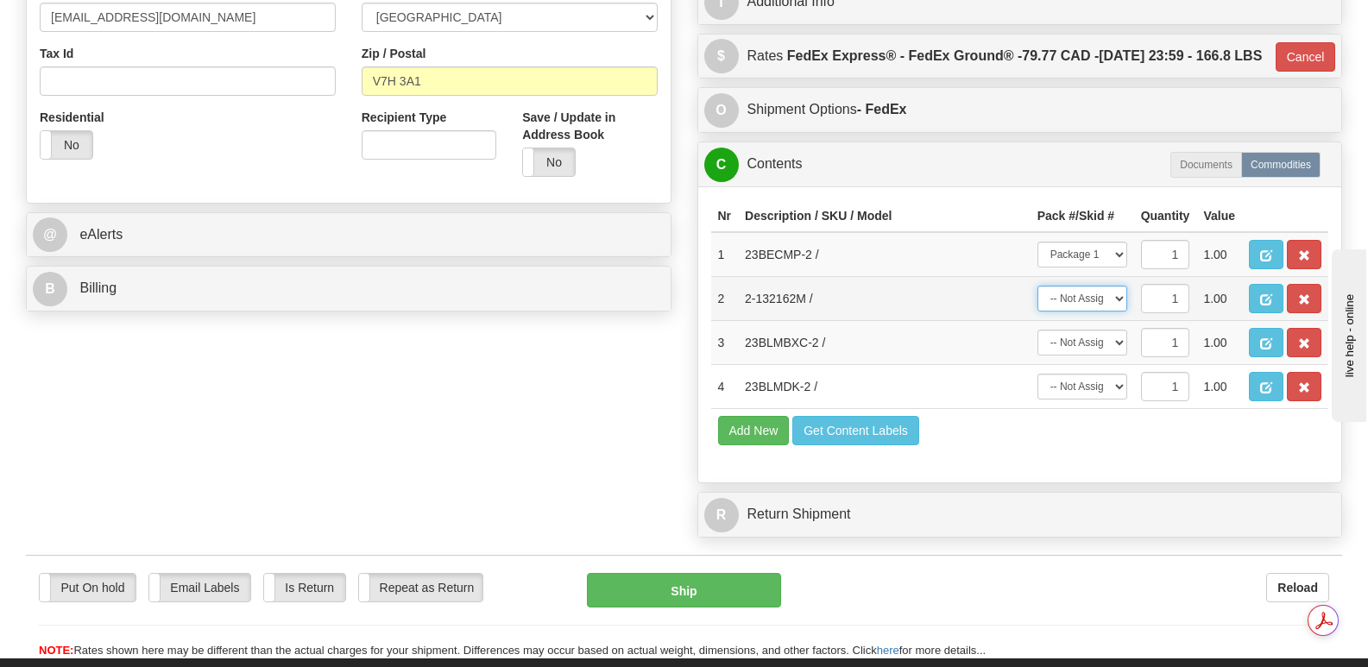
click at [1116, 296] on select "-- Not Assigned -- Package 1 Package 2 Package 3 Package 4" at bounding box center [1082, 299] width 90 height 26
select select "1"
click at [1037, 286] on select "-- Not Assigned -- Package 1 Package 2 Package 3 Package 4" at bounding box center [1082, 299] width 90 height 26
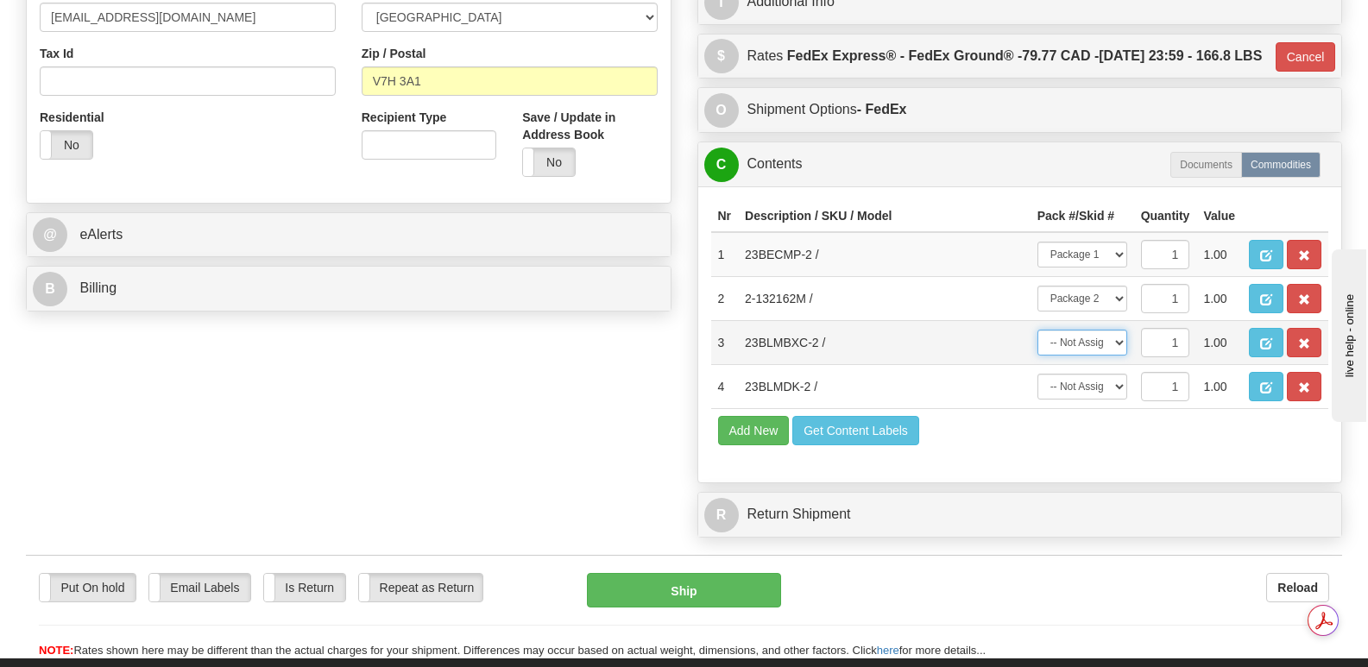
drag, startPoint x: 1123, startPoint y: 331, endPoint x: 1117, endPoint y: 345, distance: 15.4
click at [1122, 333] on select "-- Not Assigned -- Package 1 Package 2 Package 3 Package 4" at bounding box center [1082, 343] width 90 height 26
select select "2"
click at [1037, 330] on select "-- Not Assigned -- Package 1 Package 2 Package 3 Package 4" at bounding box center [1082, 343] width 90 height 26
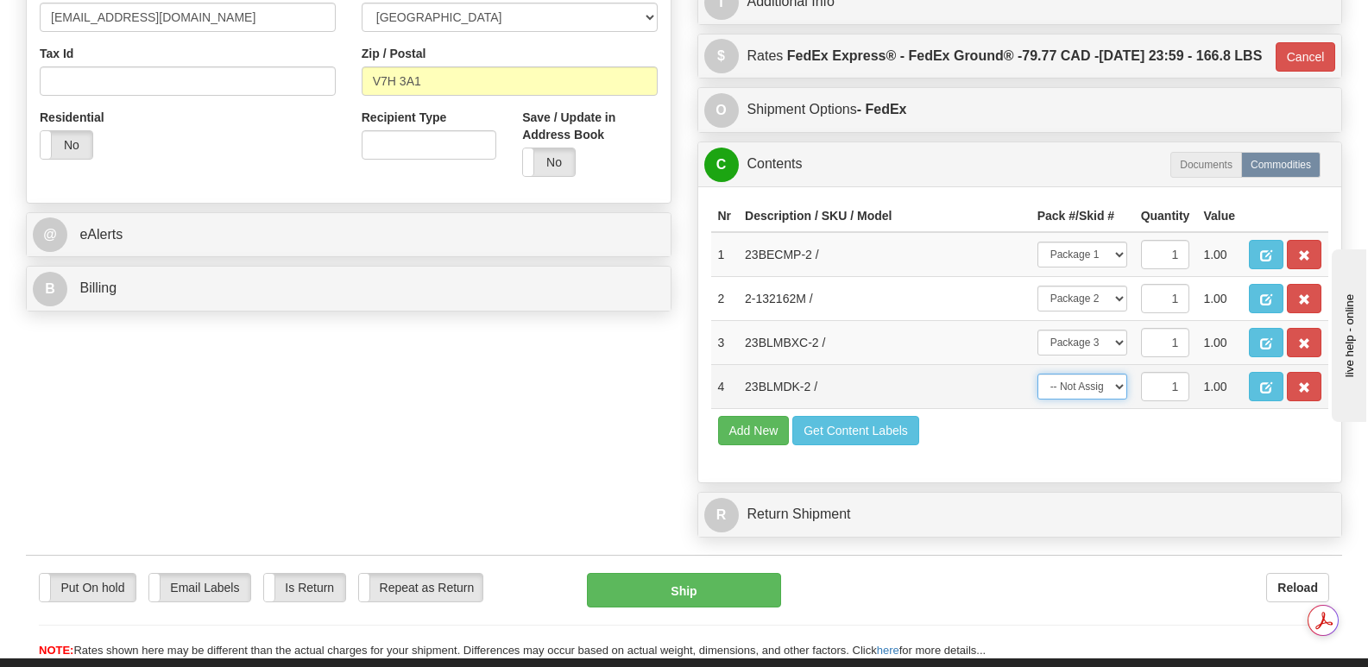
click at [1118, 378] on select "-- Not Assigned -- Package 1 Package 2 Package 3 Package 4" at bounding box center [1082, 387] width 90 height 26
select select "3"
click at [1037, 374] on select "-- Not Assigned -- Package 1 Package 2 Package 3 Package 4" at bounding box center [1082, 387] width 90 height 26
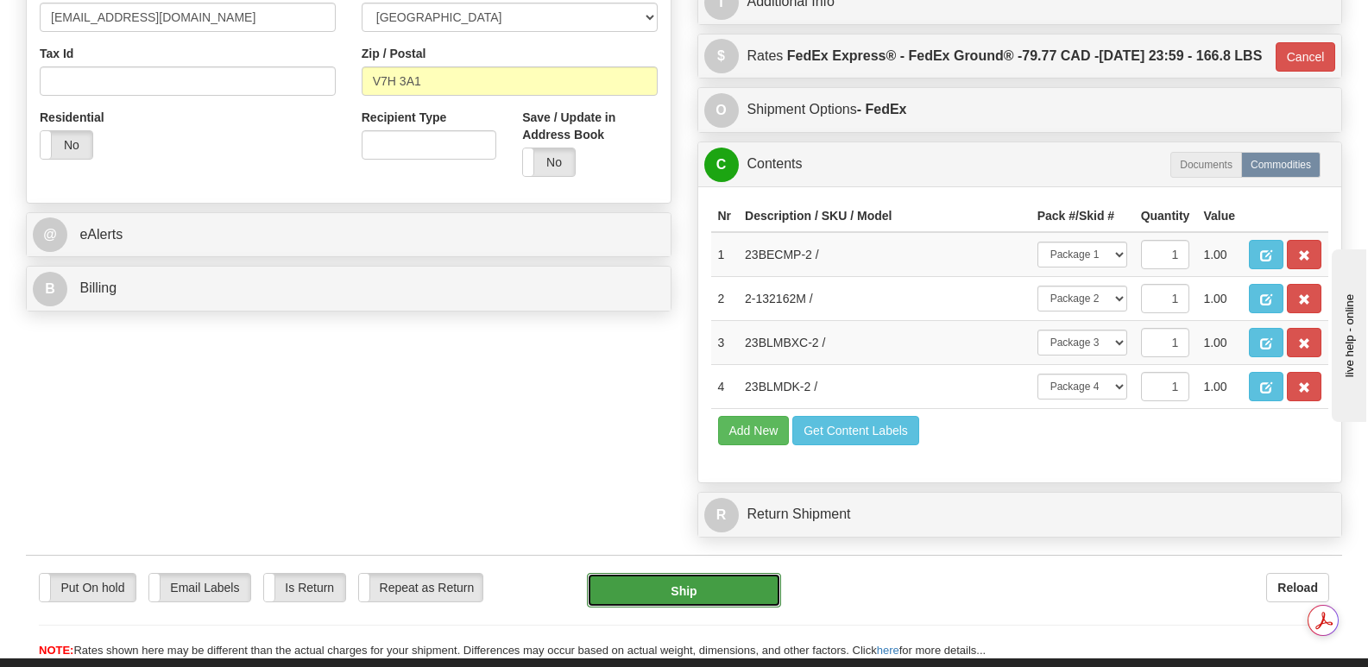
click at [688, 584] on button "Ship" at bounding box center [683, 590] width 193 height 35
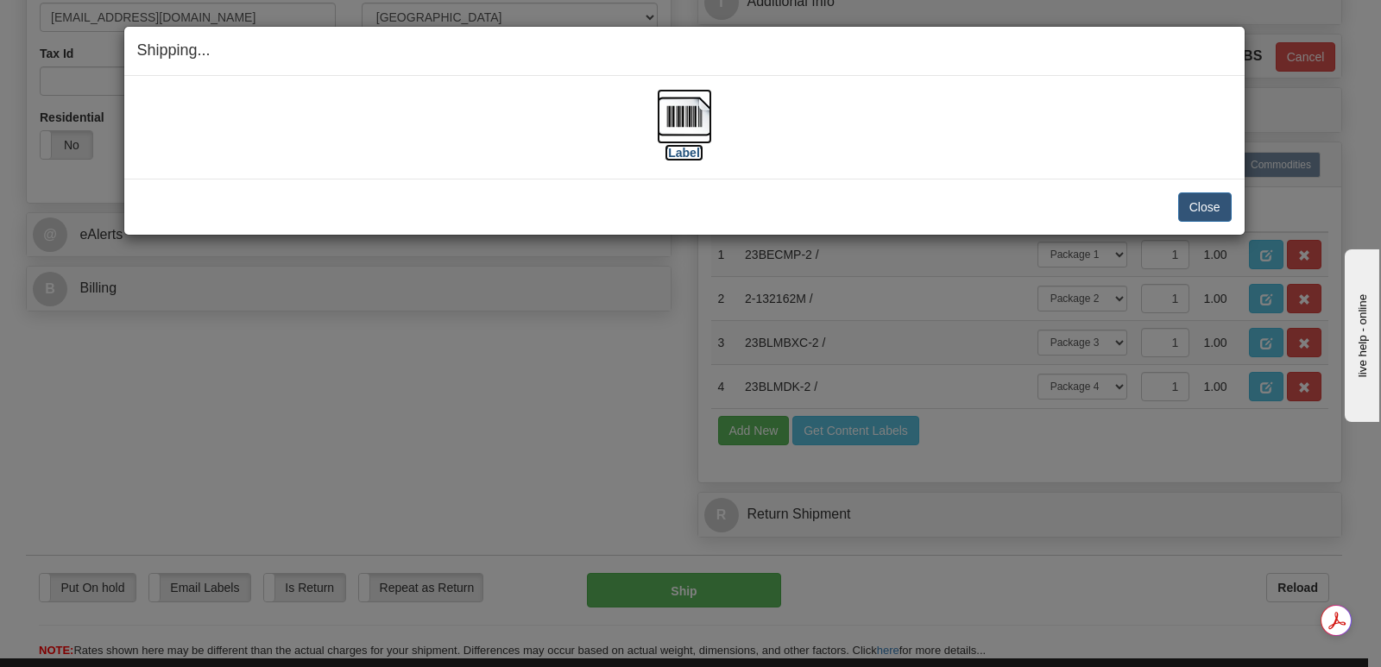
click at [682, 113] on img at bounding box center [684, 116] width 55 height 55
click at [1200, 206] on button "Close" at bounding box center [1204, 206] width 53 height 29
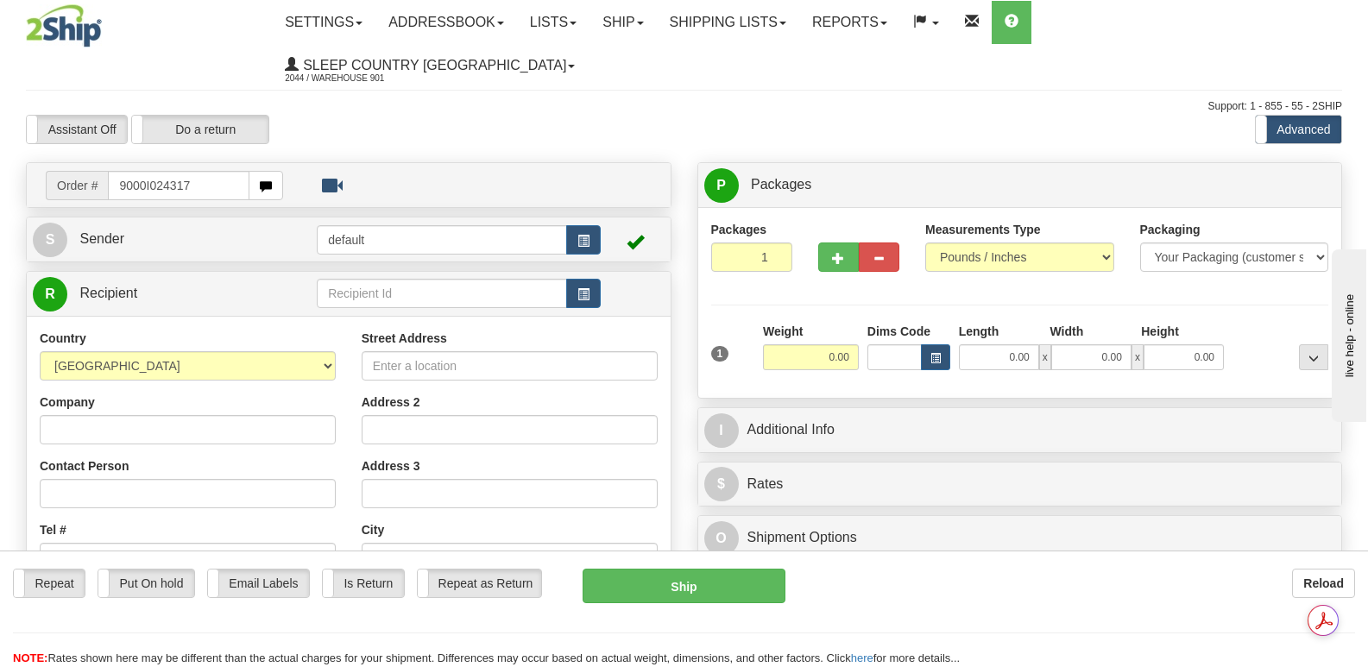
type input "9000I024317"
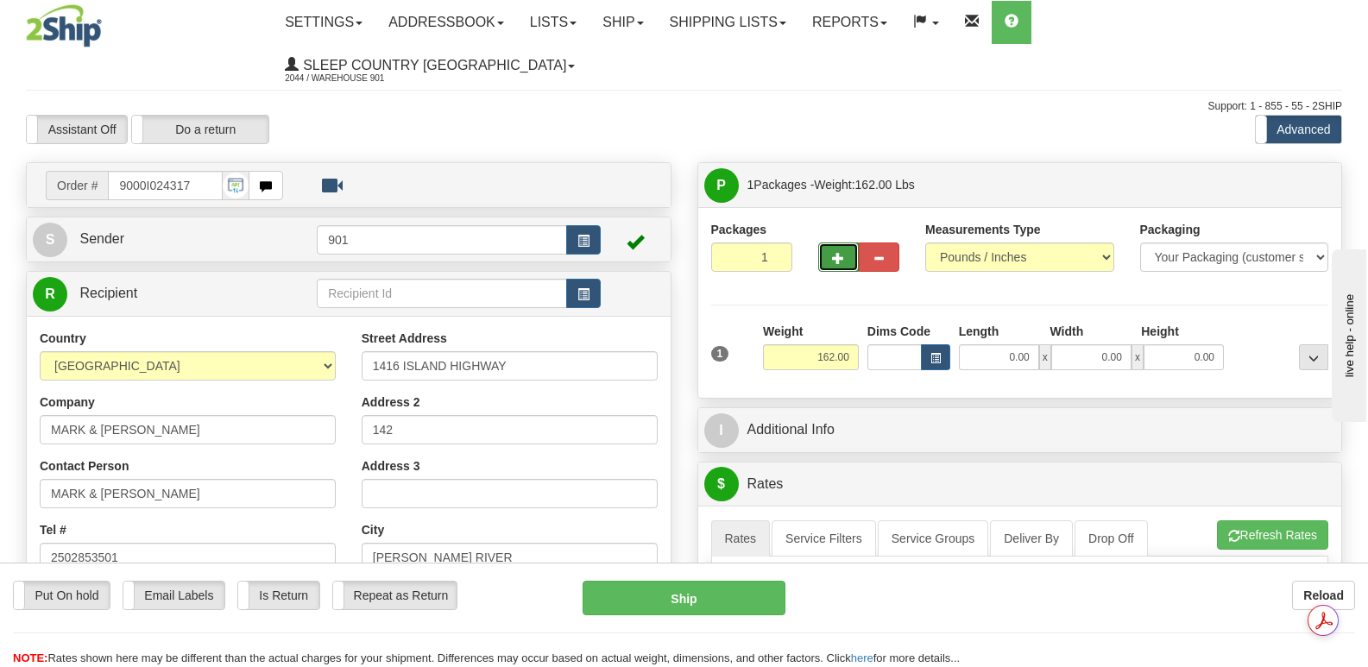
click at [839, 253] on span "button" at bounding box center [838, 258] width 12 height 11
type input "2"
click at [975, 344] on input "0.00" at bounding box center [999, 357] width 80 height 26
type input "42.00"
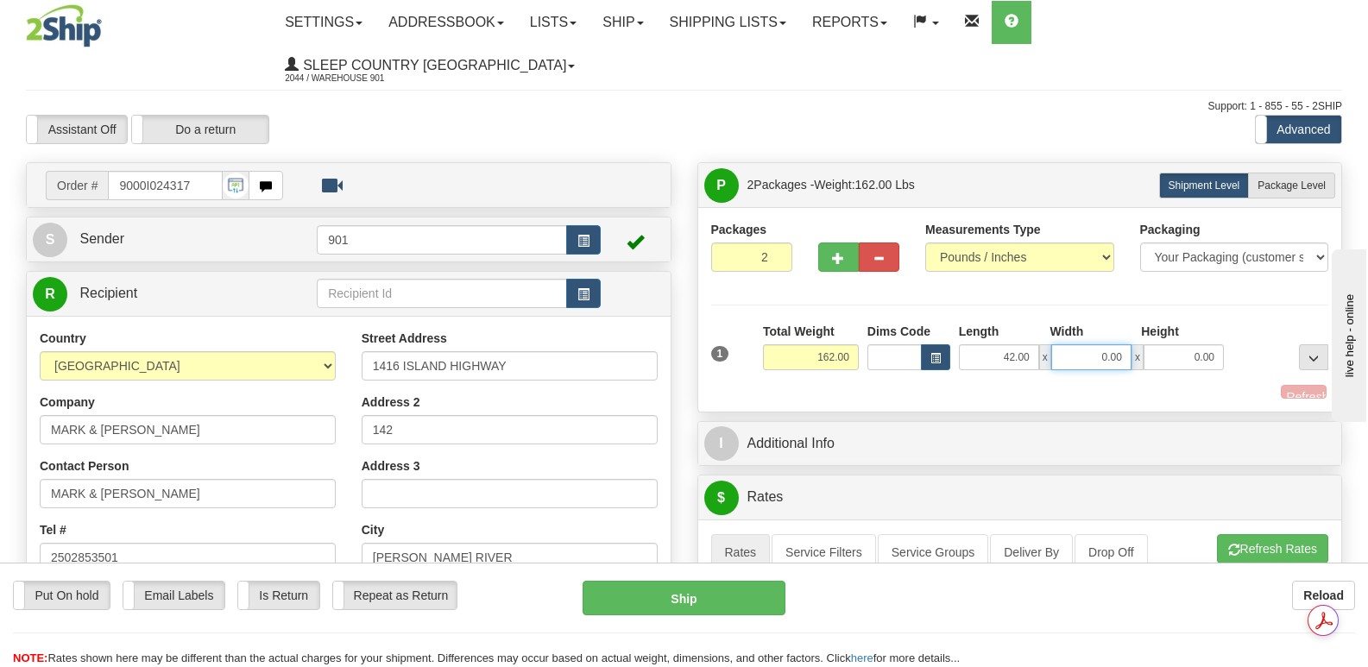
click at [1074, 344] on input "0.00" at bounding box center [1091, 357] width 80 height 26
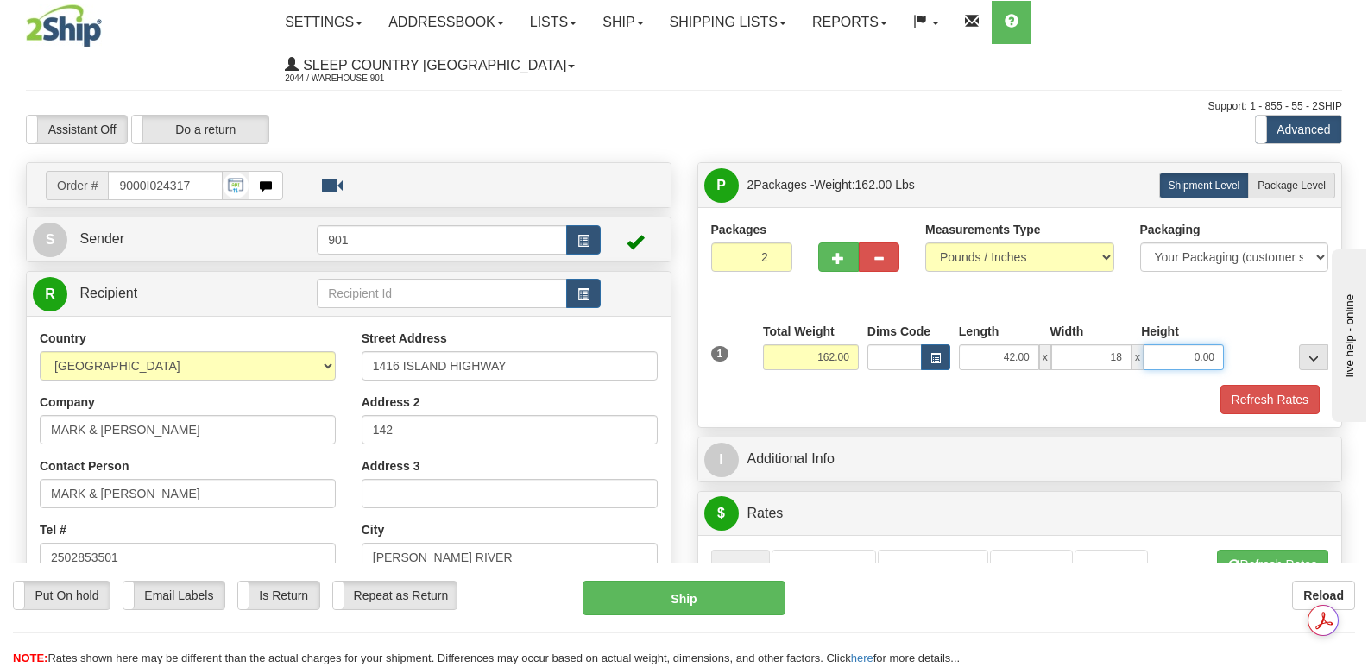
type input "18.00"
click at [1168, 344] on input "0.00" at bounding box center [1183, 357] width 80 height 26
type input "18.00"
click at [1271, 385] on button "Refresh Rates" at bounding box center [1269, 399] width 99 height 29
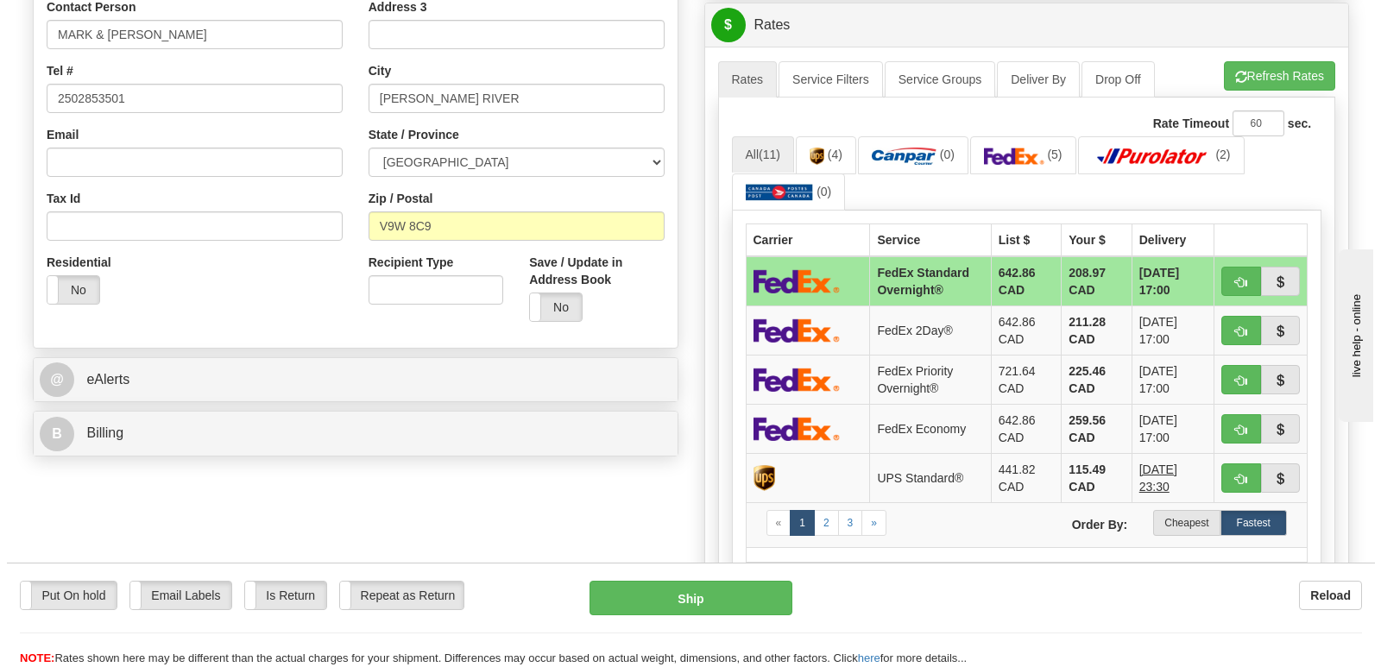
scroll to position [518, 0]
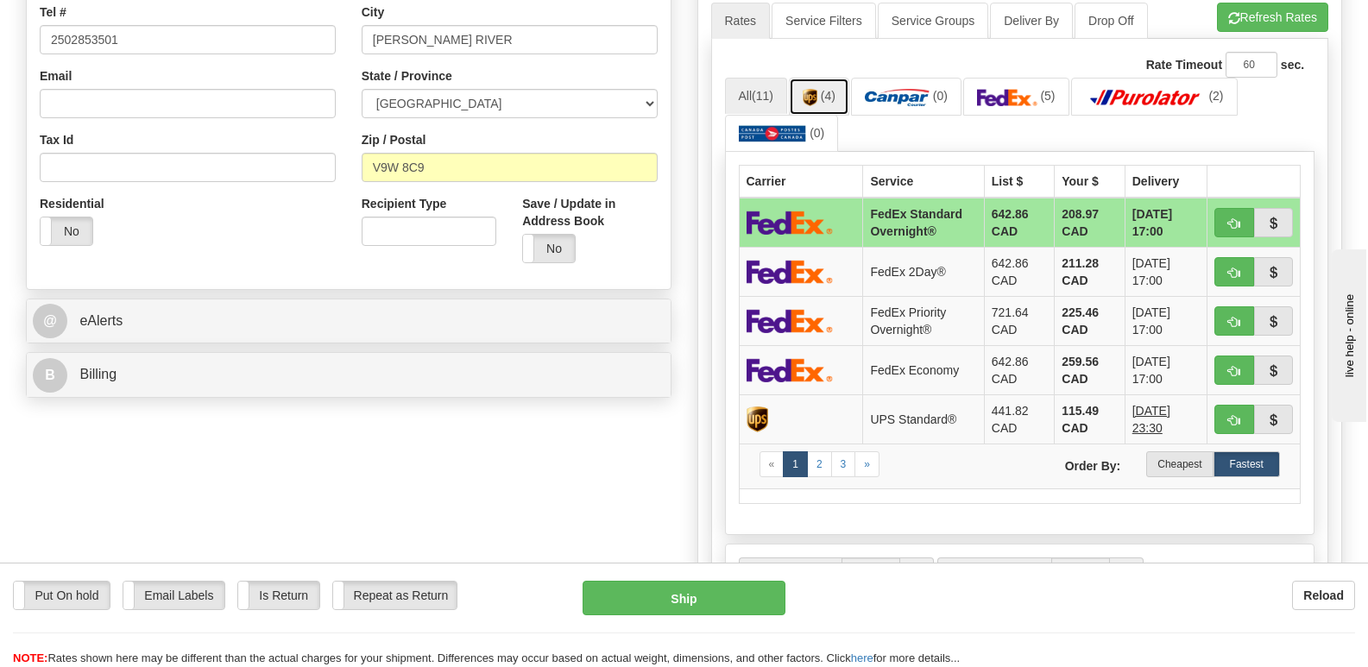
click at [808, 89] on img at bounding box center [809, 97] width 15 height 17
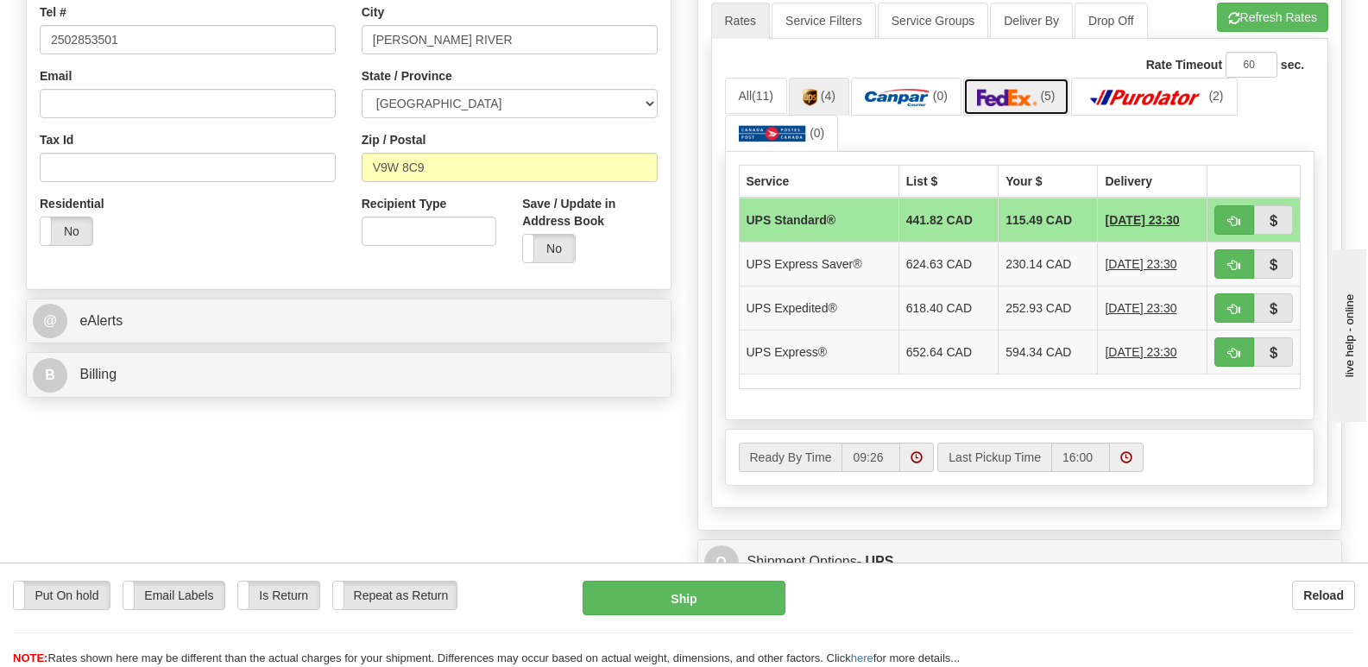
click at [1002, 89] on img at bounding box center [1007, 97] width 60 height 17
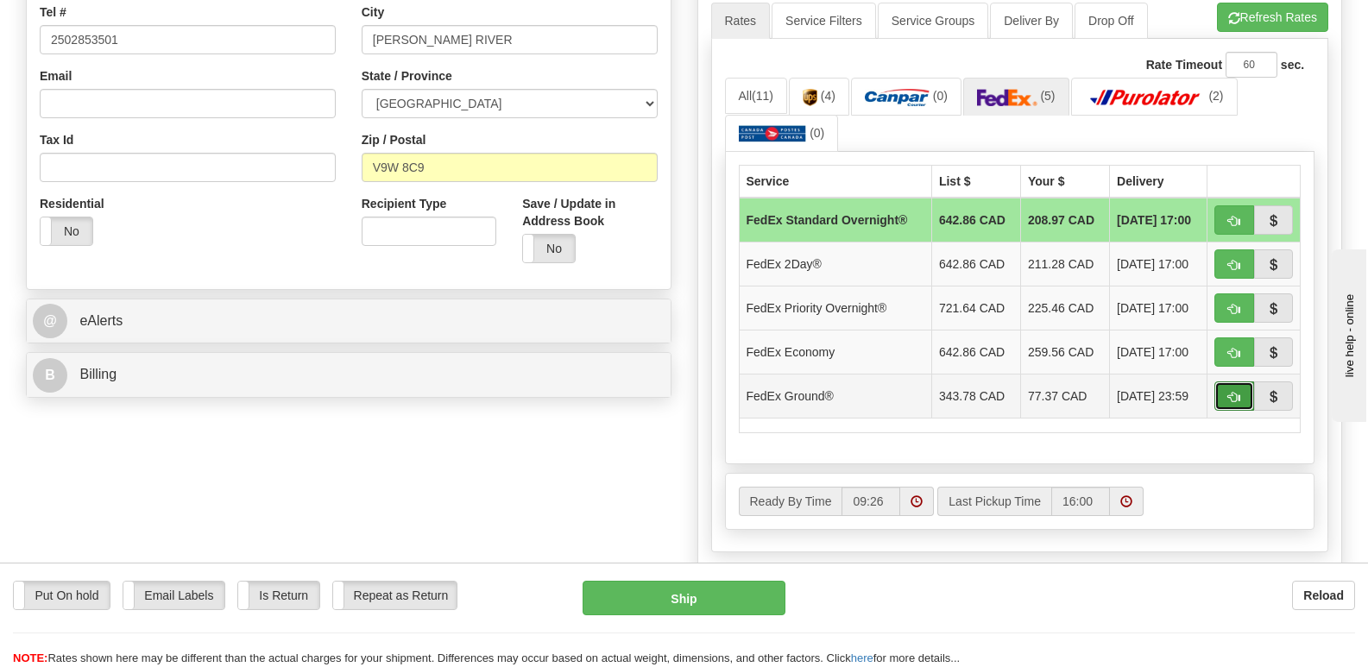
click at [1235, 392] on span "button" at bounding box center [1234, 397] width 12 height 11
type input "92"
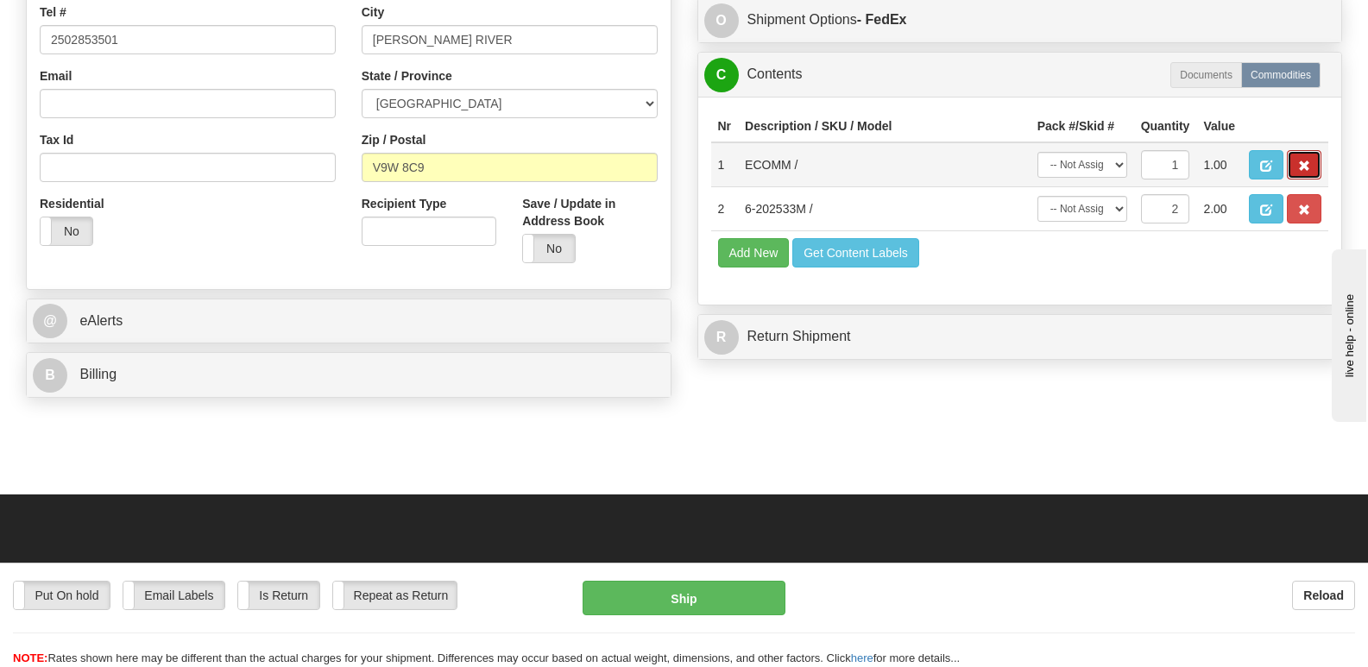
click at [1303, 160] on span "button" at bounding box center [1304, 165] width 12 height 11
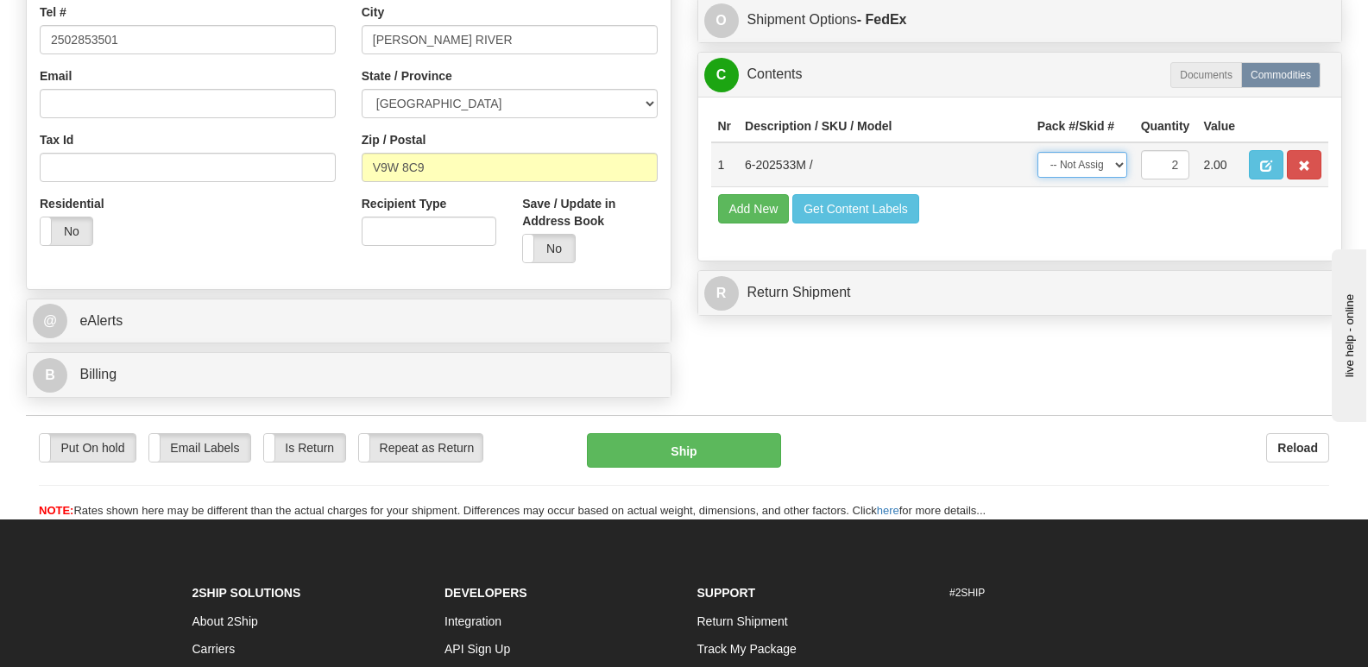
click at [1116, 160] on select "-- Not Assigned -- Package 1 Package 2 Split" at bounding box center [1082, 165] width 90 height 26
select select "SPLIT"
click at [1037, 152] on select "-- Not Assigned -- Package 1 Package 2 Split" at bounding box center [1082, 165] width 90 height 26
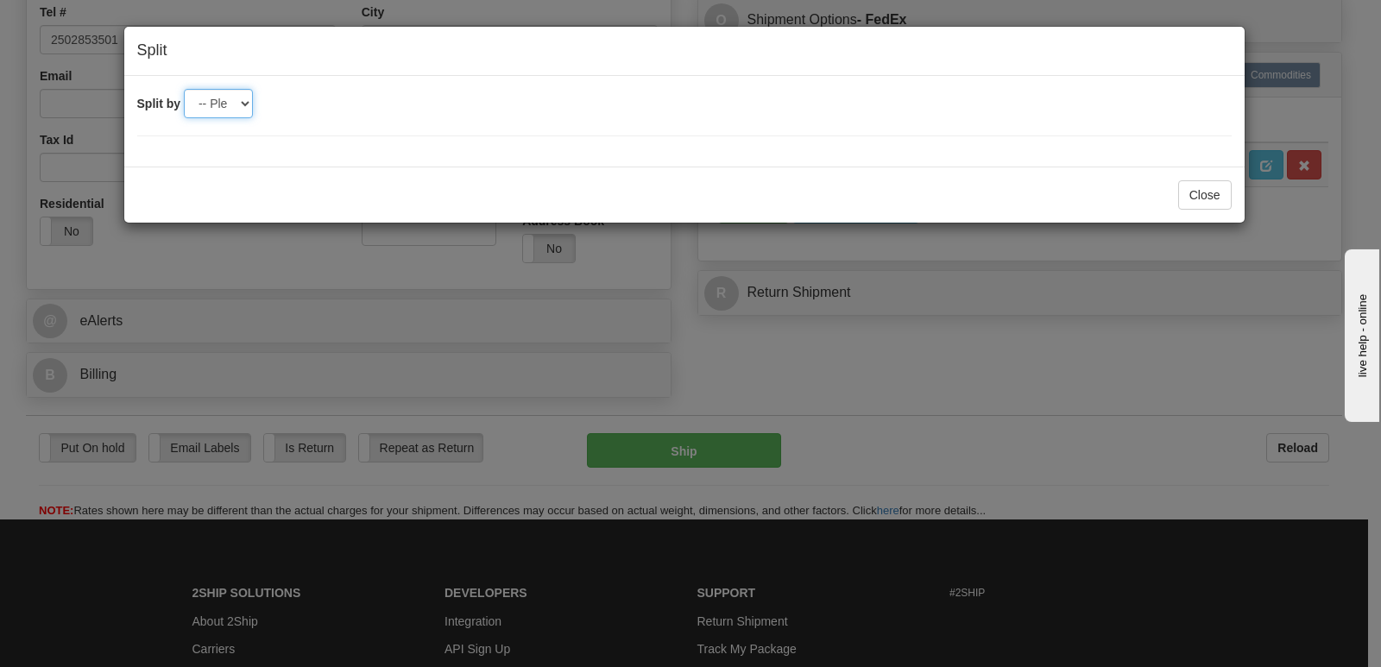
click at [242, 104] on select "-- Please select -- 2" at bounding box center [218, 103] width 69 height 29
select select "2"
click at [184, 89] on select "-- Please select -- 2" at bounding box center [218, 103] width 69 height 29
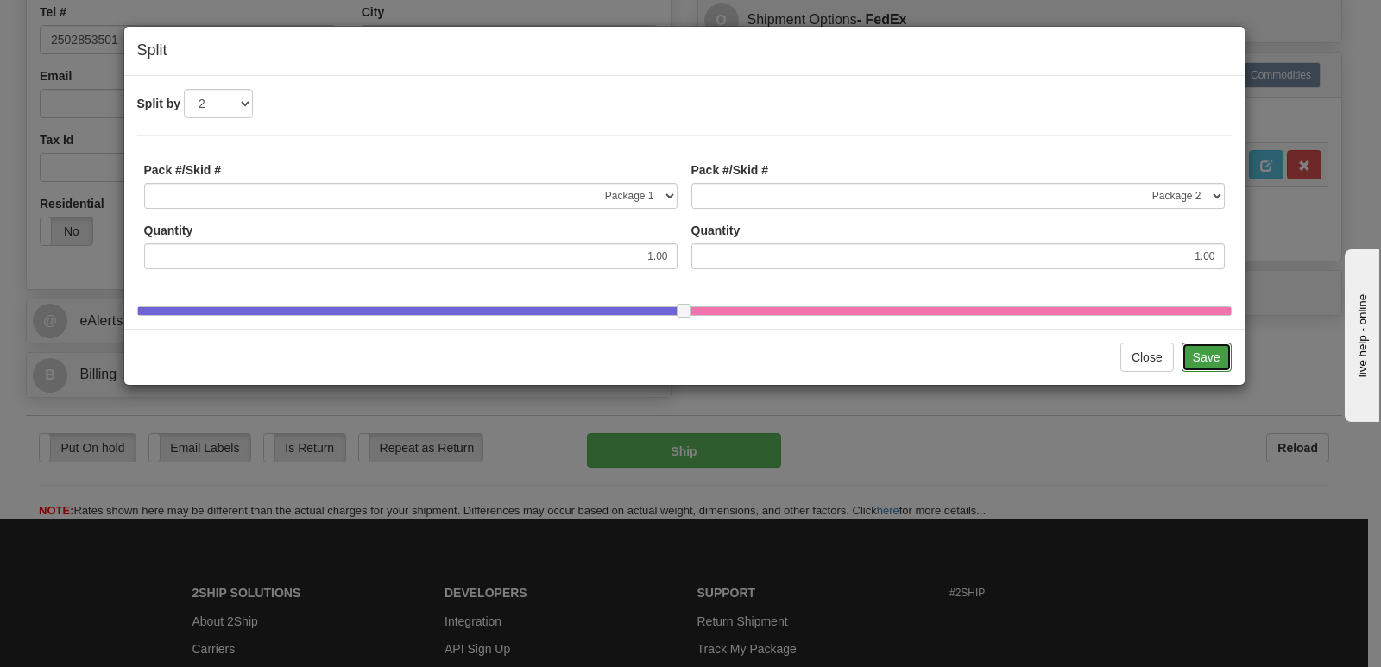
click at [1202, 368] on button "Save" at bounding box center [1206, 357] width 50 height 29
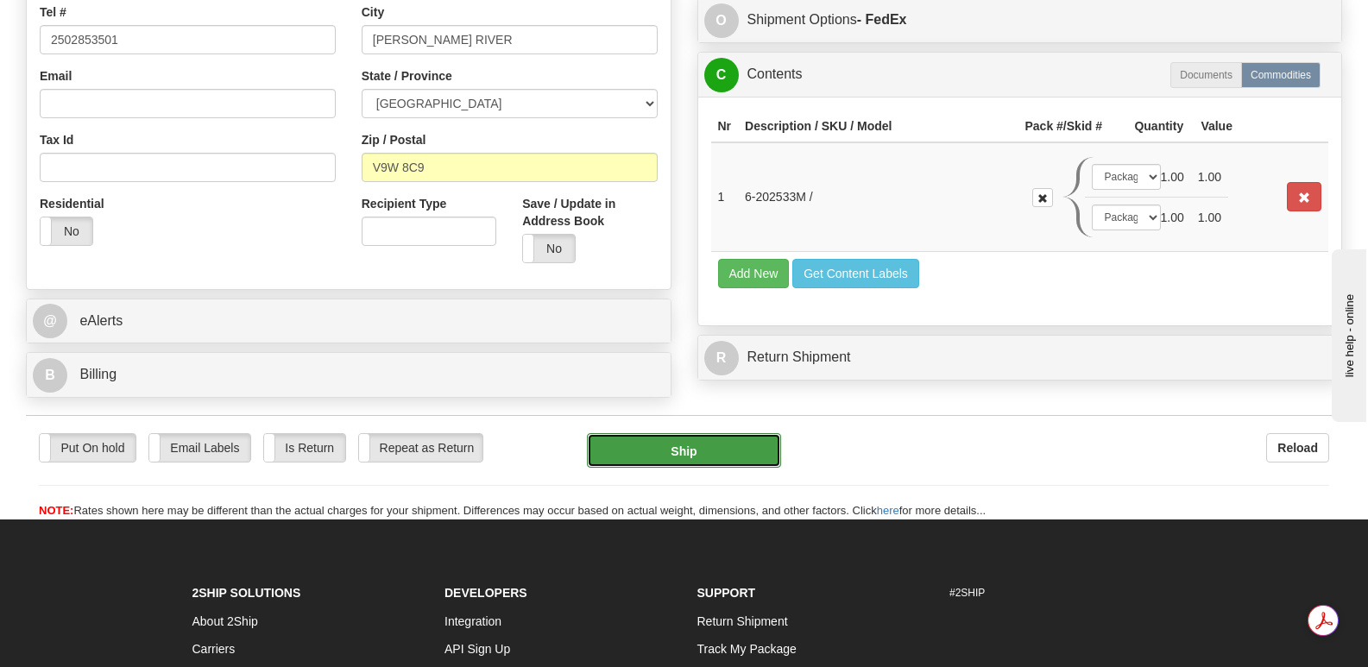
click at [678, 433] on button "Ship" at bounding box center [683, 450] width 193 height 35
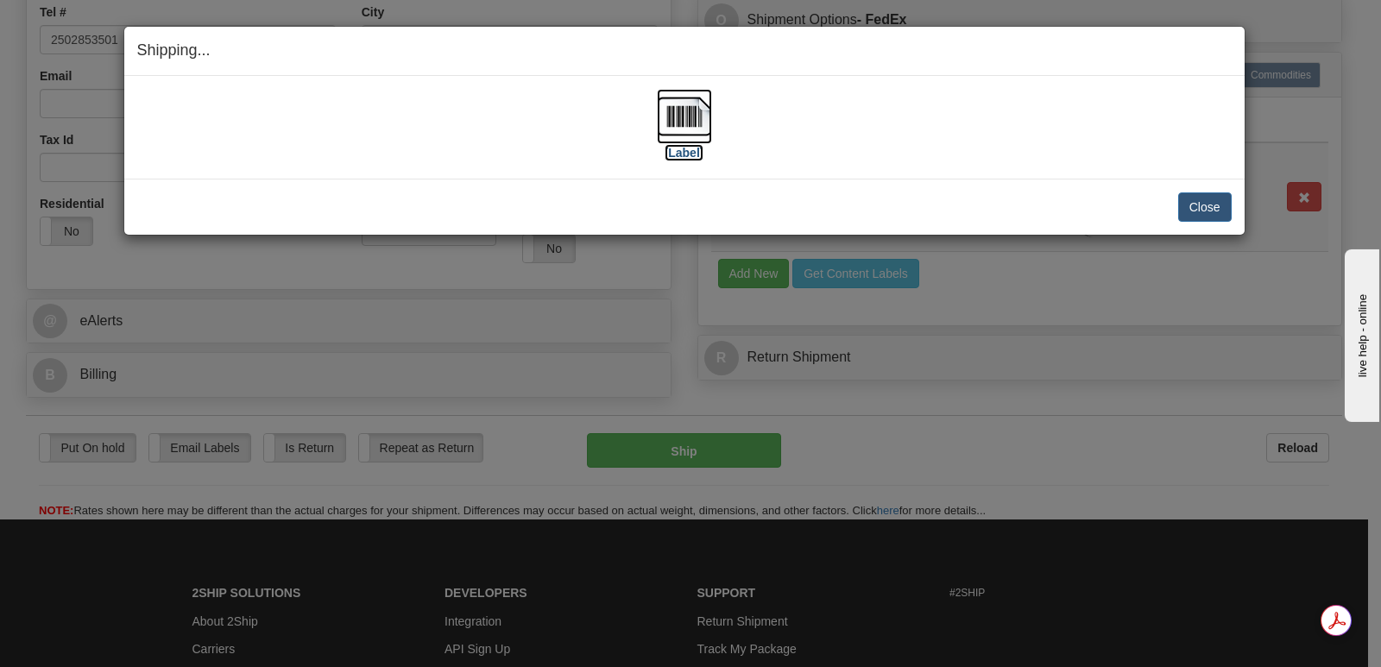
click at [683, 131] on img at bounding box center [684, 116] width 55 height 55
click at [1206, 199] on button "Close" at bounding box center [1204, 206] width 53 height 29
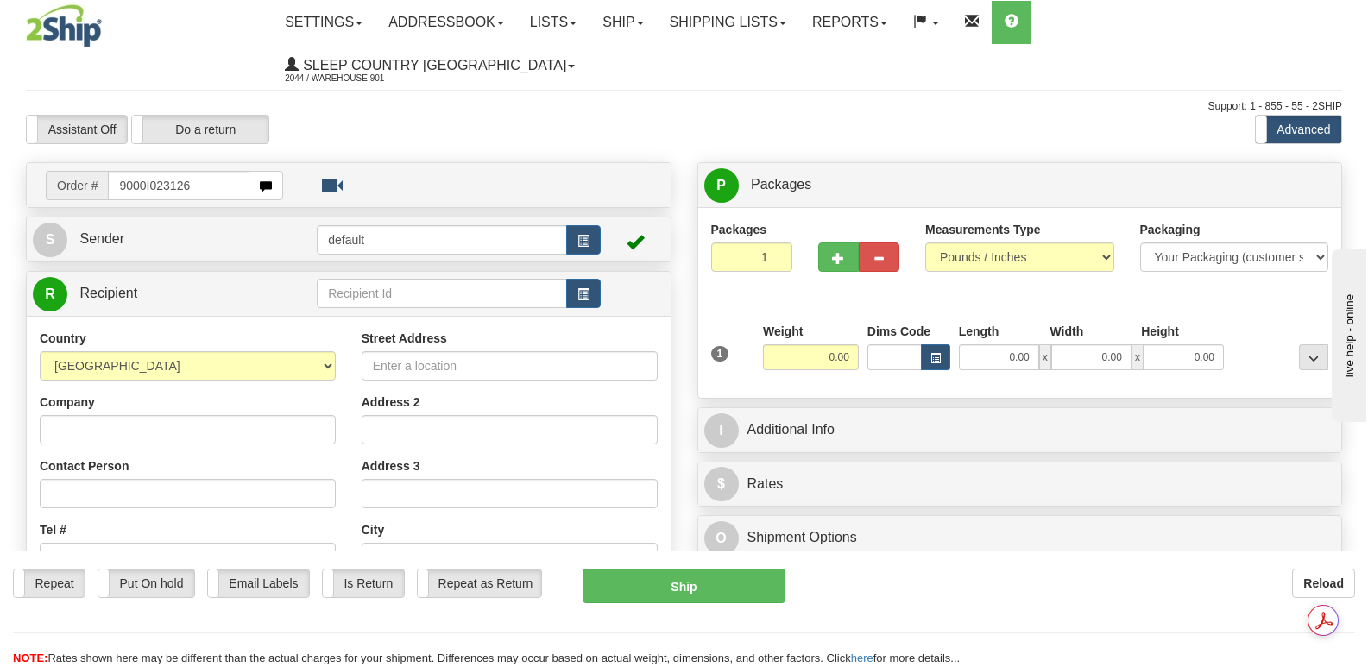
type input "9000I023126"
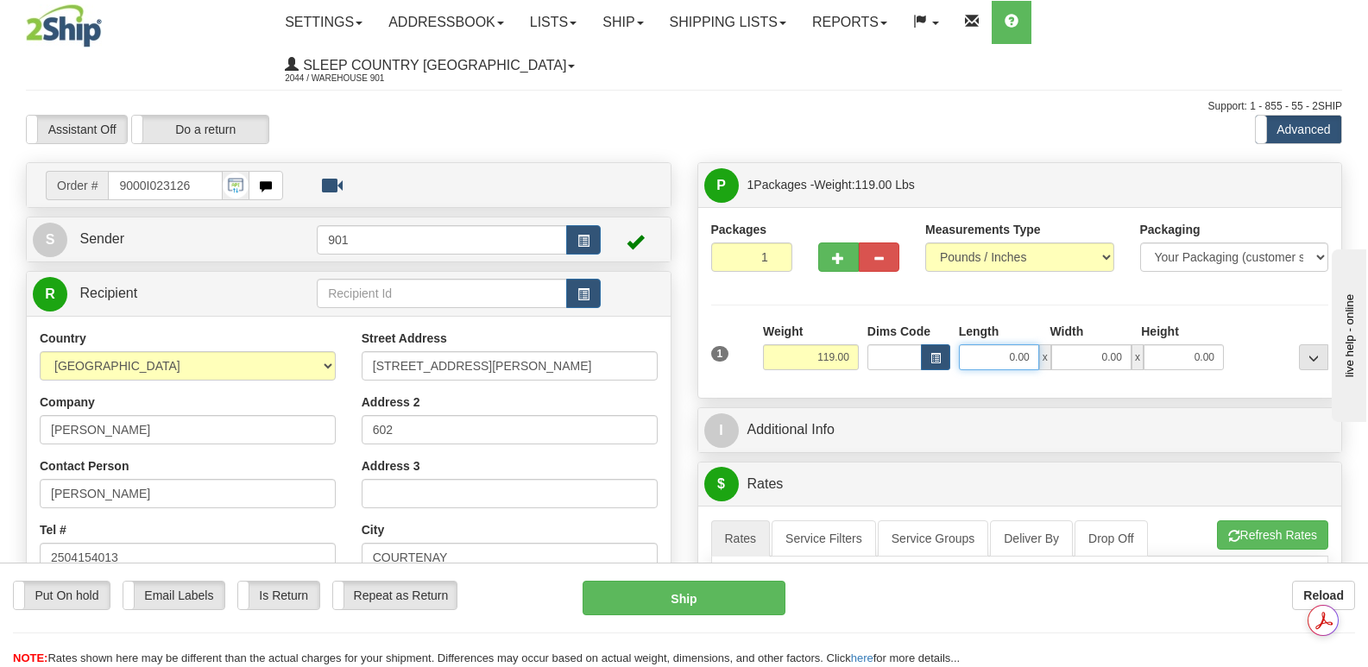
click at [979, 344] on input "0.00" at bounding box center [999, 357] width 80 height 26
type input "83.00"
click at [1083, 344] on input "0.00" at bounding box center [1091, 357] width 80 height 26
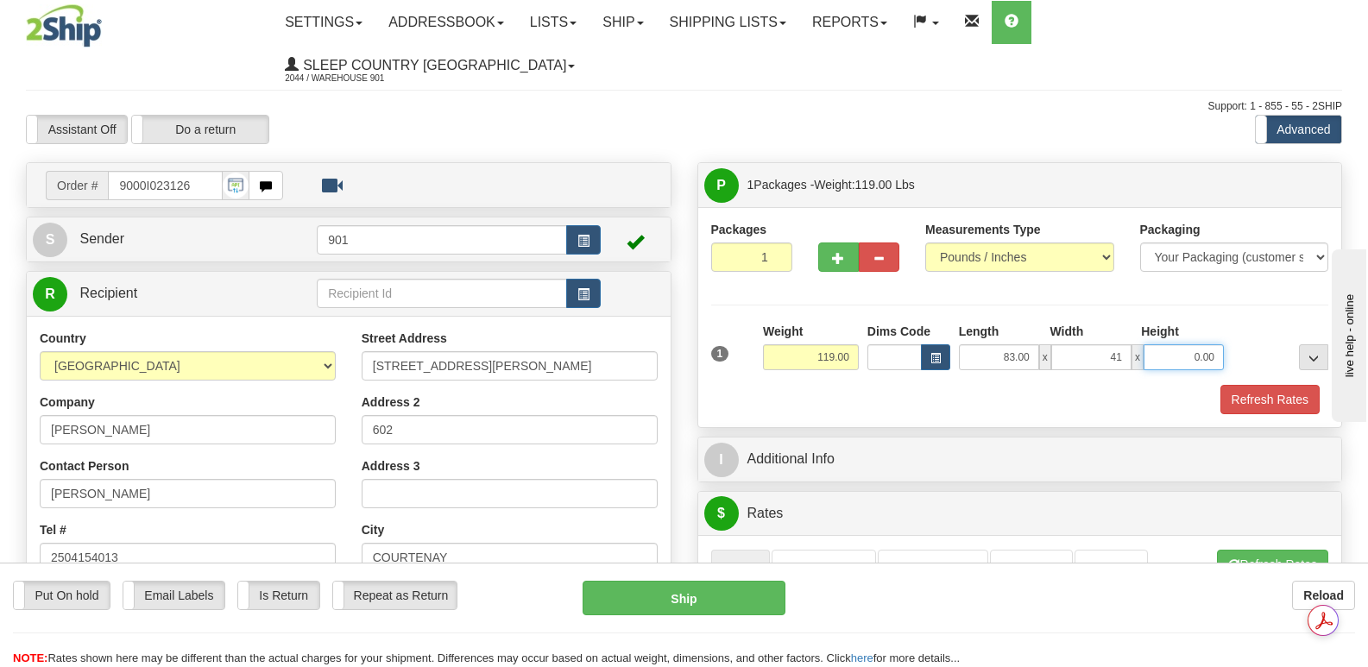
type input "41.00"
click at [1167, 344] on input "0.00" at bounding box center [1183, 357] width 80 height 26
type input "6.00"
click at [1277, 385] on button "Refresh Rates" at bounding box center [1269, 399] width 99 height 29
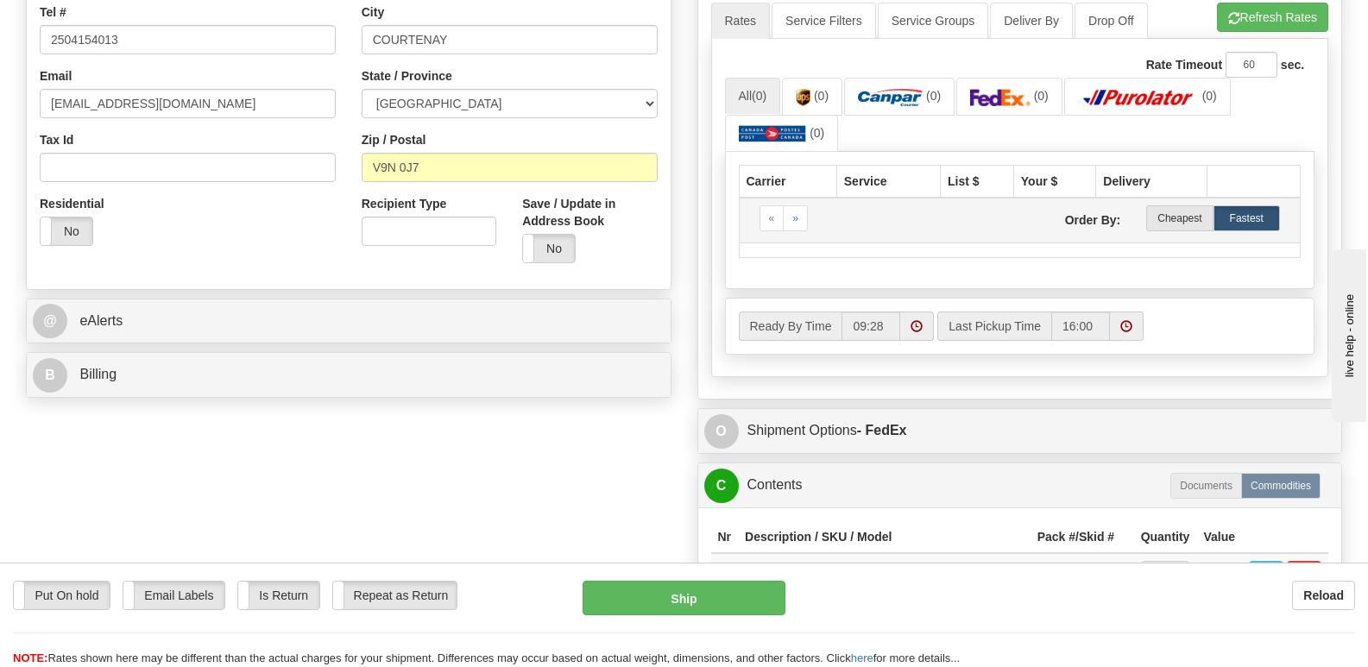
scroll to position [345, 0]
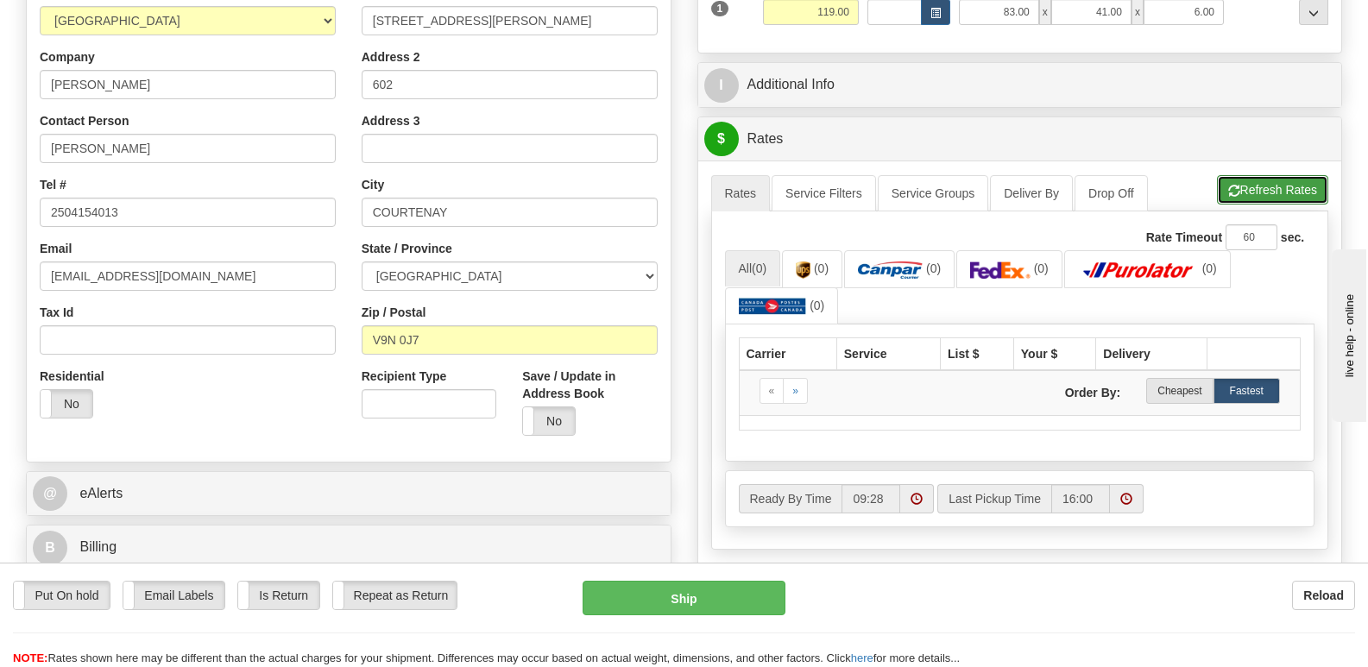
click at [1281, 175] on button "Refresh Rates" at bounding box center [1272, 189] width 111 height 29
click at [1275, 175] on button "Refresh Rates" at bounding box center [1272, 189] width 111 height 29
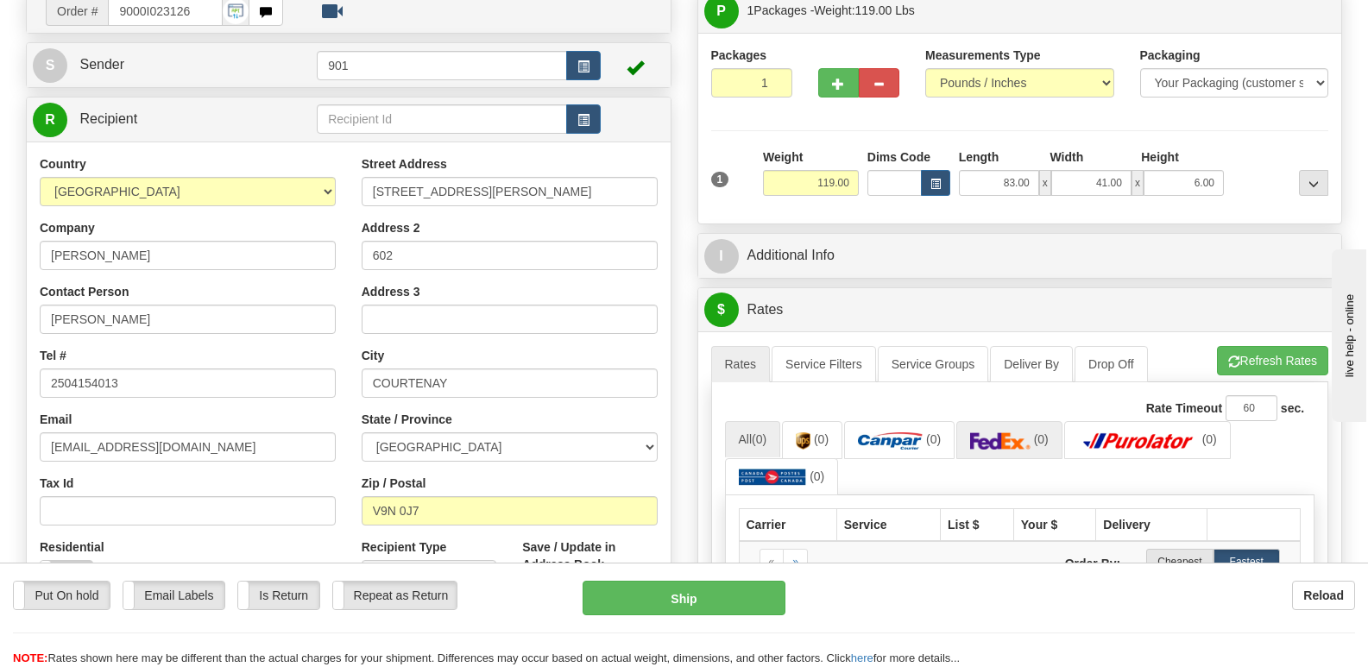
scroll to position [0, 0]
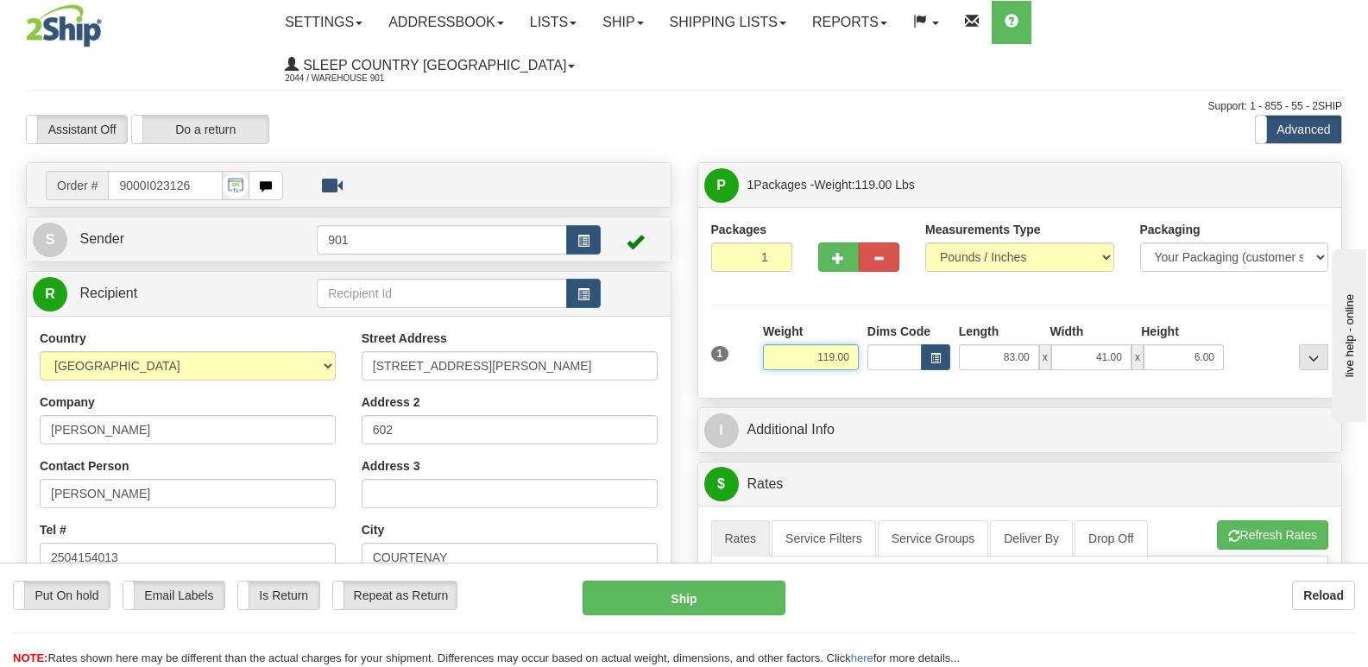
drag, startPoint x: 852, startPoint y: 316, endPoint x: 815, endPoint y: 307, distance: 38.1
click at [815, 344] on input "119.00" at bounding box center [811, 357] width 96 height 26
click at [1257, 520] on li "Refresh Rates Cancel Rating" at bounding box center [1273, 534] width 110 height 29
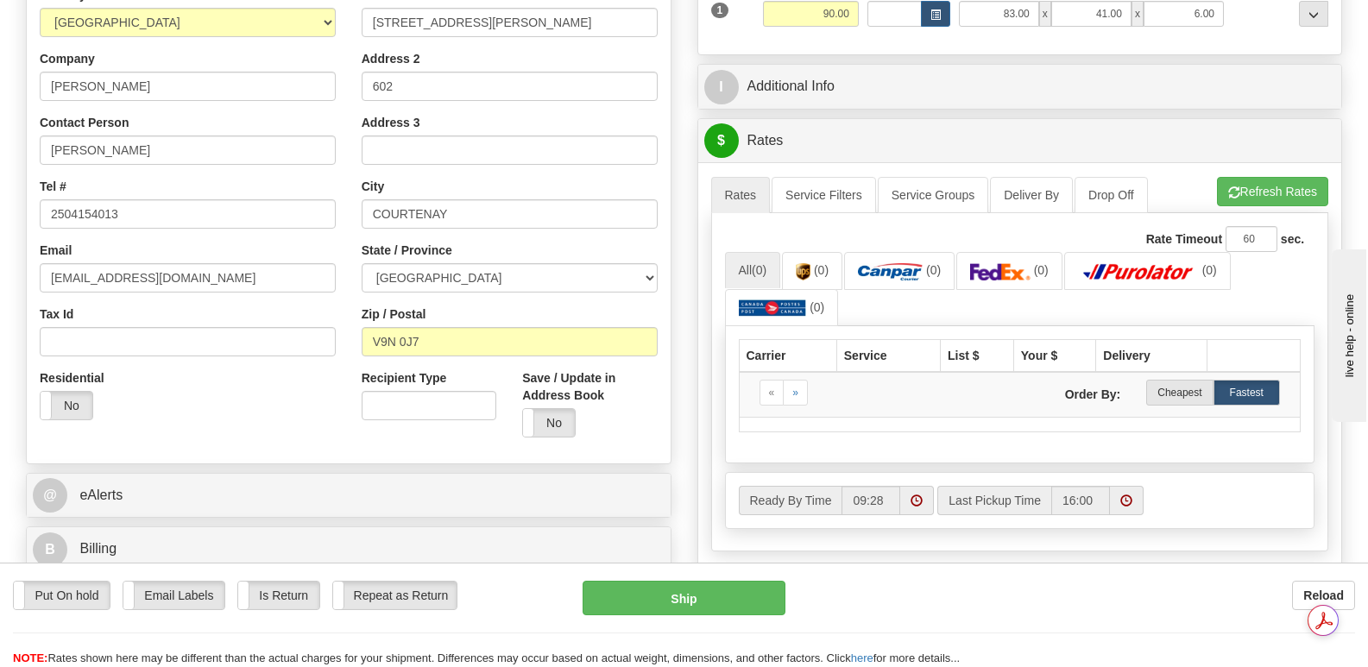
scroll to position [345, 0]
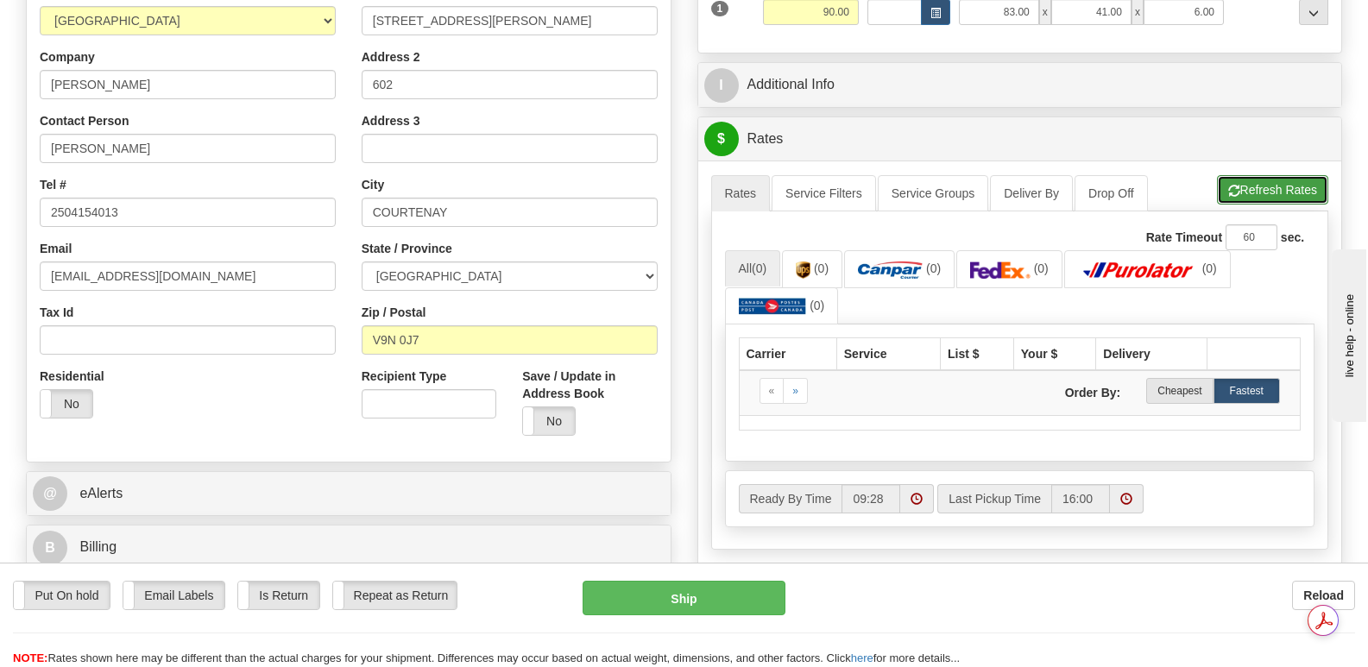
click at [1254, 175] on button "Refresh Rates" at bounding box center [1272, 189] width 111 height 29
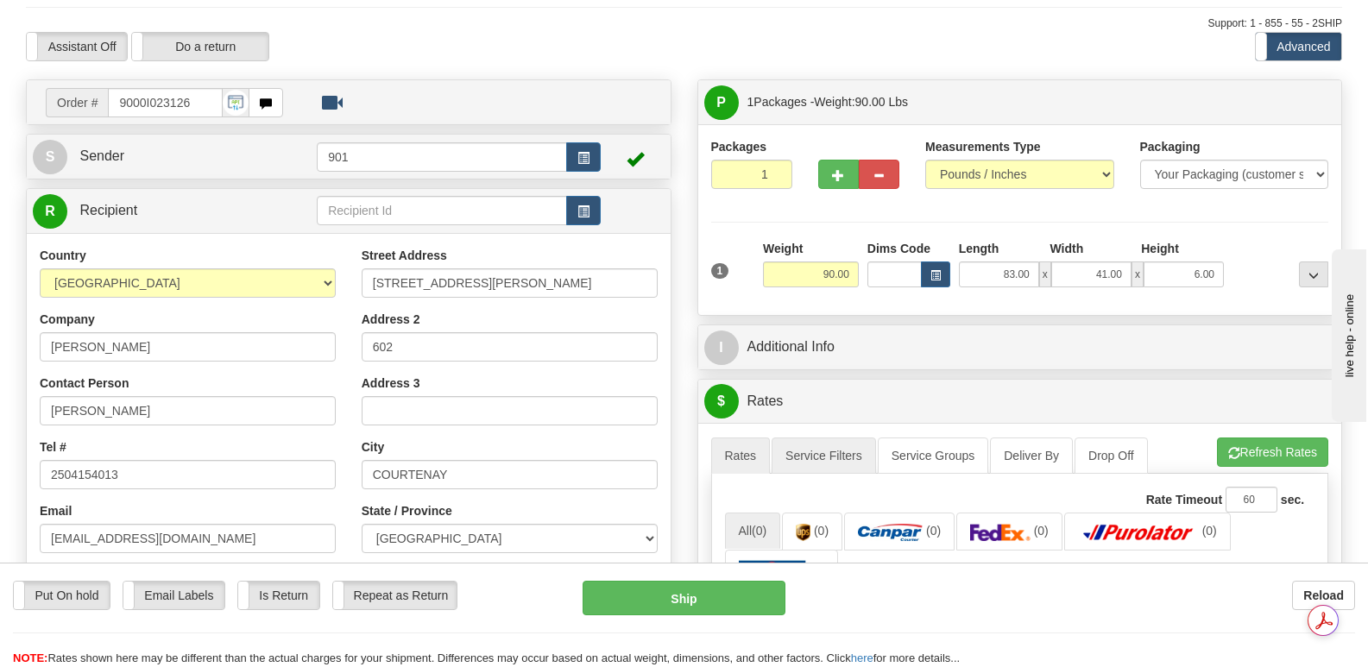
scroll to position [0, 0]
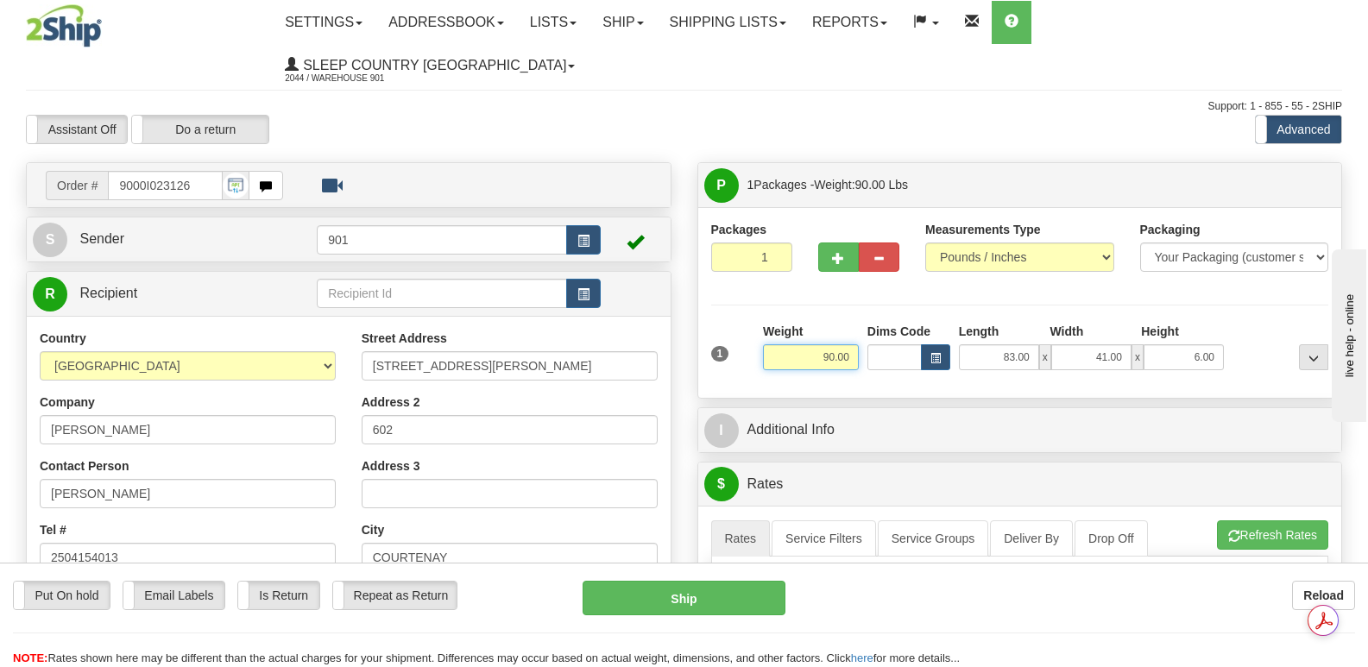
drag, startPoint x: 853, startPoint y: 313, endPoint x: 822, endPoint y: 311, distance: 30.3
click at [822, 344] on input "90.00" at bounding box center [811, 357] width 96 height 26
type input "85.00"
click at [1247, 520] on li "Refresh Rates Cancel Rating" at bounding box center [1273, 534] width 110 height 29
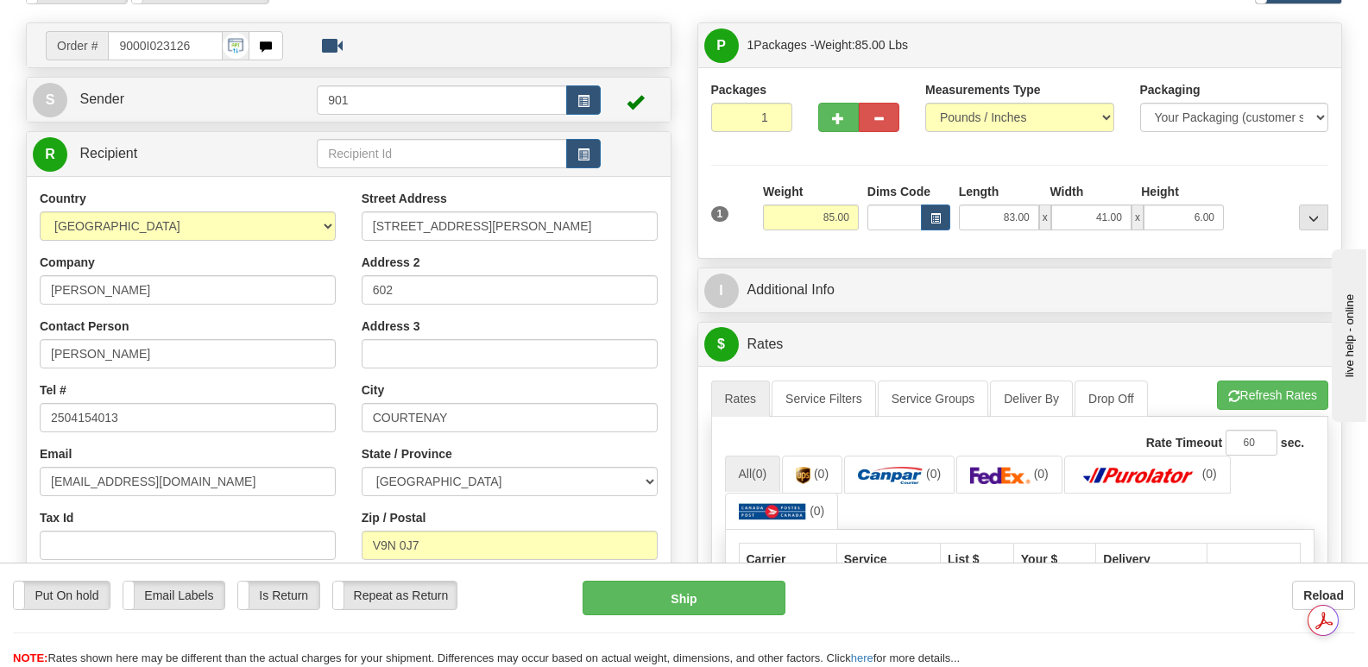
scroll to position [86, 0]
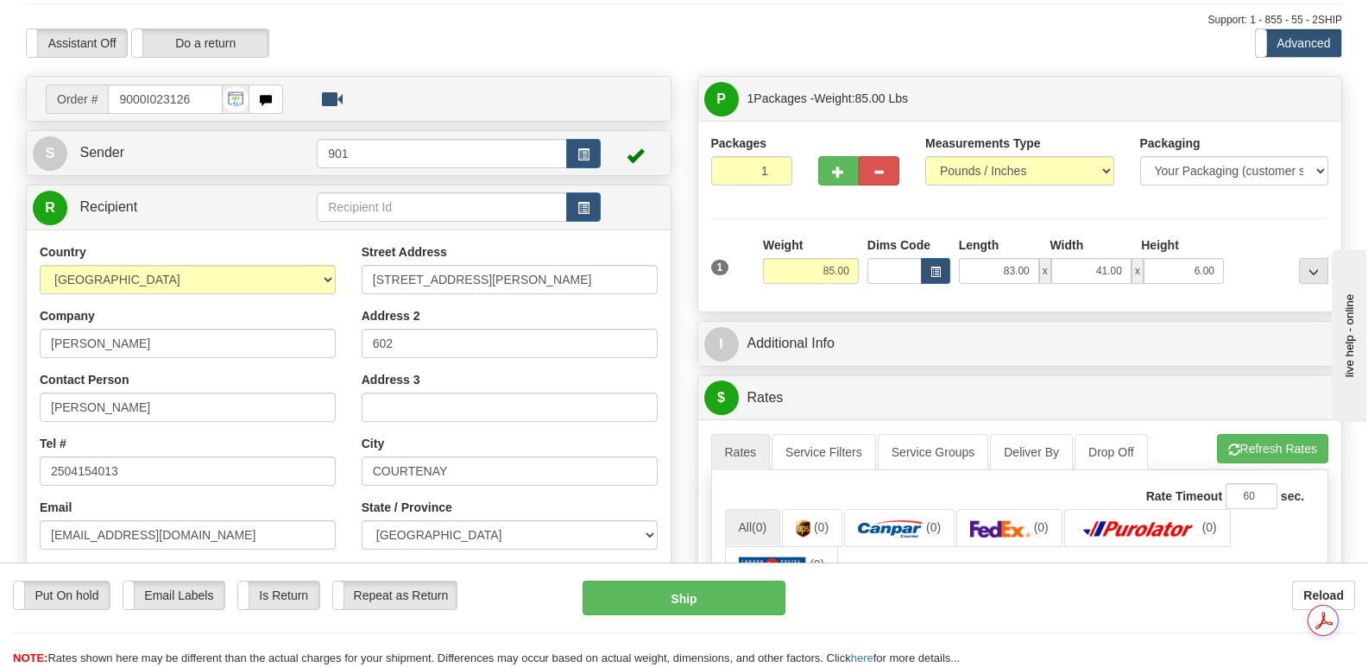
click at [853, 236] on div "Weight 85.00" at bounding box center [810, 266] width 104 height 60
drag, startPoint x: 853, startPoint y: 226, endPoint x: 950, endPoint y: 226, distance: 97.5
click at [950, 236] on div "1 Weight 85.00 Dims Code x x" at bounding box center [1020, 266] width 626 height 61
